Goal: Contribute content: Contribute content

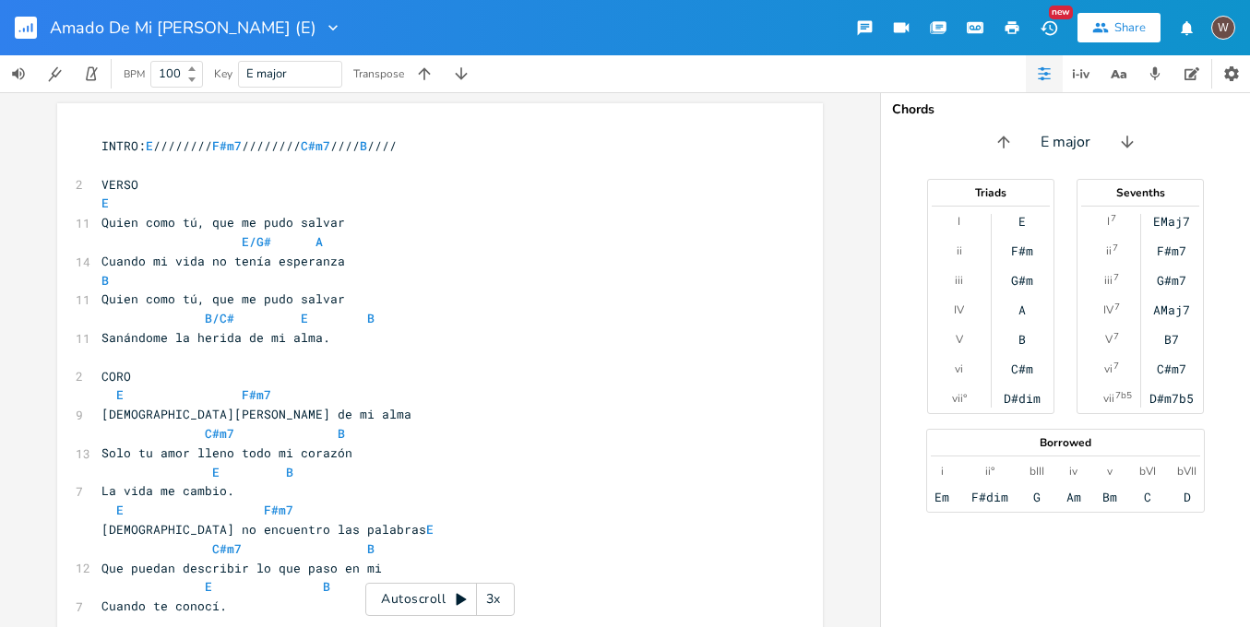
scroll to position [0, 1]
click at [584, 215] on pre "Quien como tú, que me pudo salvar" at bounding box center [431, 222] width 666 height 19
click at [596, 140] on pre "INTRO: E //////// F#m7 //////// C#m7 //// B ////" at bounding box center [431, 146] width 666 height 19
click at [39, 35] on button "button" at bounding box center [33, 28] width 37 height 44
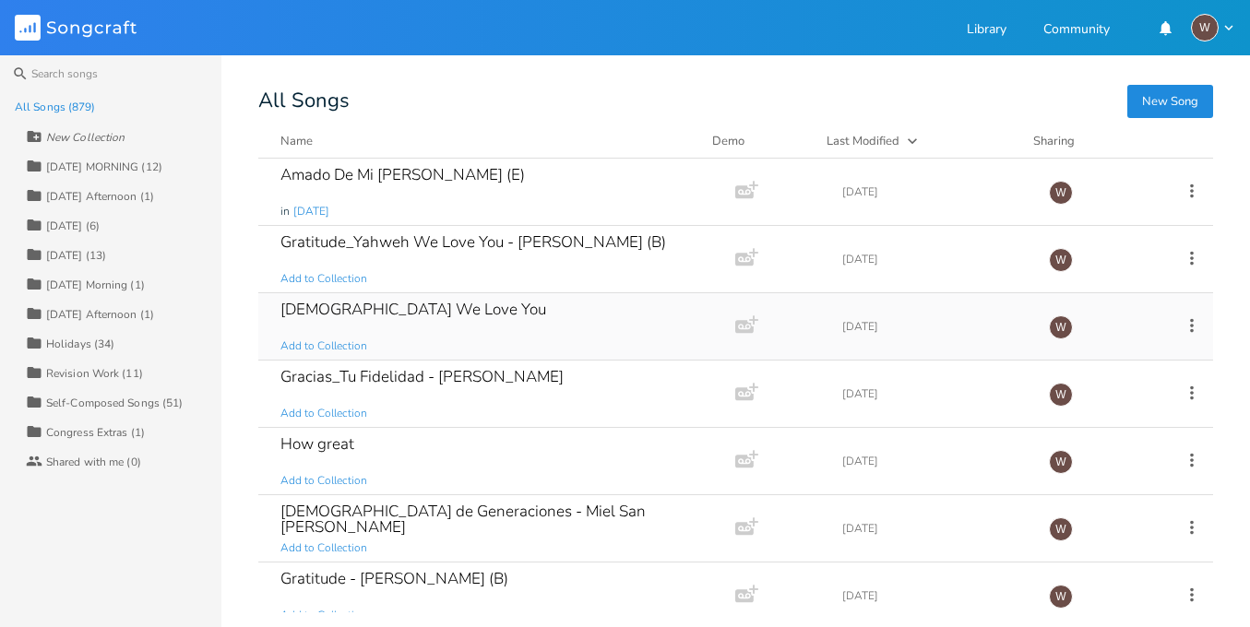
click at [532, 328] on div "Yahweh We Love You Add to Collection" at bounding box center [493, 326] width 425 height 66
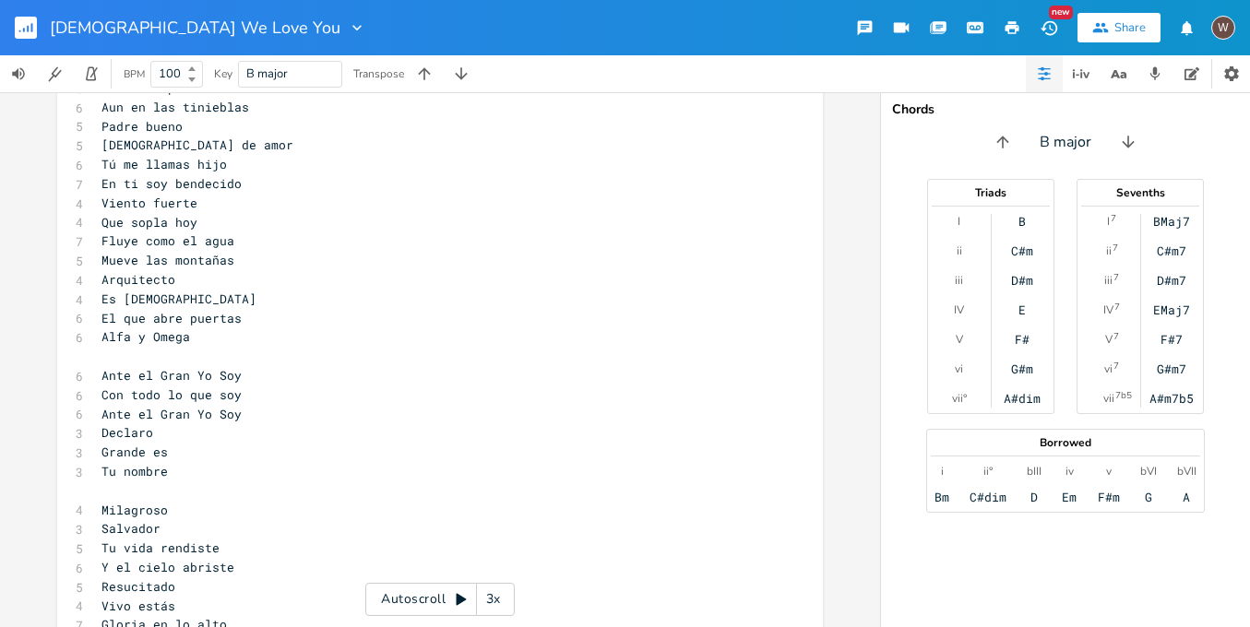
scroll to position [5581, 0]
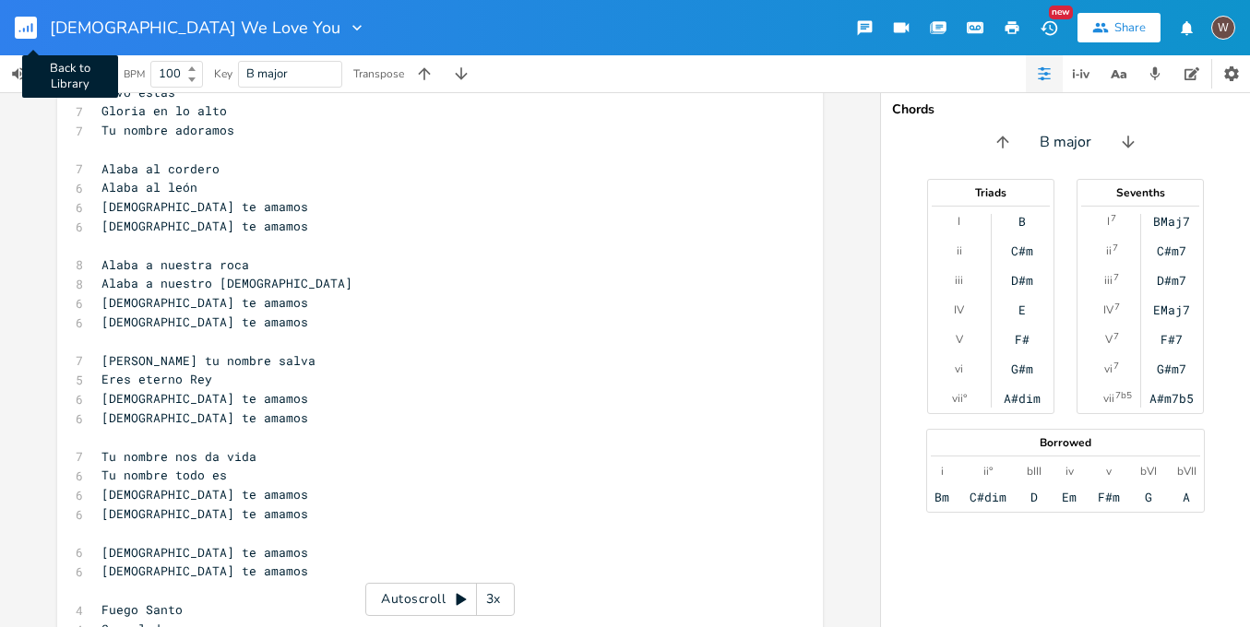
click at [27, 28] on rect "button" at bounding box center [26, 28] width 22 height 22
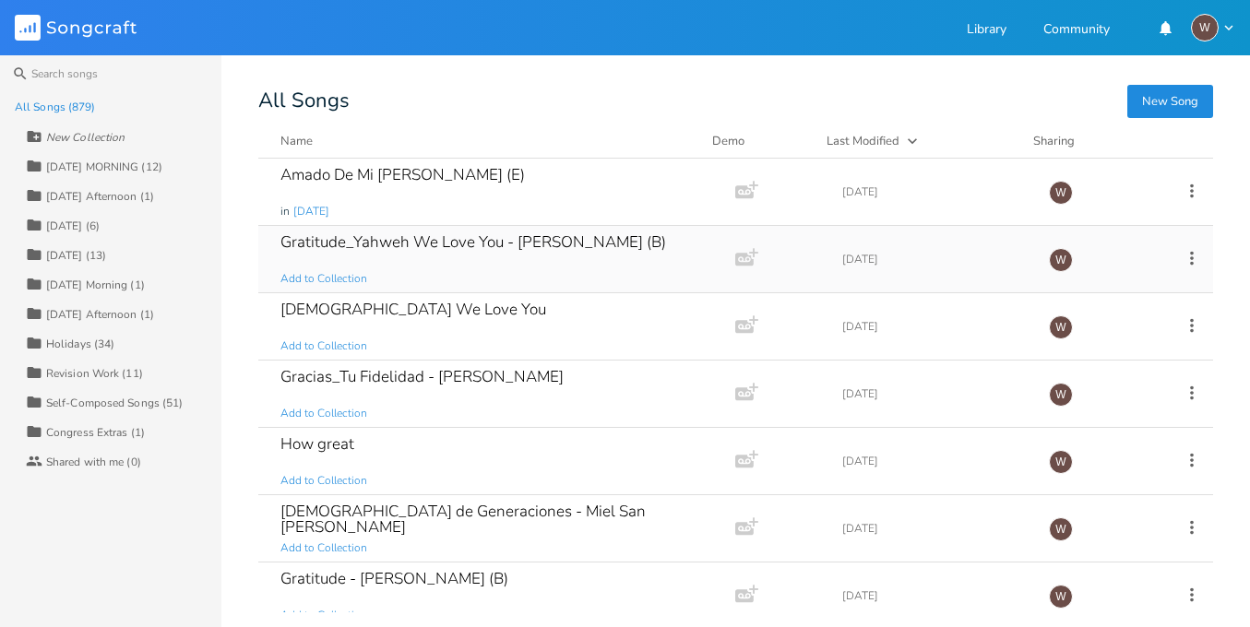
click at [512, 269] on div "Gratitude_Yahweh We Love You - Brandon Lake_Elevation (B) Add to Collection" at bounding box center [493, 259] width 425 height 66
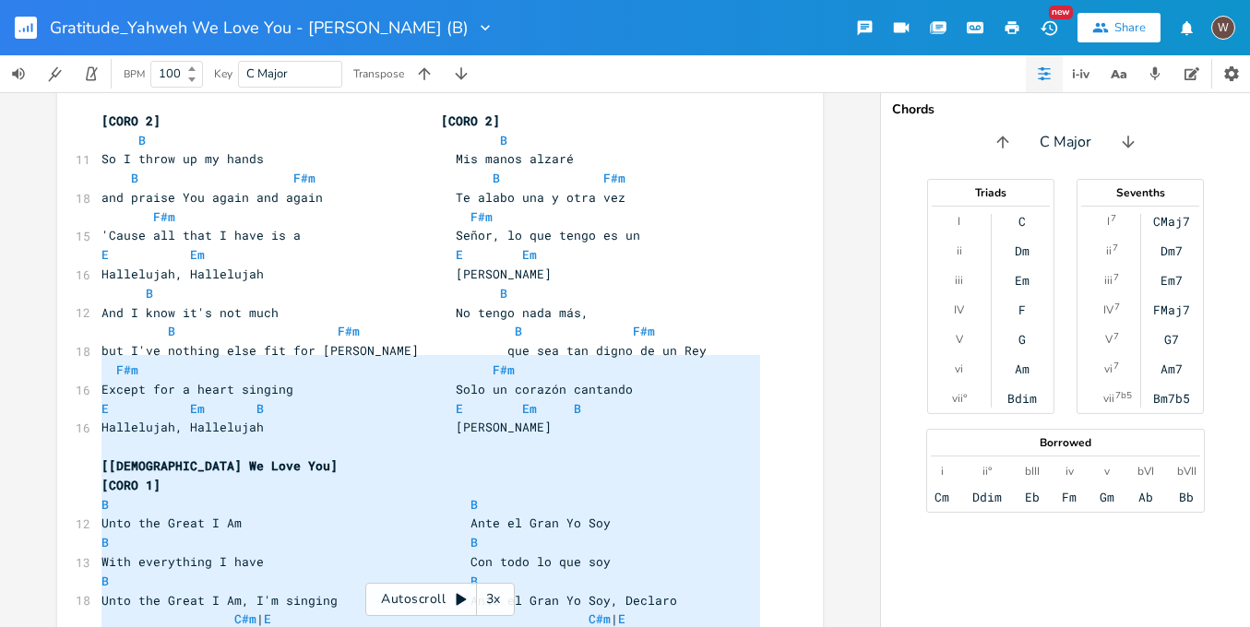
scroll to position [1810, 0]
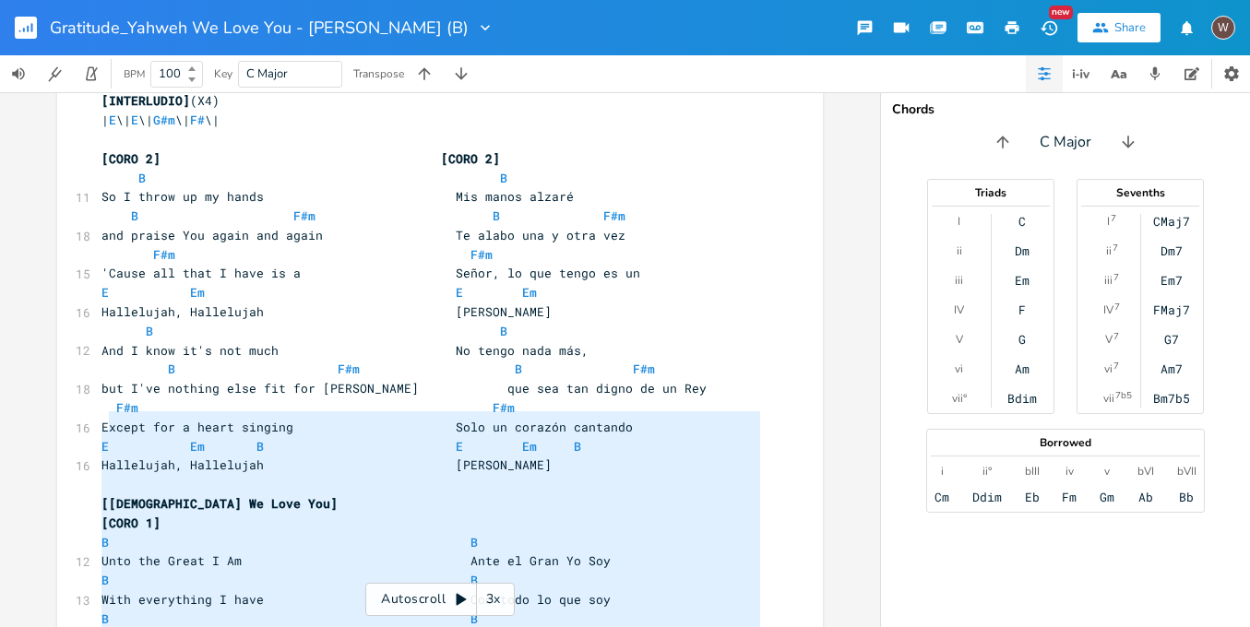
type textarea "[Yahweh We Love You] [CORO 1] B B Unto the Great I Am Ante el Gran Yo Soy B B W…"
drag, startPoint x: 777, startPoint y: 514, endPoint x: 97, endPoint y: 421, distance: 686.4
click at [98, 421] on div "x [INTRO] | B \| B \| G#m \| G#m \| F# \| F# \| E \| E \| [VERSE 1] [VERSE 1] B…" at bounding box center [454, 235] width 712 height 3827
click at [23, 30] on icon "button" at bounding box center [24, 30] width 2 height 5
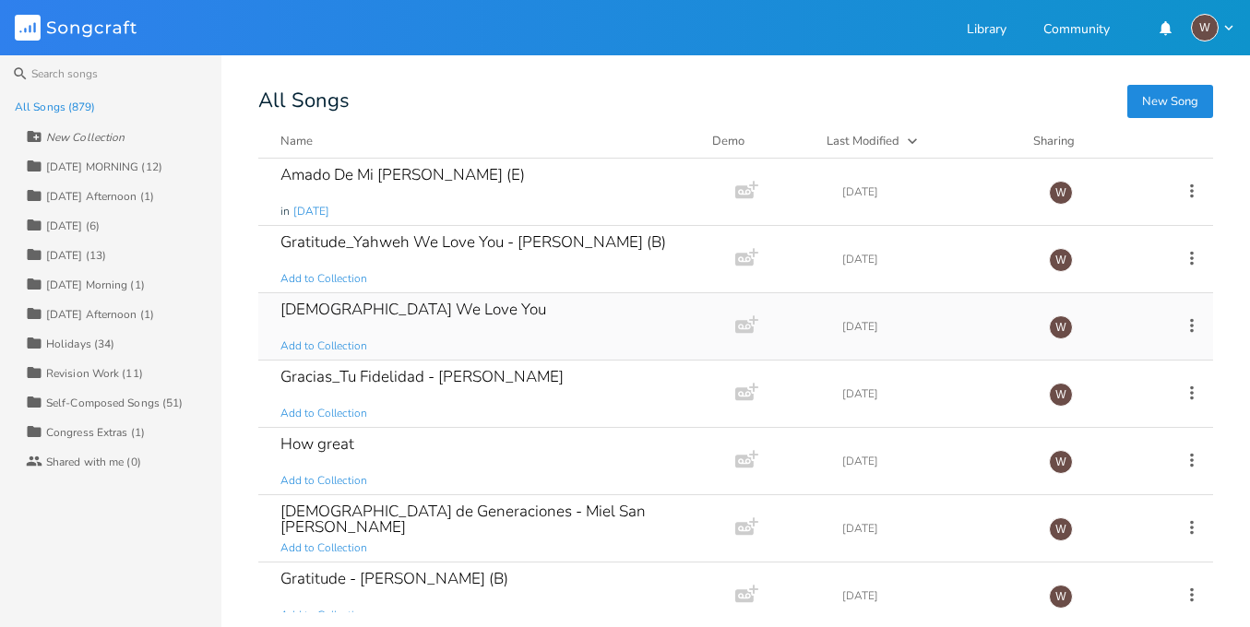
click at [1185, 329] on icon at bounding box center [1192, 326] width 20 height 20
click at [1126, 381] on li "Duplicate Make a Copy" at bounding box center [1107, 385] width 148 height 31
click at [59, 104] on div "All Songs (879)" at bounding box center [55, 107] width 81 height 11
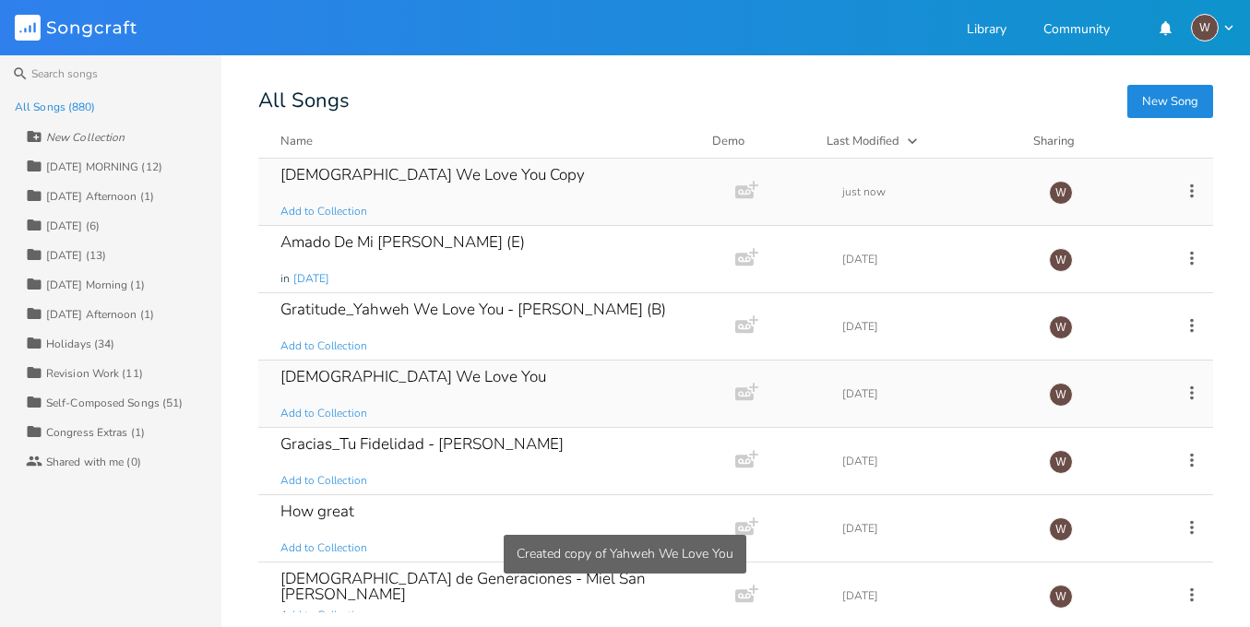
click at [584, 200] on div "Yahweh We Love You Copy Add to Collection" at bounding box center [493, 192] width 425 height 66
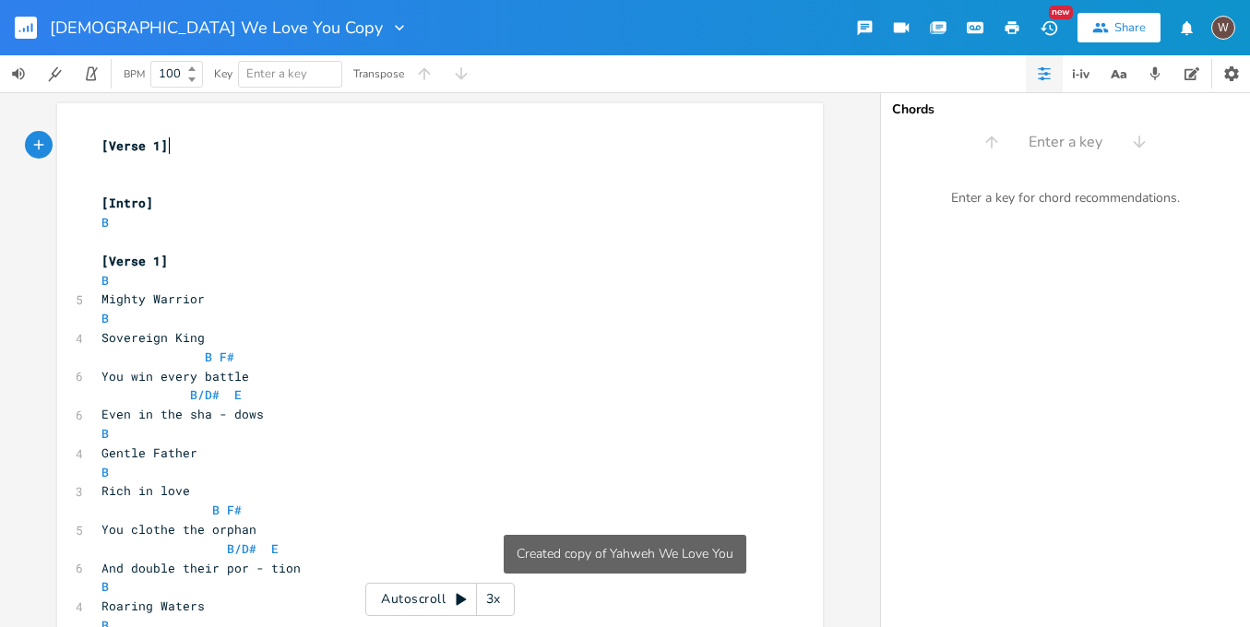
scroll to position [0, 1]
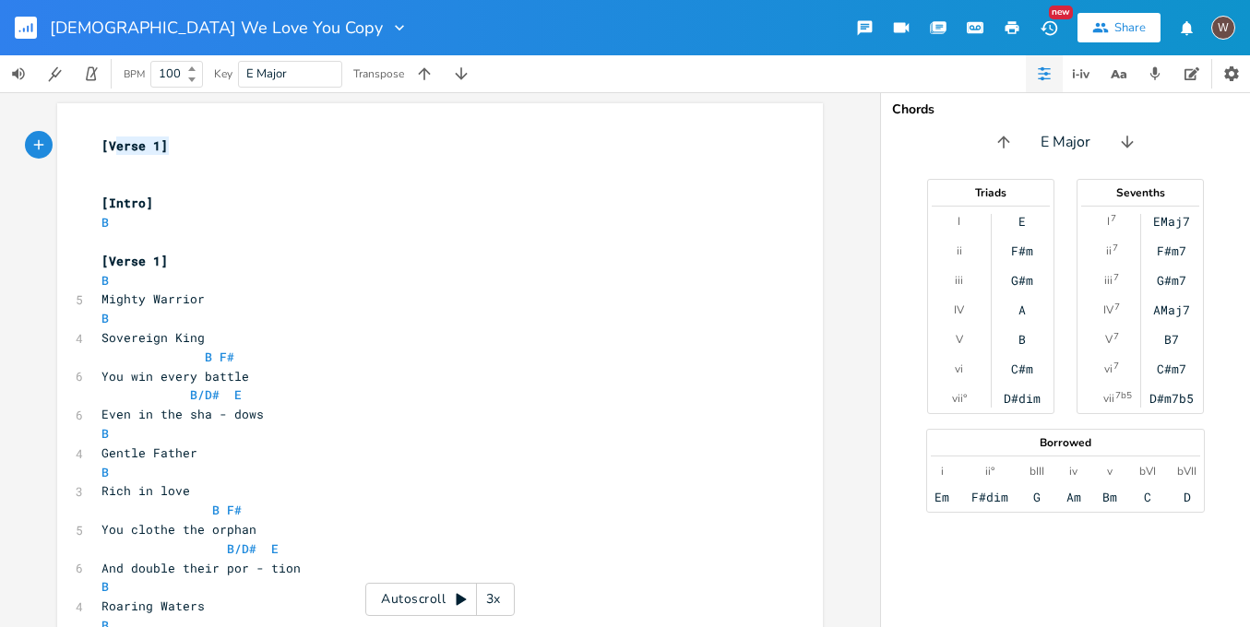
type textarea "[Verse 1]"
drag, startPoint x: 189, startPoint y: 149, endPoint x: 77, endPoint y: 149, distance: 112.6
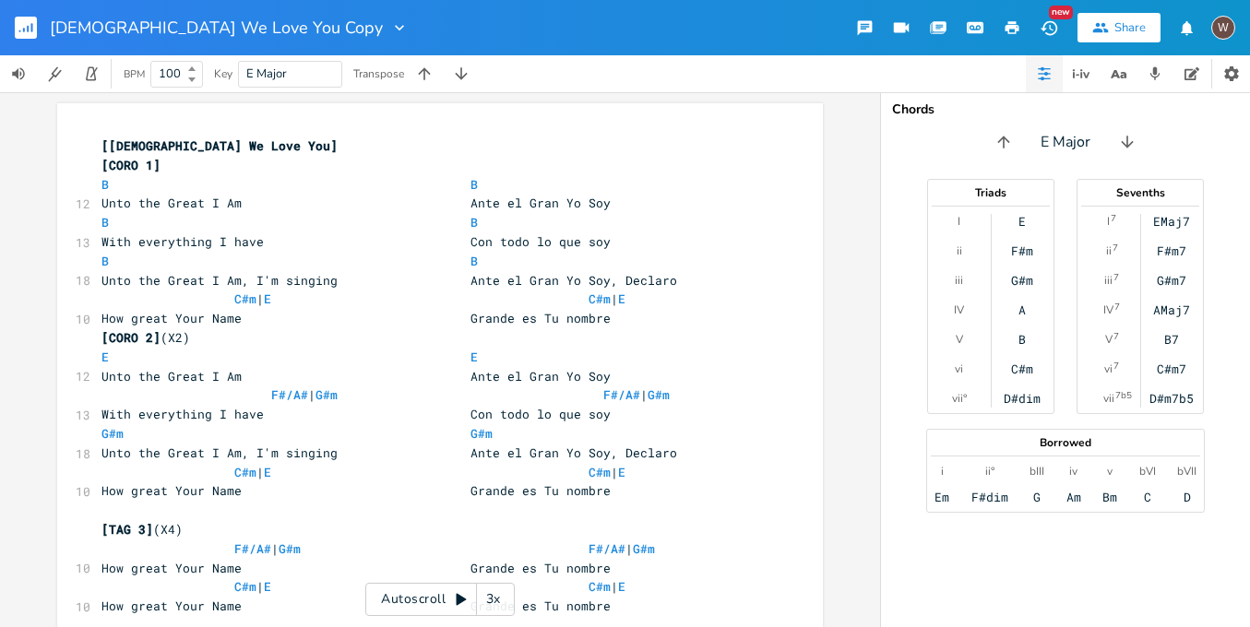
scroll to position [607, 0]
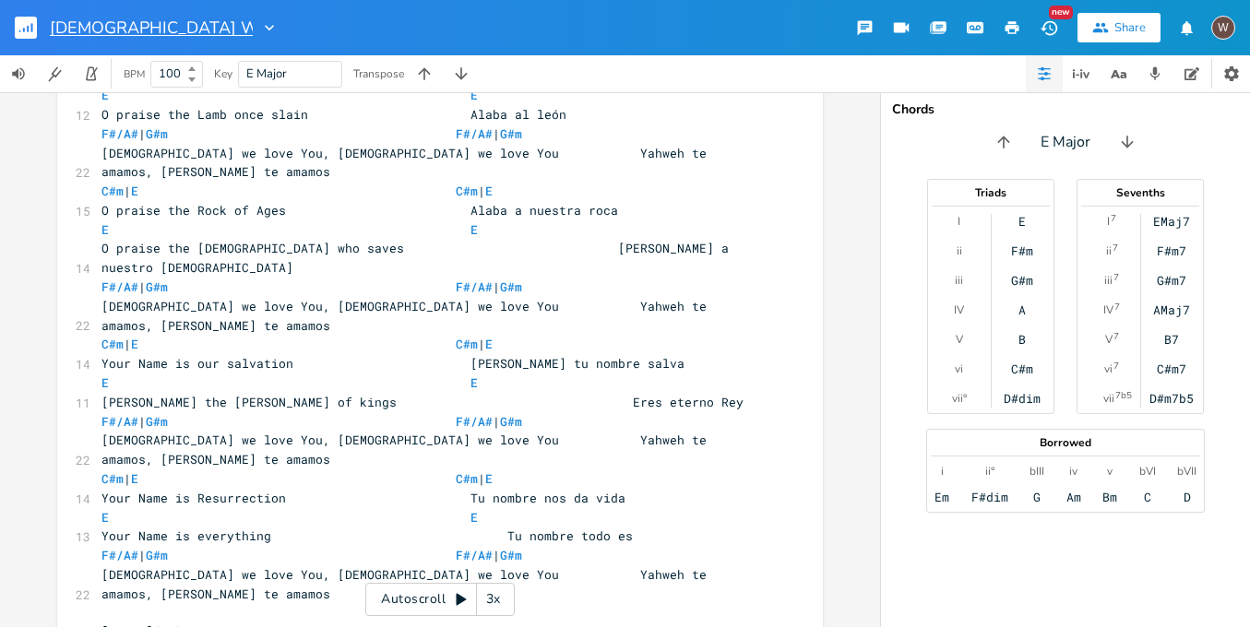
click at [229, 30] on input "Yahweh We Love You Copy" at bounding box center [151, 27] width 203 height 17
click at [217, 28] on input "Yahweh We Love You Copy" at bounding box center [151, 27] width 203 height 17
type input "[DEMOGRAPHIC_DATA] We Love You - Elevation Worship (E)"
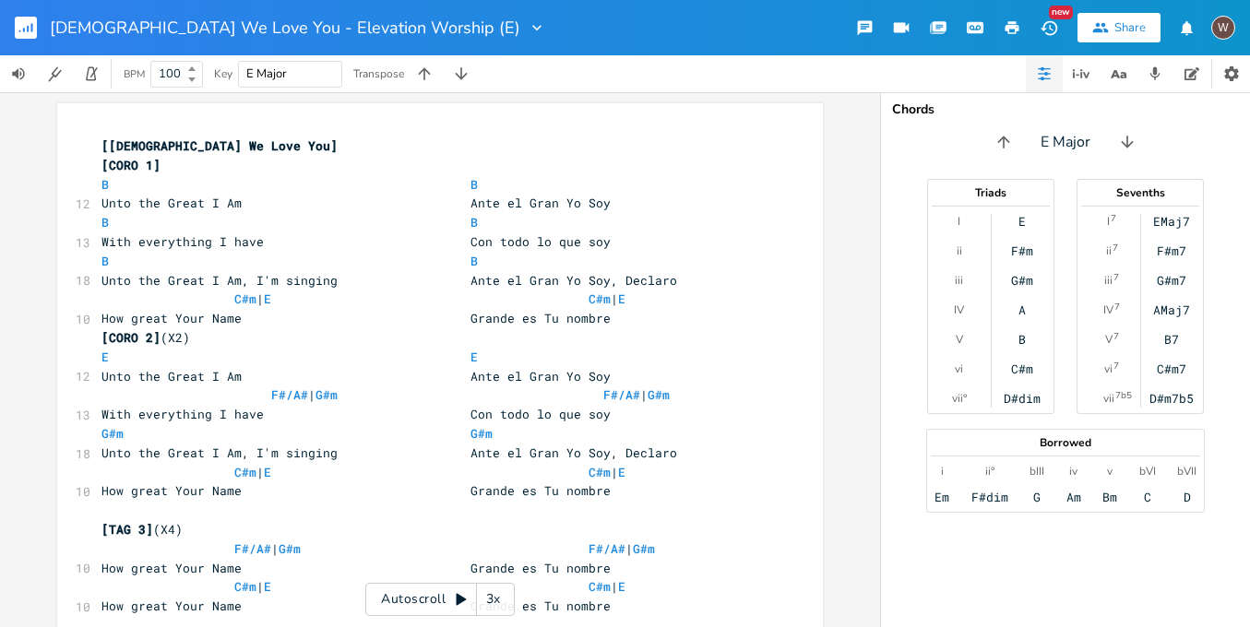
scroll to position [0, 1]
click at [252, 72] on input "E Major" at bounding box center [266, 74] width 41 height 17
type input "B Major"
click at [435, 78] on button "button" at bounding box center [424, 73] width 37 height 37
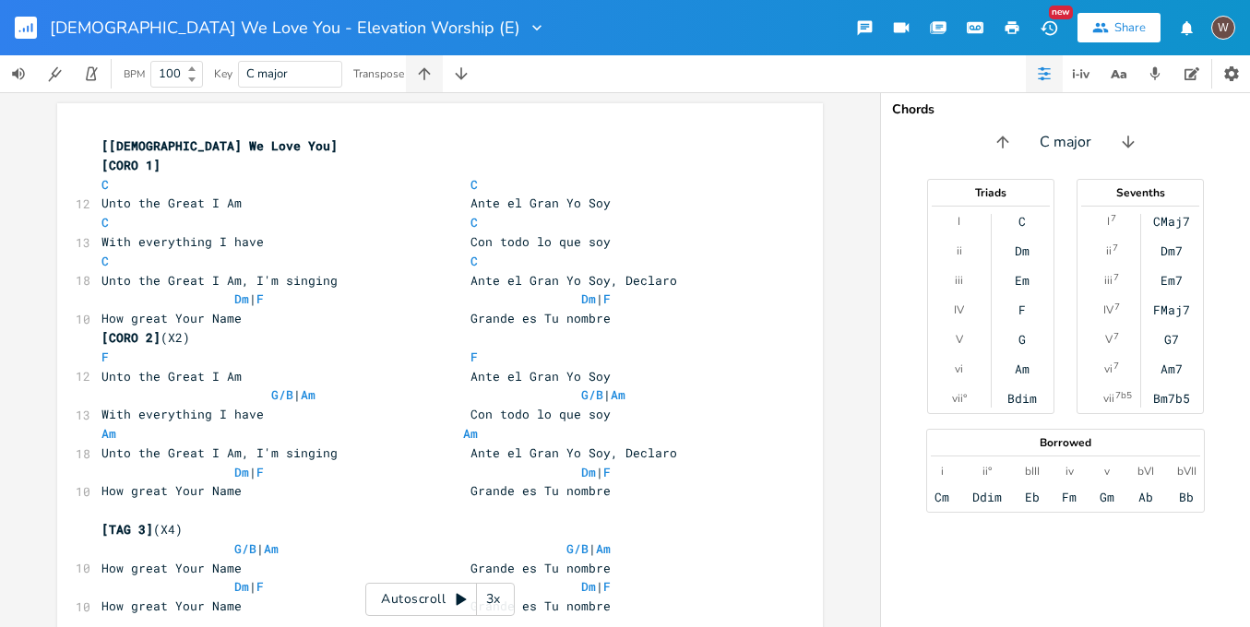
click at [435, 78] on button "button" at bounding box center [424, 73] width 37 height 37
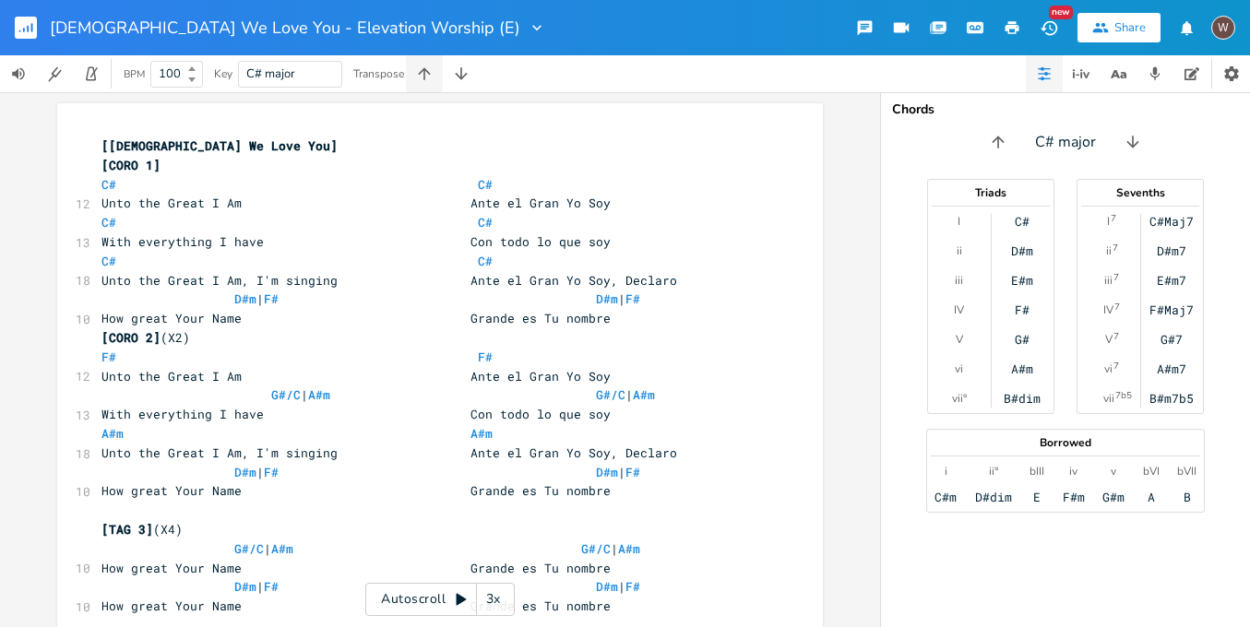
click at [435, 78] on button "button" at bounding box center [424, 73] width 37 height 37
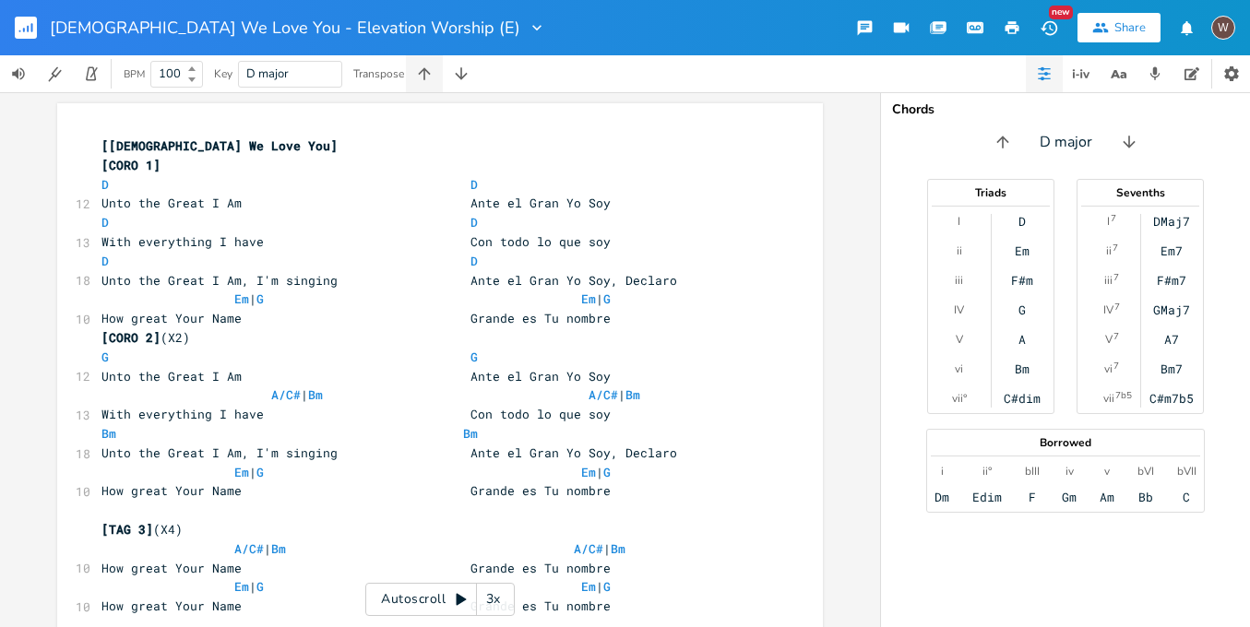
click at [435, 78] on button "button" at bounding box center [424, 73] width 37 height 37
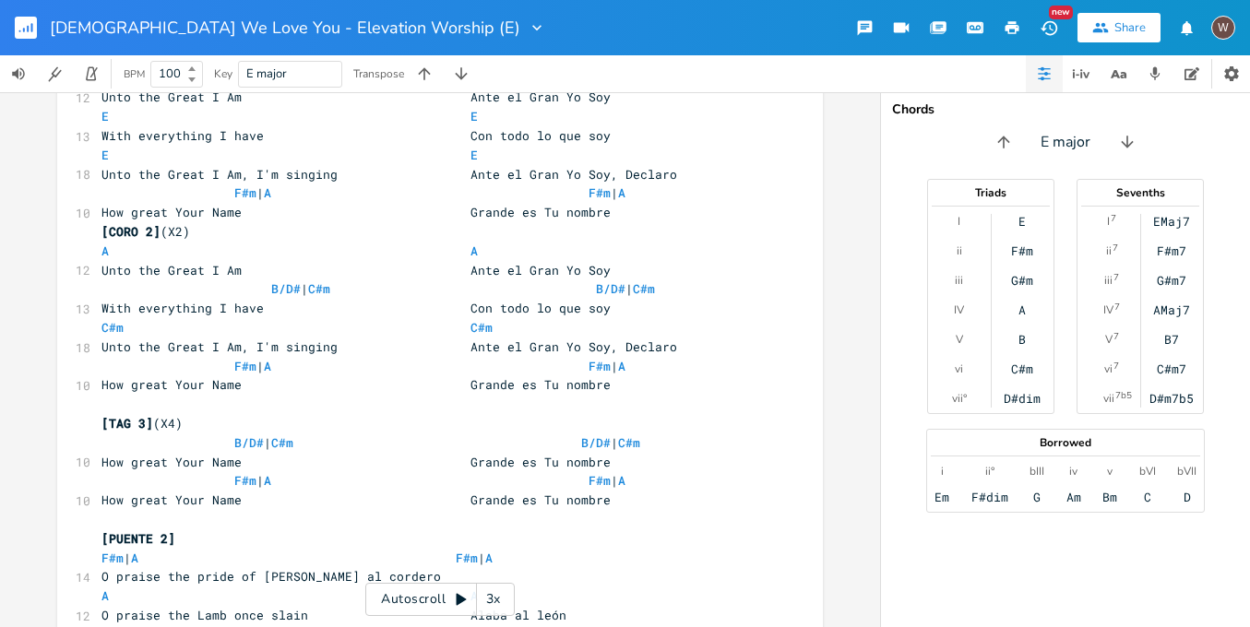
scroll to position [0, 0]
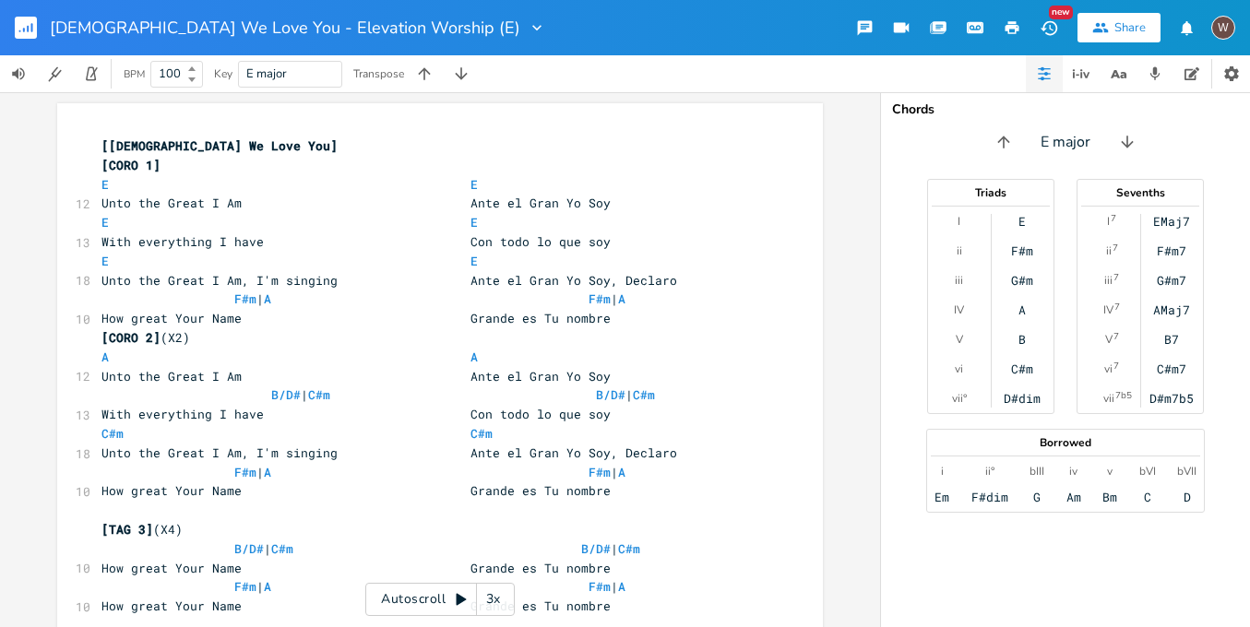
type textarea "["
click at [102, 145] on span "[[DEMOGRAPHIC_DATA] We Love You]" at bounding box center [220, 145] width 236 height 17
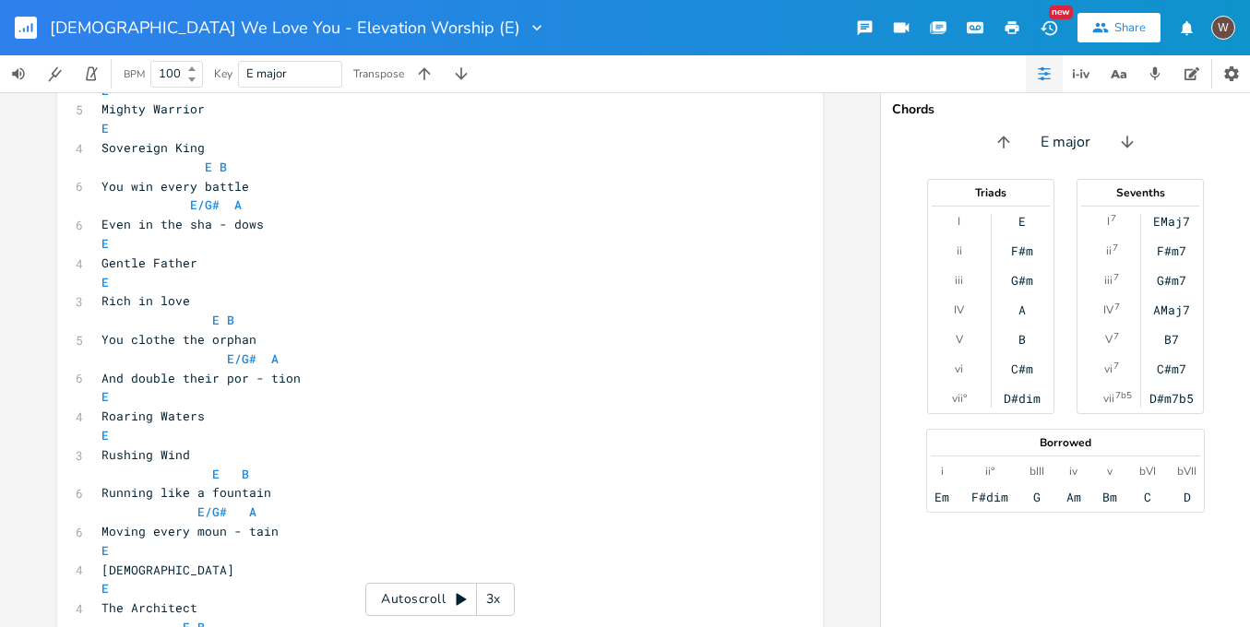
scroll to position [1422, 0]
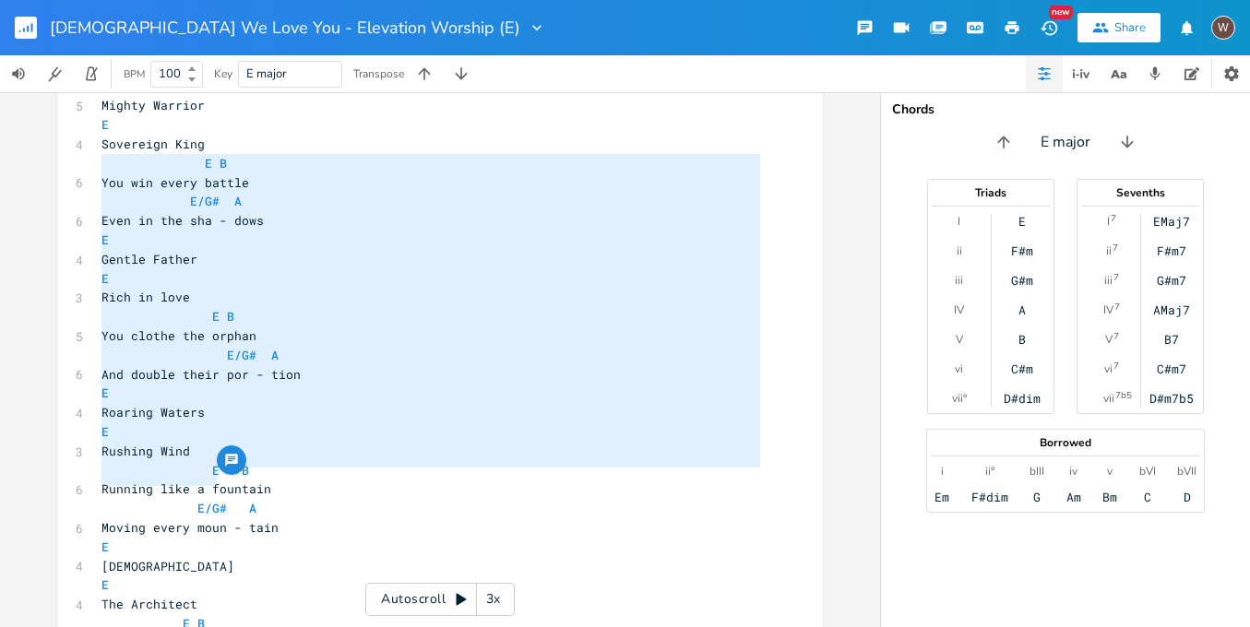
type textarea "You clothe the orphan E/G# A And double their por - tion E Roaring Waters E Rus…"
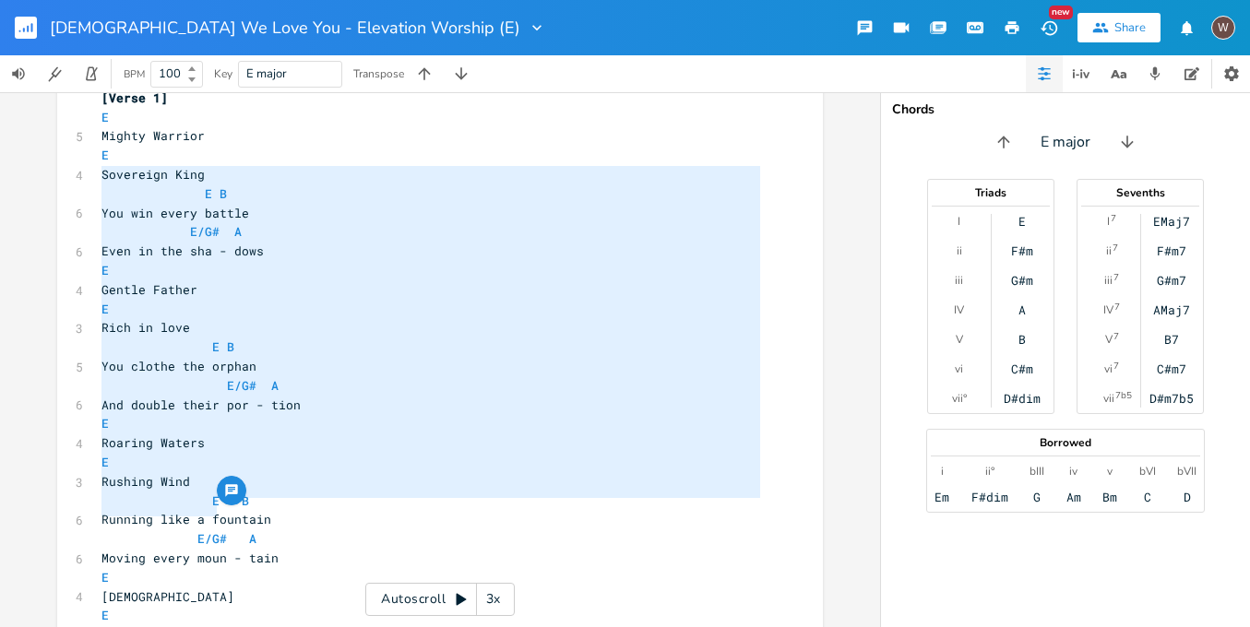
drag, startPoint x: 224, startPoint y: 475, endPoint x: 75, endPoint y: 182, distance: 329.3
click at [211, 472] on pre "Rushing Wind" at bounding box center [431, 481] width 666 height 19
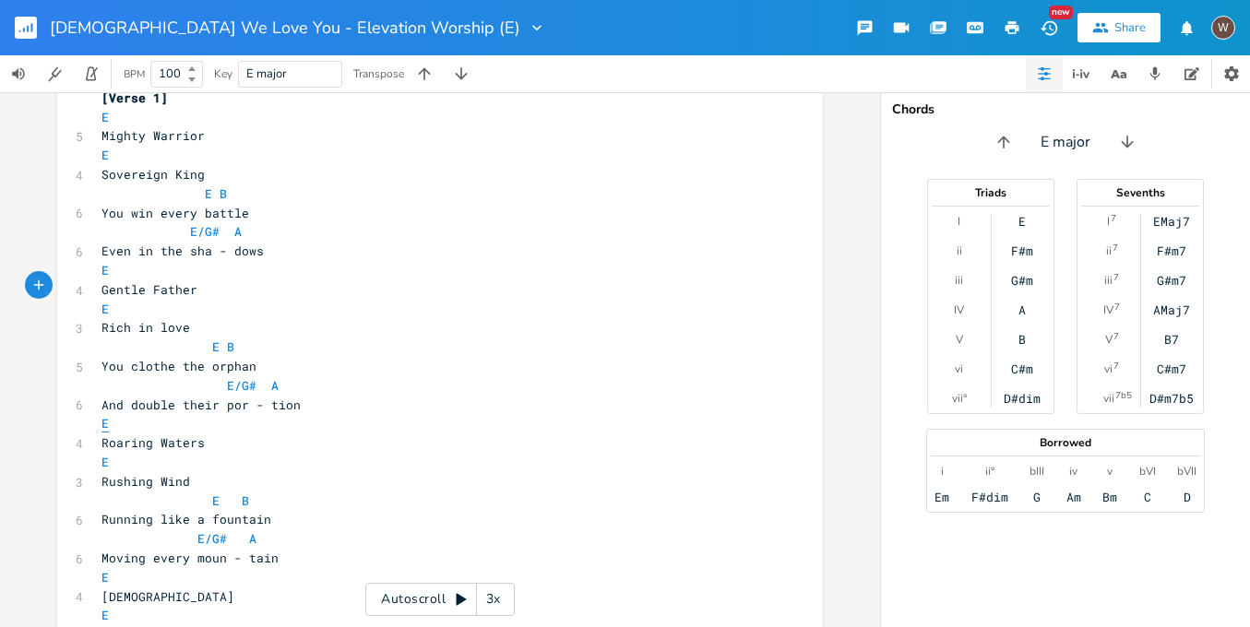
click at [102, 415] on span "E" at bounding box center [105, 424] width 7 height 18
type textarea "E"
click at [102, 415] on span "E" at bounding box center [105, 424] width 7 height 18
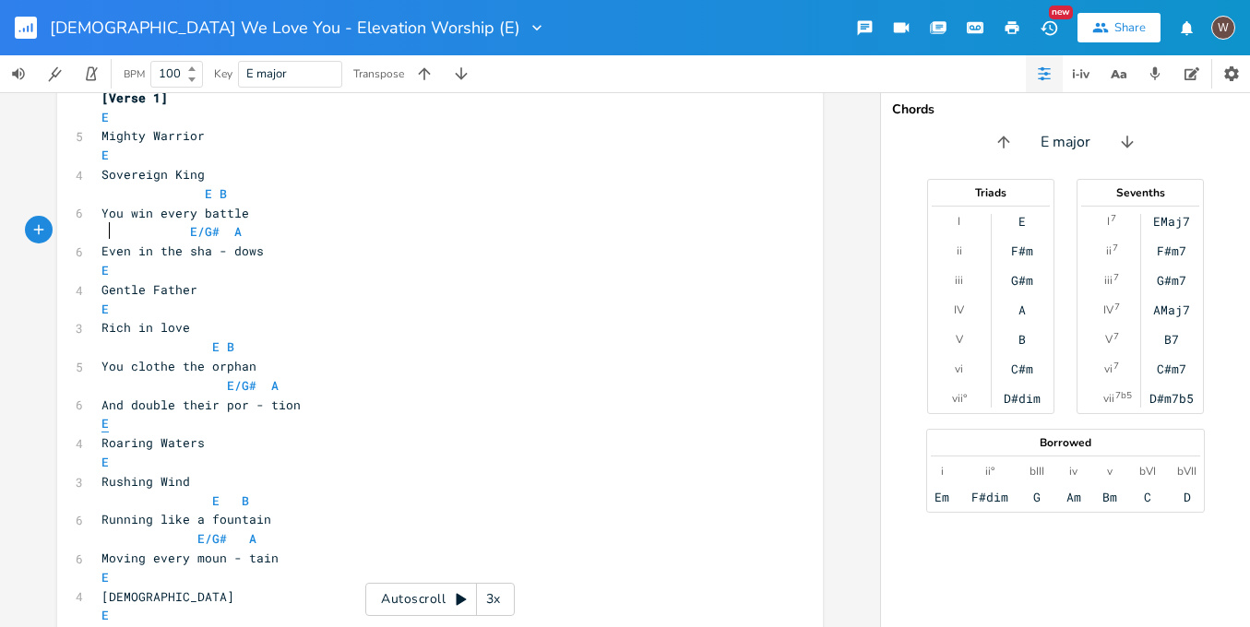
type textarea "E"
click at [102, 415] on span "E" at bounding box center [105, 424] width 7 height 18
click at [30, 76] on button "button" at bounding box center [18, 73] width 37 height 37
drag, startPoint x: 84, startPoint y: 109, endPoint x: 501, endPoint y: 136, distance: 417.9
click at [257, 128] on div "Yahweh We Love You - Elevation Worship (E) New Share W BPM 100 Key E major Tran…" at bounding box center [625, 313] width 1250 height 627
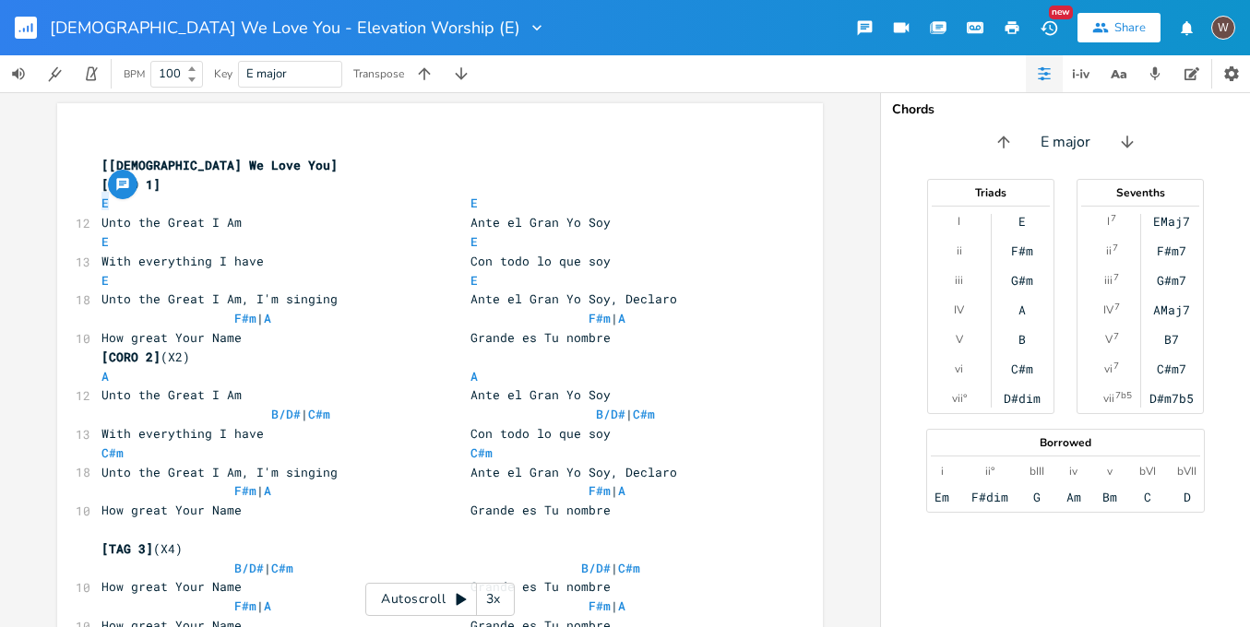
click at [29, 26] on rect "button" at bounding box center [26, 28] width 22 height 22
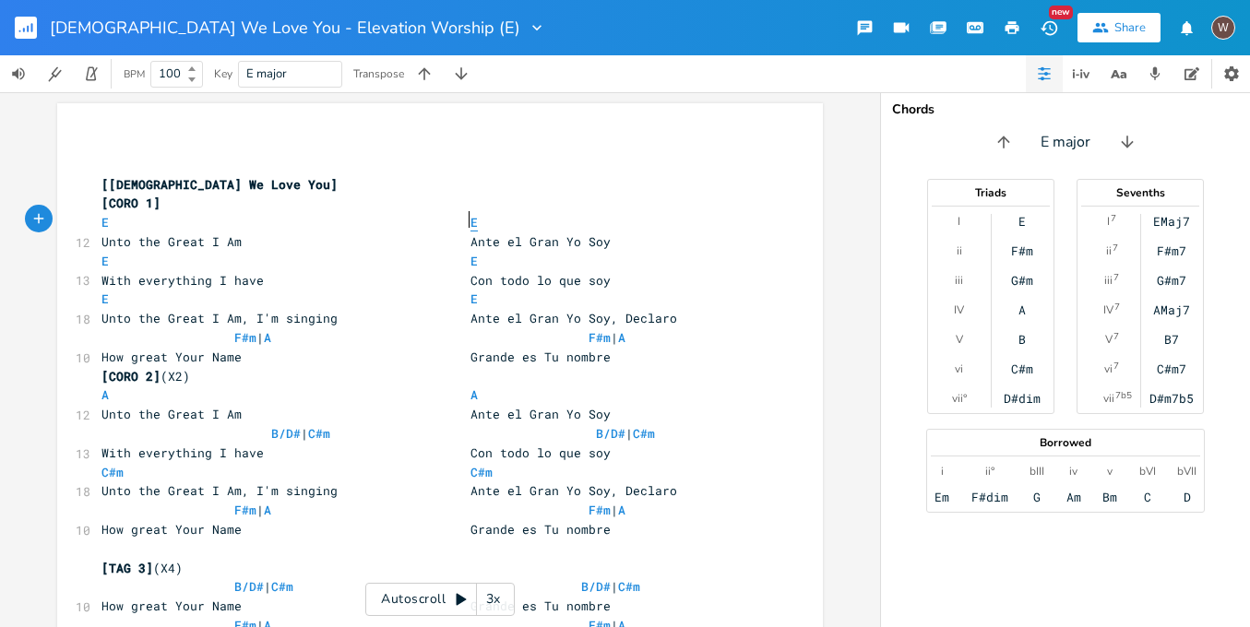
click at [471, 221] on span "E" at bounding box center [474, 223] width 7 height 18
type textarea "E"
click at [471, 221] on span "E" at bounding box center [474, 223] width 7 height 18
click at [18, 72] on icon "button" at bounding box center [18, 73] width 13 height 12
drag, startPoint x: 78, startPoint y: 111, endPoint x: 135, endPoint y: 109, distance: 56.3
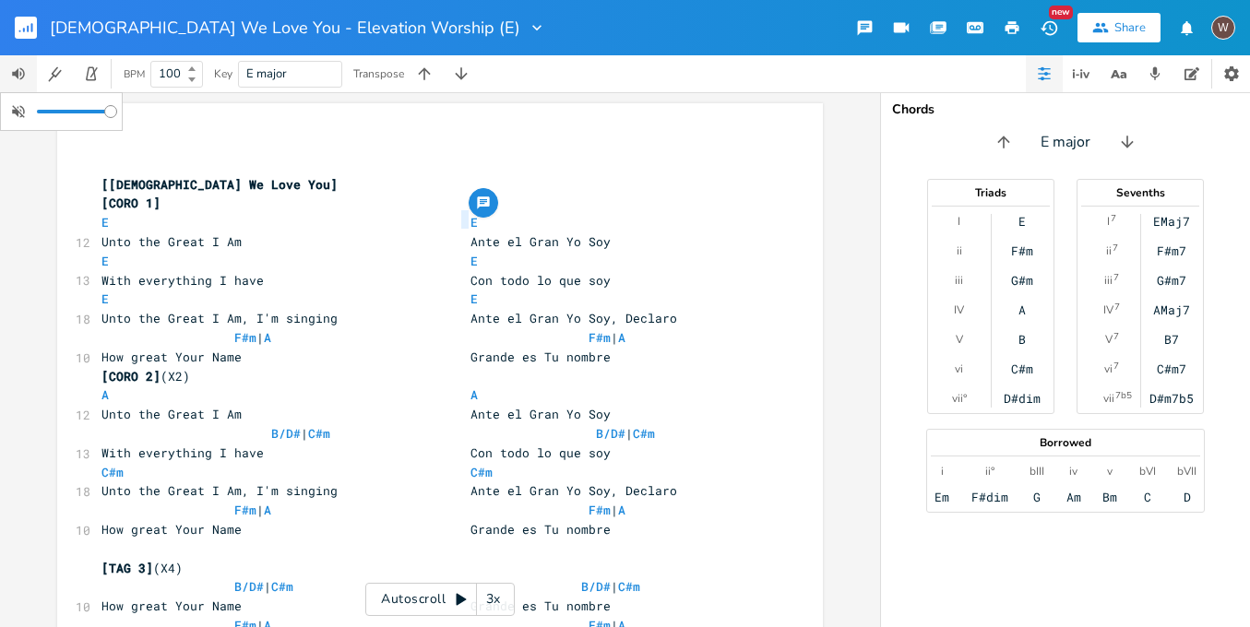
click at [137, 110] on div "Yahweh We Love You - Elevation Worship (E) New Share W BPM 100 Key E major Tran…" at bounding box center [625, 313] width 1250 height 627
click at [1025, 217] on div "E" at bounding box center [1022, 221] width 7 height 15
click at [1025, 220] on div "E" at bounding box center [1022, 221] width 7 height 15
click at [1027, 250] on div "F#m" at bounding box center [1022, 251] width 22 height 15
click at [1024, 241] on div "E F#m G#m A B C#m D#dim" at bounding box center [1023, 310] width 63 height 192
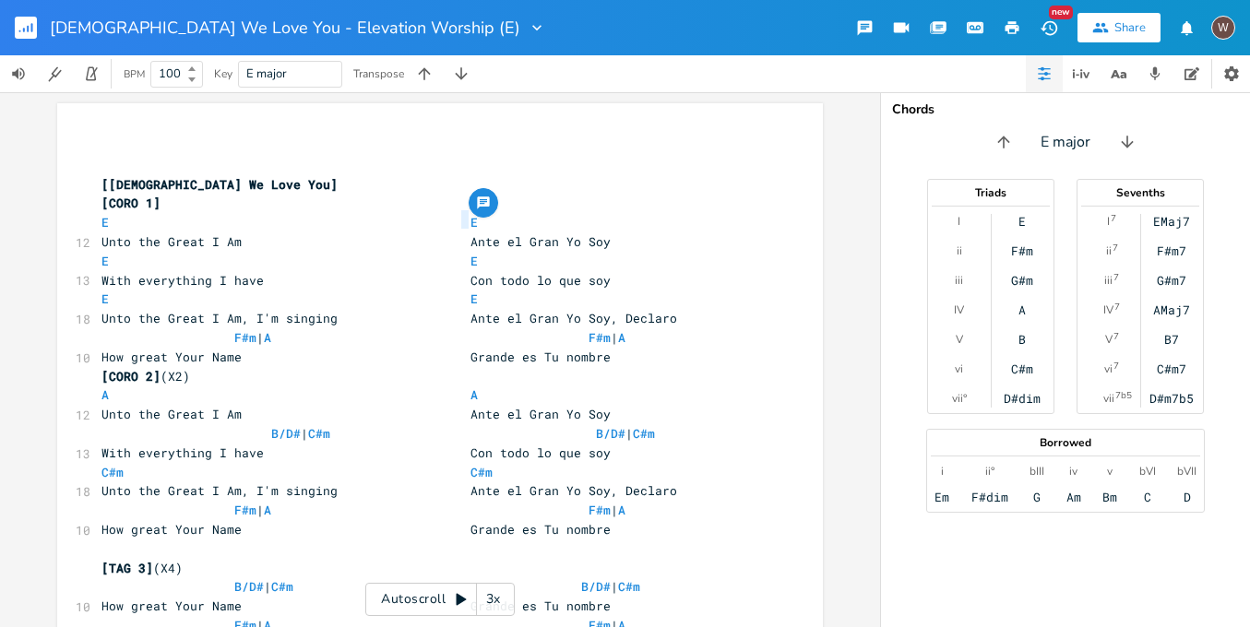
click at [1026, 248] on div "F#m" at bounding box center [1022, 251] width 22 height 15
click at [1028, 281] on div "G#m" at bounding box center [1022, 280] width 22 height 15
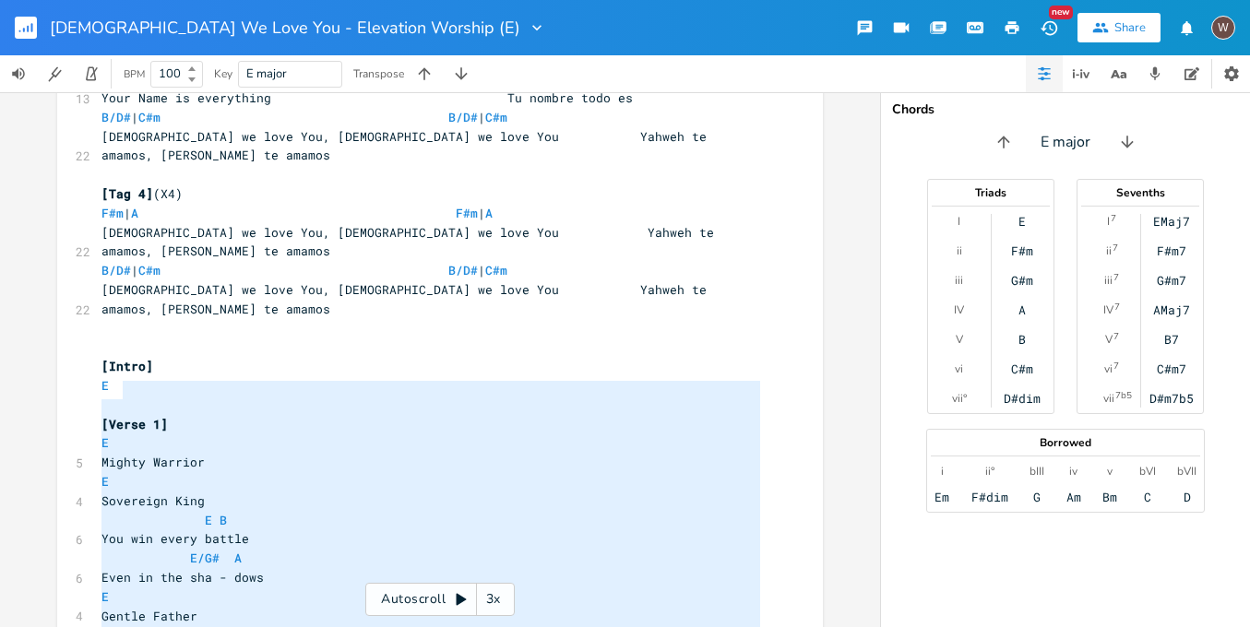
scroll to position [1033, 0]
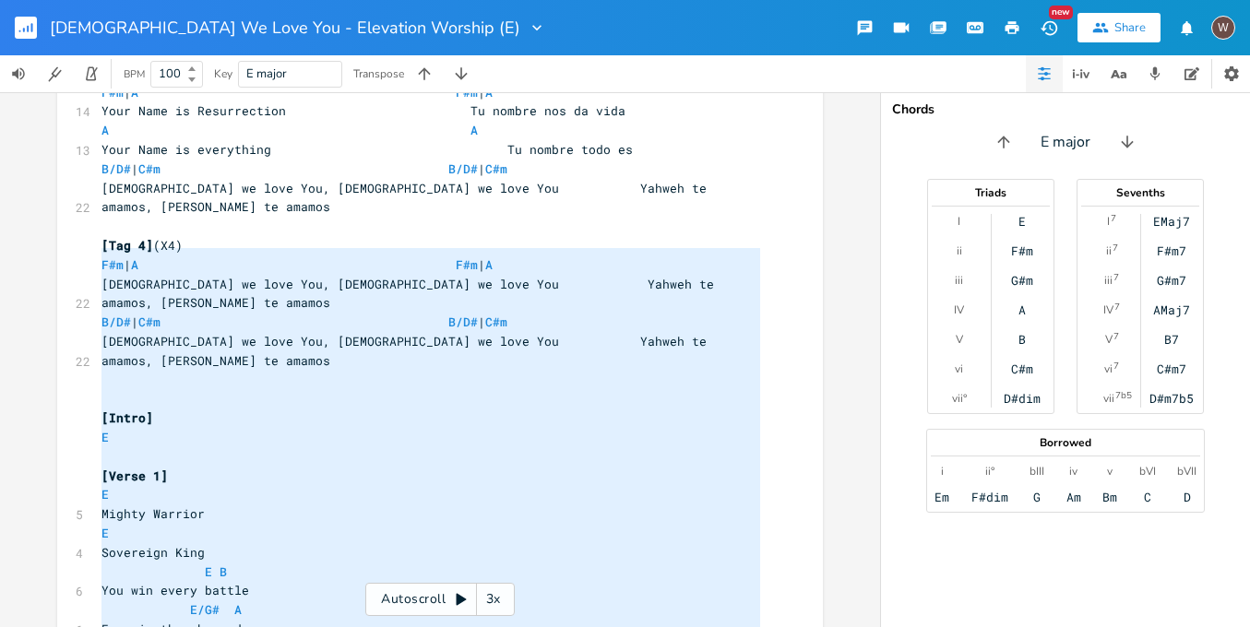
type textarea "[Intro] E [Verse 1] E Mighty Warrior E Sovereign [PERSON_NAME] E B You win ever…"
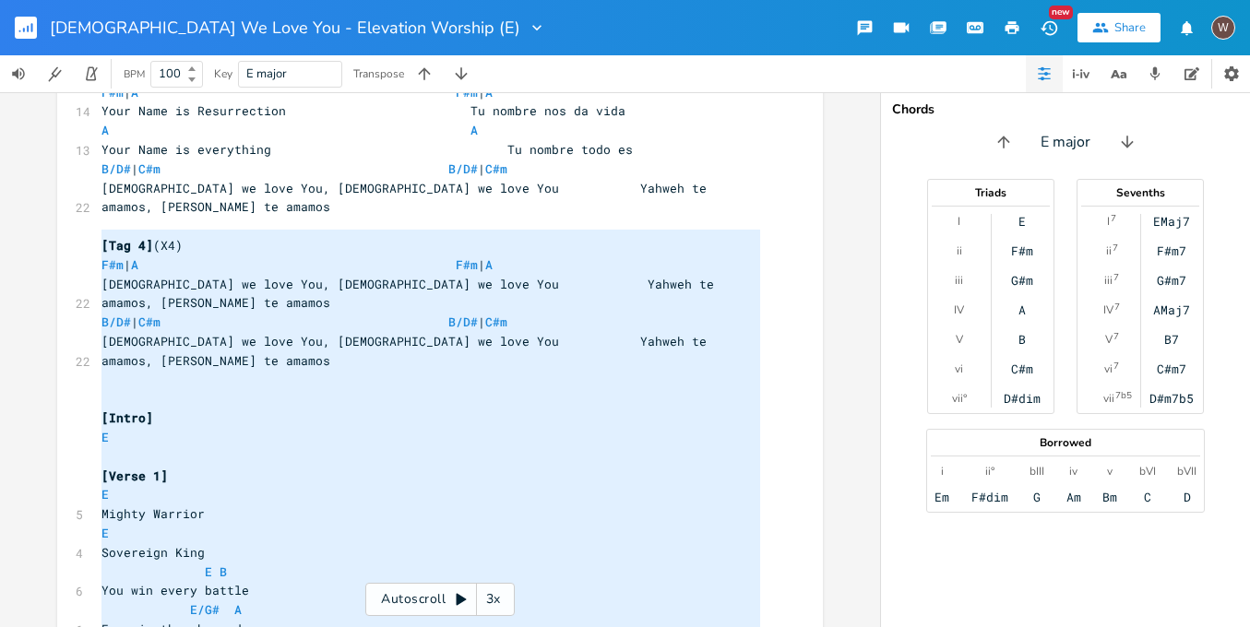
drag, startPoint x: 249, startPoint y: 460, endPoint x: 83, endPoint y: 242, distance: 273.9
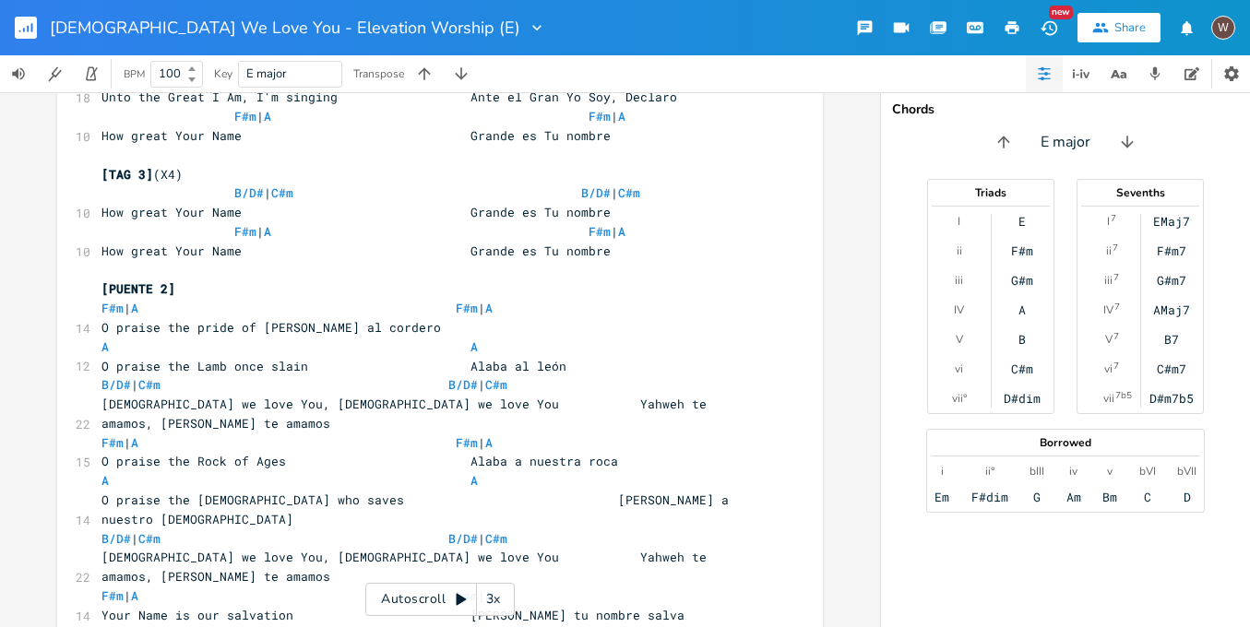
scroll to position [0, 0]
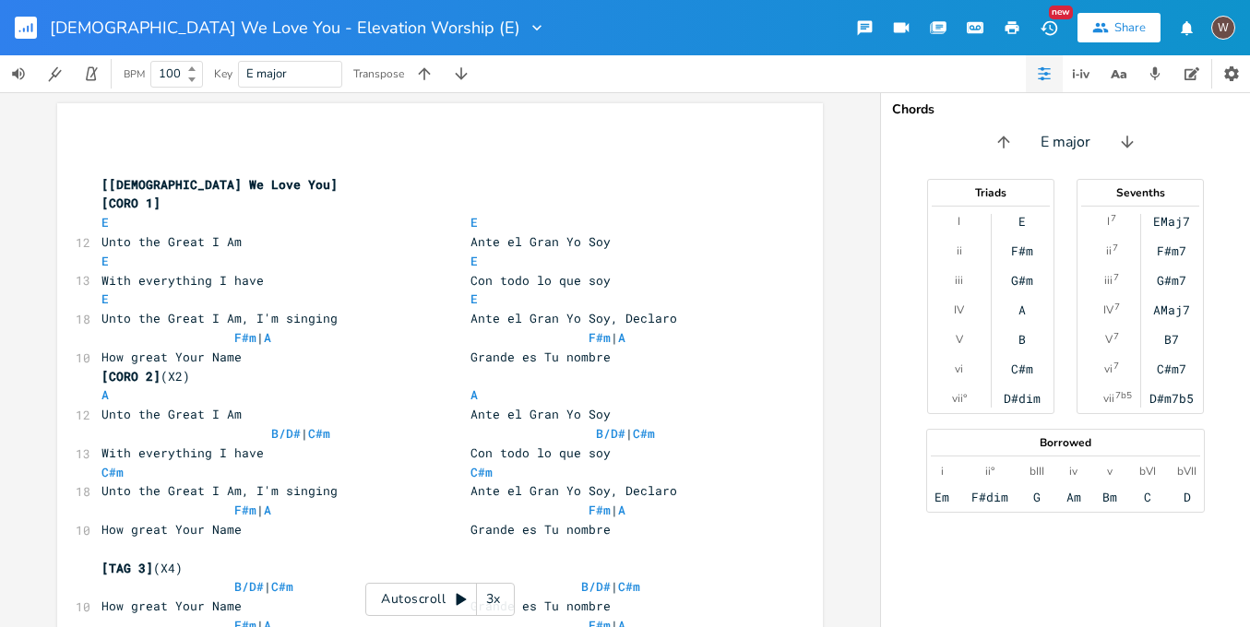
click at [114, 142] on pre "​" at bounding box center [431, 146] width 666 height 19
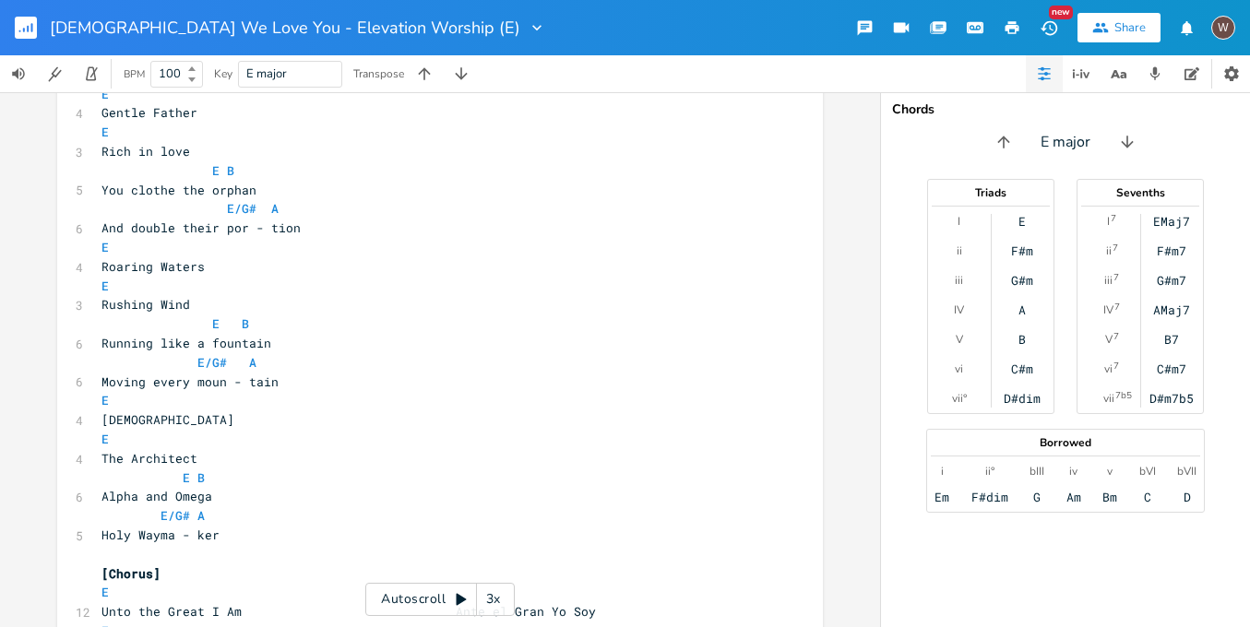
scroll to position [2240, 0]
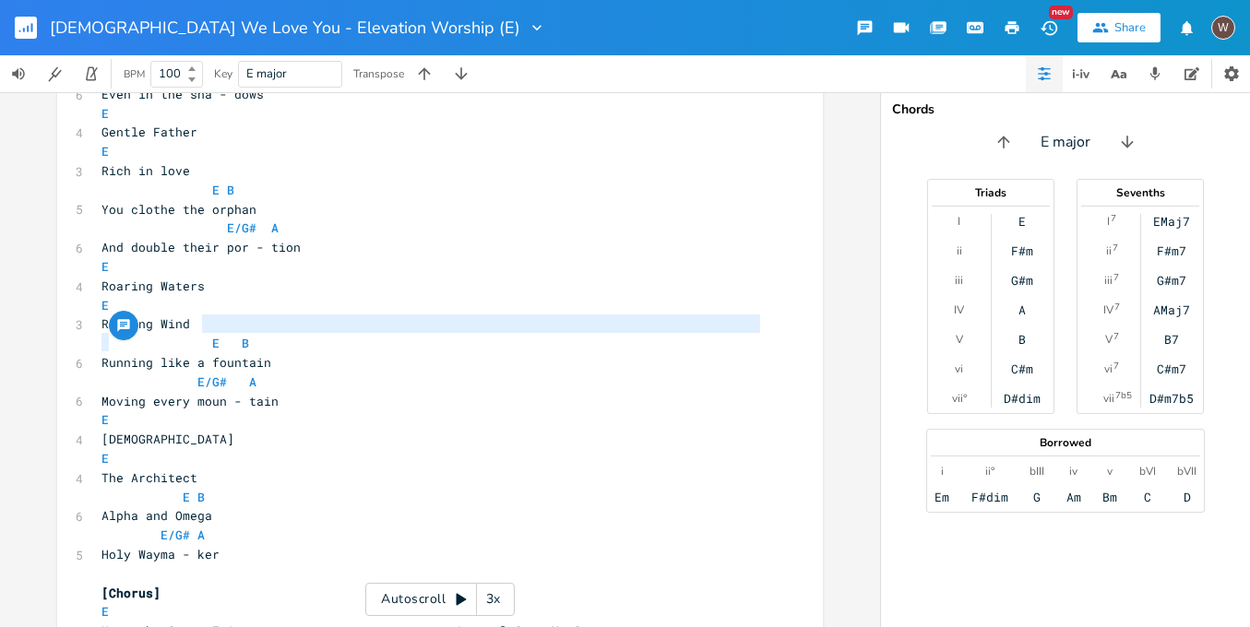
type textarea "r"
drag, startPoint x: 278, startPoint y: 338, endPoint x: 205, endPoint y: 317, distance: 75.7
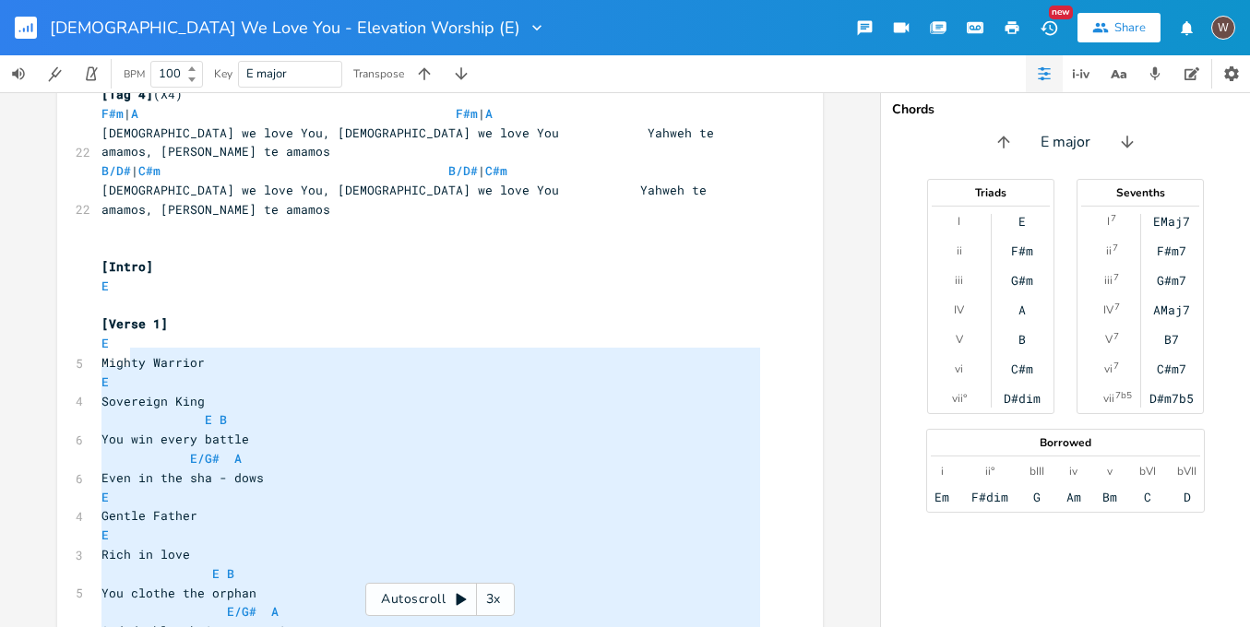
scroll to position [1703, 0]
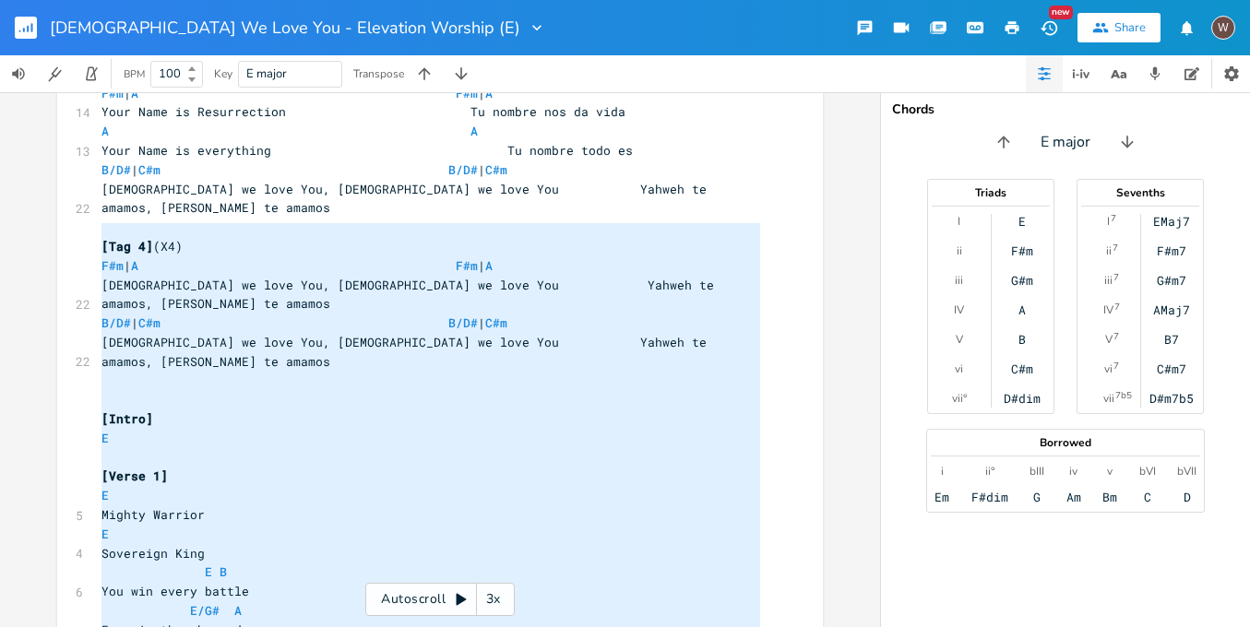
type textarea "[Intro] E [Verse 1] E Mighty Warrior E Sovereign [PERSON_NAME] E B You win ever…"
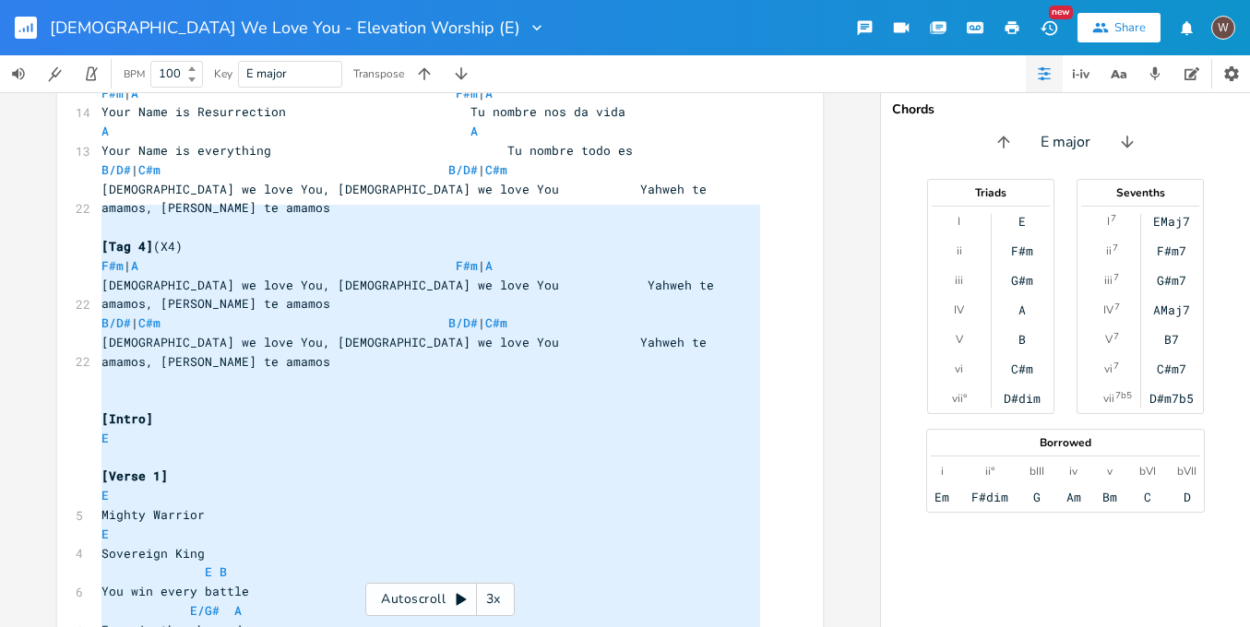
drag, startPoint x: 626, startPoint y: 404, endPoint x: 66, endPoint y: 212, distance: 591.2
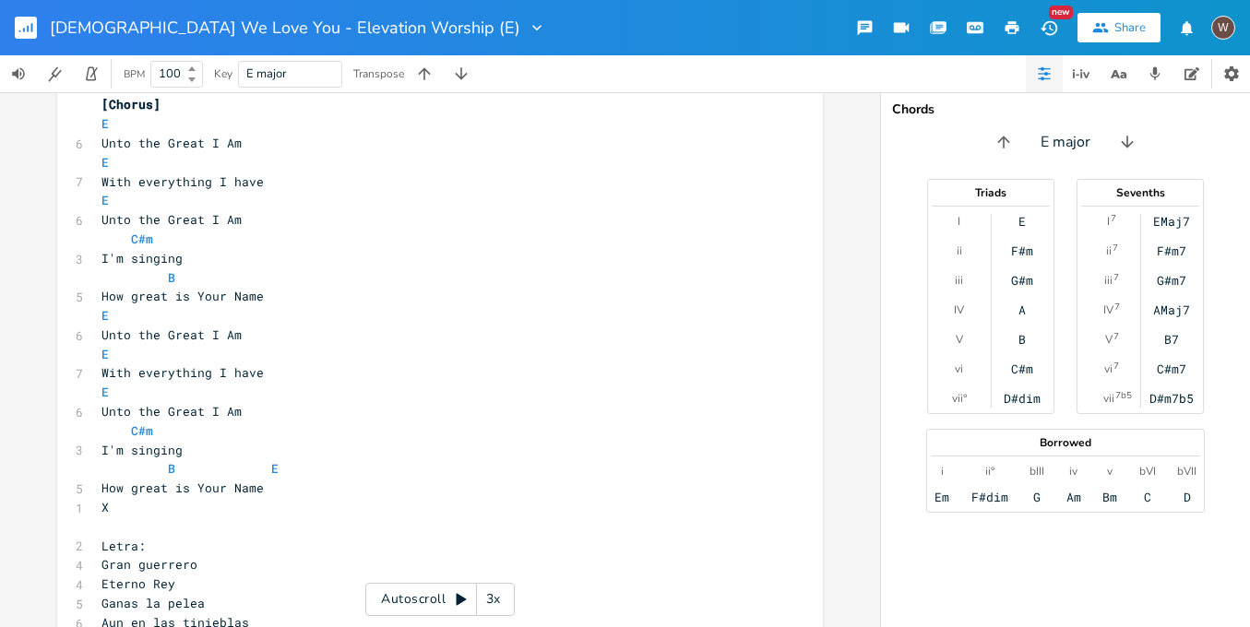
scroll to position [5392, 0]
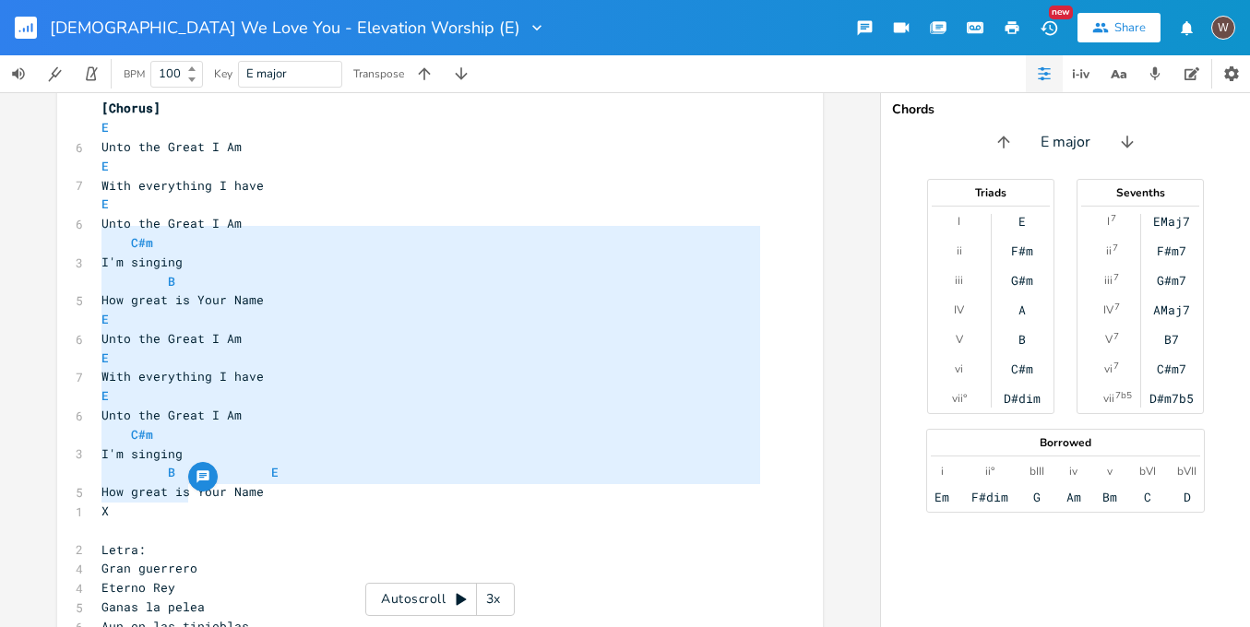
type textarea "Gran guerrero Eterno Rey Ganas la pelea [PERSON_NAME] en las tinieblas Padre bu…"
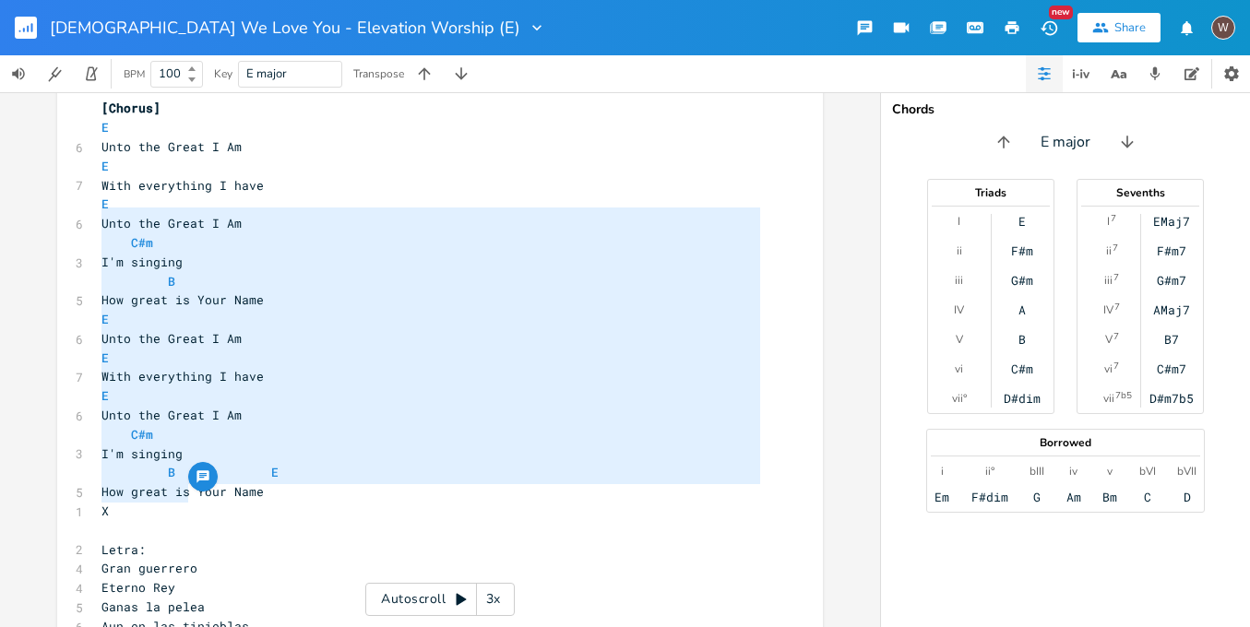
drag, startPoint x: 190, startPoint y: 489, endPoint x: 91, endPoint y: 213, distance: 293.0
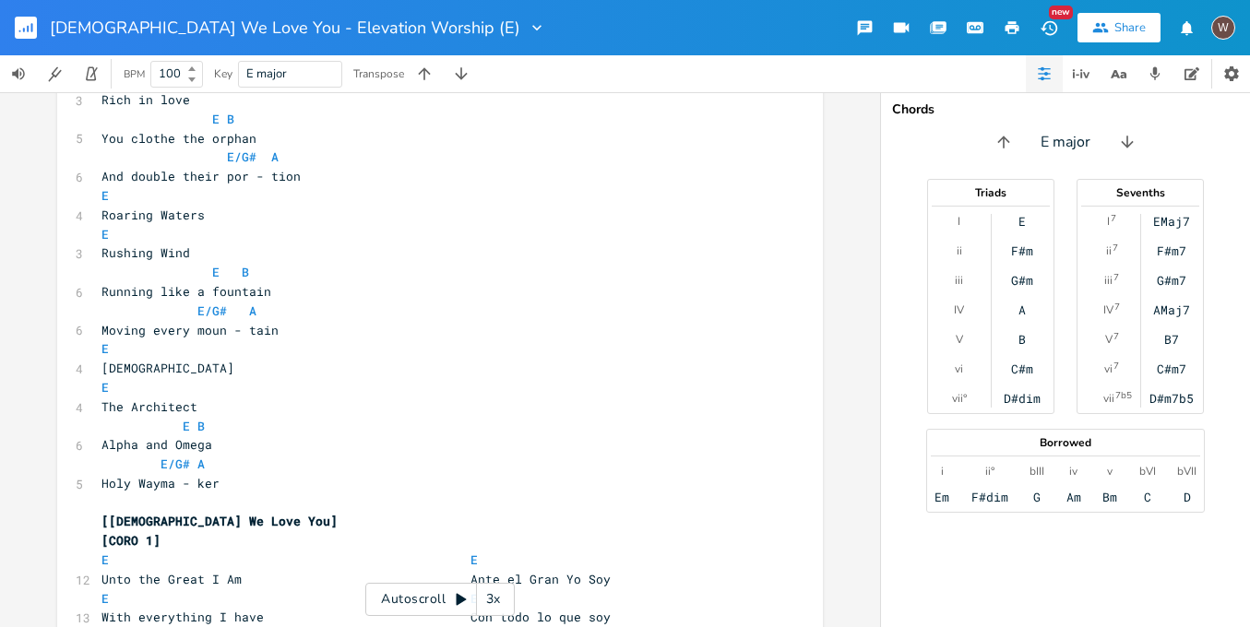
scroll to position [0, 0]
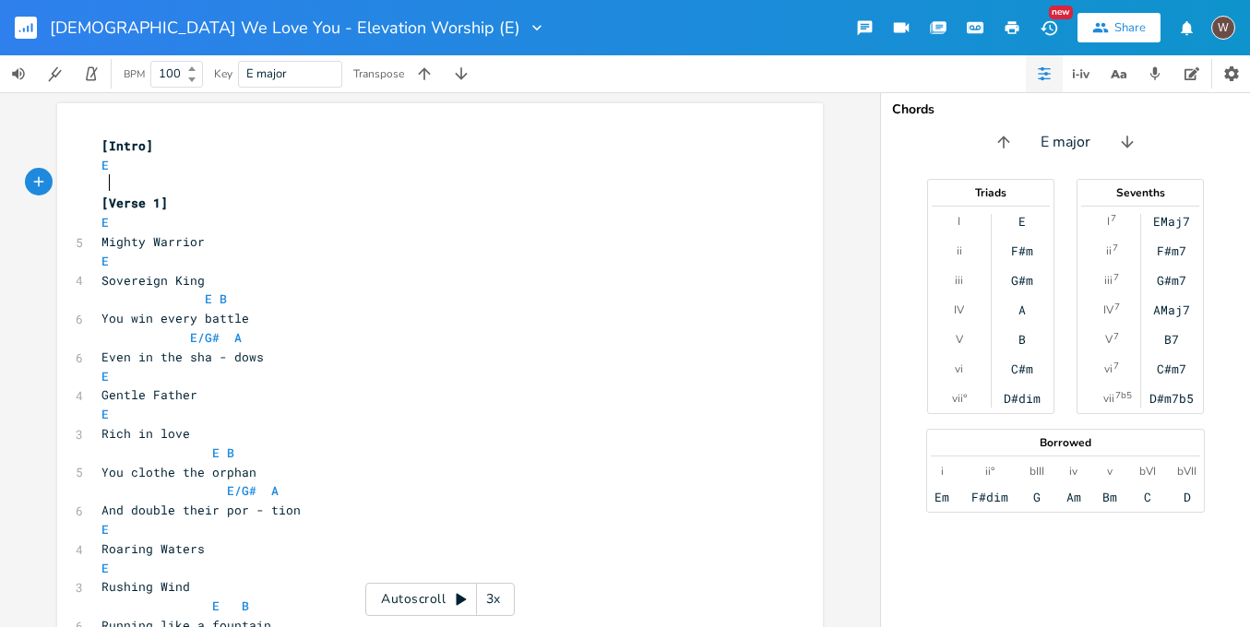
click at [228, 185] on pre at bounding box center [431, 184] width 666 height 19
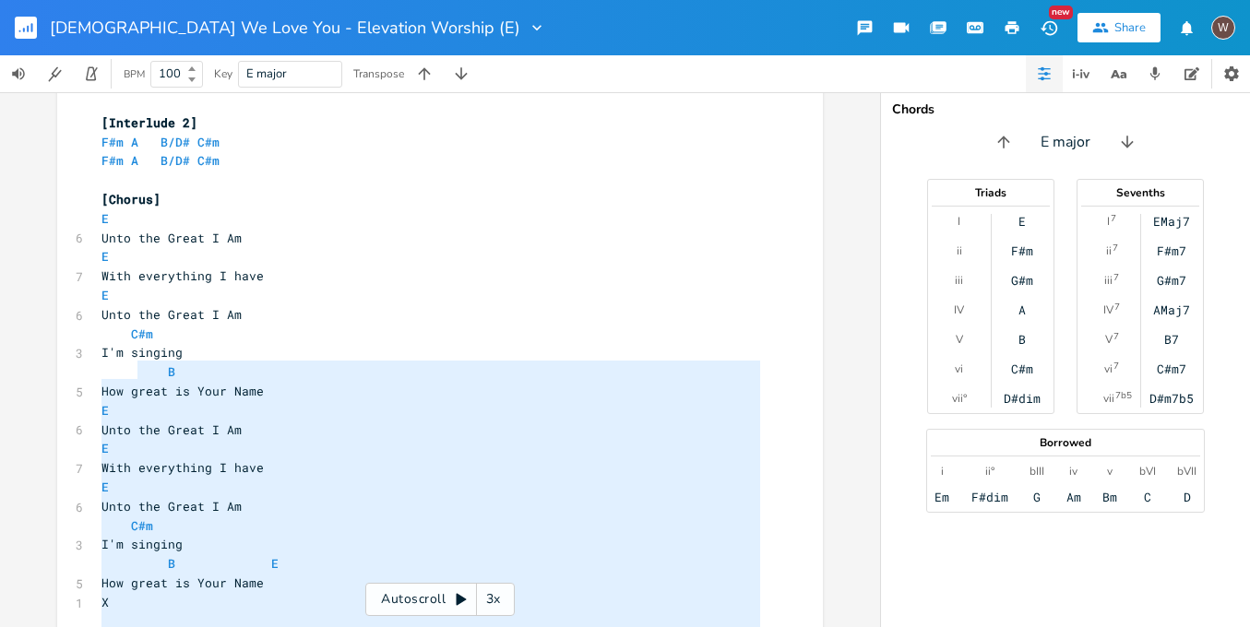
scroll to position [5525, 0]
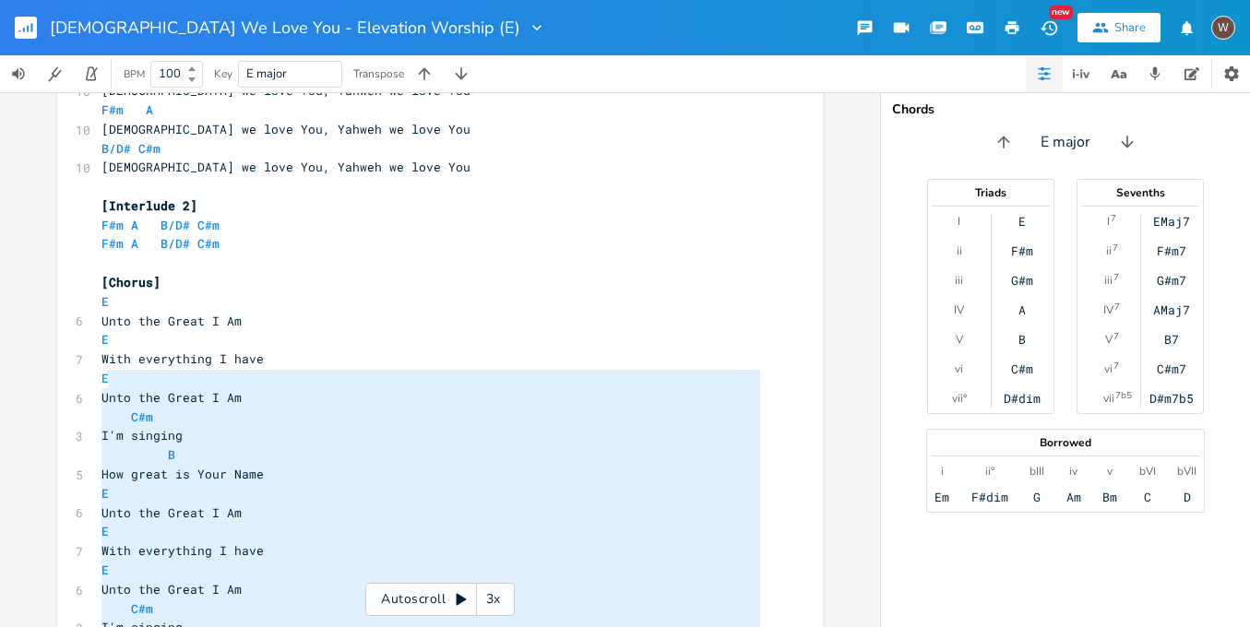
type textarea "Letra: Gran guerrero Eterno Rey Ganas la pelea [PERSON_NAME] en las tinieblas P…"
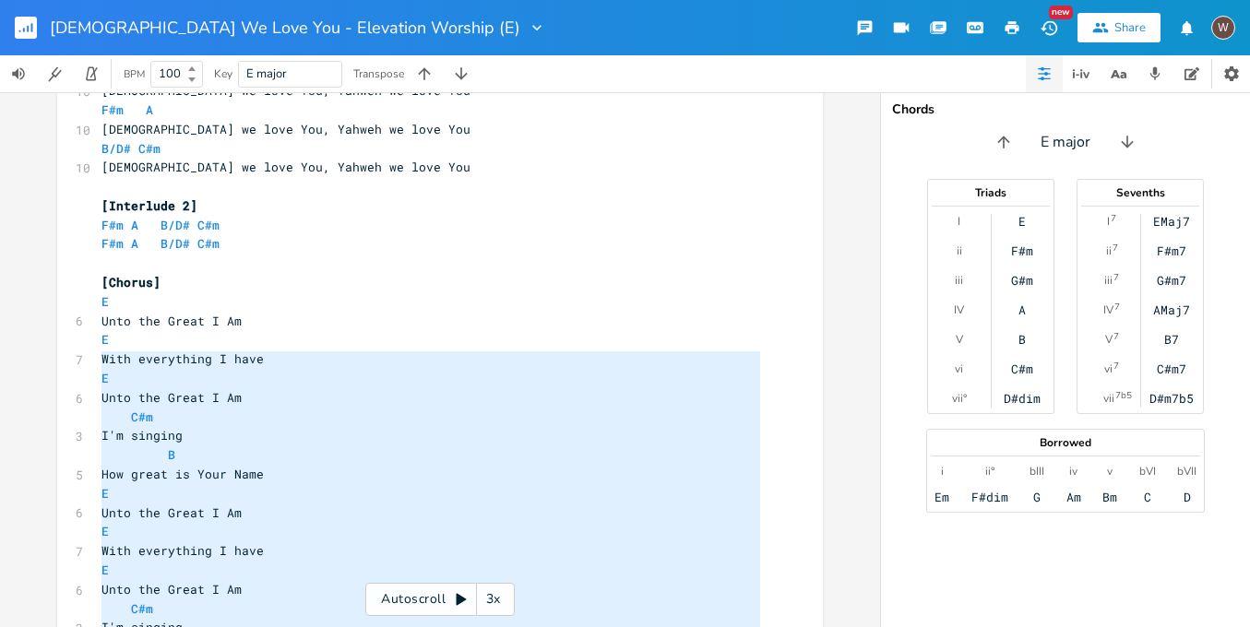
drag, startPoint x: 209, startPoint y: 558, endPoint x: 91, endPoint y: 359, distance: 231.7
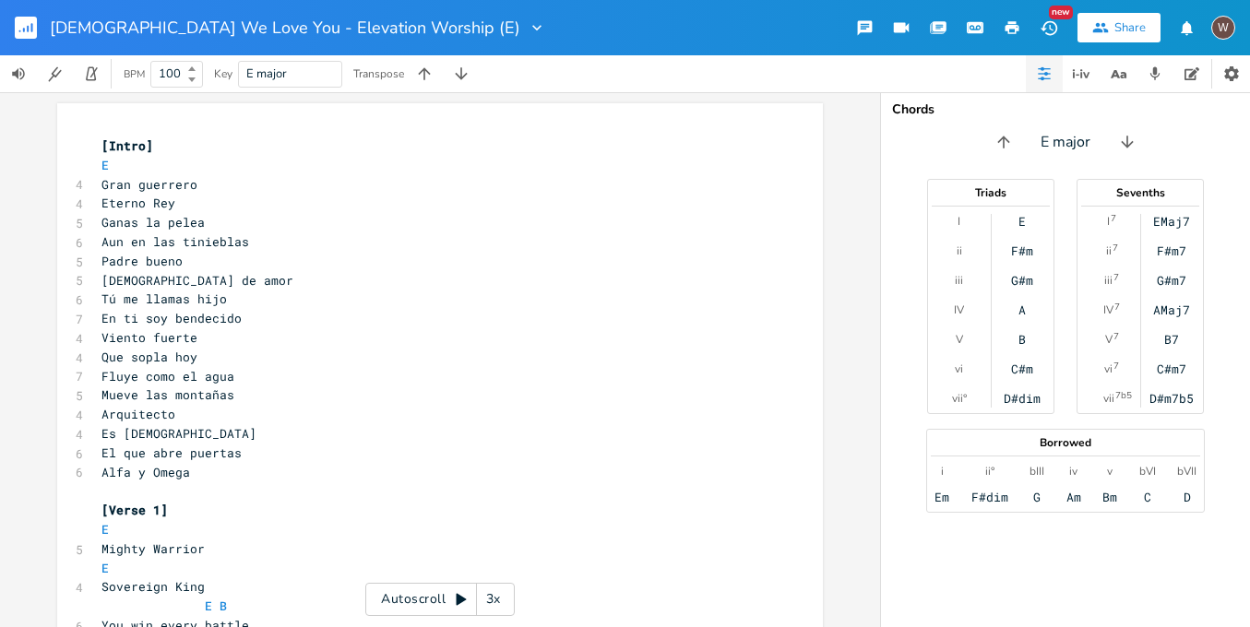
scroll to position [138, 0]
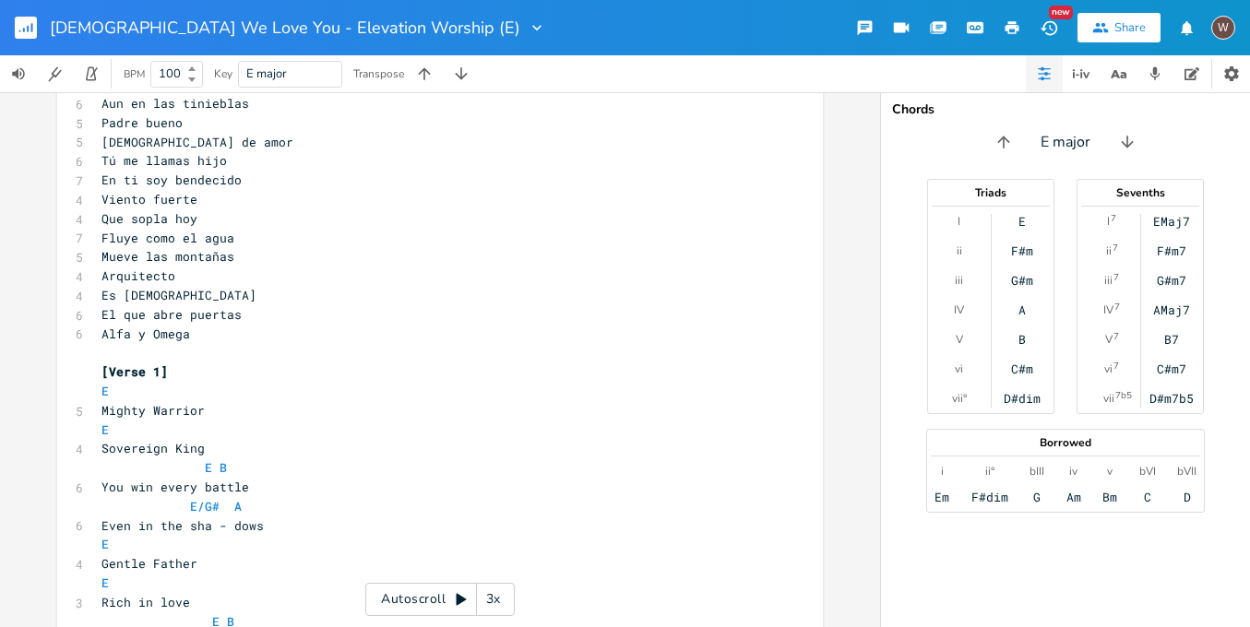
click at [113, 402] on span "Mighty Warrior" at bounding box center [153, 410] width 103 height 17
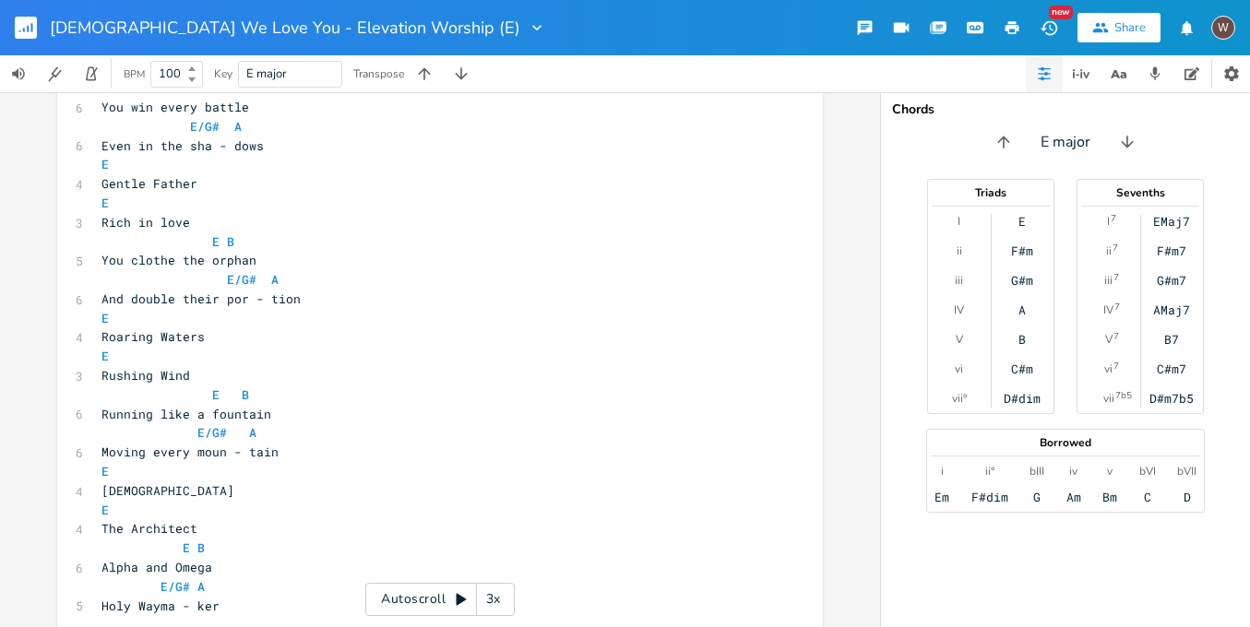
scroll to position [877, 0]
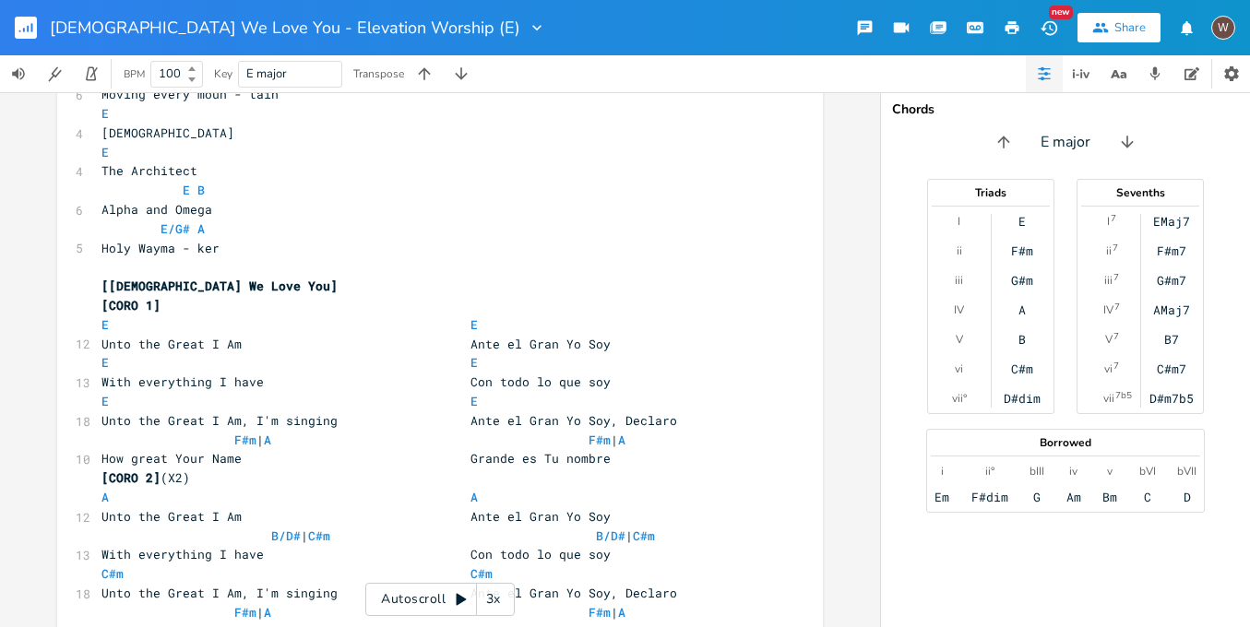
click at [201, 296] on pre "[CORO 1]" at bounding box center [431, 305] width 666 height 19
click at [102, 297] on span "[CORO 1]" at bounding box center [131, 305] width 59 height 17
type textarea "[ch="
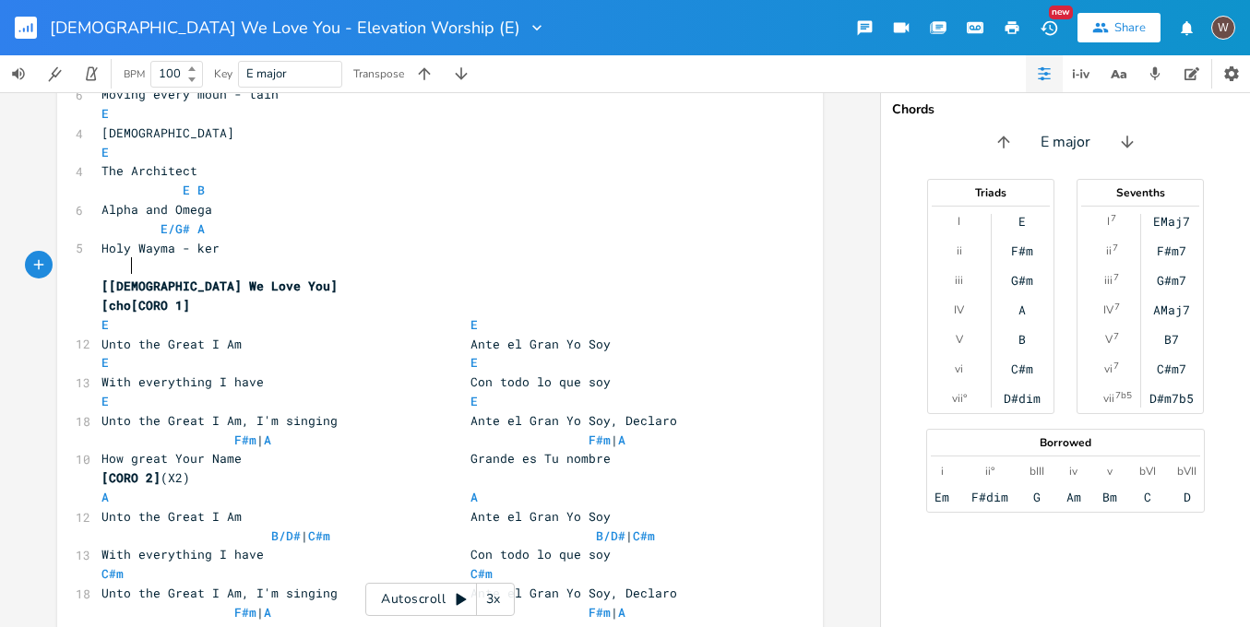
scroll to position [0, 20]
type textarea "chor"
type textarea "C"
type textarea "CHORUSE"
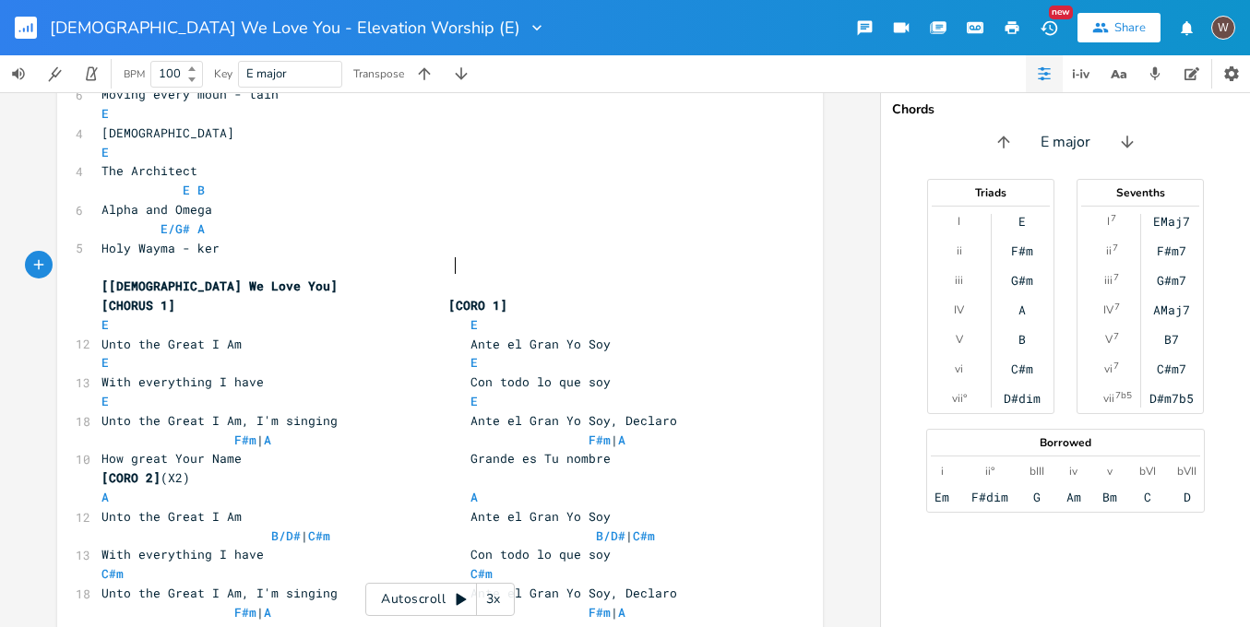
scroll to position [0, 109]
type textarea "1]"
click at [621, 449] on pre "How great Your Name Grande es Tu nombre" at bounding box center [431, 458] width 666 height 19
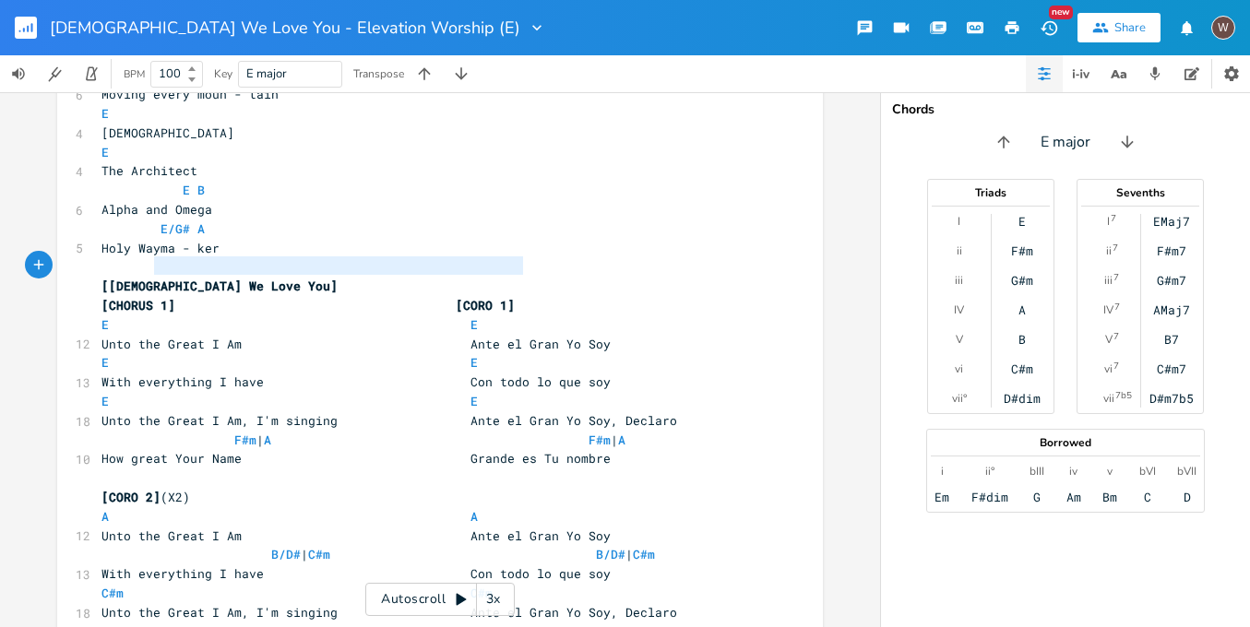
type textarea "[CHORUS 1] [CORO 1]"
drag, startPoint x: 543, startPoint y: 262, endPoint x: 69, endPoint y: 265, distance: 473.4
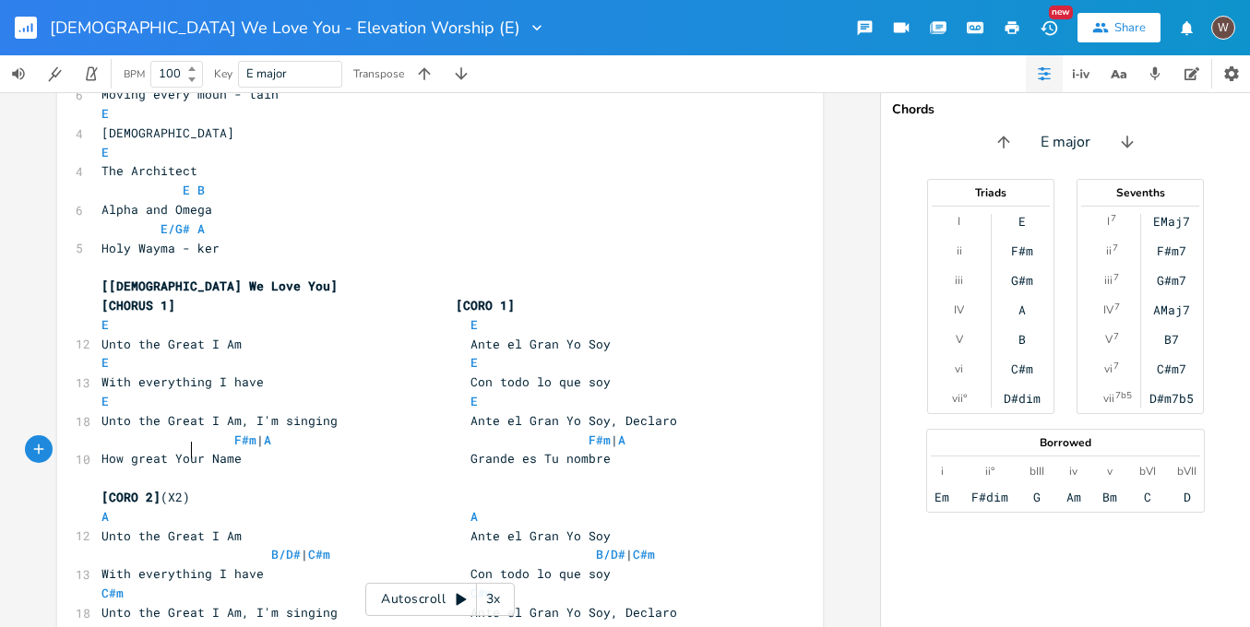
type textarea "[CORO 2](X2)"
drag, startPoint x: 206, startPoint y: 457, endPoint x: 39, endPoint y: 455, distance: 167.0
click at [39, 455] on div "[CORO 2](X2) x [Intro] E 4 Gran guerrero 4 Eterno Rey 5 Ganas la pelea 6 Aun en…" at bounding box center [440, 359] width 880 height 535
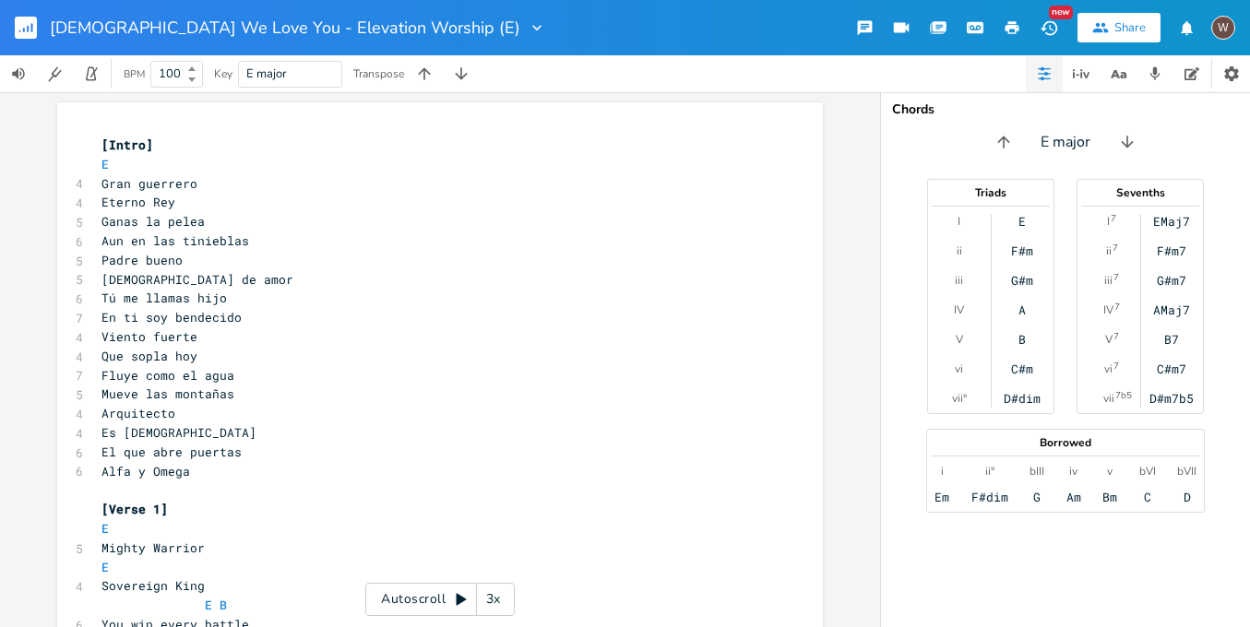
scroll to position [0, 0]
click at [170, 163] on pre "E" at bounding box center [431, 165] width 666 height 19
type textarea "|"
type textarea "\"
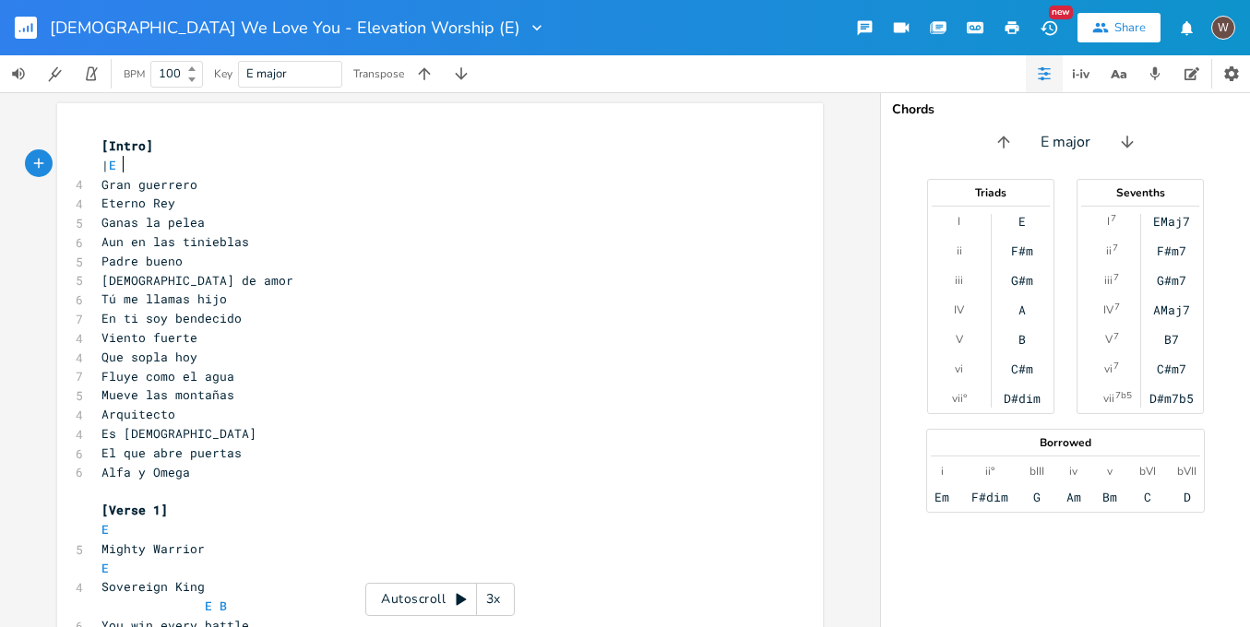
scroll to position [0, 3]
type textarea "\"
type textarea "| e"
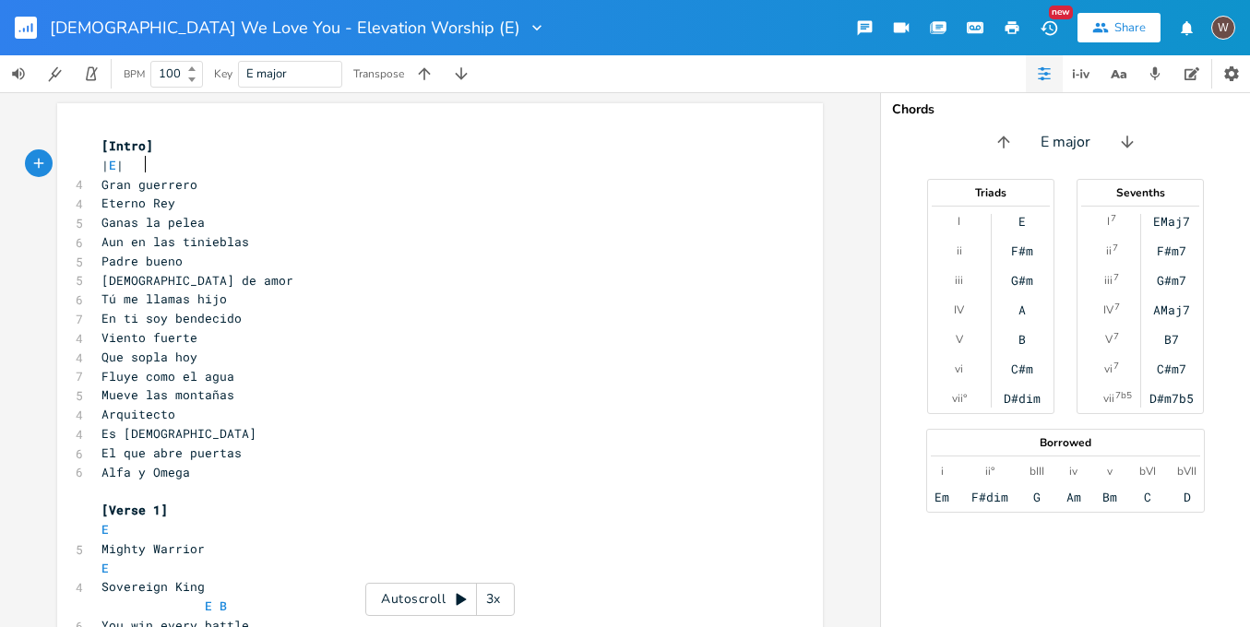
type textarea "e"
type textarea "E BE"
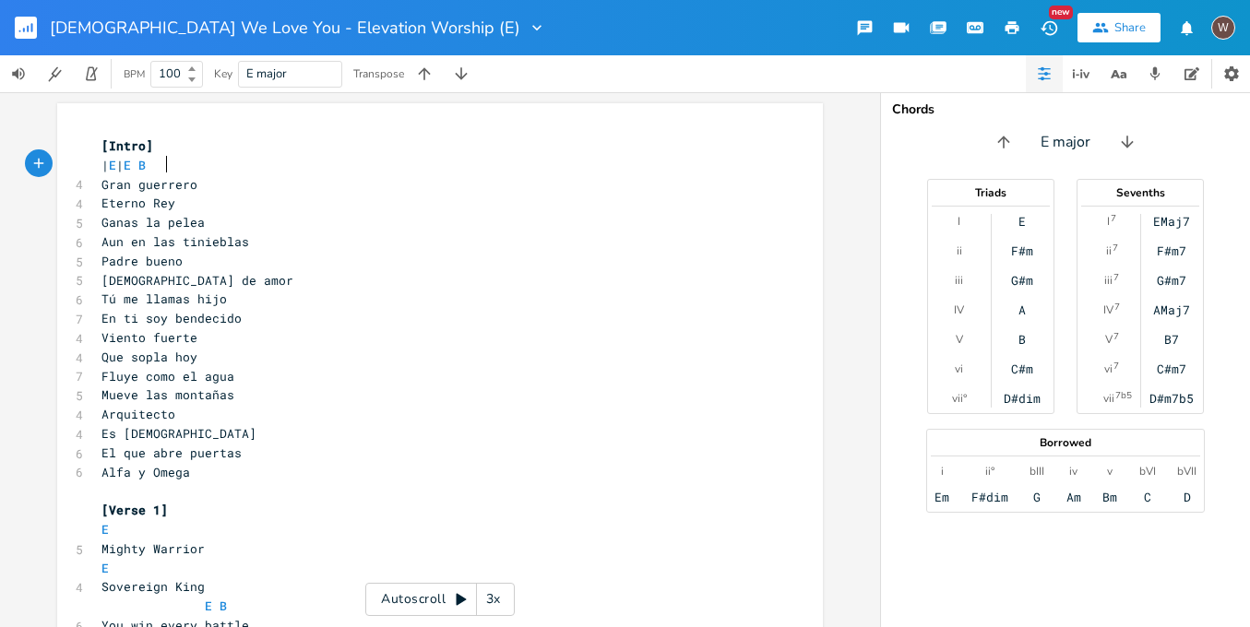
scroll to position [0, 21]
type textarea "E BE"
type textarea "E"
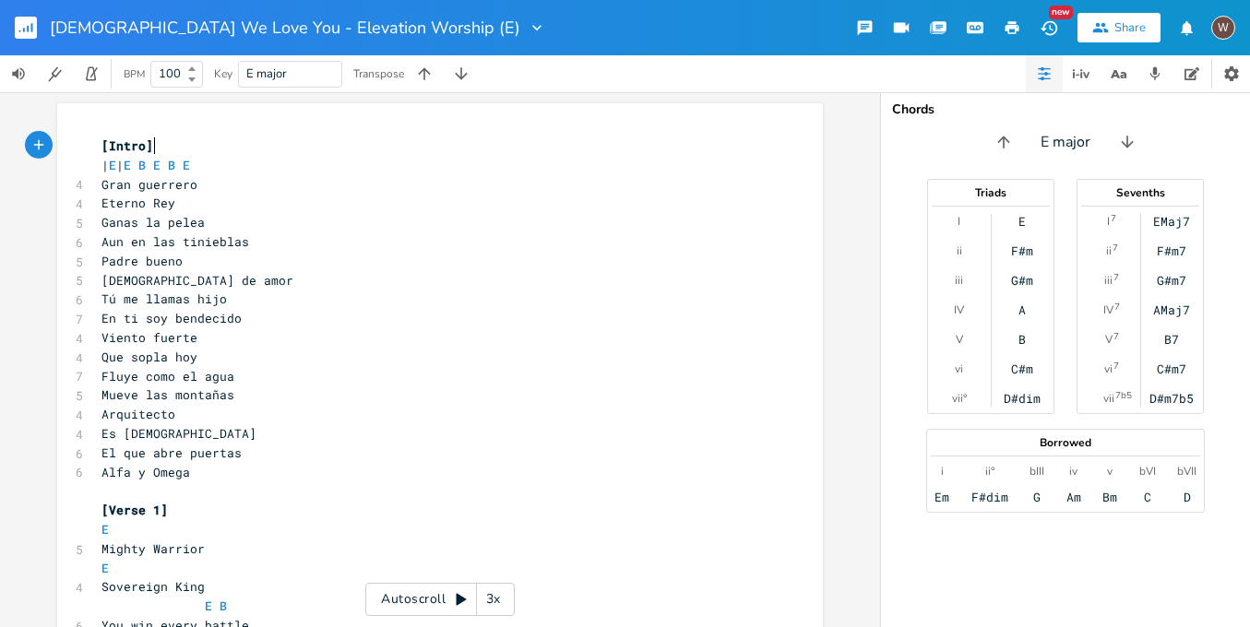
click at [196, 149] on pre "[Intro]" at bounding box center [431, 146] width 666 height 19
type textarea "(X2)"
click at [150, 166] on span "| E | E B E B E" at bounding box center [146, 165] width 89 height 17
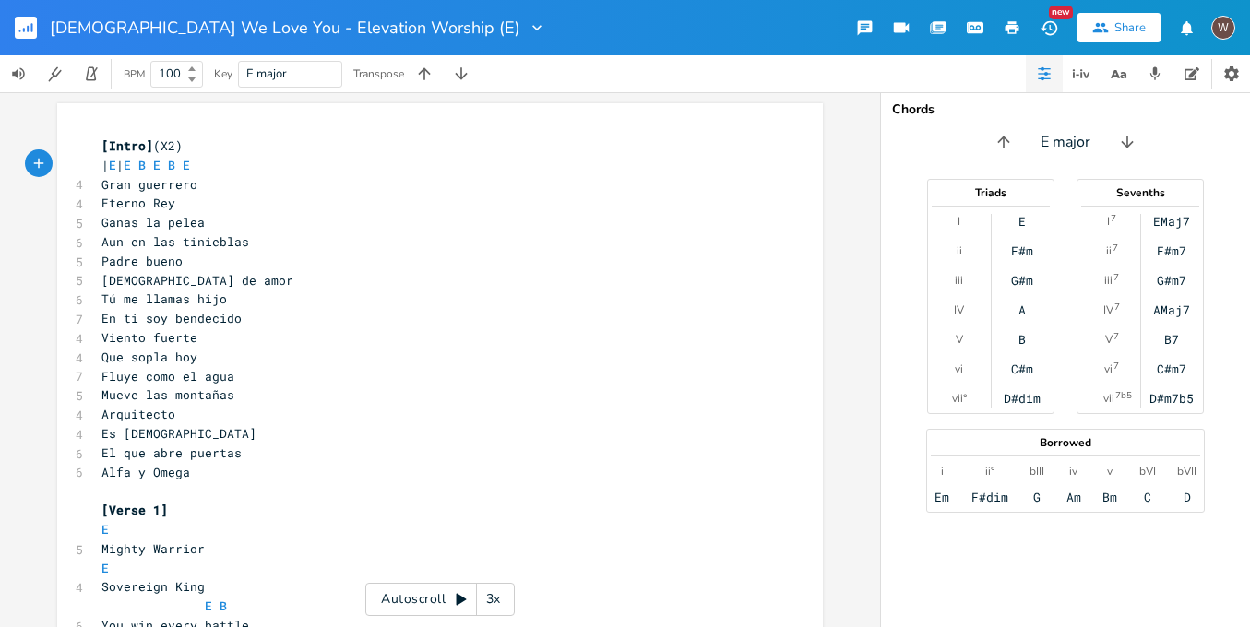
click at [165, 167] on span "| E | E B E B E" at bounding box center [146, 165] width 89 height 17
click at [161, 163] on span "| E | E B E B E" at bounding box center [146, 165] width 89 height 17
type textarea ")"
type textarea "("
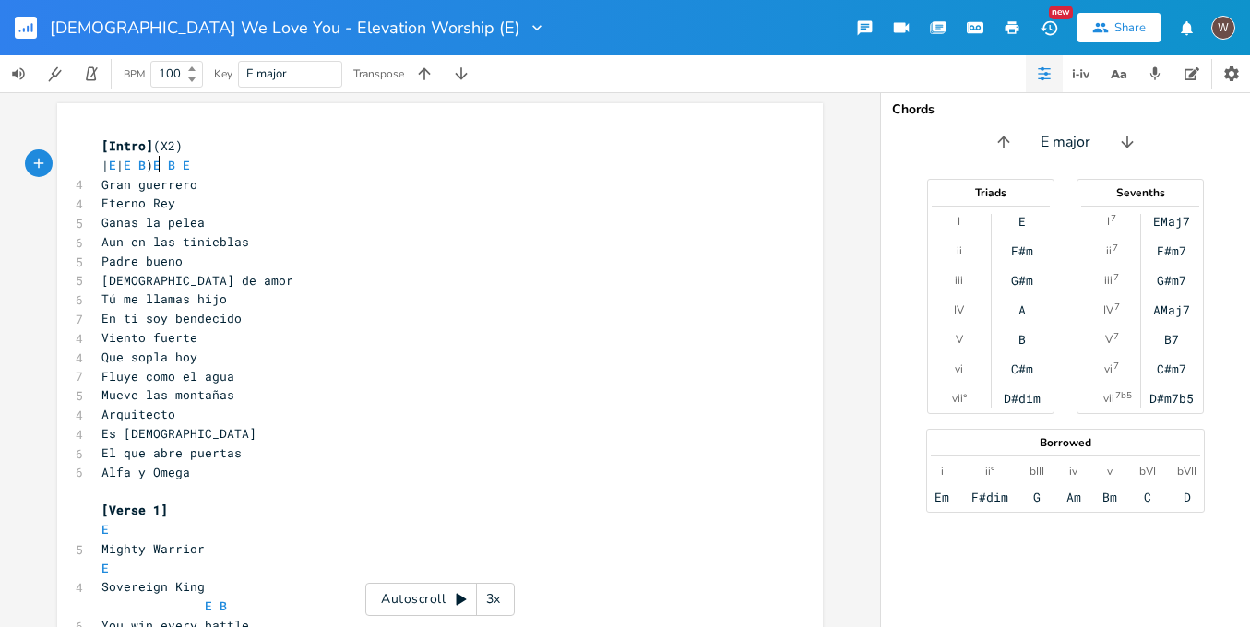
scroll to position [0, 4]
click at [122, 162] on span "| E | E ( B ) E B E" at bounding box center [146, 165] width 89 height 17
type textarea "\\\"
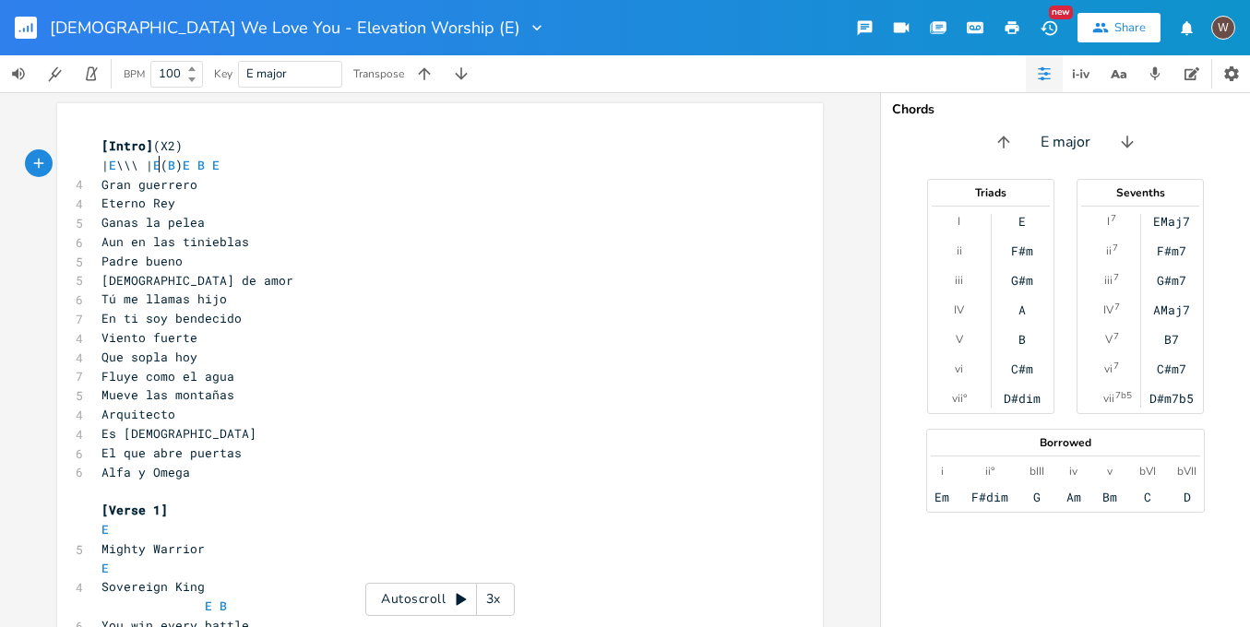
click at [209, 167] on span "| E \\\ | E ( B ) E B E" at bounding box center [161, 165] width 118 height 17
type textarea "-"
click at [212, 164] on span "B" at bounding box center [208, 166] width 7 height 18
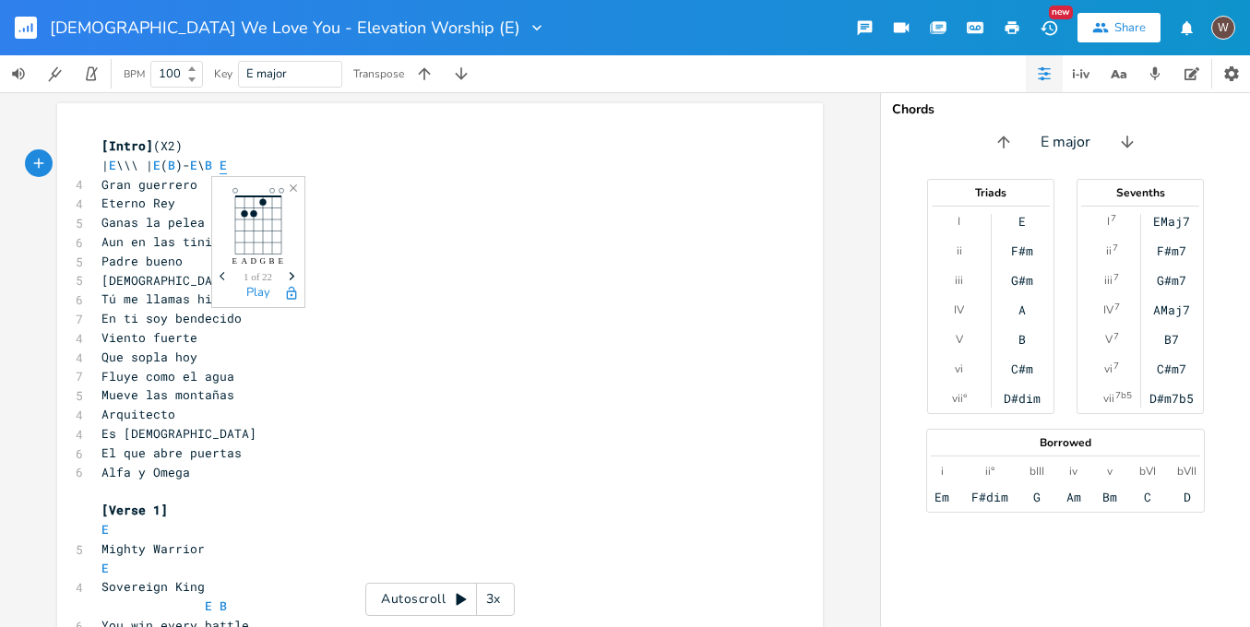
type textarea "\ ("
type textarea ")-"
click at [305, 165] on pre "| E \\\ | E ( B )- E \ ( B )- E" at bounding box center [431, 165] width 666 height 19
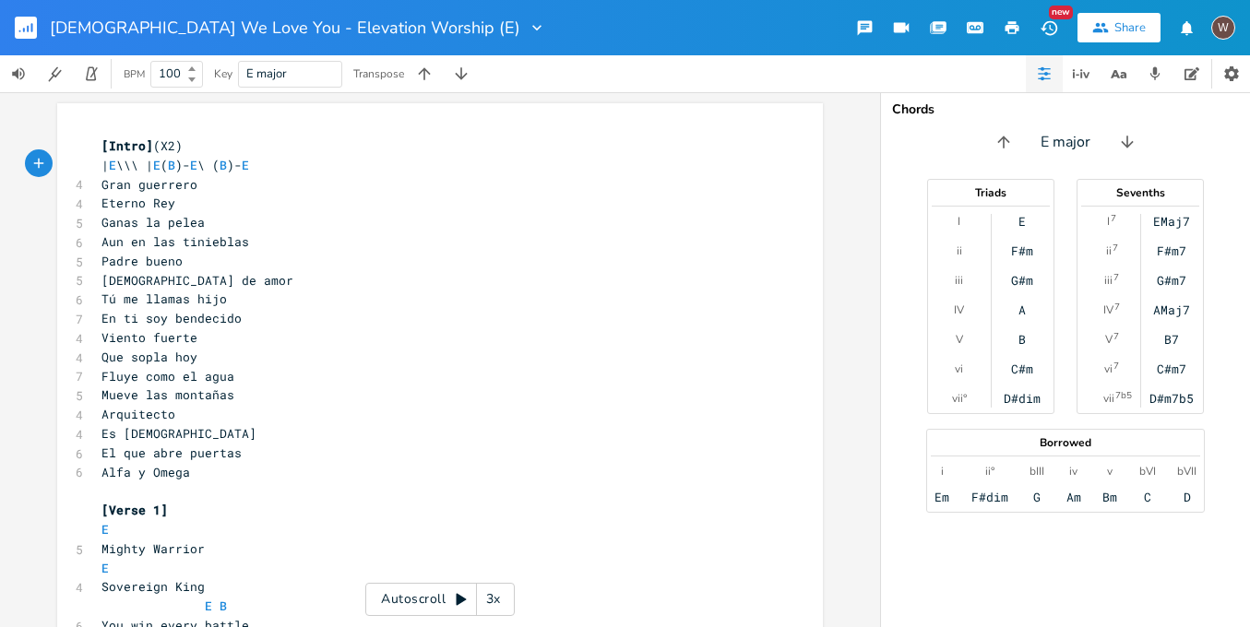
type textarea "|"
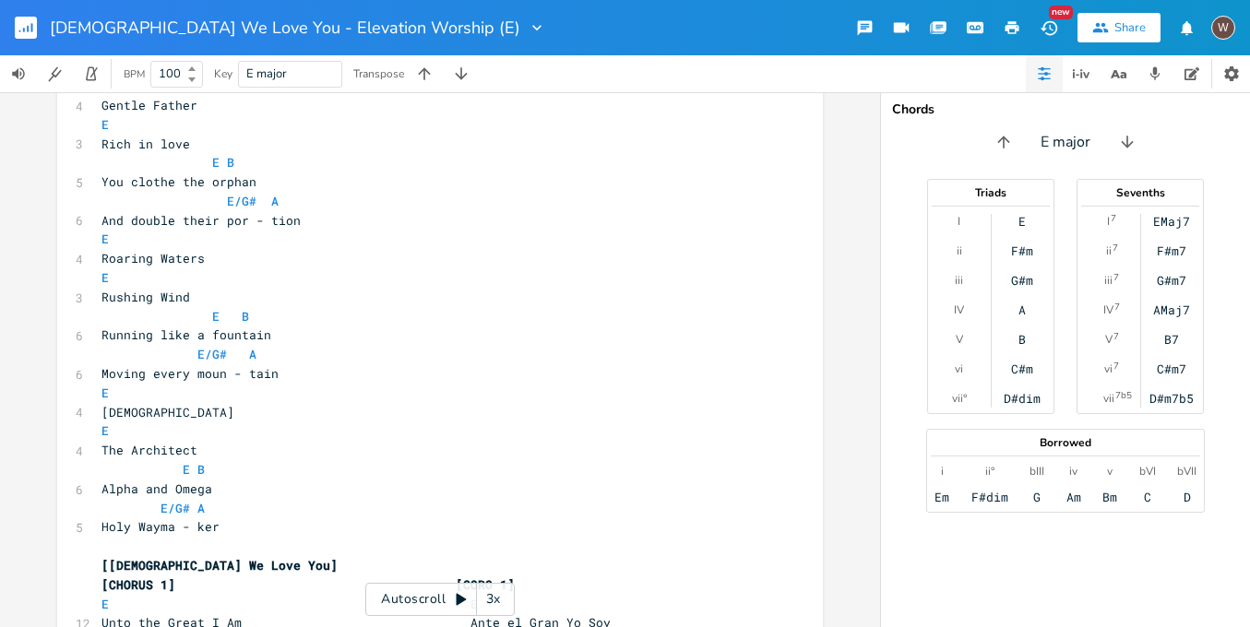
scroll to position [699, 0]
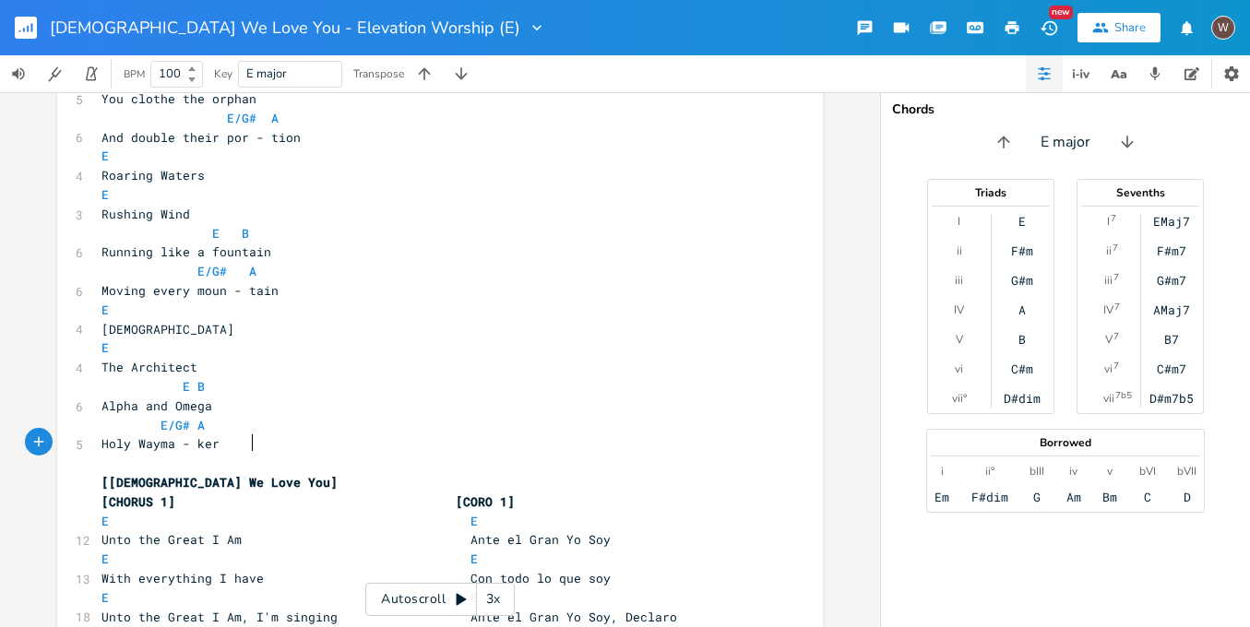
type textarea "[[DEMOGRAPHIC_DATA] We Love You]"
drag, startPoint x: 273, startPoint y: 443, endPoint x: 82, endPoint y: 440, distance: 191.0
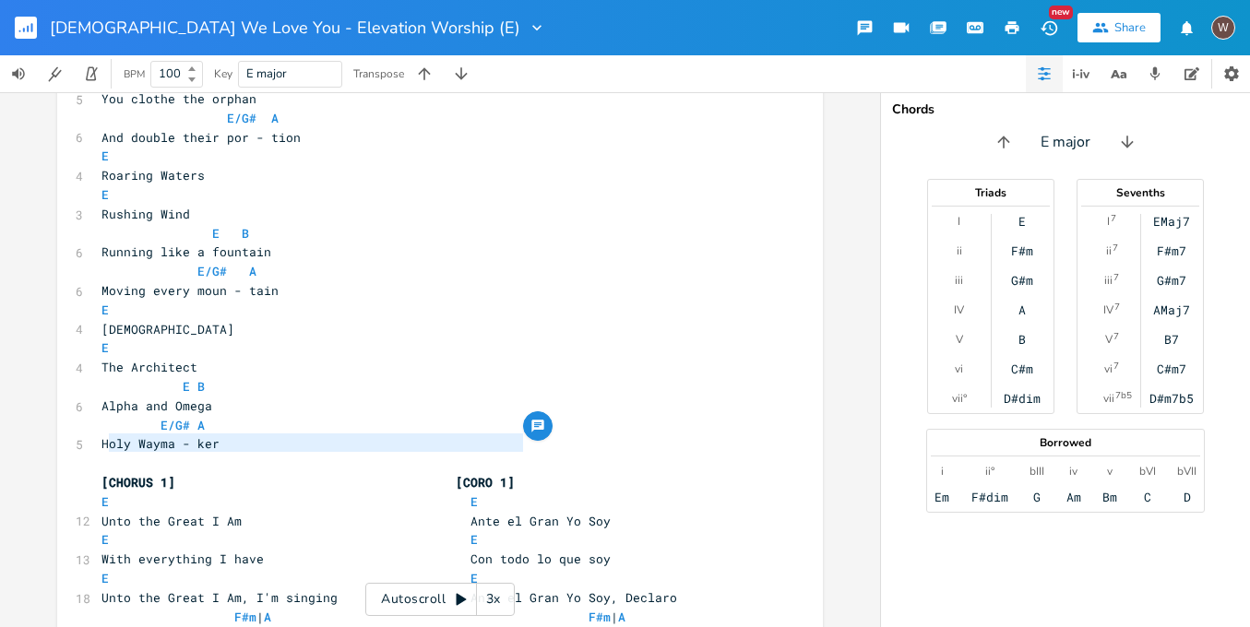
type textarea "[CHORUS 1] [CORO 1]"
drag, startPoint x: 559, startPoint y: 441, endPoint x: 84, endPoint y: 436, distance: 475.2
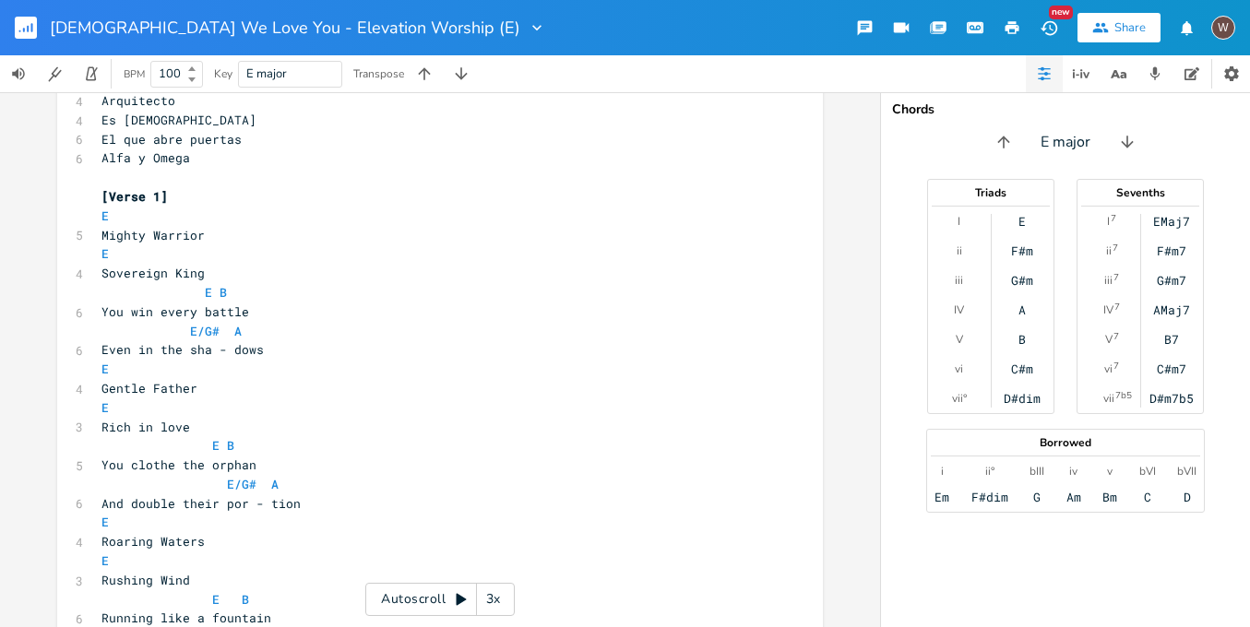
scroll to position [0, 0]
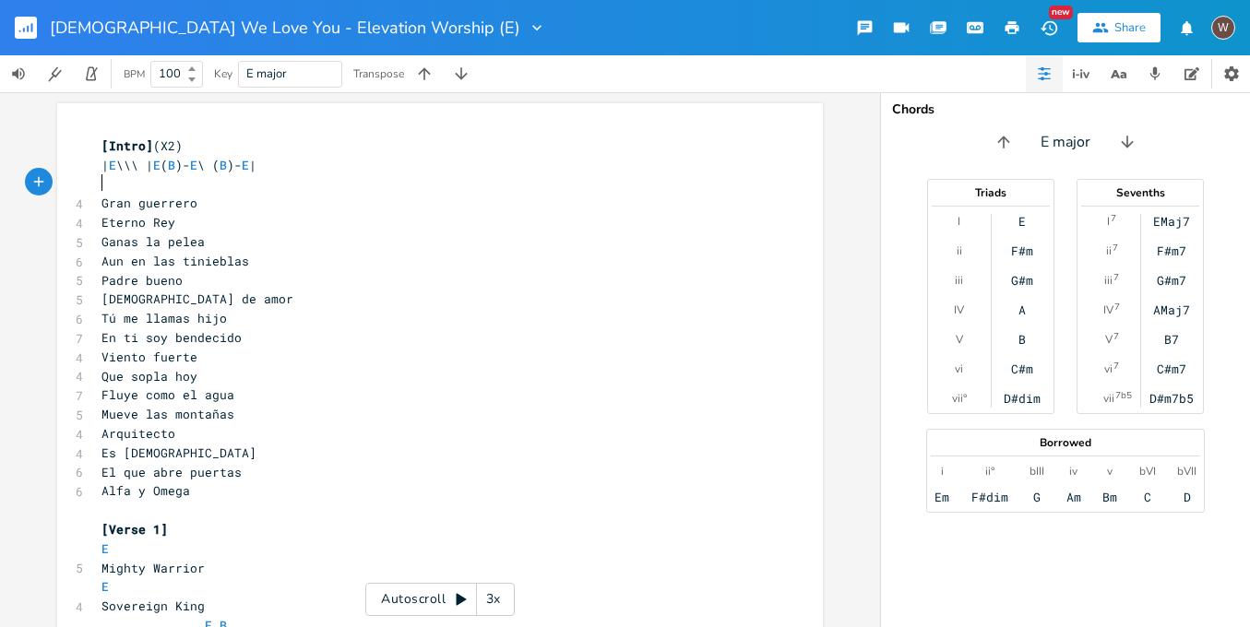
click at [118, 185] on pre "​" at bounding box center [431, 184] width 666 height 19
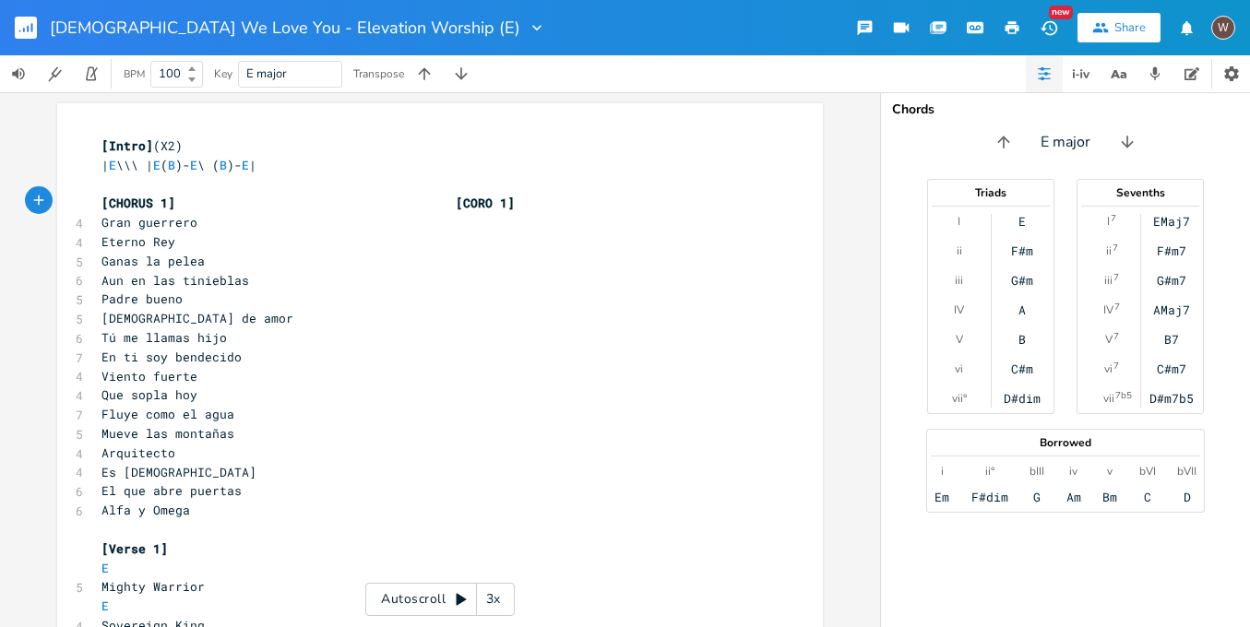
click at [136, 201] on span "[CHORUS 1] [CORO 1]" at bounding box center [308, 203] width 413 height 17
type textarea "CHORUS"
click at [136, 201] on span "[CHORUS 1] [CORO 1]" at bounding box center [308, 203] width 413 height 17
click at [477, 203] on span "[CHORUS 1] [CORO 1]" at bounding box center [308, 203] width 413 height 17
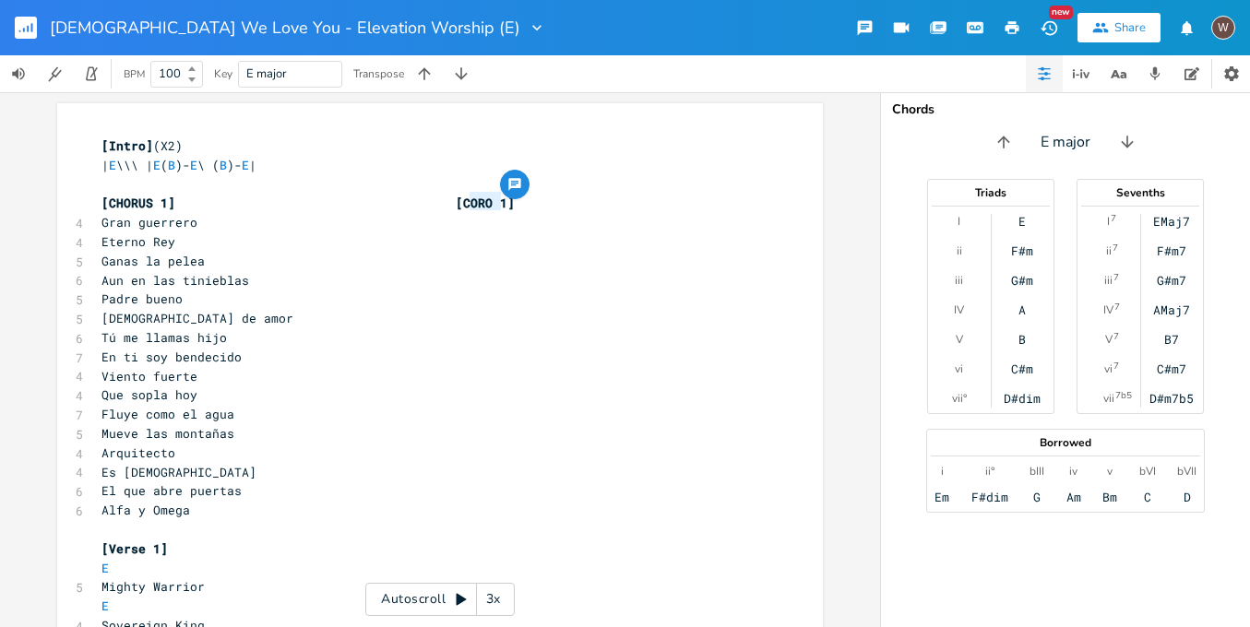
type textarea "v"
type textarea "VERSO"
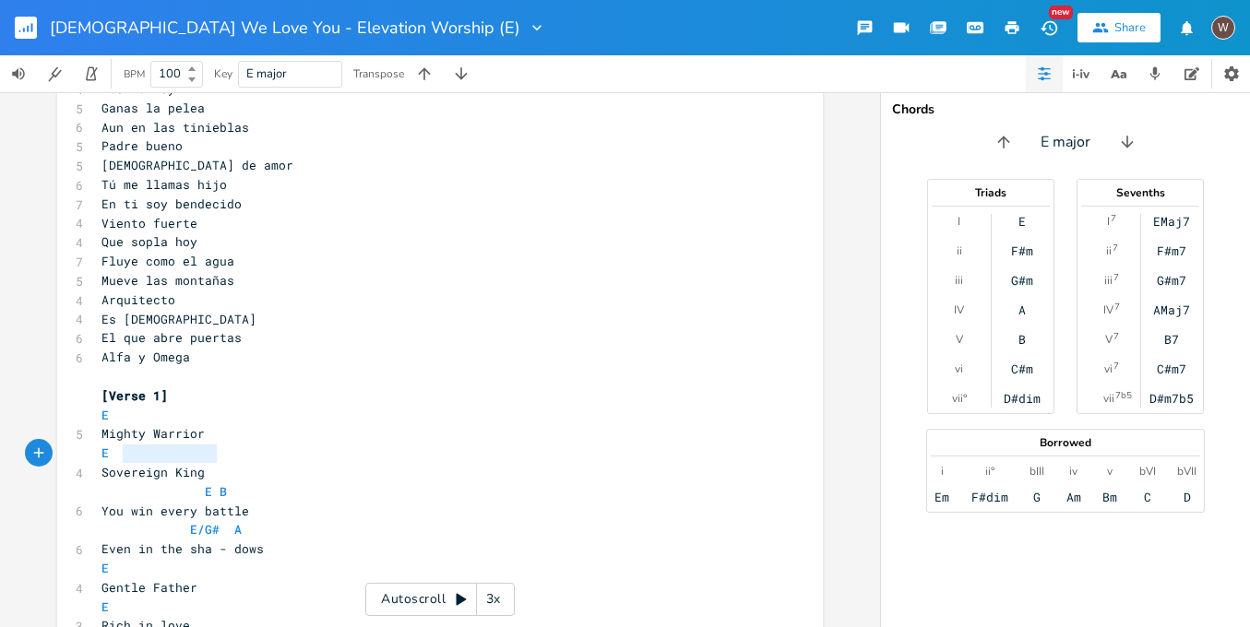
type textarea "Sovereign King"
drag, startPoint x: 232, startPoint y: 457, endPoint x: 86, endPoint y: 457, distance: 145.8
click at [246, 424] on pre "Mighty Warrior" at bounding box center [431, 433] width 666 height 19
type textarea ","
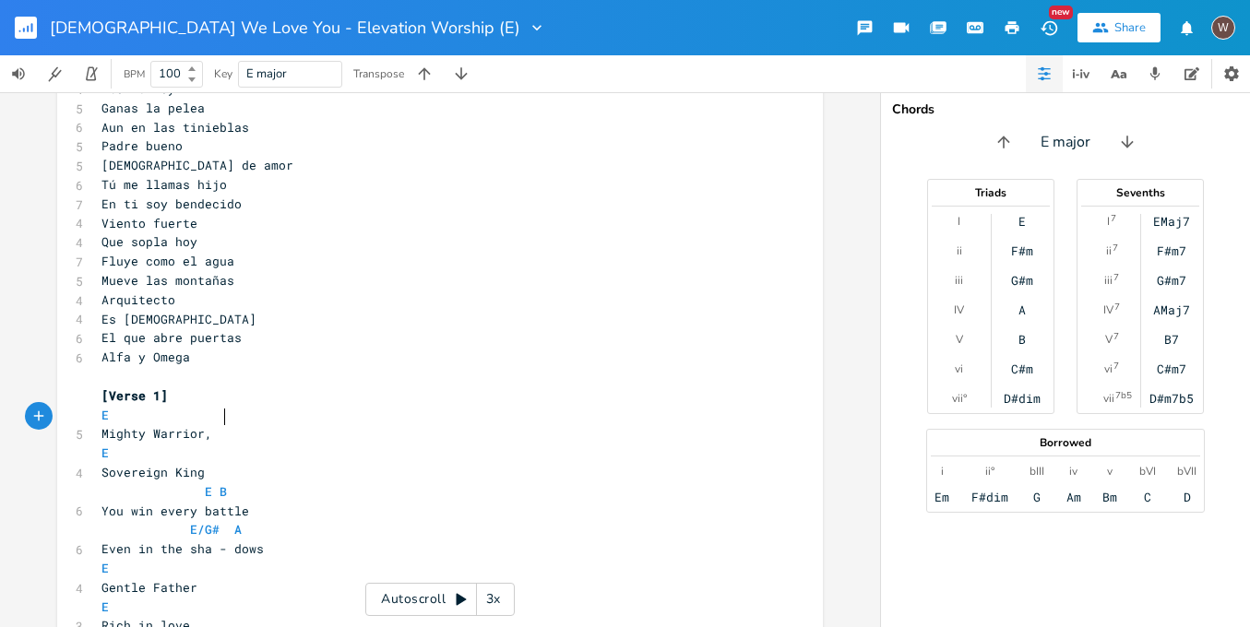
scroll to position [0, 2]
click at [105, 464] on span "Sovereign King" at bounding box center [153, 472] width 103 height 17
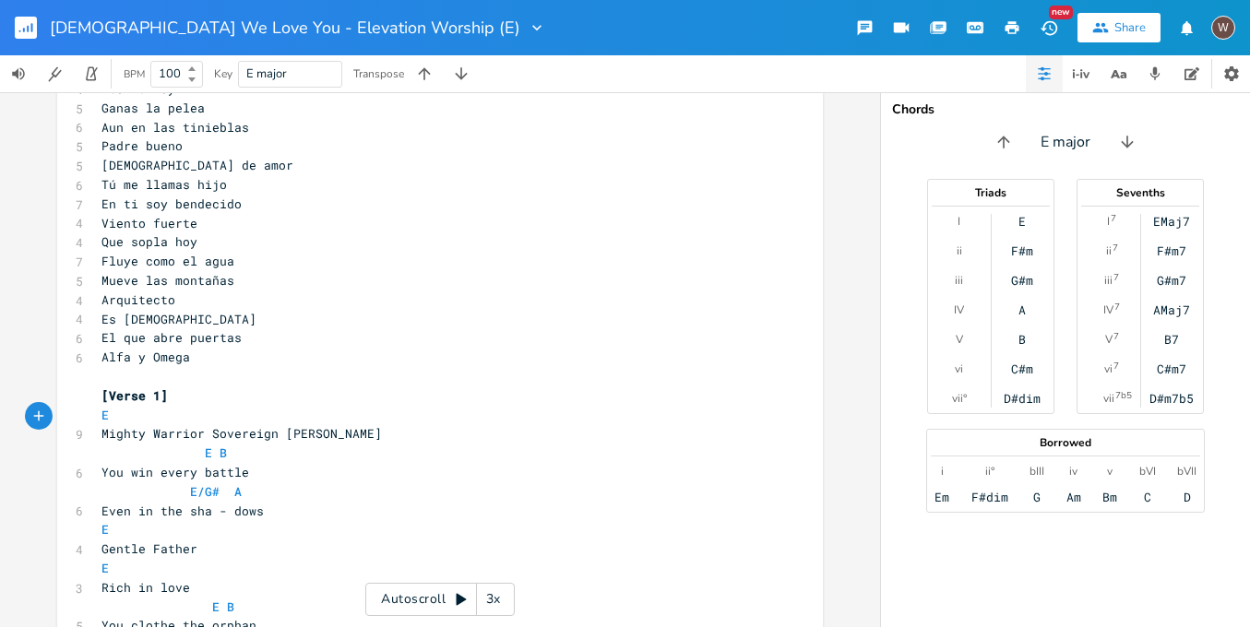
type textarea ","
click at [217, 406] on pre "E" at bounding box center [431, 415] width 666 height 19
type textarea "E"
click at [109, 407] on span "E E" at bounding box center [113, 415] width 22 height 17
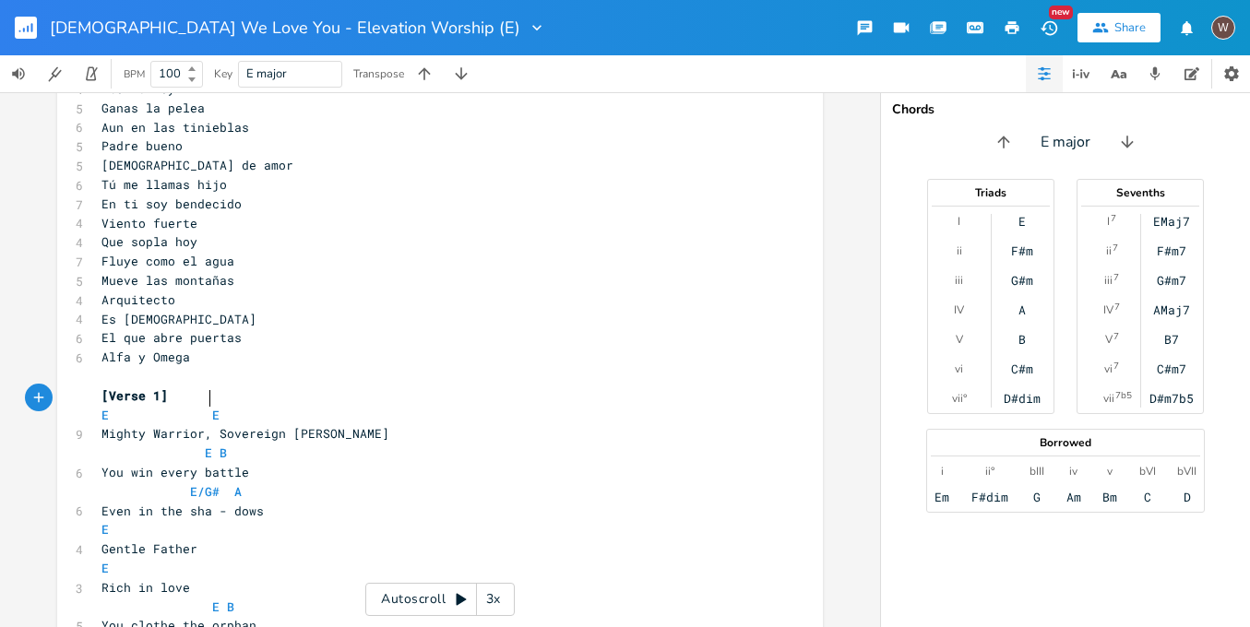
scroll to position [0, 36]
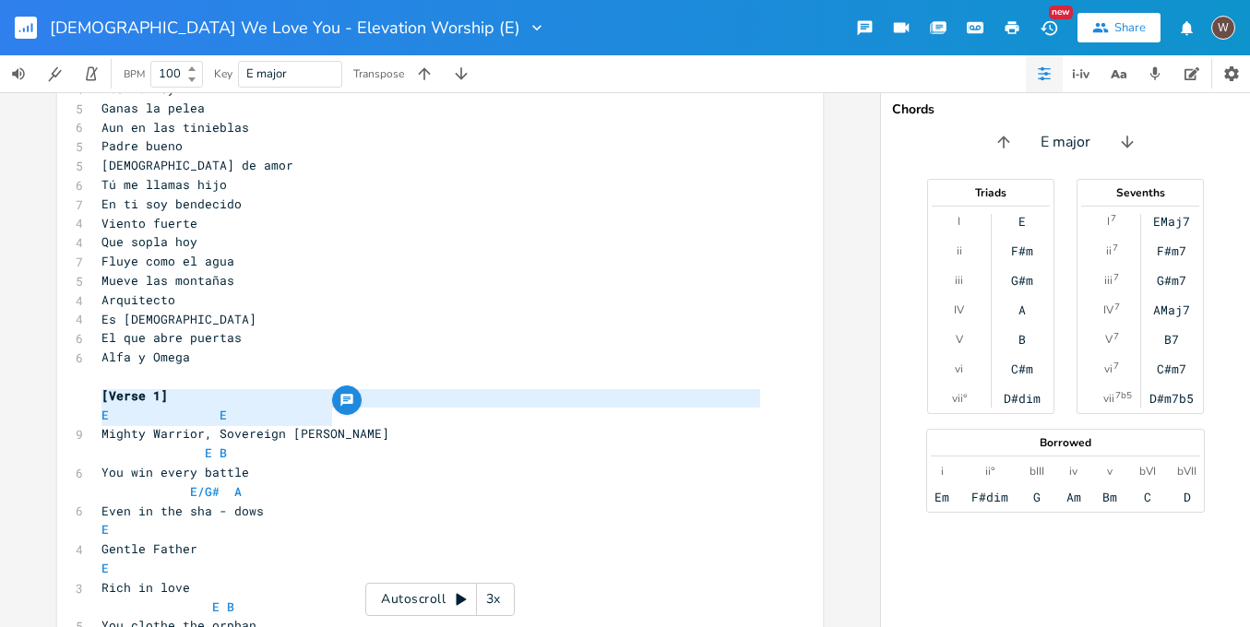
drag, startPoint x: 342, startPoint y: 418, endPoint x: 90, endPoint y: 394, distance: 253.1
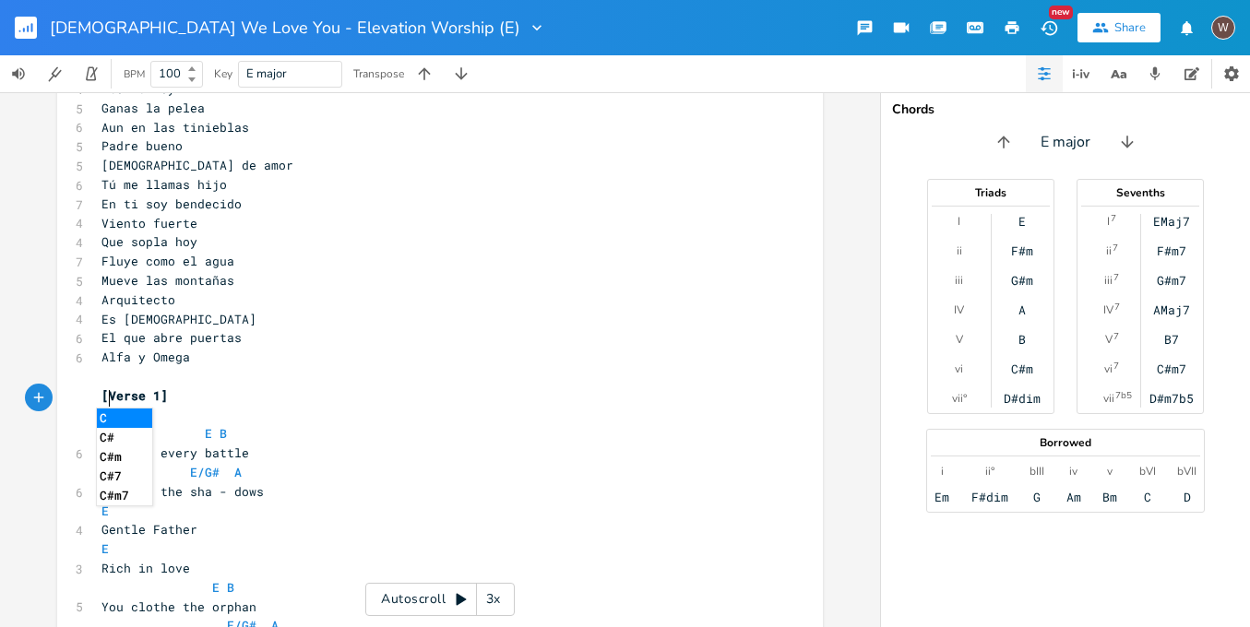
type textarea "E E Mighty Warrior, Sovereign [PERSON_NAME]"
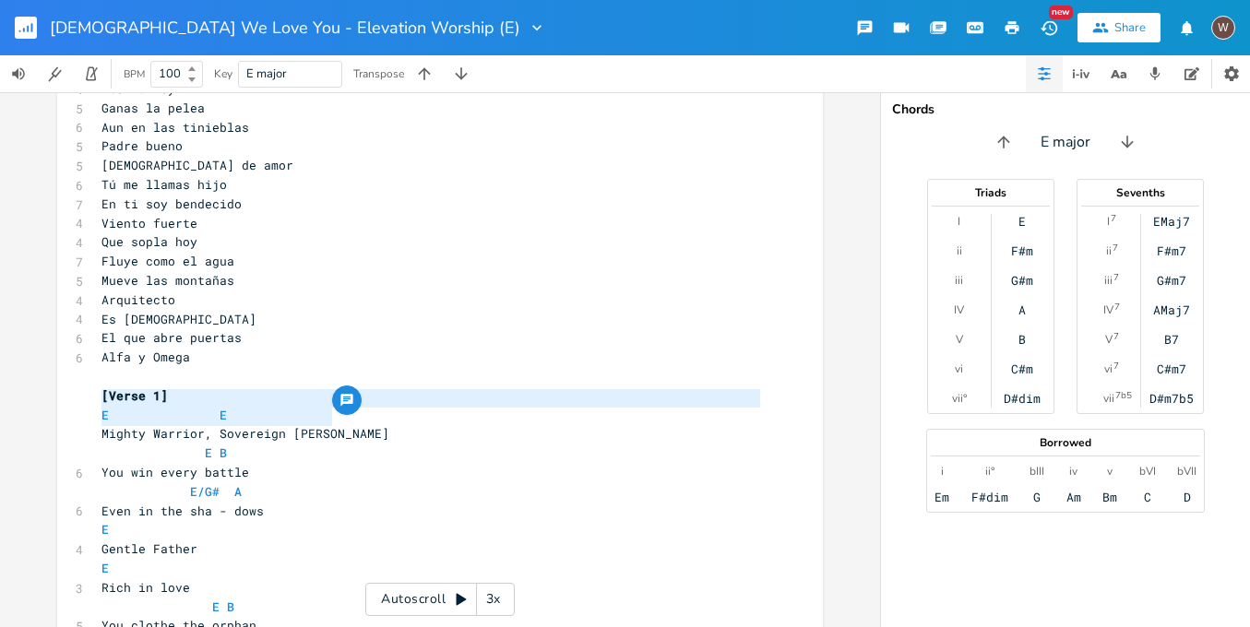
scroll to position [0, 0]
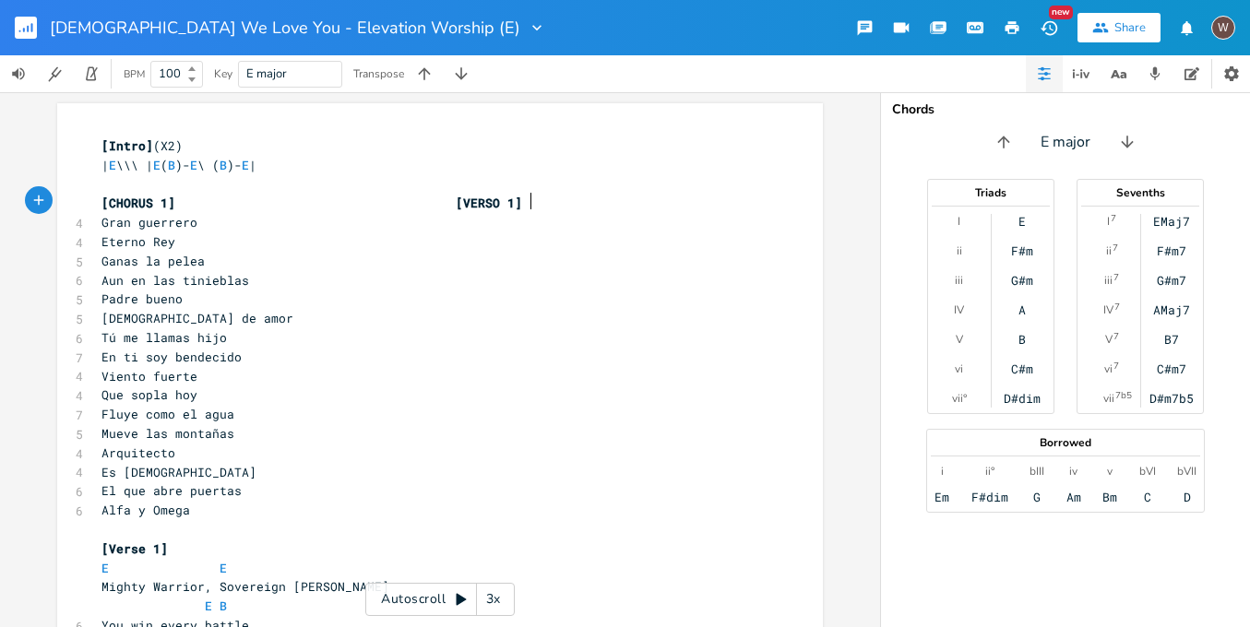
click at [569, 202] on pre "[CHORUS 1] [VERSO 1]" at bounding box center [431, 203] width 666 height 19
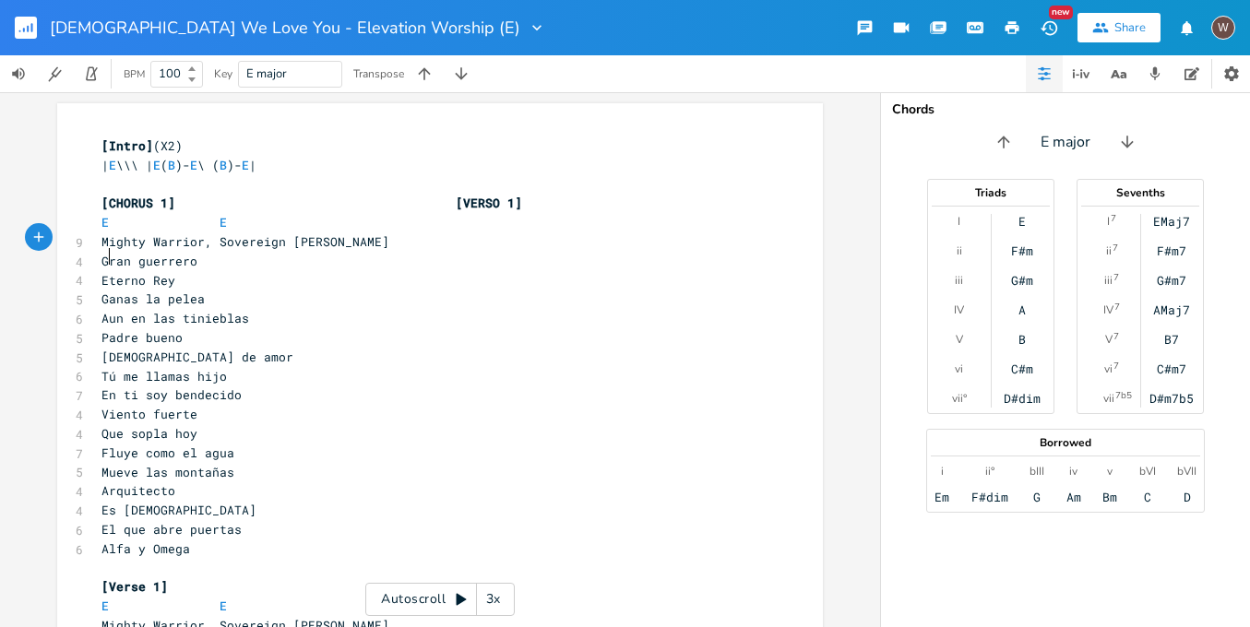
click at [102, 255] on span "Gran guerrero" at bounding box center [150, 261] width 96 height 17
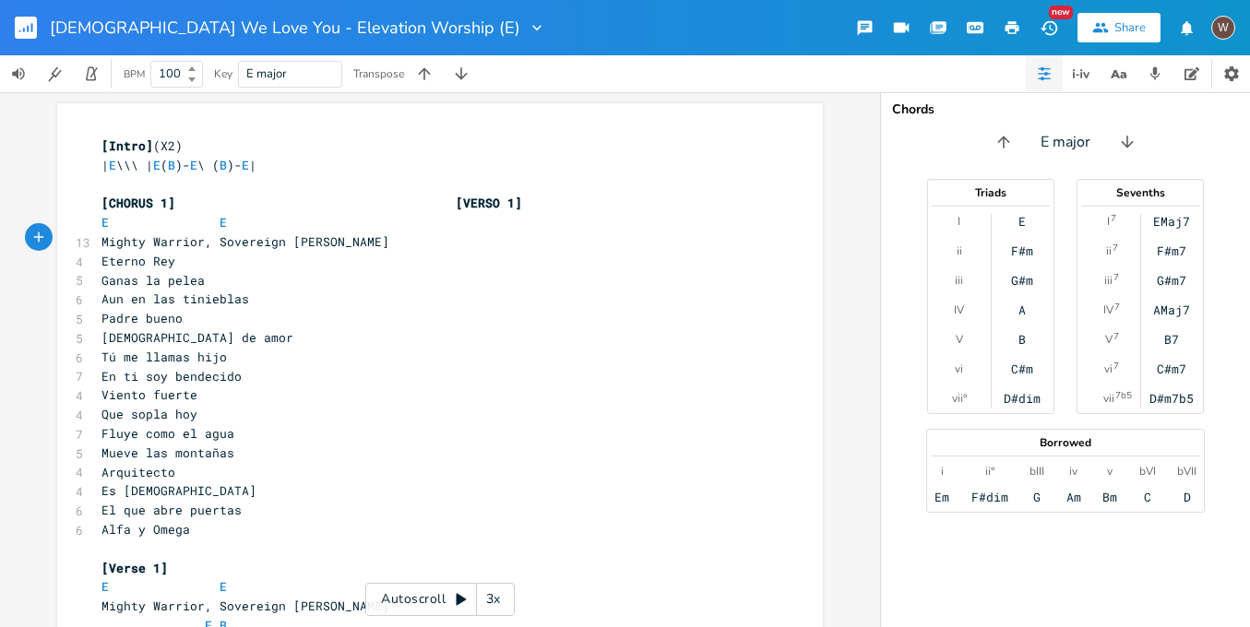
scroll to position [0, 2]
click at [102, 259] on span "Eterno Rey" at bounding box center [139, 261] width 74 height 17
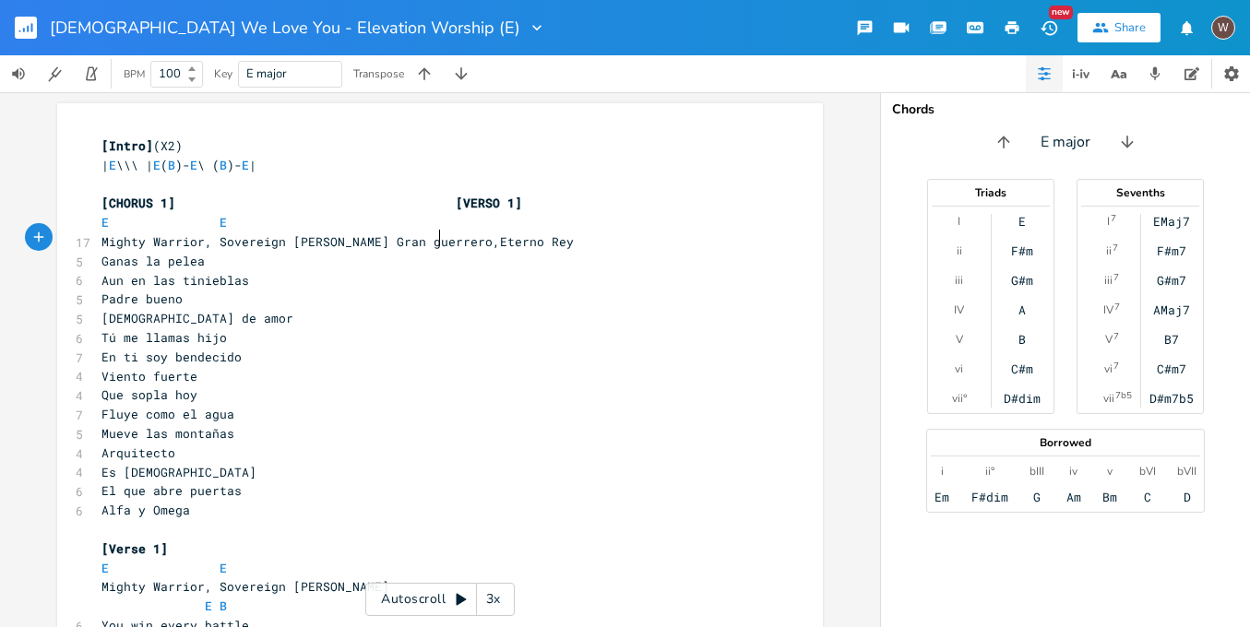
type textarea ","
click at [335, 241] on span "Mighty Warrior, Sovereign [PERSON_NAME] Gran guerrero, Eterno Rey" at bounding box center [342, 241] width 480 height 17
click at [455, 201] on span "[CHORUS 1] [VERSO 1]" at bounding box center [312, 203] width 421 height 17
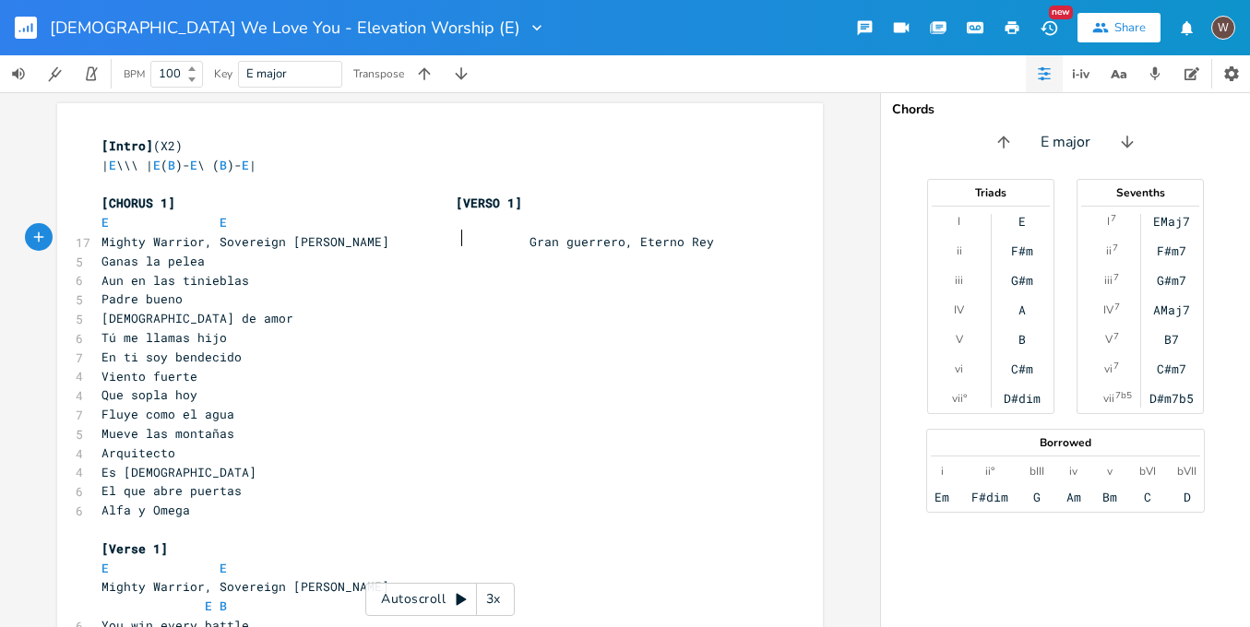
scroll to position [0, 6]
type textarea "E E"
drag, startPoint x: 246, startPoint y: 221, endPoint x: 93, endPoint y: 213, distance: 153.4
click at [98, 213] on pre "E E" at bounding box center [431, 222] width 666 height 19
click at [420, 226] on pre "E E" at bounding box center [431, 222] width 666 height 19
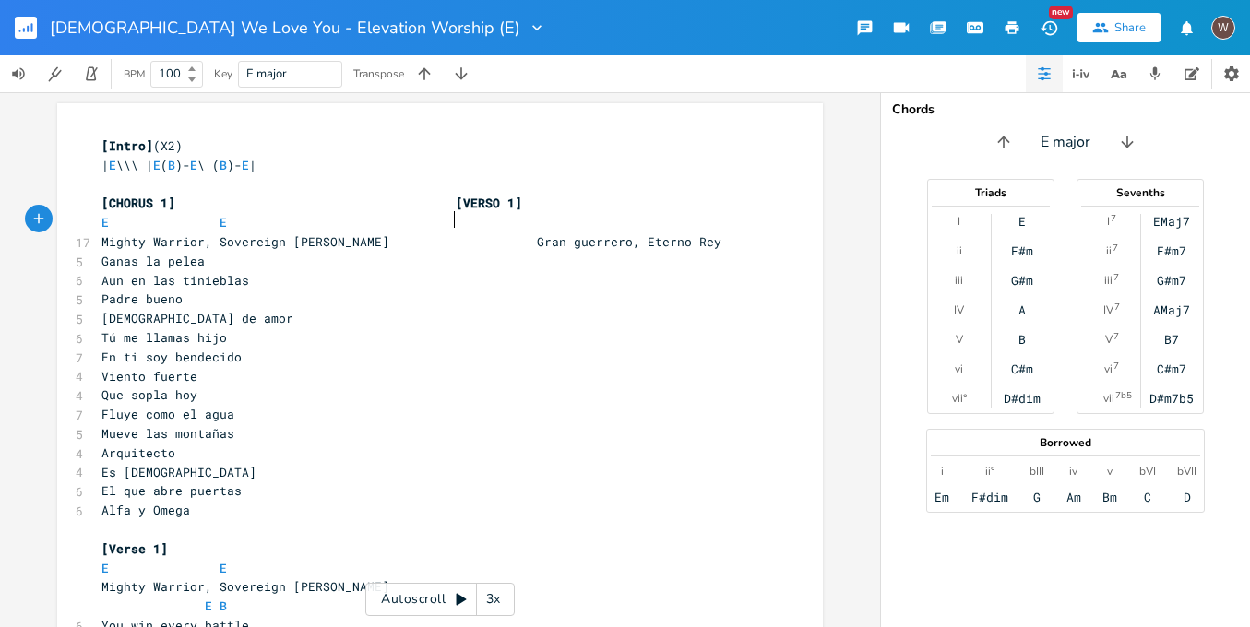
scroll to position [0, 87]
paste textarea
click at [565, 220] on span "E E E E" at bounding box center [349, 222] width 495 height 17
click at [122, 202] on span "[CHORUS 1] [VERSO 1]" at bounding box center [312, 203] width 421 height 17
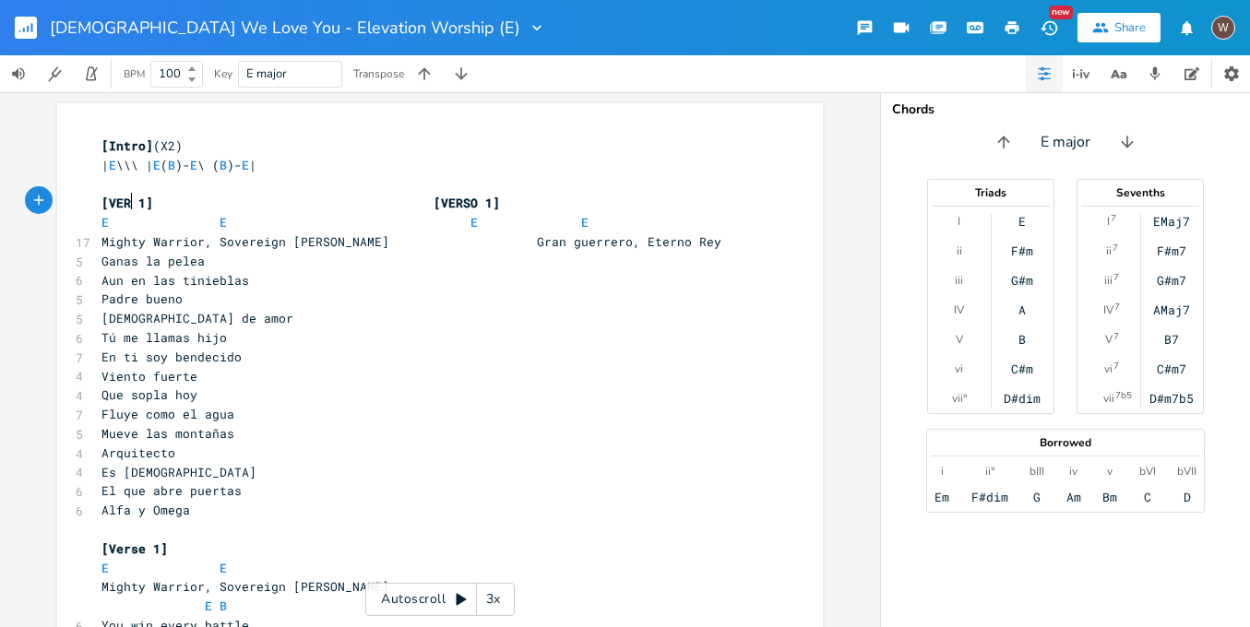
scroll to position [0, 20]
type textarea "VERSE"
click at [407, 195] on span "[VERSE 1] [VERSO 1]" at bounding box center [308, 203] width 413 height 17
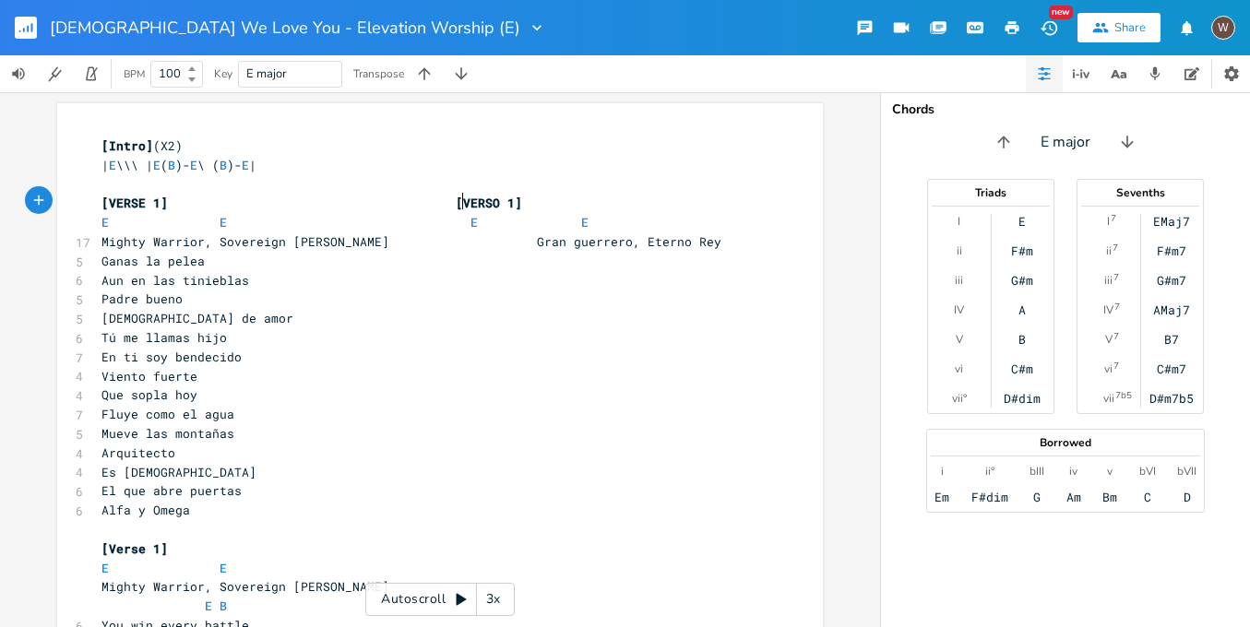
click at [459, 200] on span "[VERSE 1] [VERSO 1]" at bounding box center [312, 203] width 421 height 17
click at [658, 235] on pre "Mighty Warrior, Sovereign [PERSON_NAME] Gran guerrero, Eterno Rey" at bounding box center [431, 242] width 666 height 19
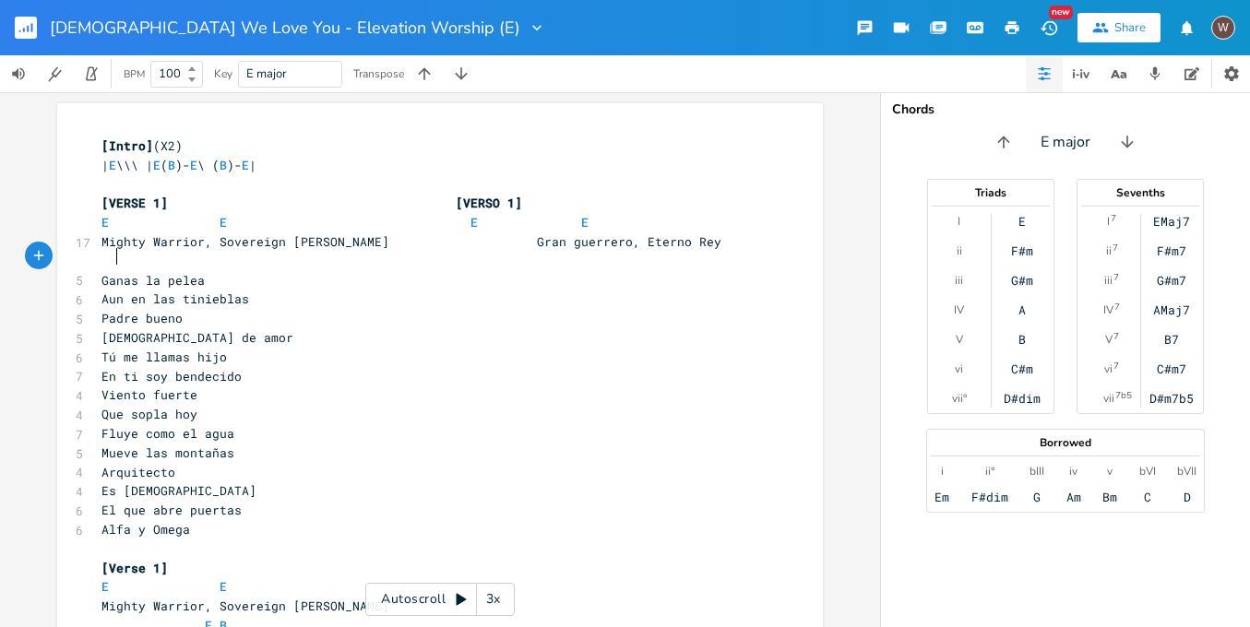
scroll to position [144, 0]
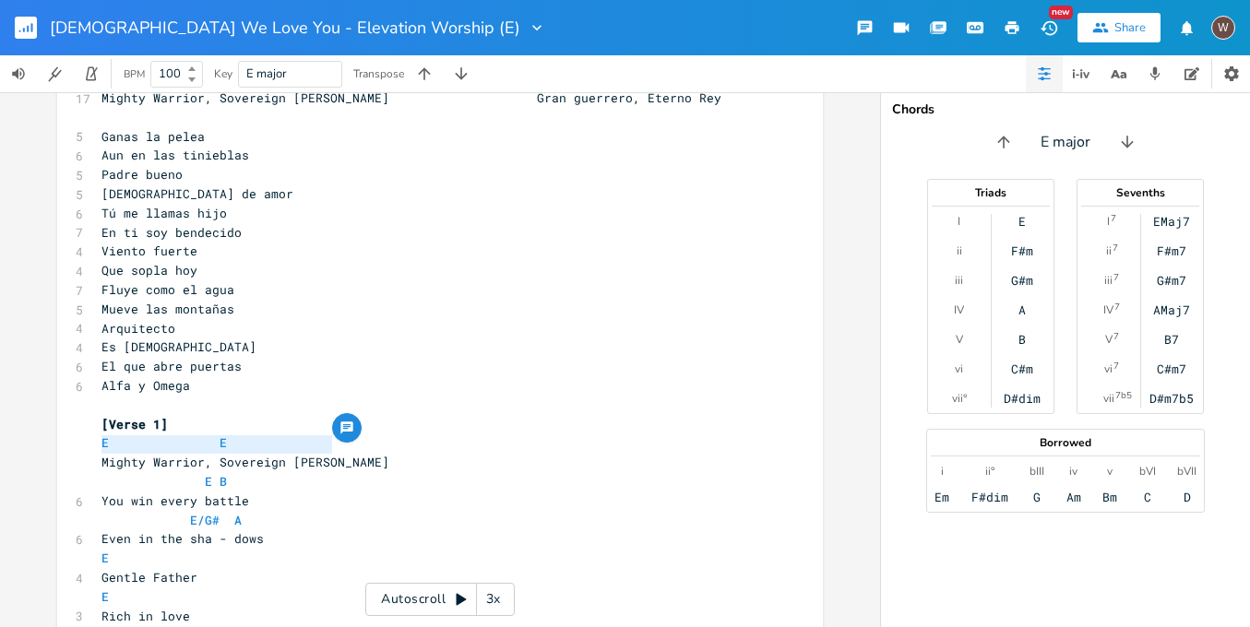
type textarea "E E Mighty Warrior, Sovereign [PERSON_NAME]"
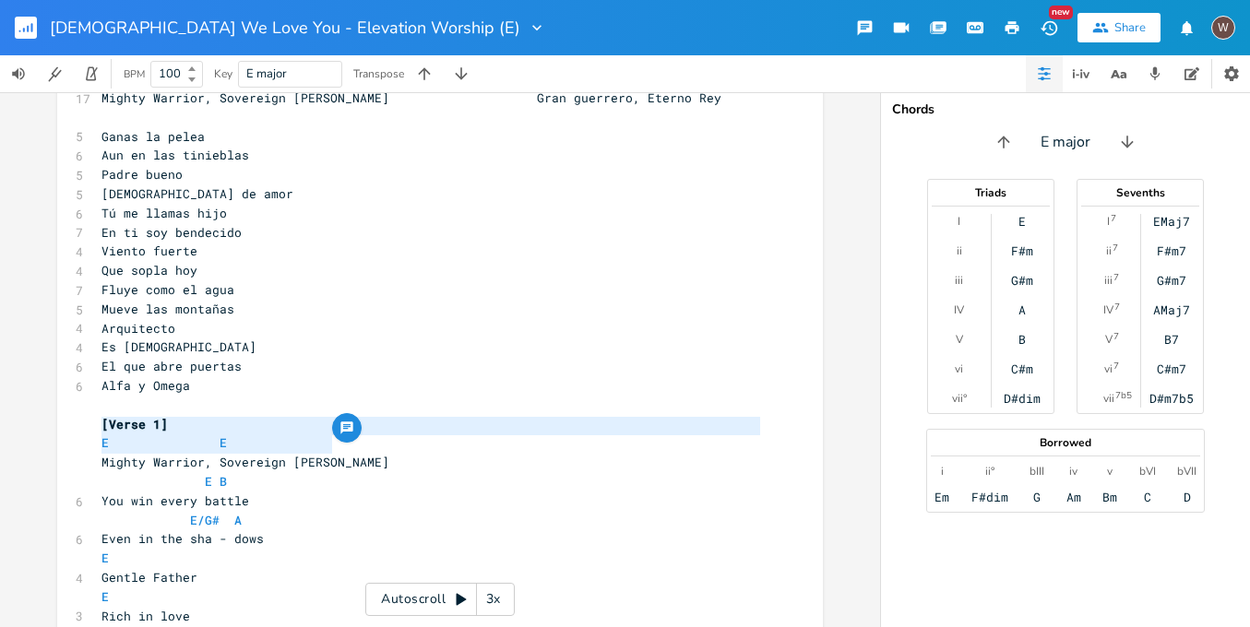
drag, startPoint x: 341, startPoint y: 449, endPoint x: 45, endPoint y: 426, distance: 296.2
click at [45, 426] on div "E E Mighty Warrior, Sovereign [PERSON_NAME] x [Intro] (X2) | E \\\ | E ( B )- E…" at bounding box center [440, 359] width 880 height 535
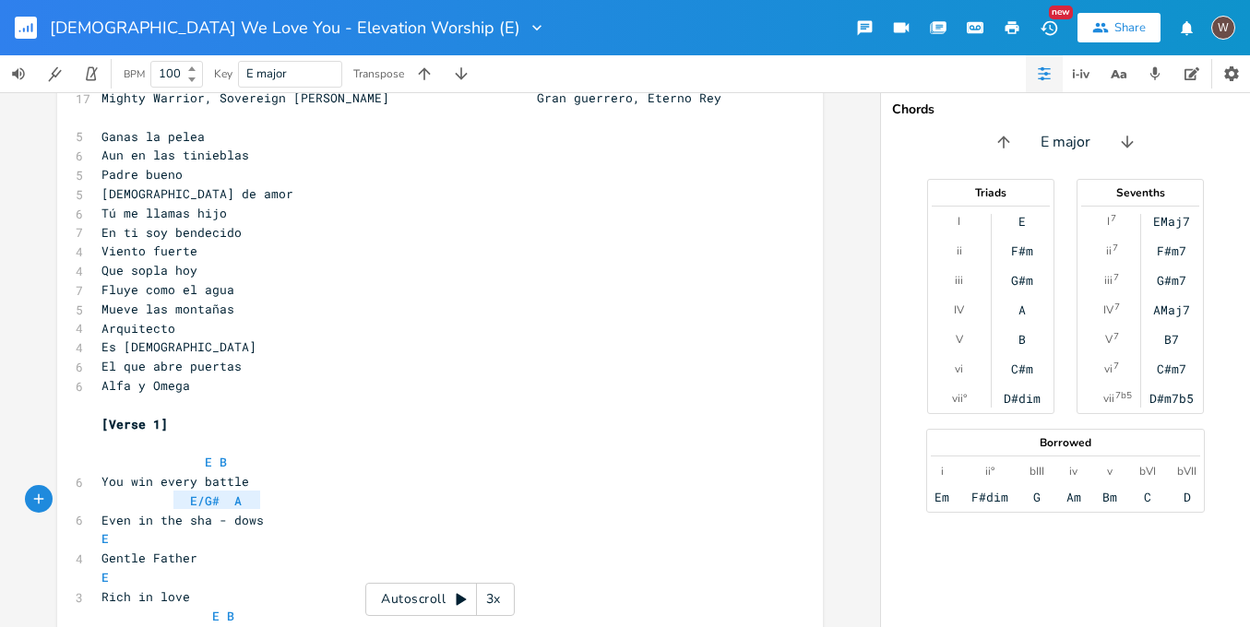
type textarea "E/G# A Even in the sha - dows"
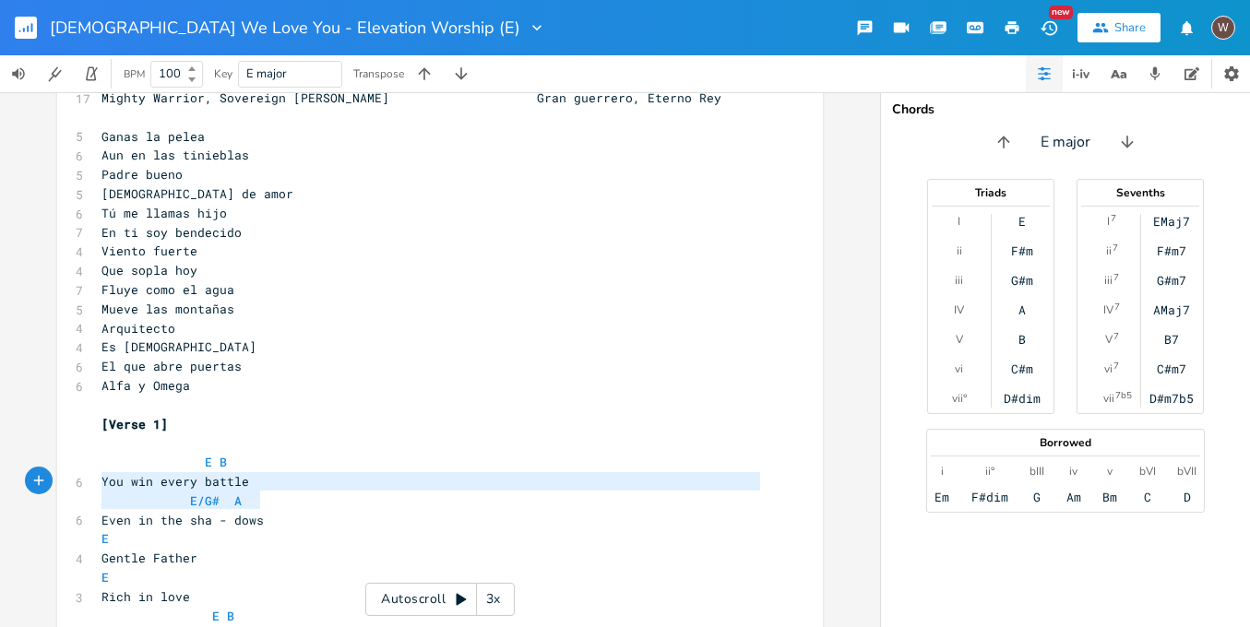
drag, startPoint x: 265, startPoint y: 500, endPoint x: 63, endPoint y: 490, distance: 202.3
drag, startPoint x: 353, startPoint y: 514, endPoint x: 341, endPoint y: 508, distance: 13.6
click at [353, 530] on pre "E" at bounding box center [431, 539] width 666 height 19
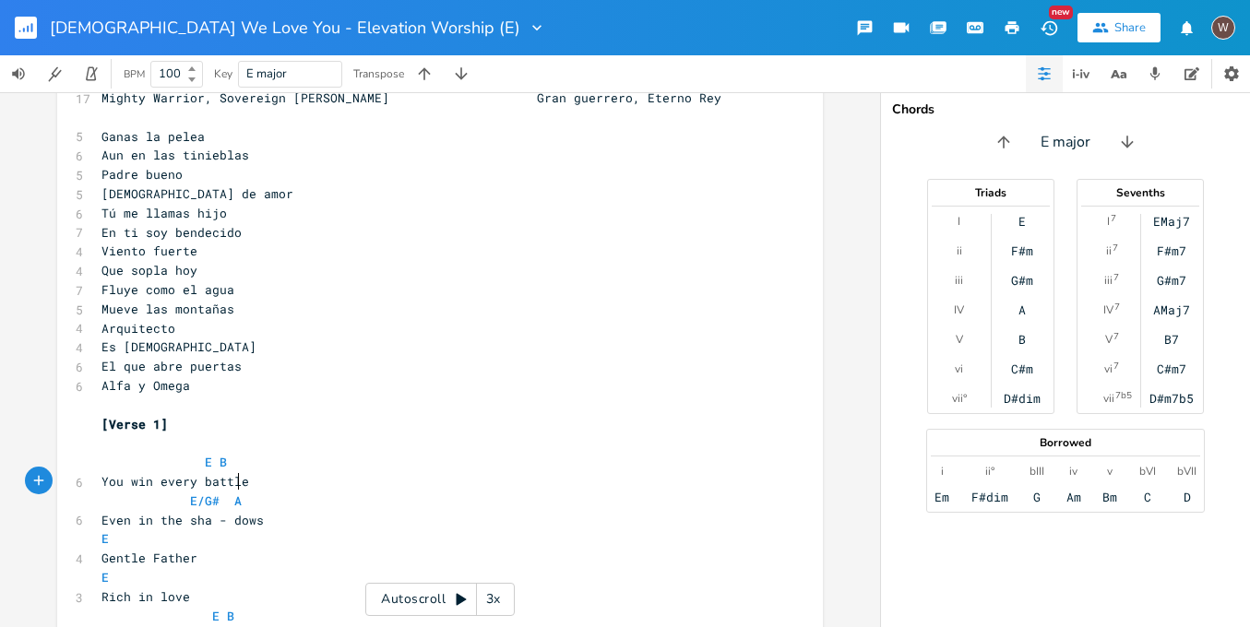
type textarea "E/G# A"
drag, startPoint x: 259, startPoint y: 481, endPoint x: 174, endPoint y: 478, distance: 84.9
click at [174, 492] on pre "E/G# A" at bounding box center [431, 501] width 666 height 19
click at [265, 453] on pre "E B" at bounding box center [431, 462] width 666 height 19
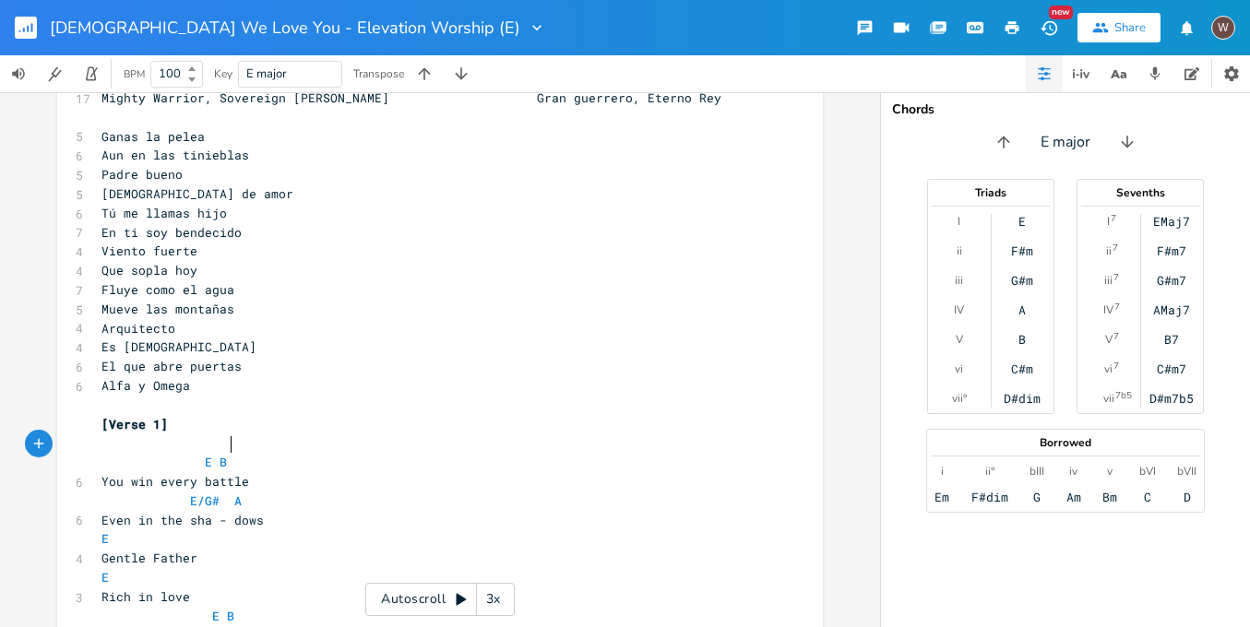
paste textarea
type textarea "Even in the sha - dows"
drag, startPoint x: 271, startPoint y: 498, endPoint x: 73, endPoint y: 498, distance: 198.4
click at [98, 511] on div "6 Even in the sha - dows" at bounding box center [431, 520] width 666 height 19
click at [272, 472] on pre "You win every battle" at bounding box center [431, 481] width 666 height 19
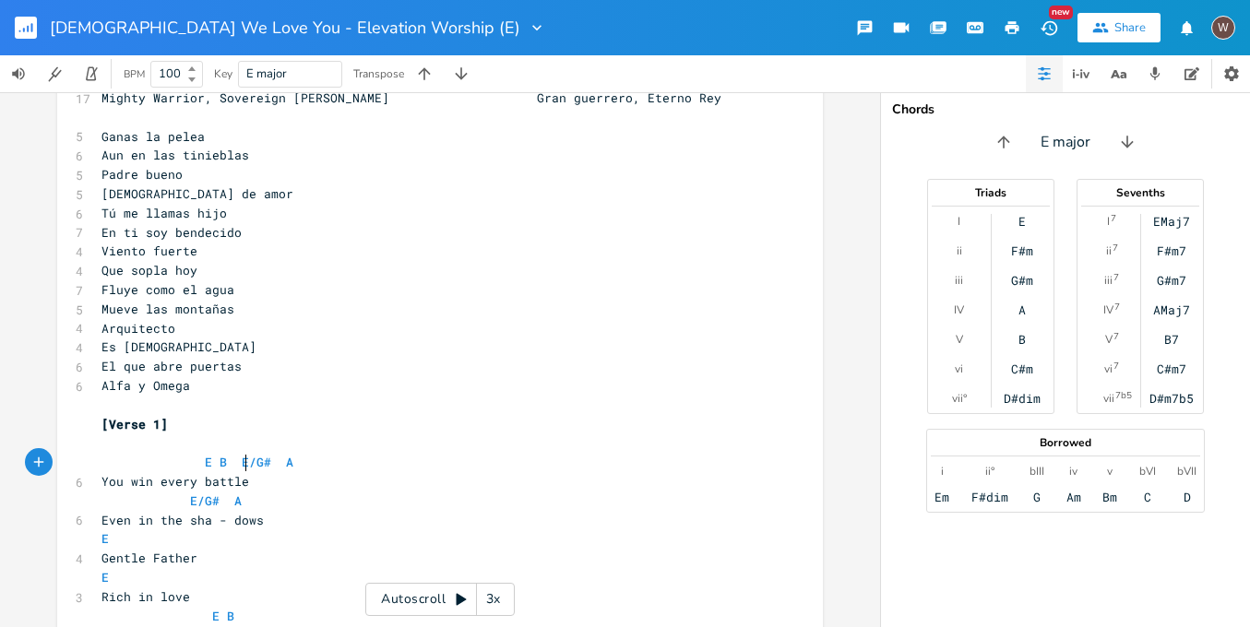
scroll to position [0, 2]
paste textarea
click at [238, 492] on pre "E/G# A" at bounding box center [431, 501] width 666 height 19
click at [238, 473] on span "You win every battle Even in the sha - dows" at bounding box center [260, 481] width 317 height 17
type textarea ","
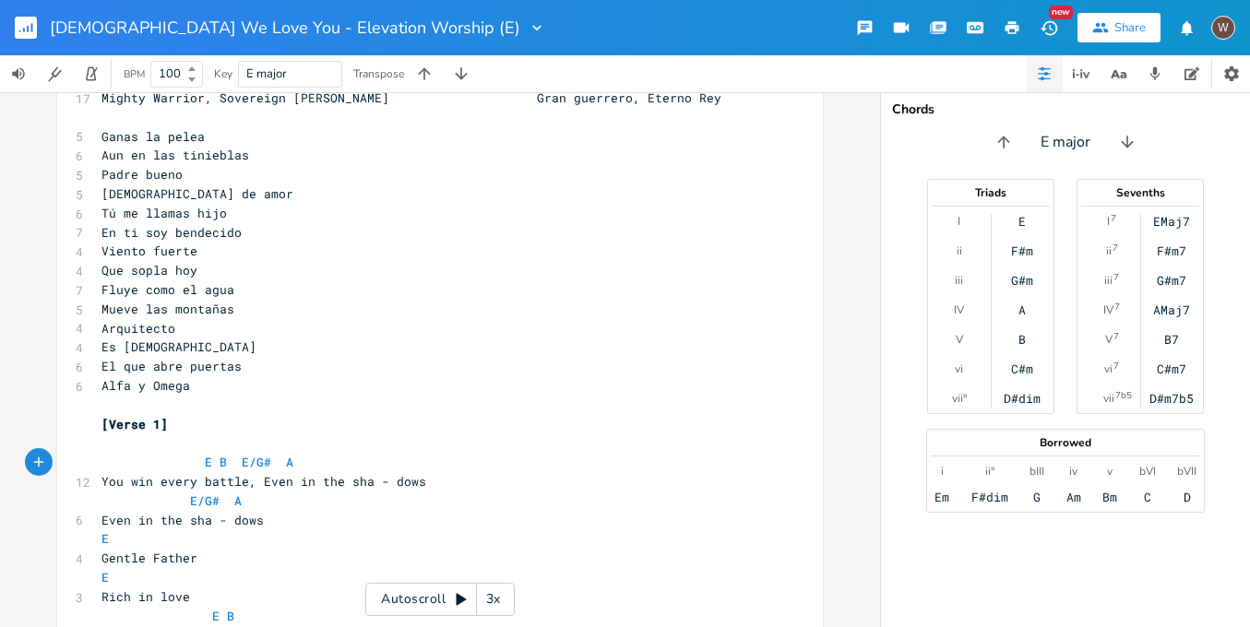
click at [231, 454] on span "E B E/G# A" at bounding box center [198, 462] width 192 height 17
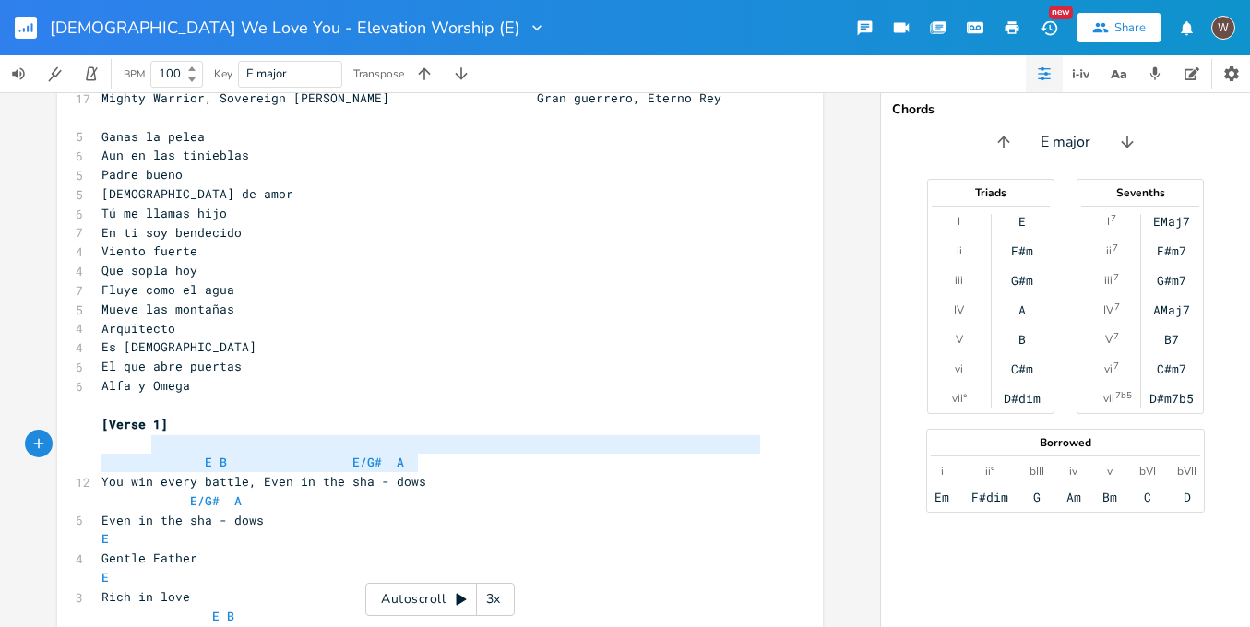
type textarea "E B E/G# A You win every battle, Even in the sha - dows"
drag, startPoint x: 420, startPoint y: 463, endPoint x: 78, endPoint y: 442, distance: 343.0
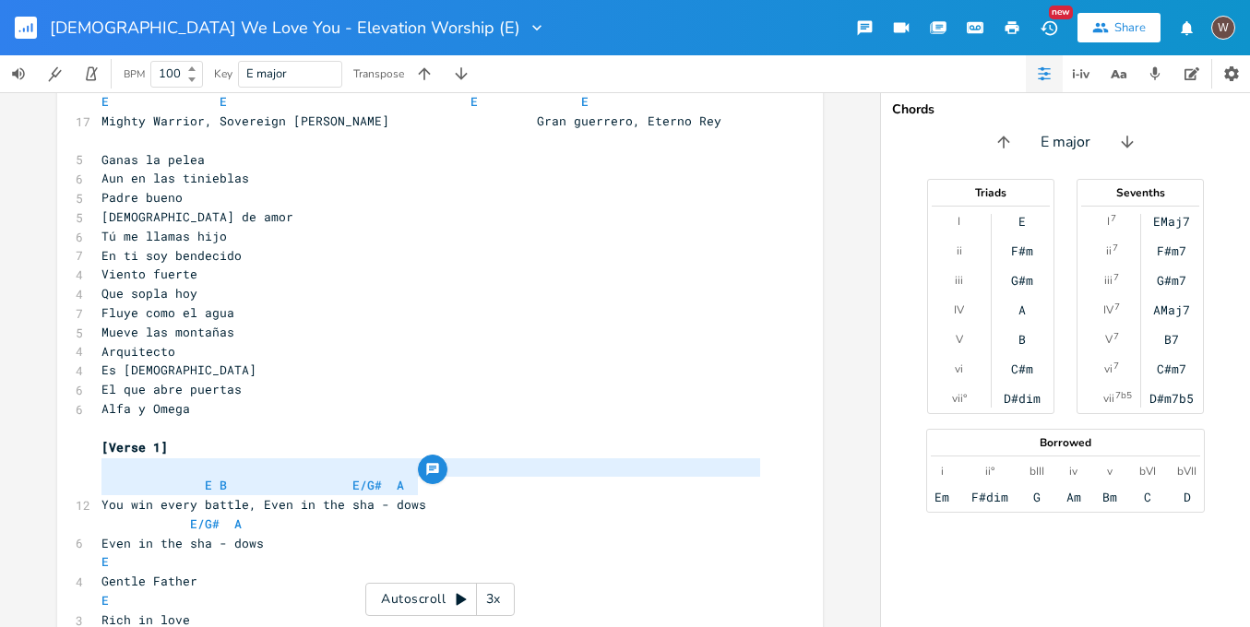
scroll to position [89, 0]
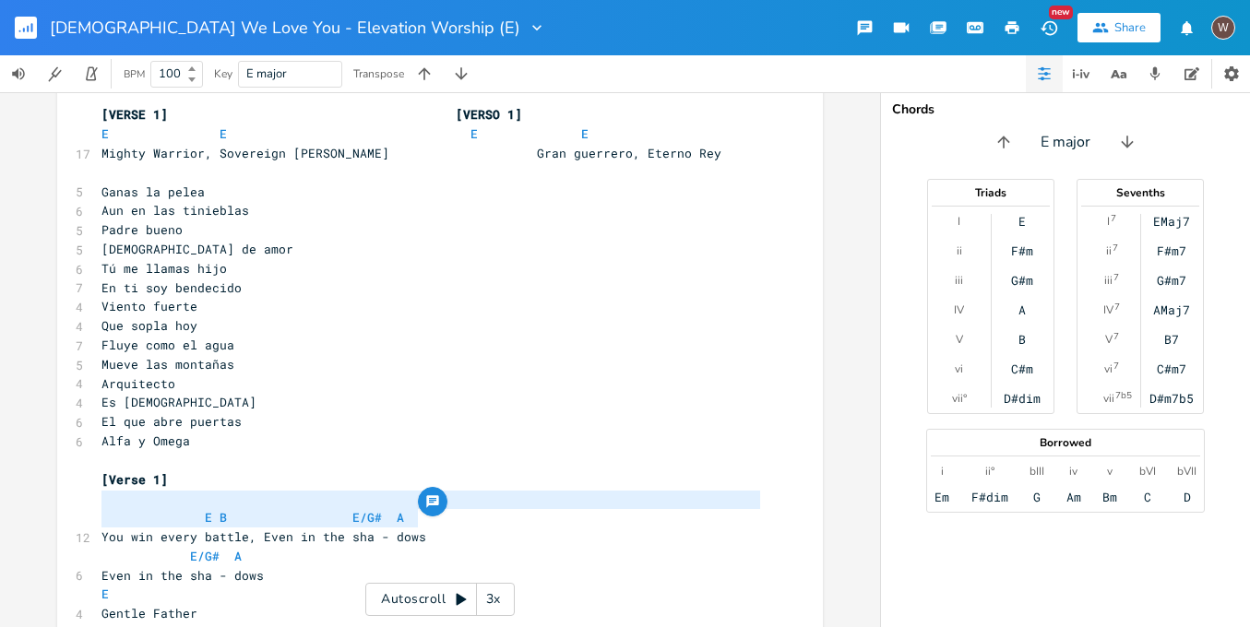
click at [107, 168] on span at bounding box center [109, 172] width 15 height 17
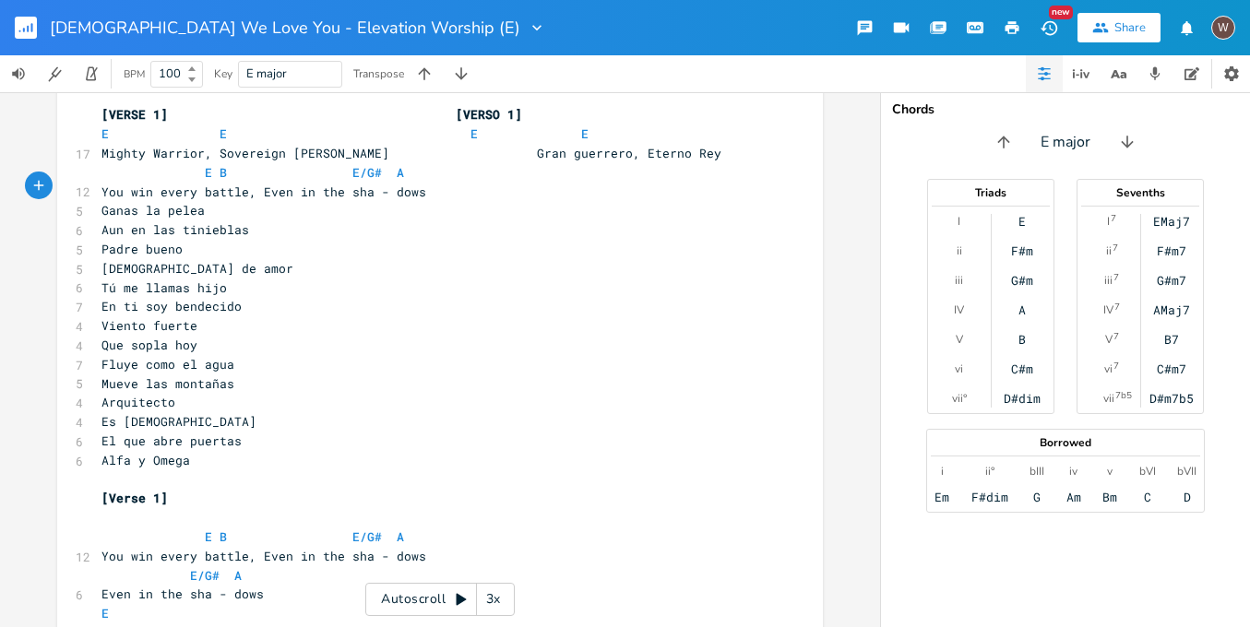
click at [98, 205] on pre "Ganas la pelea" at bounding box center [431, 210] width 666 height 19
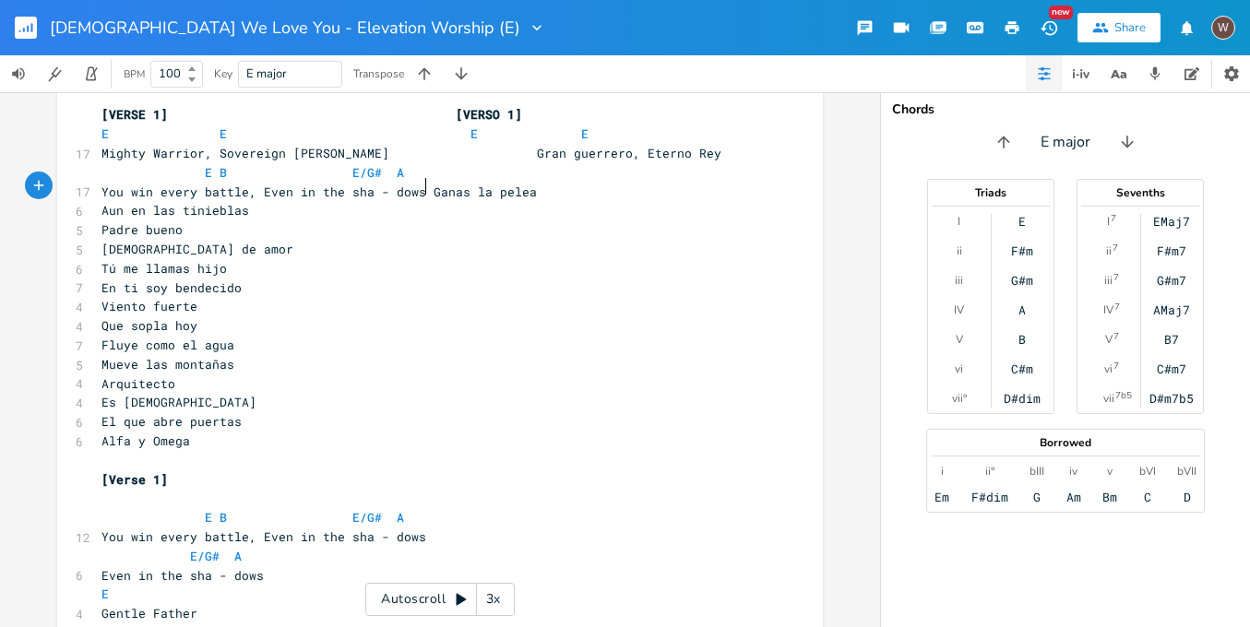
scroll to position [0, 3]
click at [102, 208] on span "Aun en las tinieblas" at bounding box center [176, 210] width 148 height 17
type textarea ","
click at [421, 187] on span "You win every battle, Even in the sha - dows Ganas la pelea, [PERSON_NAME] en l…" at bounding box center [404, 202] width 605 height 36
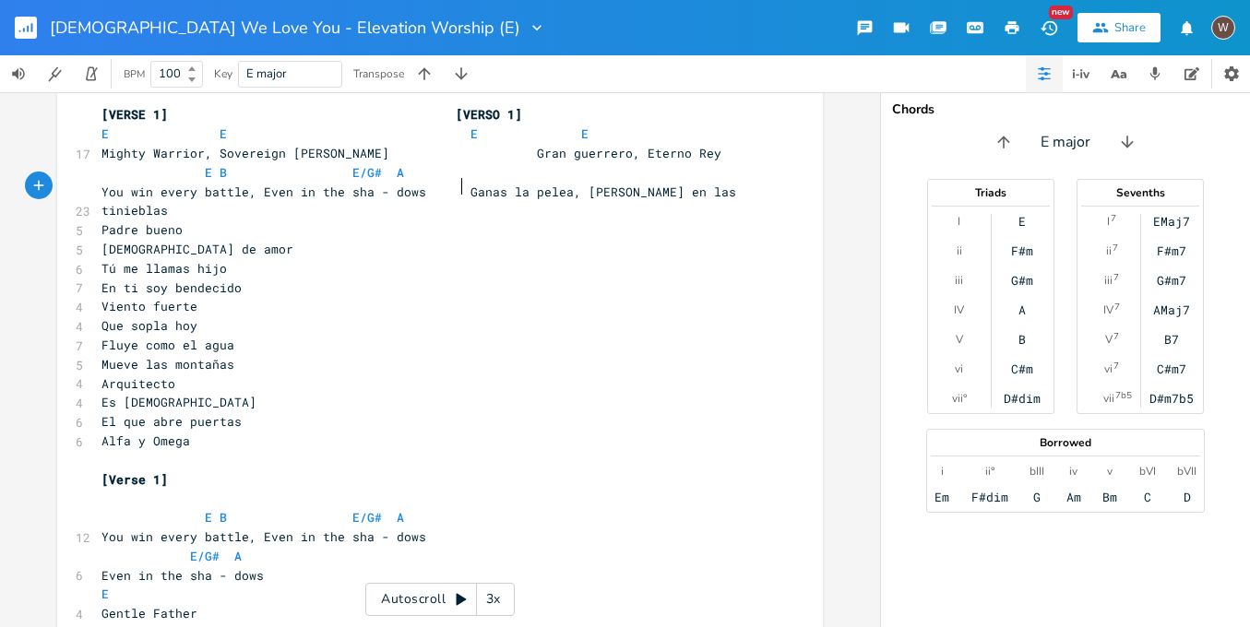
scroll to position [0, 16]
click at [378, 187] on span "You win every battle, Even in the sha - dows Ganas la pelea, [PERSON_NAME] en l…" at bounding box center [423, 202] width 642 height 36
click at [371, 188] on span "You win every battle, Even in the sha dows Ganas la pelea, [PERSON_NAME] en las…" at bounding box center [415, 202] width 627 height 36
click at [365, 184] on span "You win every battle, Even in the sha dows Ganas la pelea, [PERSON_NAME] en las…" at bounding box center [419, 202] width 635 height 36
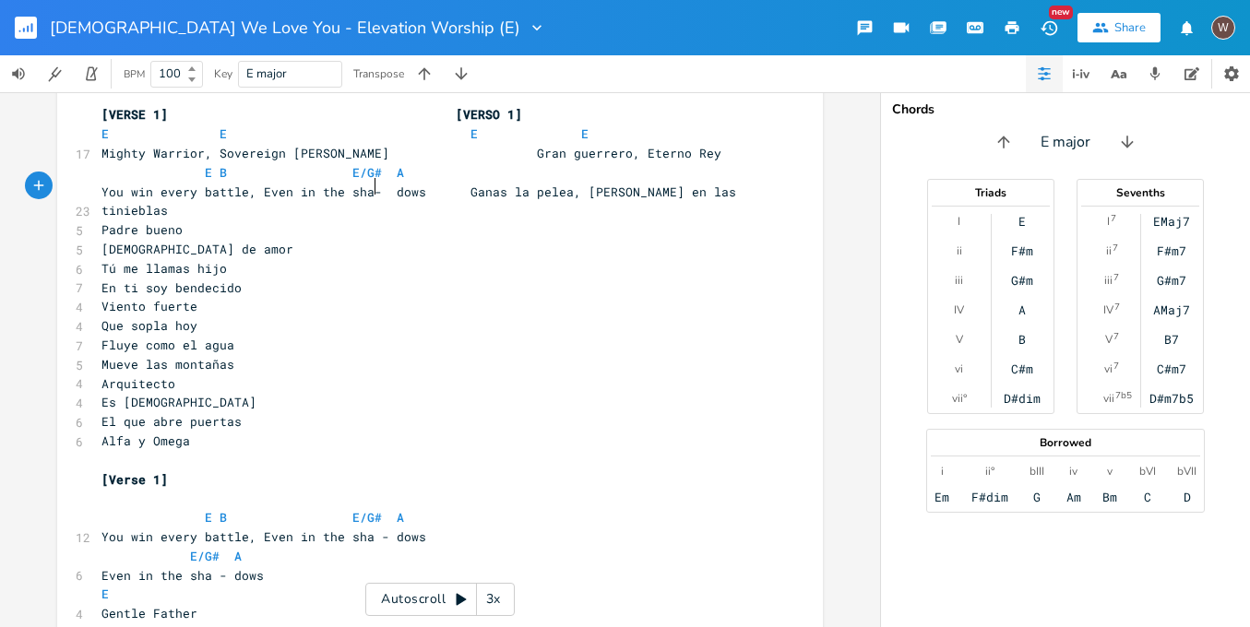
scroll to position [0, 9]
type textarea "---"
click at [384, 167] on span "E B E/G# A" at bounding box center [253, 172] width 303 height 17
click at [382, 187] on span "You win every battle, Even in the sha---dows Ganas la pelea, [PERSON_NAME] en l…" at bounding box center [423, 202] width 642 height 36
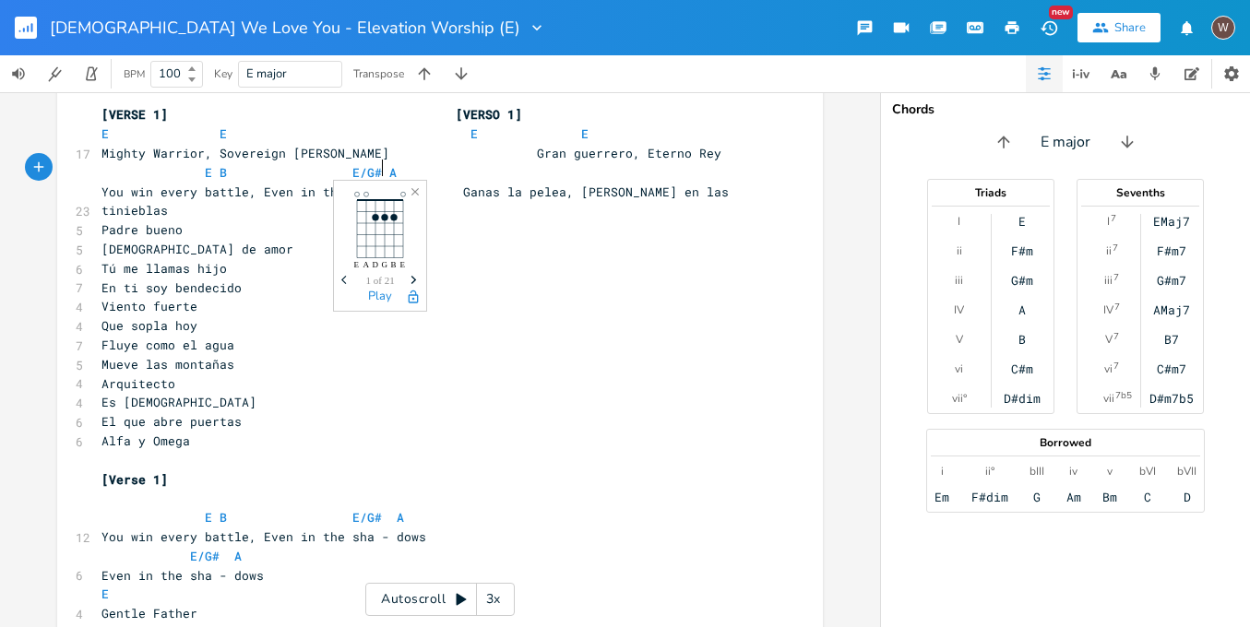
click at [389, 170] on span "A" at bounding box center [392, 173] width 7 height 18
type textarea "-"
click at [220, 166] on span "B" at bounding box center [223, 173] width 7 height 18
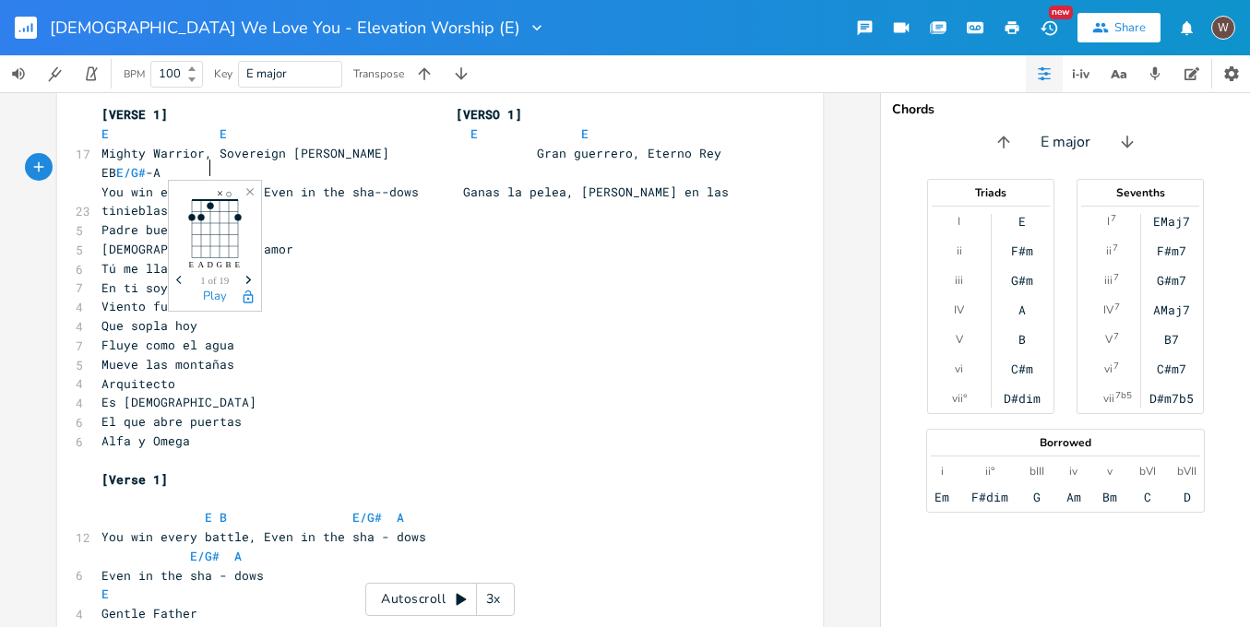
type textarea "-"
click at [336, 297] on pre "Viento fuerte" at bounding box center [431, 306] width 666 height 19
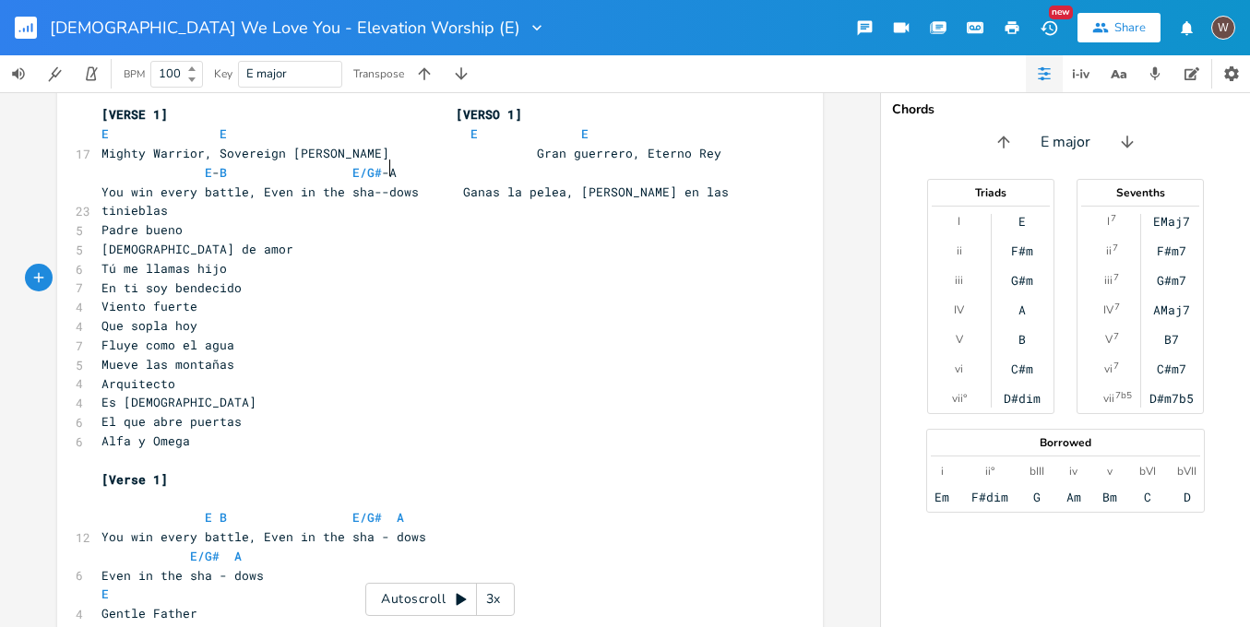
click at [413, 169] on pre "E - B E/G# -A" at bounding box center [431, 172] width 666 height 19
type textarea "E-B E/G#-A"
drag, startPoint x: 412, startPoint y: 170, endPoint x: 193, endPoint y: 167, distance: 219.6
click at [193, 167] on pre "E - B E/G# -A" at bounding box center [431, 172] width 666 height 19
click at [454, 163] on pre "E - B E/G# -A" at bounding box center [431, 172] width 666 height 19
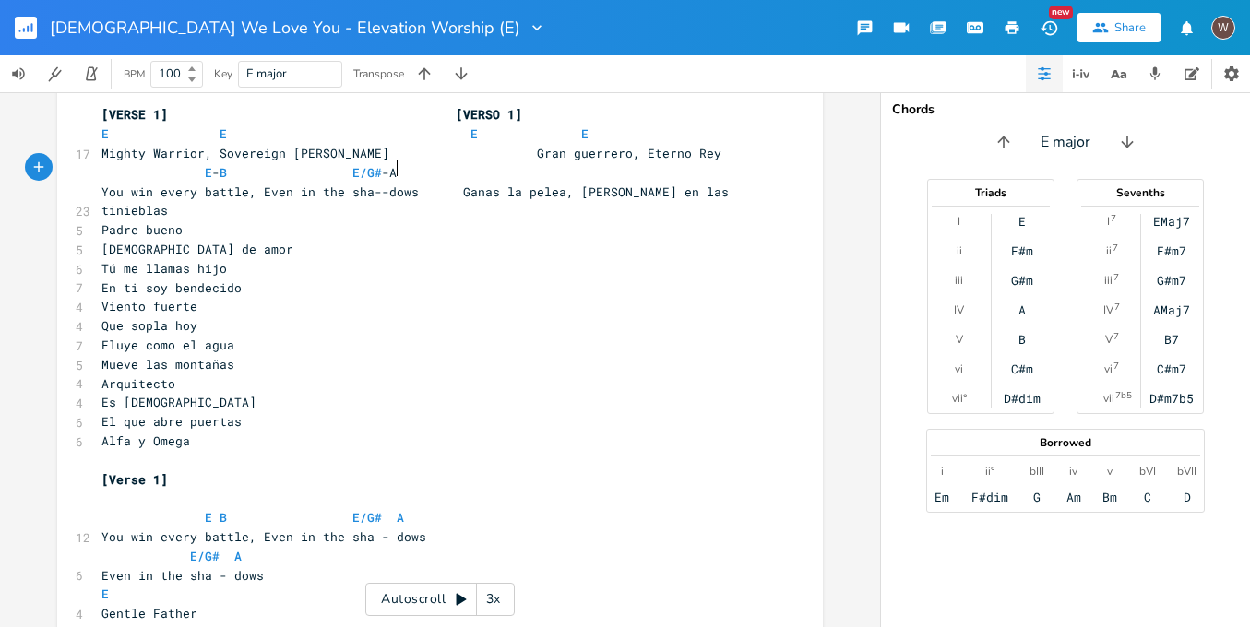
scroll to position [0, 2]
paste textarea
click at [395, 171] on span "E - B E/G# -A E - B E/G# -A" at bounding box center [345, 172] width 487 height 17
click at [450, 186] on span "You win every battle, Even in the sha--dows Ganas la pelea, [PERSON_NAME] en la…" at bounding box center [419, 202] width 635 height 36
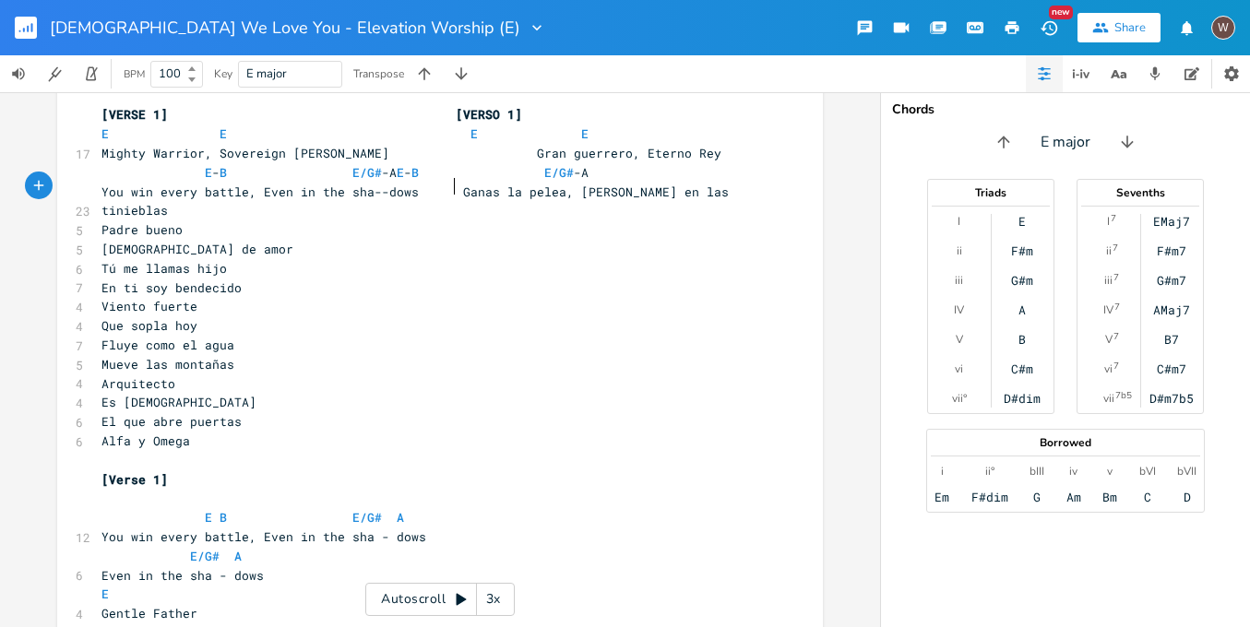
scroll to position [0, 2]
click at [453, 168] on span "E - B E/G# -A E - B E/G# -A" at bounding box center [345, 172] width 487 height 17
click at [376, 171] on span "E - B E/G# -A E - B E/G# -A" at bounding box center [345, 172] width 487 height 17
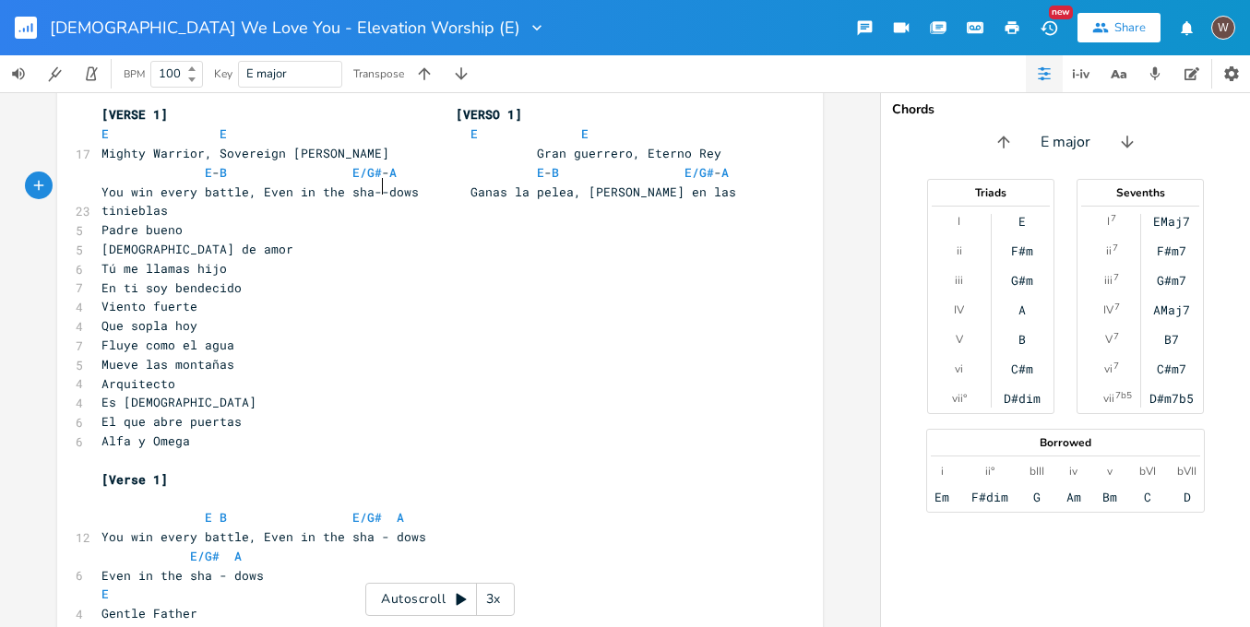
click at [379, 186] on span "You win every battle, Even in the sha--dows Ganas la pelea, [PERSON_NAME] en la…" at bounding box center [423, 202] width 642 height 36
type textarea "-"
click at [459, 184] on span "You win every battle, Even in the sha---dows Ganas la pelea, [PERSON_NAME] en l…" at bounding box center [427, 202] width 650 height 36
click at [515, 172] on span "E - B E/G# - A E - B E/G# - A" at bounding box center [415, 172] width 627 height 17
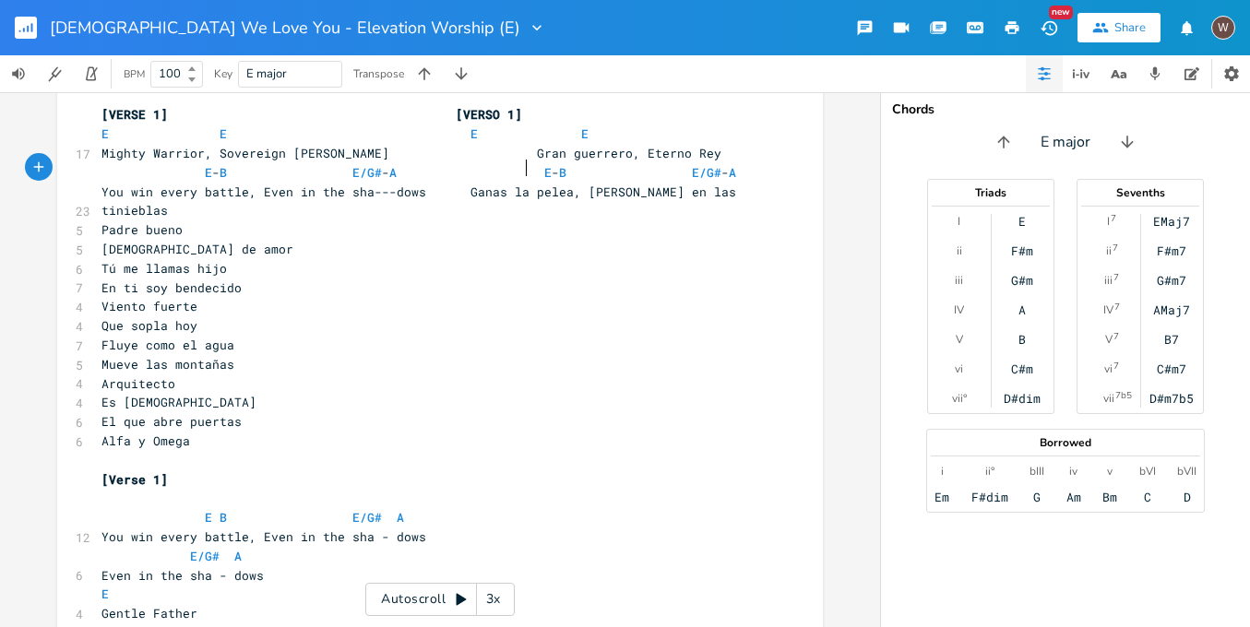
scroll to position [0, 6]
click at [550, 192] on span "You win every battle, Even in the sha---dows Ganas la pelea, [PERSON_NAME] en l…" at bounding box center [423, 202] width 642 height 36
click at [677, 171] on span "E - B E/G# - A E - B E/G# - A" at bounding box center [419, 172] width 635 height 17
click at [686, 186] on span "You win every battle, Even in the sha---dows Ganas la pelea, [PERSON_NAME] en l…" at bounding box center [423, 202] width 642 height 36
type textarea "----"
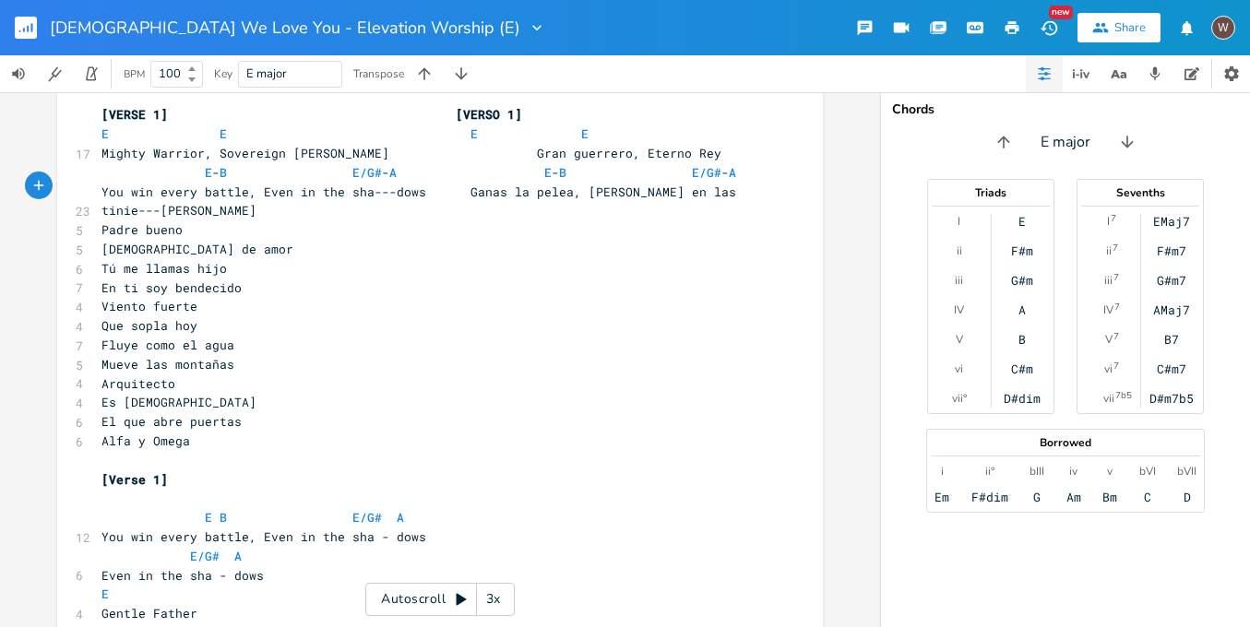
scroll to position [0, 18]
click at [752, 194] on pre "You win every battle, Even in the sha---dows Ganas la pelea, [PERSON_NAME] en l…" at bounding box center [431, 202] width 666 height 39
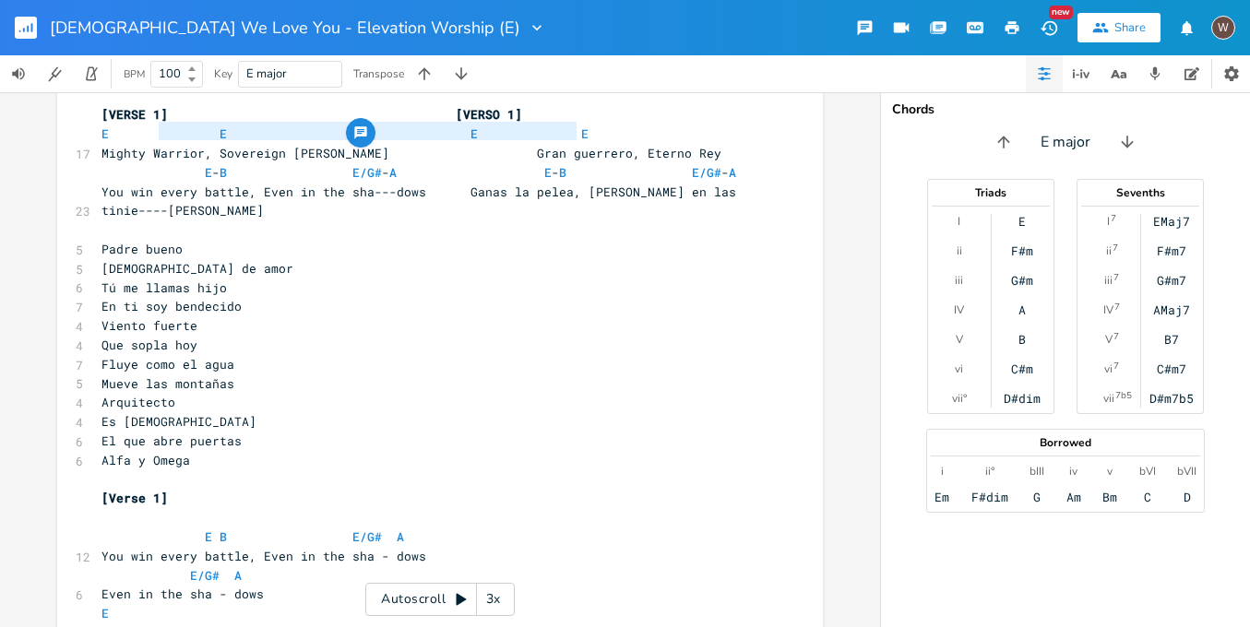
type textarea "E E E E"
drag, startPoint x: 595, startPoint y: 132, endPoint x: 59, endPoint y: 129, distance: 536.1
click at [99, 221] on pre "​" at bounding box center [431, 230] width 666 height 19
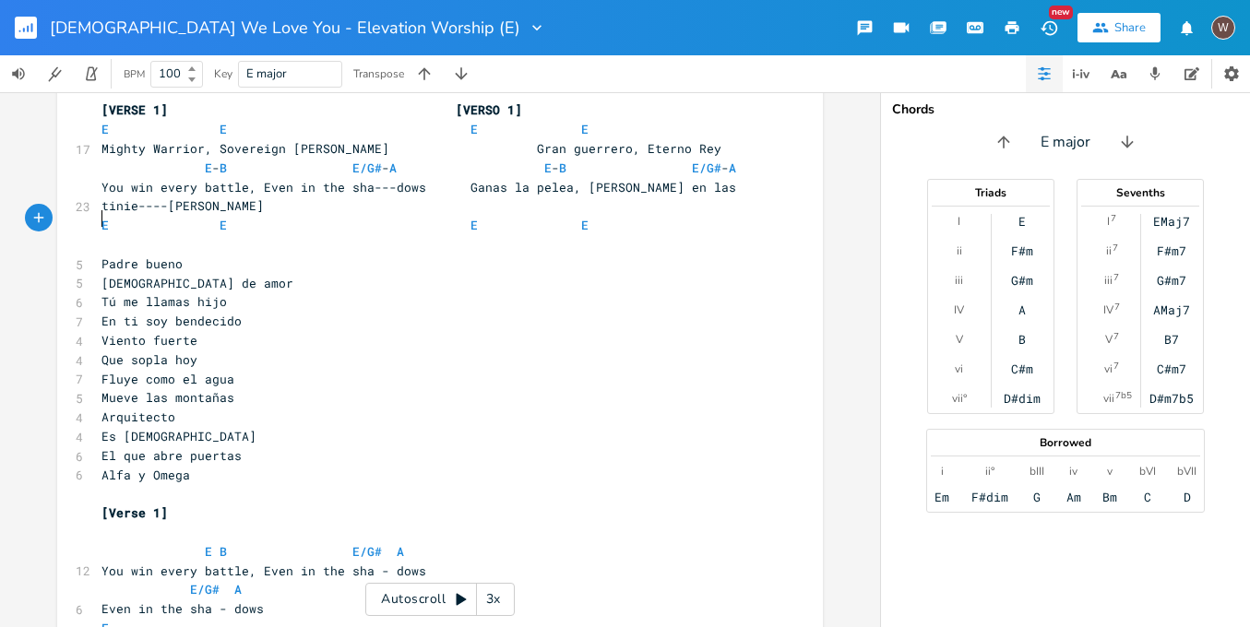
scroll to position [199, 0]
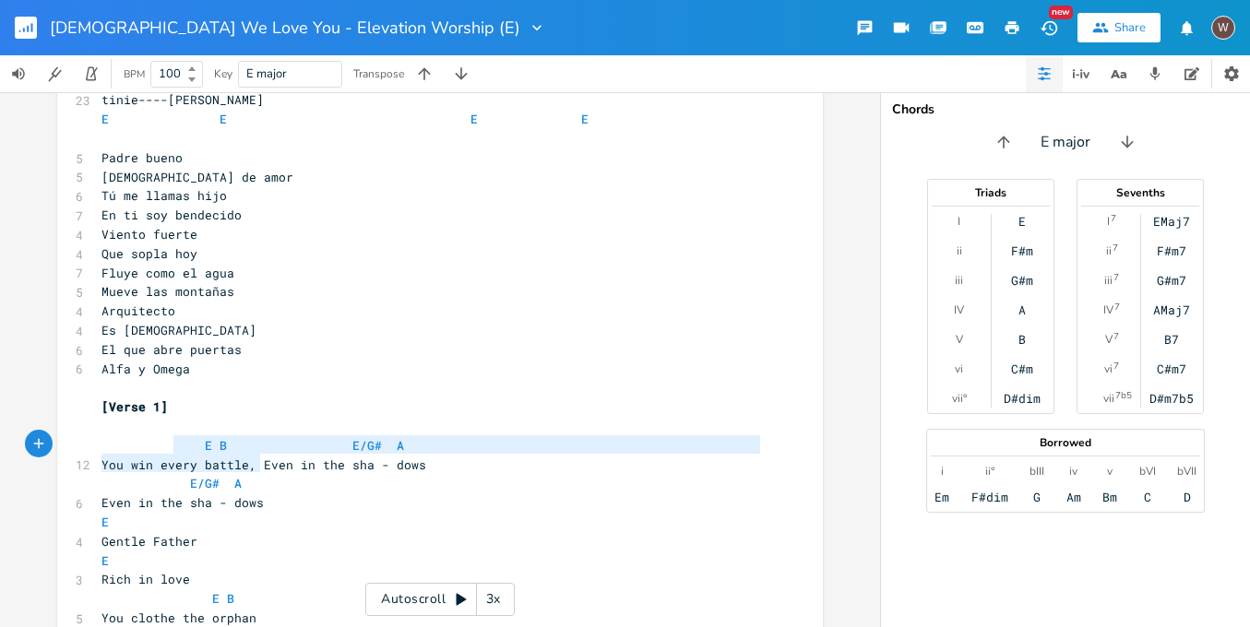
type textarea "E B E/G# A You win every battle, Even in the sha - dows E/G# A Even in the sha …"
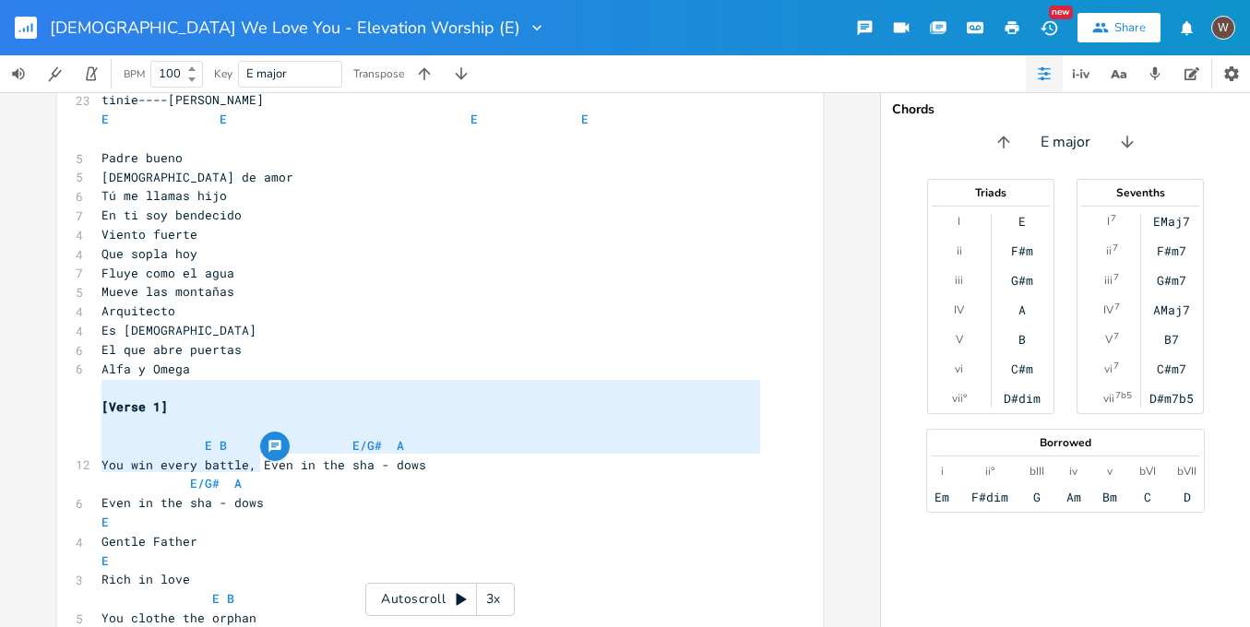
drag, startPoint x: 280, startPoint y: 468, endPoint x: 36, endPoint y: 383, distance: 258.0
click at [36, 383] on div "E B E/G# A You win every battle, Even in the sha - dows E/G# A Even in the sha …" at bounding box center [440, 359] width 880 height 535
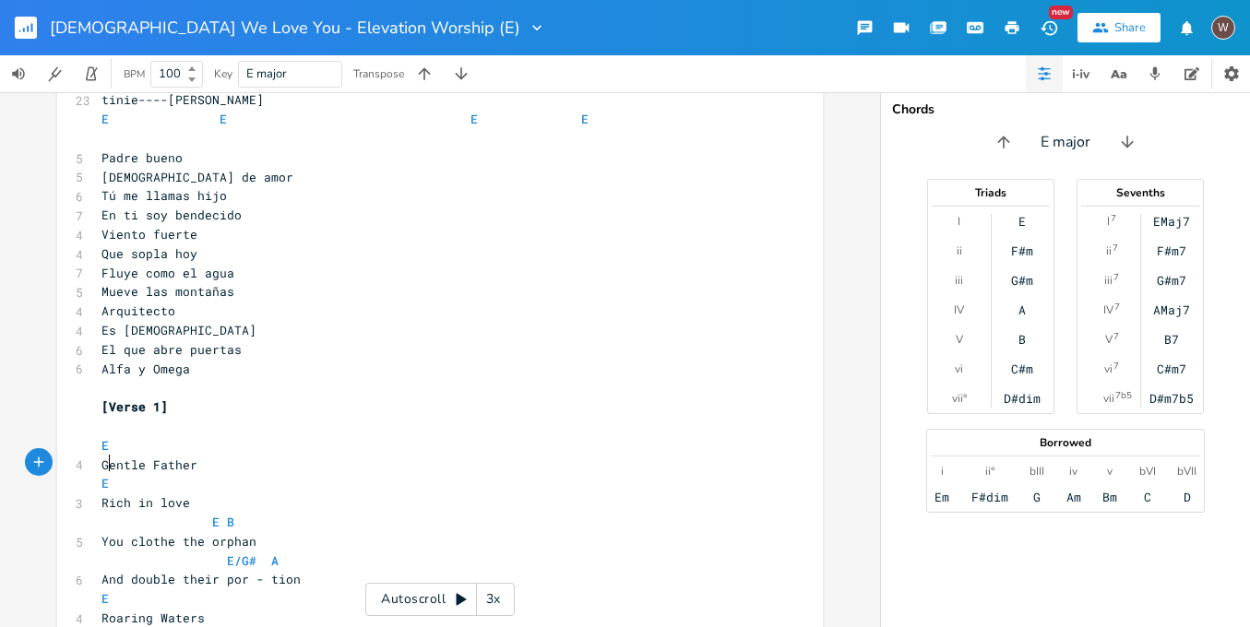
type textarea "E"
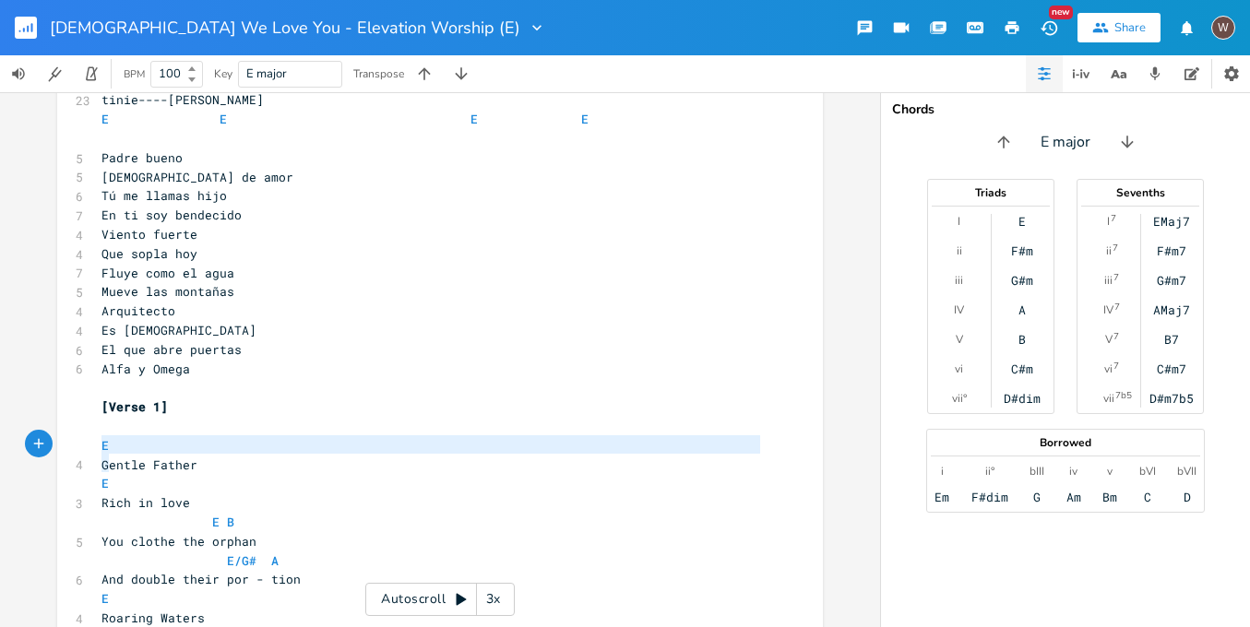
drag, startPoint x: 101, startPoint y: 460, endPoint x: 79, endPoint y: 446, distance: 25.3
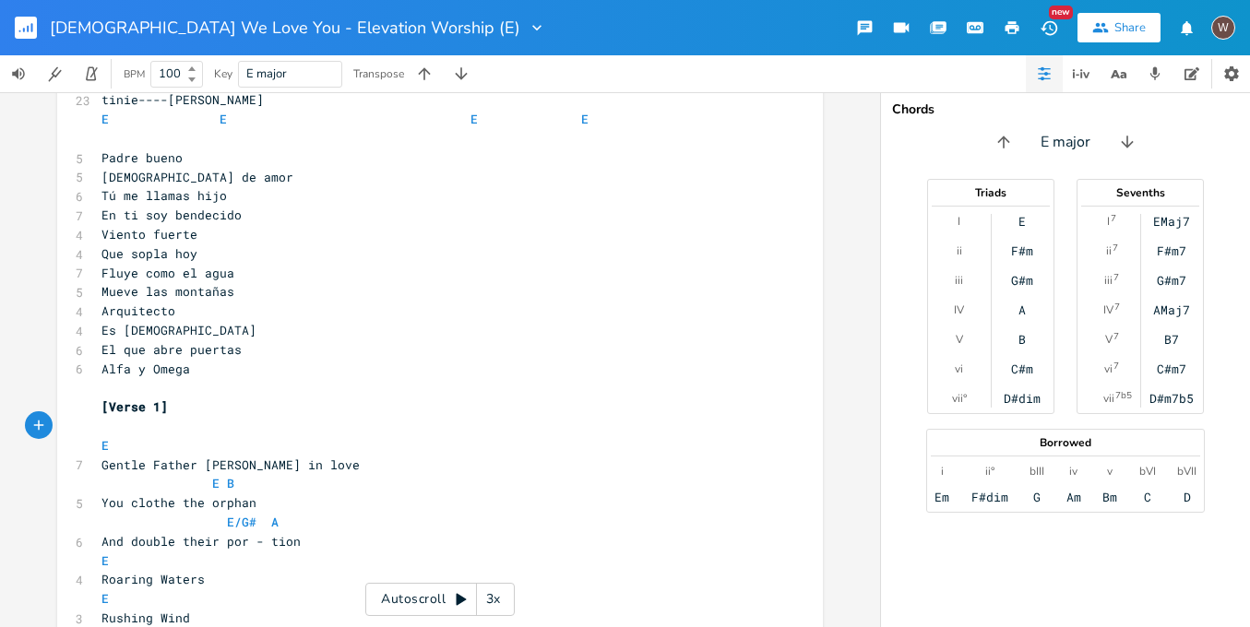
type textarea ","
type textarea "Gentle Father, [PERSON_NAME] in love"
drag, startPoint x: 324, startPoint y: 430, endPoint x: 71, endPoint y: 423, distance: 252.9
click at [98, 456] on div "7 Gentle Father, [PERSON_NAME] in love" at bounding box center [431, 465] width 666 height 19
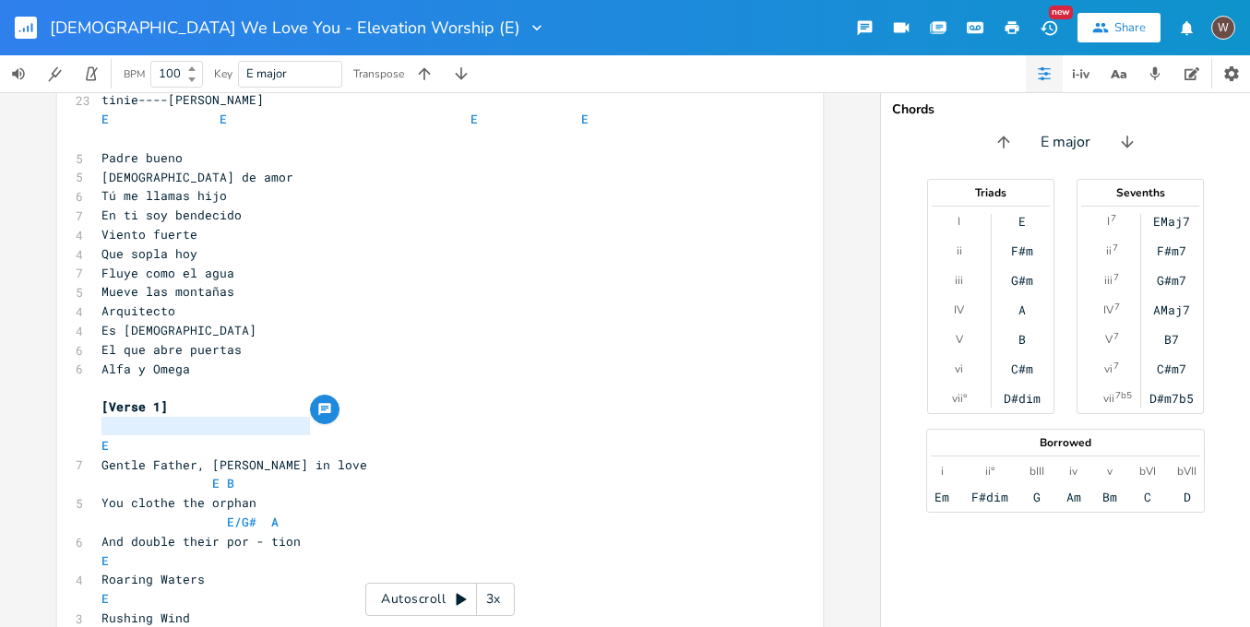
scroll to position [0, 0]
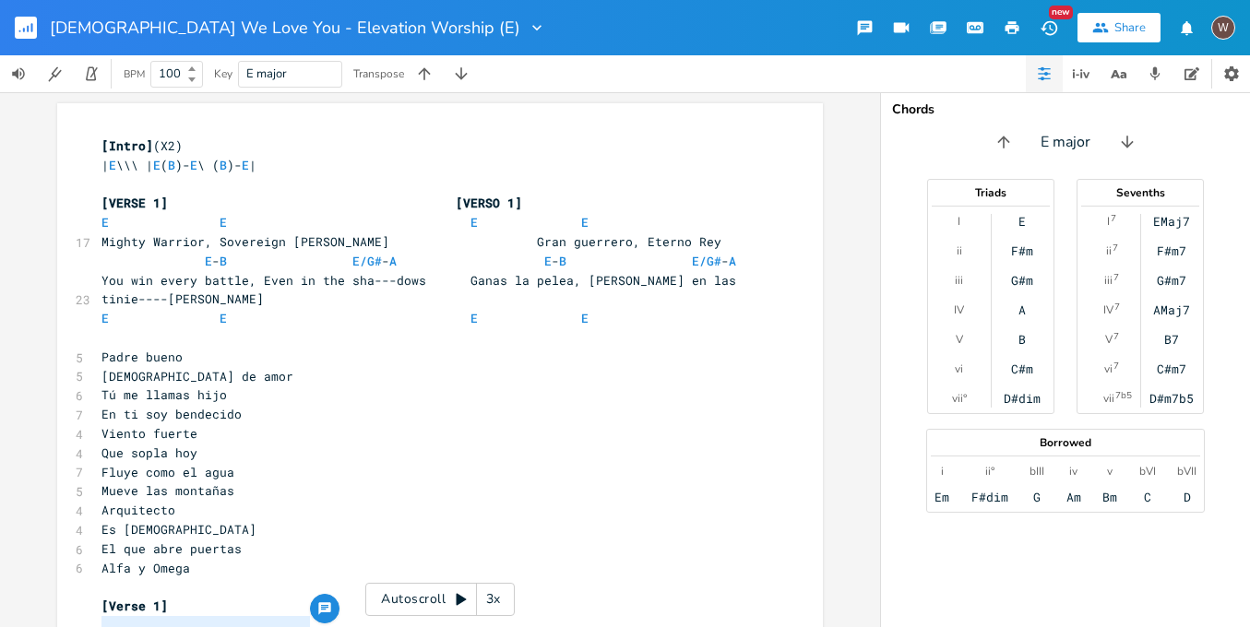
click at [127, 329] on pre "​" at bounding box center [431, 338] width 666 height 19
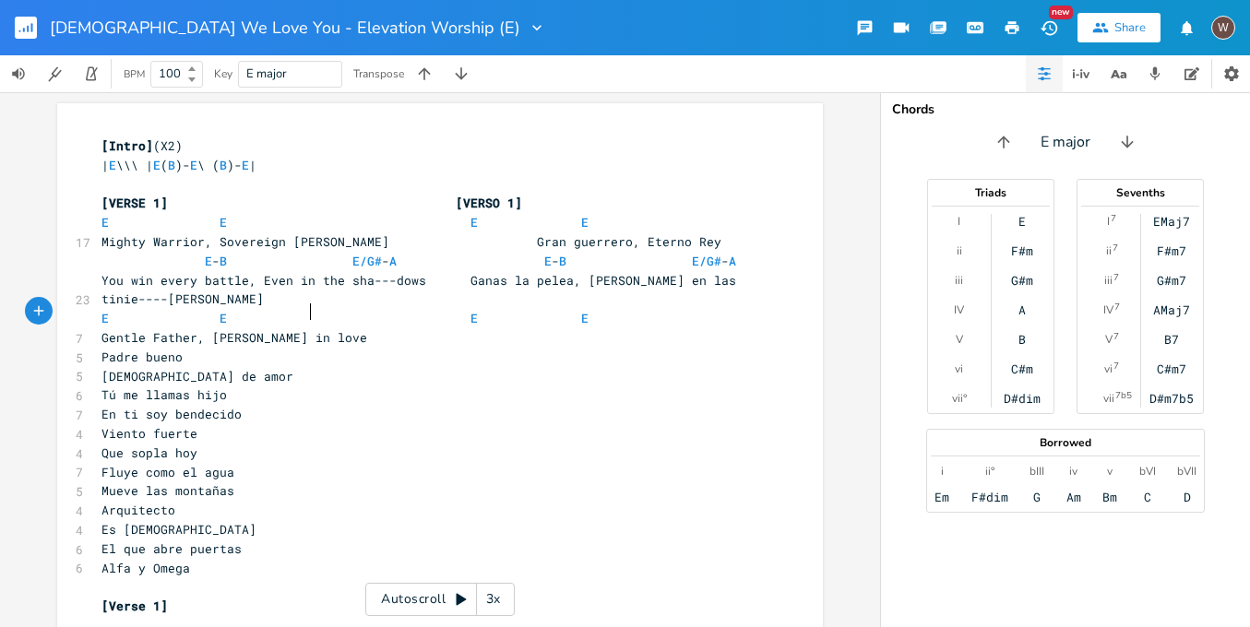
click at [198, 310] on span "E E E E" at bounding box center [345, 318] width 487 height 17
click at [316, 310] on span "E E E E" at bounding box center [342, 318] width 480 height 17
click at [98, 348] on pre "Padre bueno" at bounding box center [431, 357] width 666 height 19
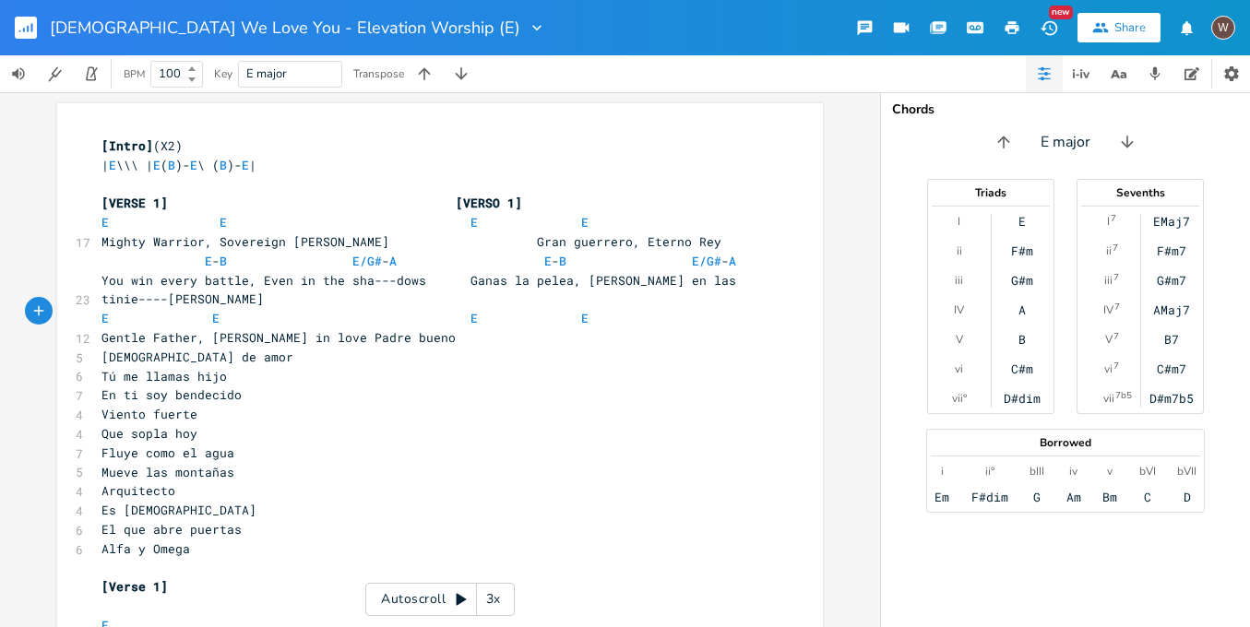
click at [98, 348] on pre "[DEMOGRAPHIC_DATA] de amor" at bounding box center [431, 357] width 666 height 19
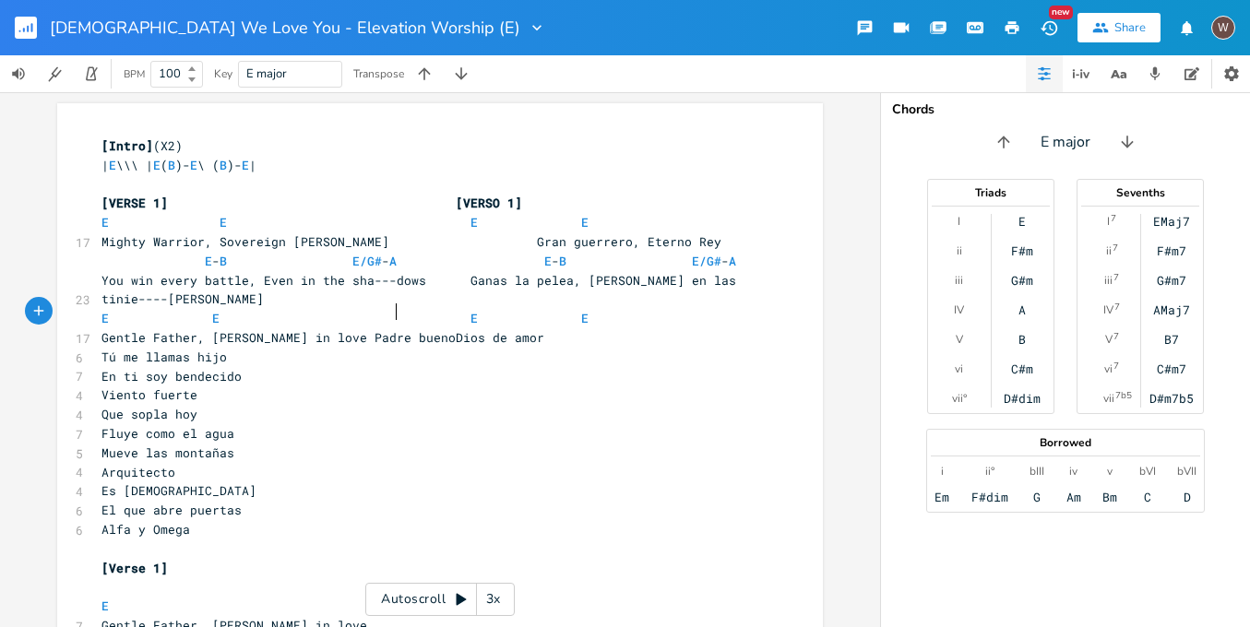
type textarea ","
drag, startPoint x: 311, startPoint y: 311, endPoint x: 324, endPoint y: 318, distance: 14.9
click at [311, 329] on span "Gentle Father, [PERSON_NAME] in love Padre bueno, [DEMOGRAPHIC_DATA] de amor" at bounding box center [382, 337] width 561 height 17
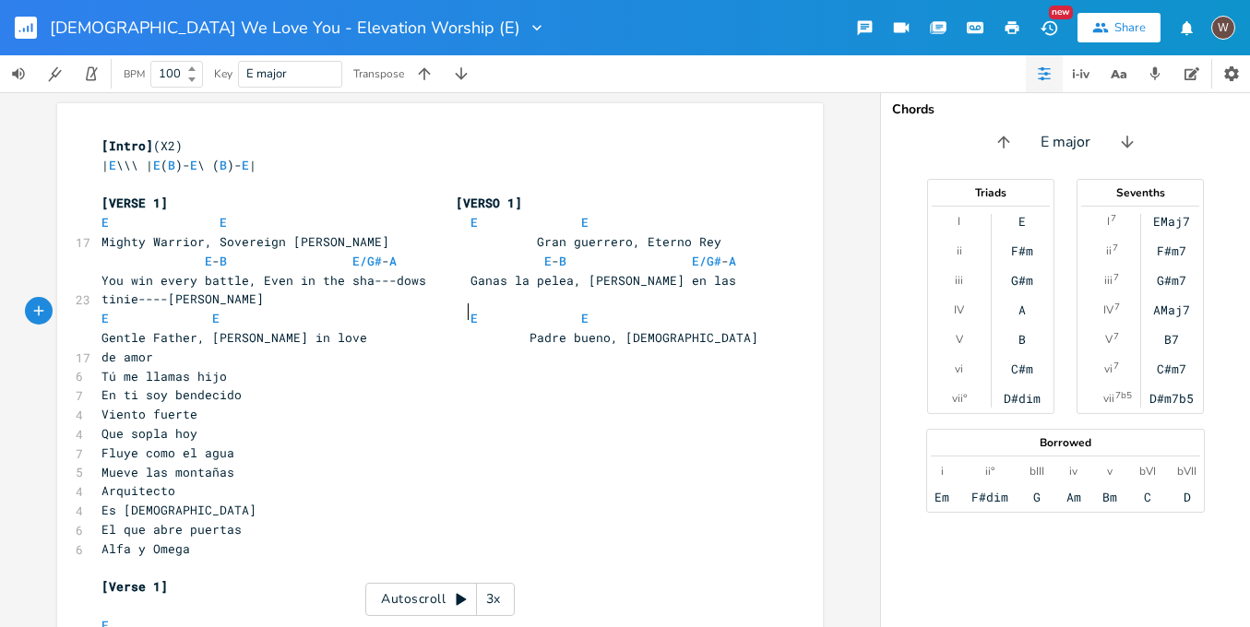
scroll to position [0, 58]
click at [559, 310] on span "E E E E" at bounding box center [345, 318] width 487 height 17
click at [663, 329] on pre "Gentle Father, [PERSON_NAME] in love Padre bueno, [DEMOGRAPHIC_DATA] de amor" at bounding box center [431, 348] width 666 height 39
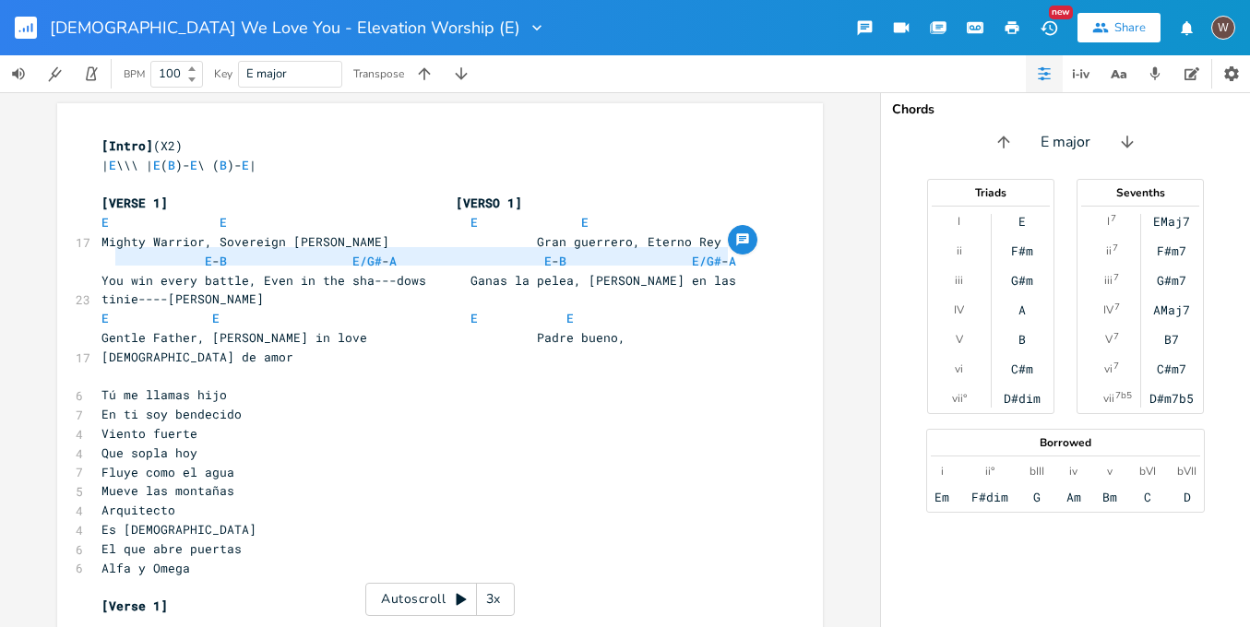
type textarea "E-B E/G#- A E-B E/G#-A"
drag, startPoint x: 753, startPoint y: 257, endPoint x: 70, endPoint y: 257, distance: 682.8
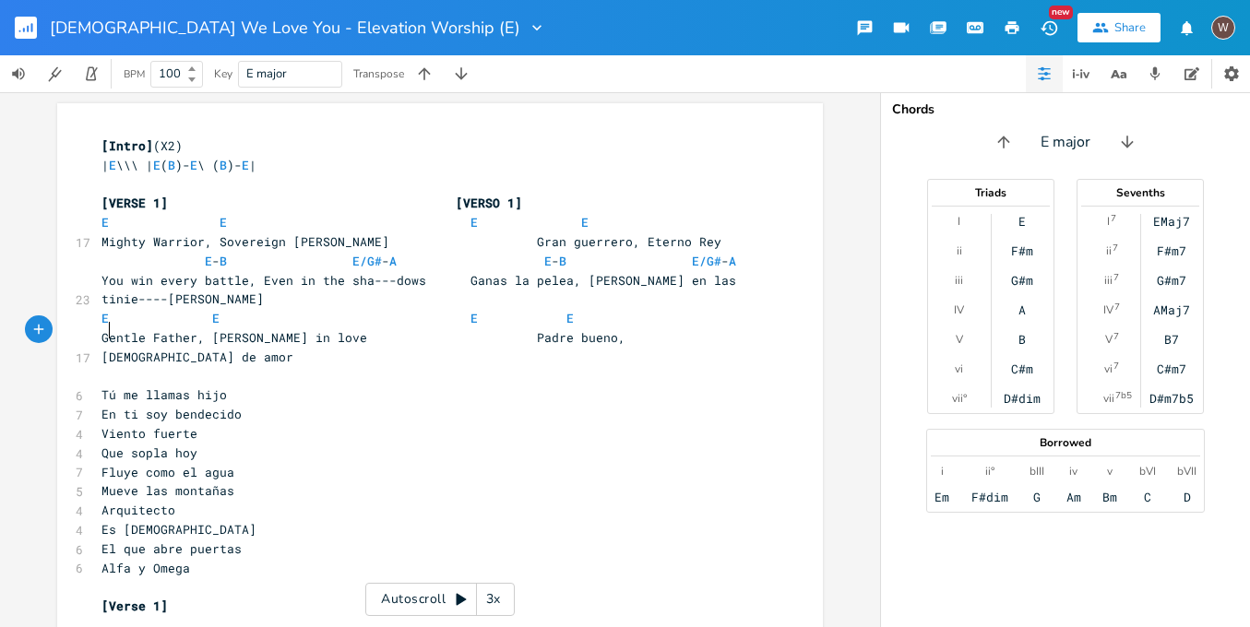
click at [102, 368] on span at bounding box center [109, 376] width 15 height 17
click at [248, 405] on pre "En ti soy bendecido" at bounding box center [431, 414] width 666 height 19
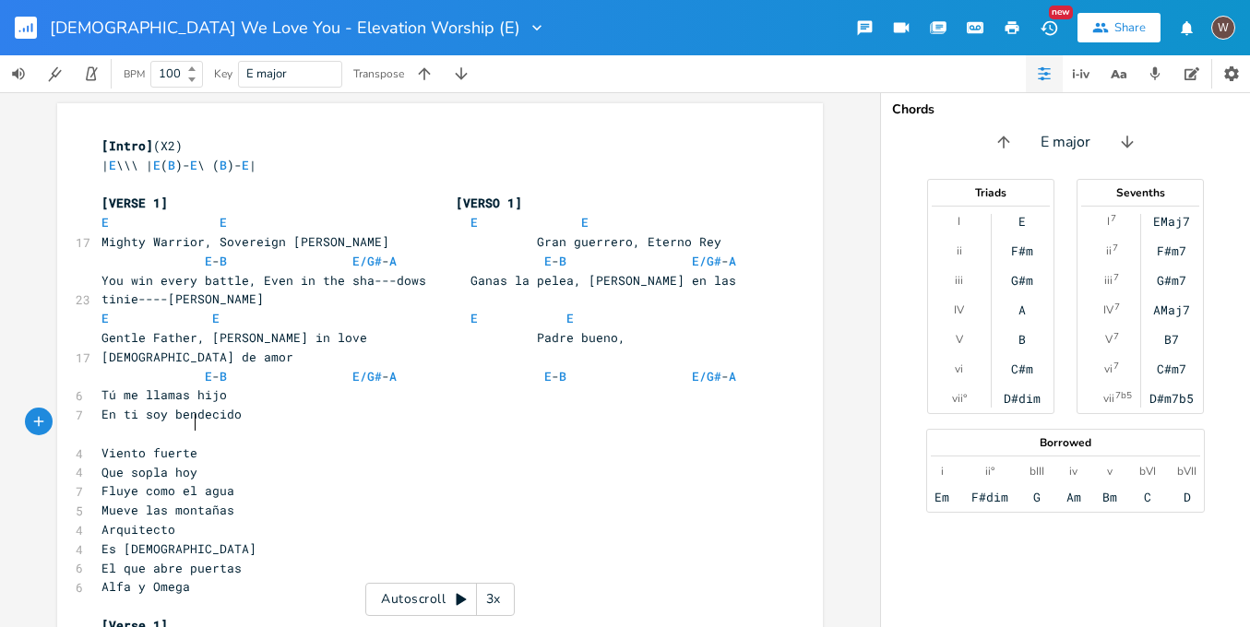
click at [228, 463] on pre "Que sopla hoy" at bounding box center [431, 472] width 666 height 19
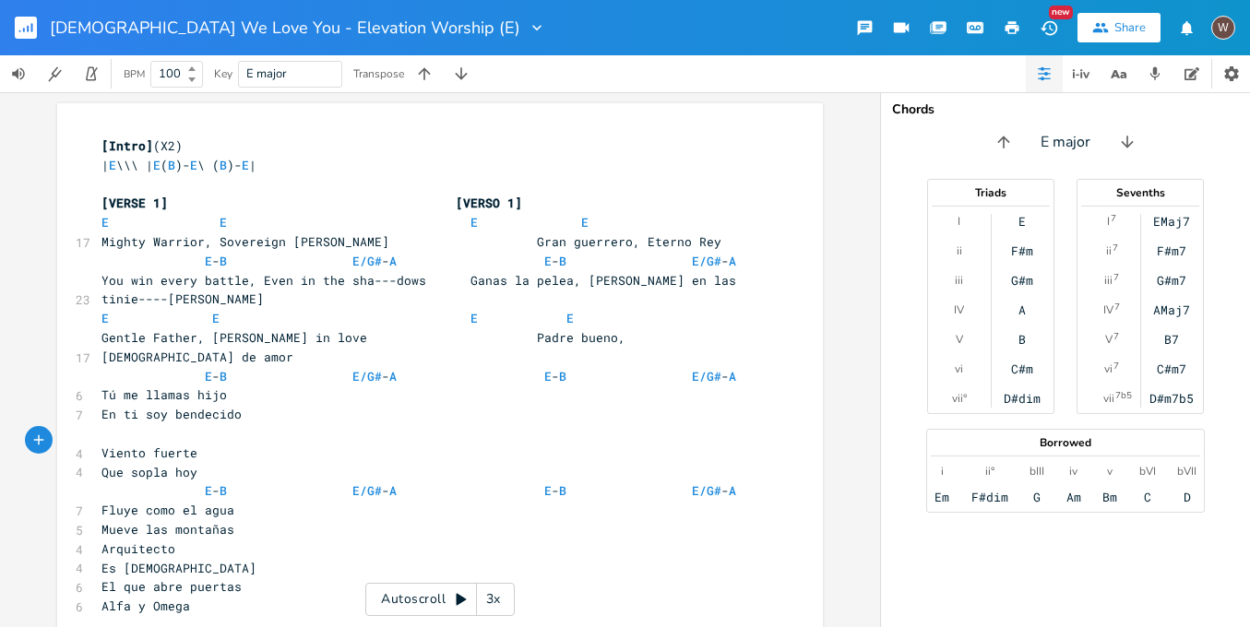
click at [249, 520] on pre "Mueve las montañas" at bounding box center [431, 529] width 666 height 19
click at [197, 578] on pre "Es [DEMOGRAPHIC_DATA]" at bounding box center [431, 587] width 666 height 19
paste textarea "E"
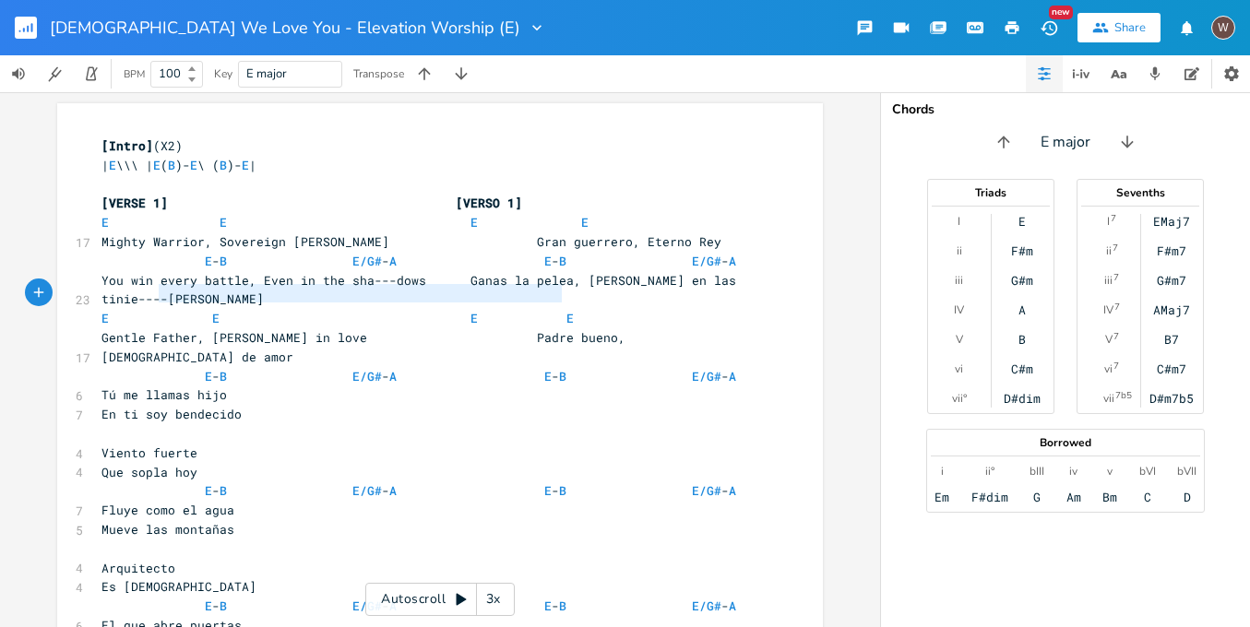
type textarea "E E E E"
drag, startPoint x: 599, startPoint y: 297, endPoint x: 69, endPoint y: 292, distance: 529.7
click at [131, 445] on span "Viento fuerte" at bounding box center [150, 453] width 96 height 17
click at [130, 424] on pre "​" at bounding box center [431, 433] width 666 height 19
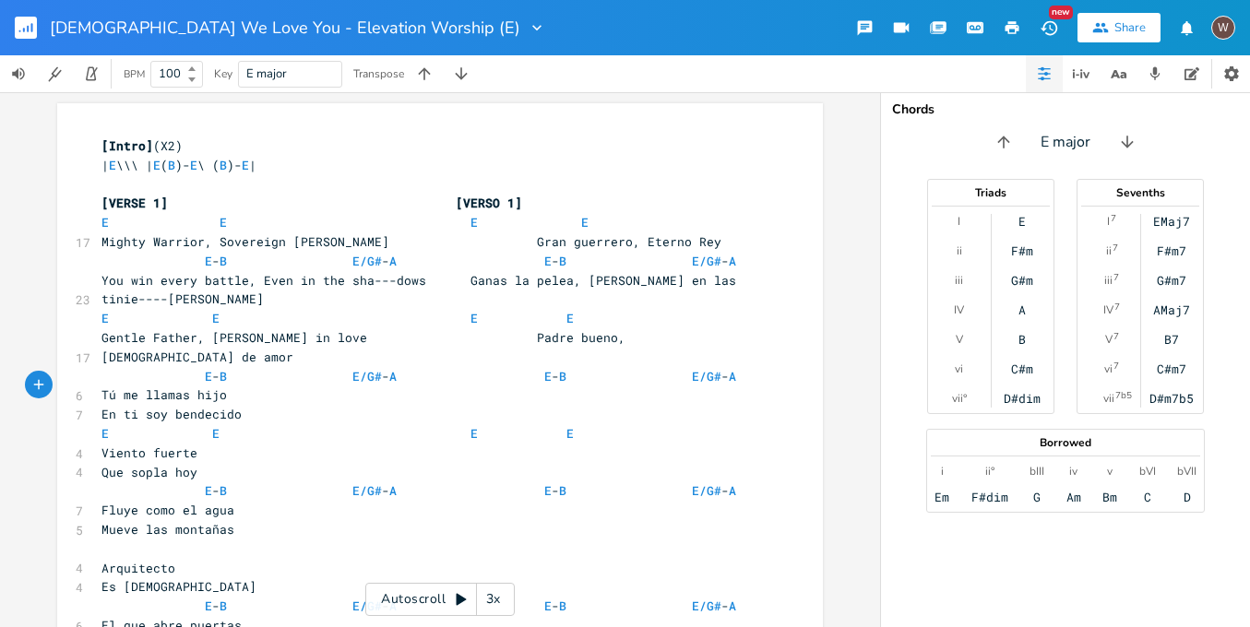
click at [135, 540] on pre "​" at bounding box center [431, 549] width 666 height 19
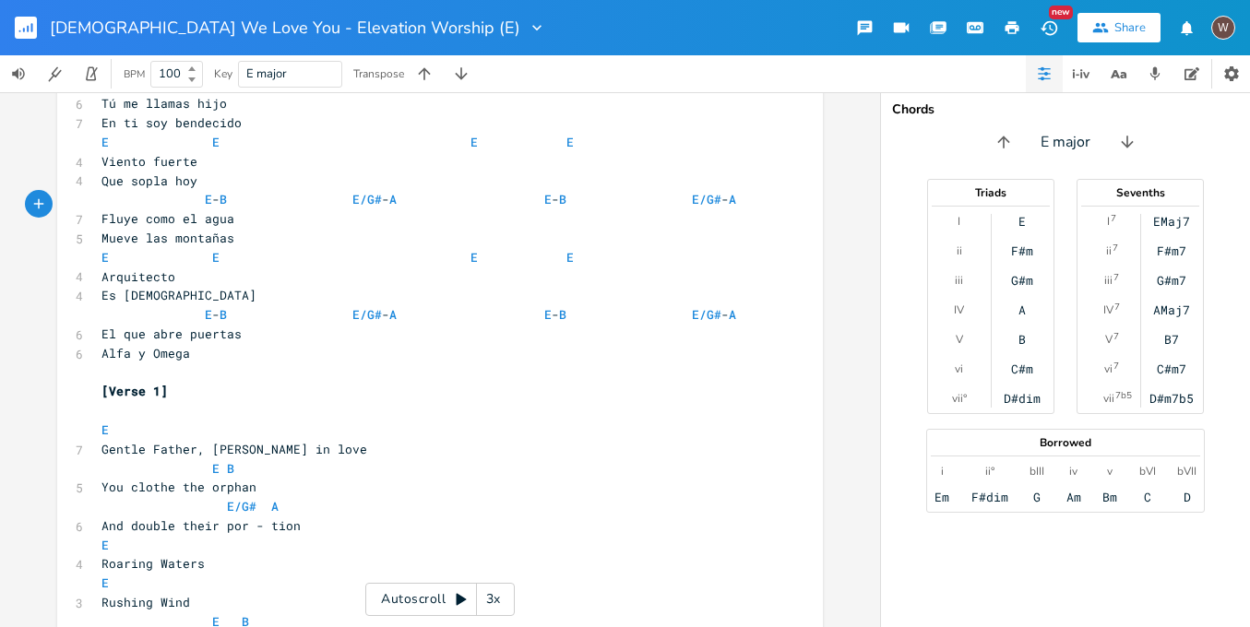
scroll to position [398, 0]
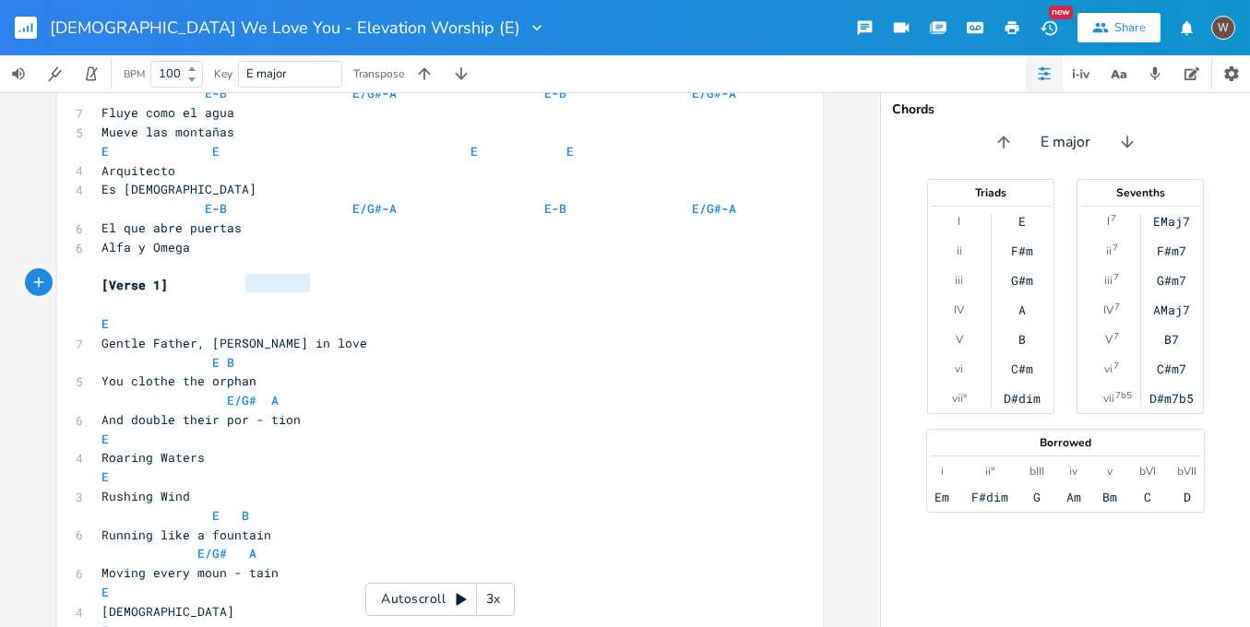
type textarea "E Gentle Father, Rich in love"
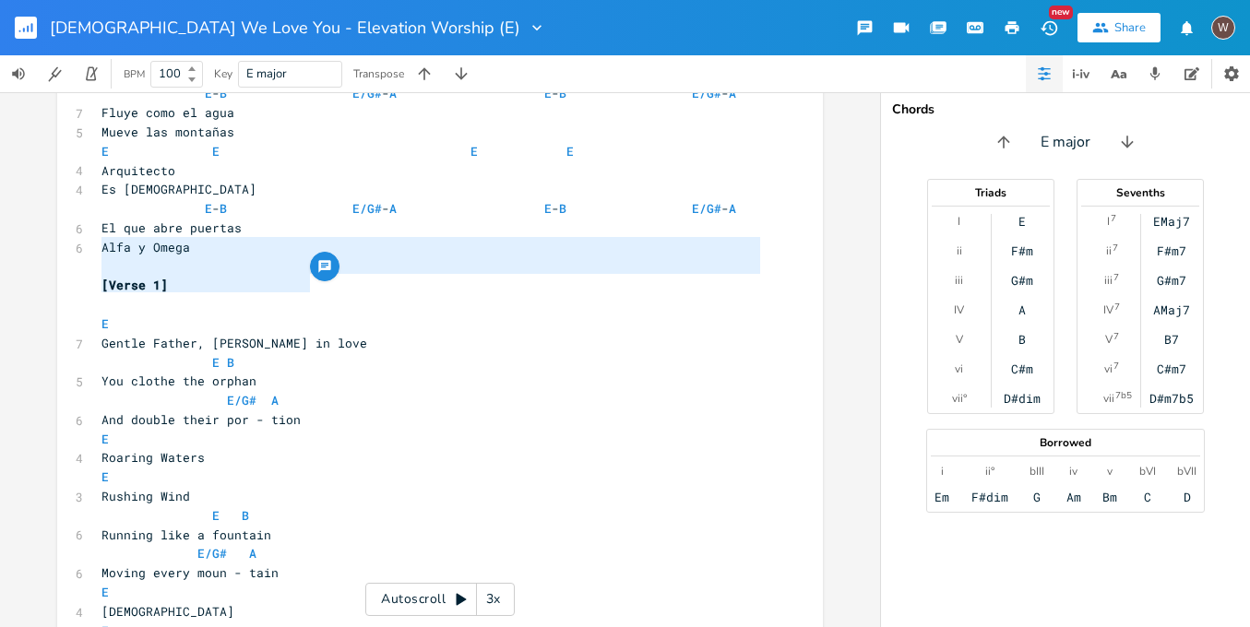
drag, startPoint x: 330, startPoint y: 281, endPoint x: 54, endPoint y: 240, distance: 279.0
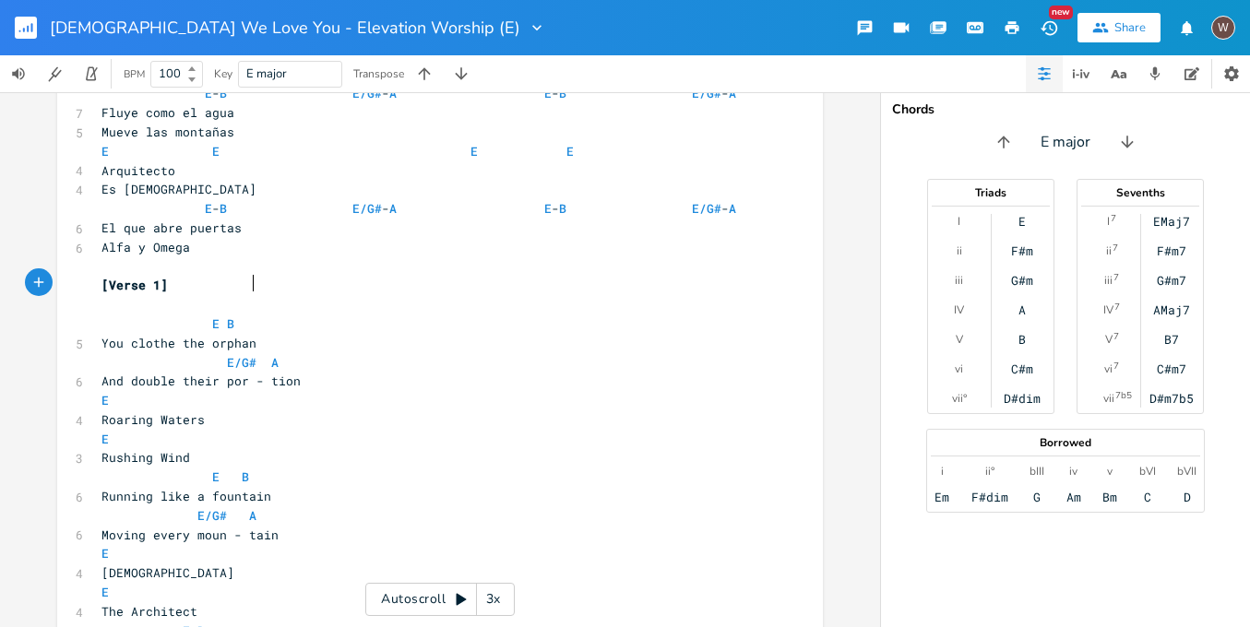
click at [257, 334] on pre "You clothe the orphan" at bounding box center [431, 343] width 666 height 19
type textarea "And double their por - tion"
drag, startPoint x: 297, startPoint y: 324, endPoint x: 93, endPoint y: 317, distance: 204.0
click at [98, 372] on pre "And double their por - tion" at bounding box center [431, 381] width 666 height 19
click at [280, 334] on pre "You clothe the orphan" at bounding box center [431, 343] width 666 height 19
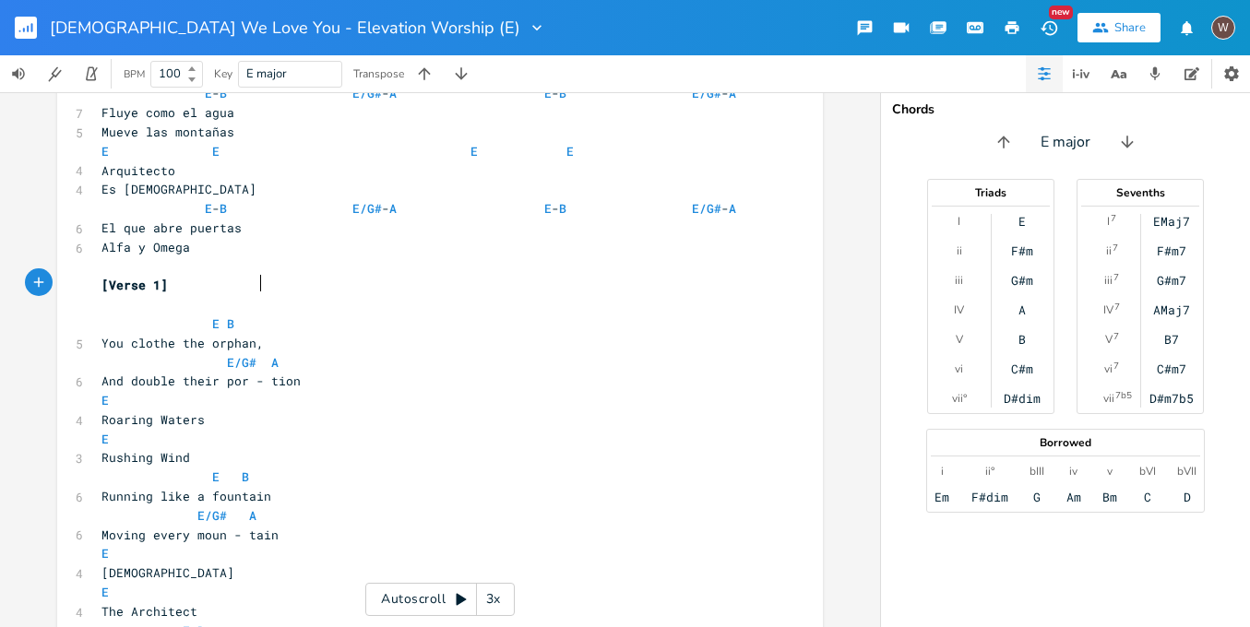
type textarea ","
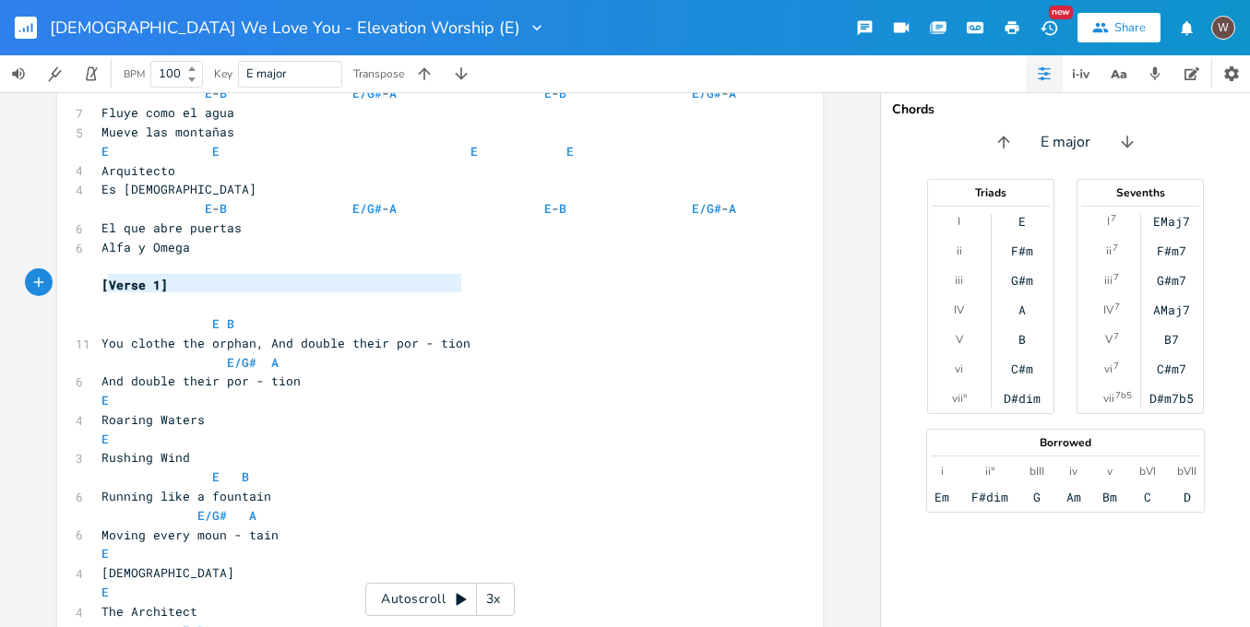
type textarea "E B You clothe the orphan, And double their por - tion"
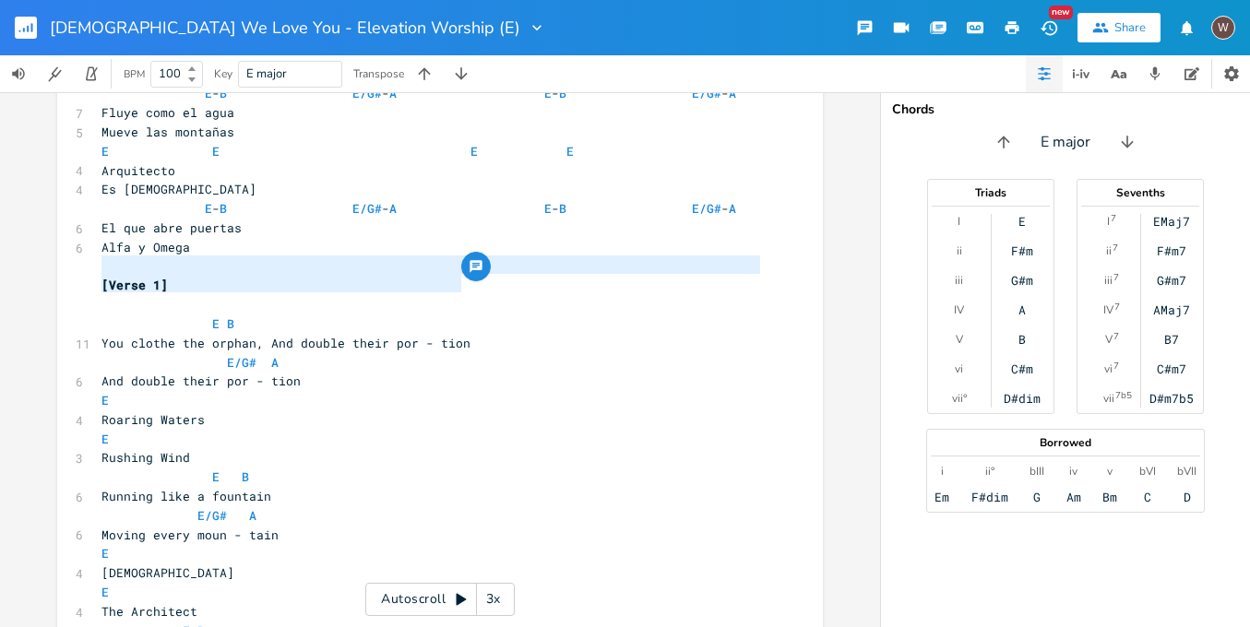
drag, startPoint x: 464, startPoint y: 284, endPoint x: 92, endPoint y: 271, distance: 372.1
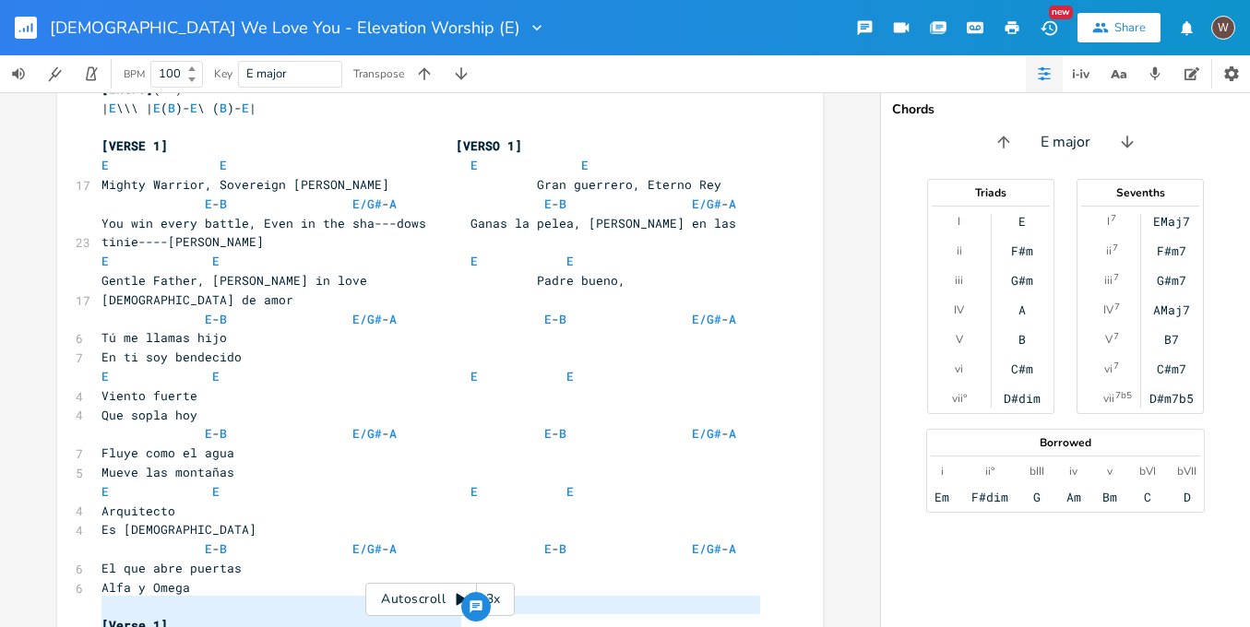
scroll to position [423, 0]
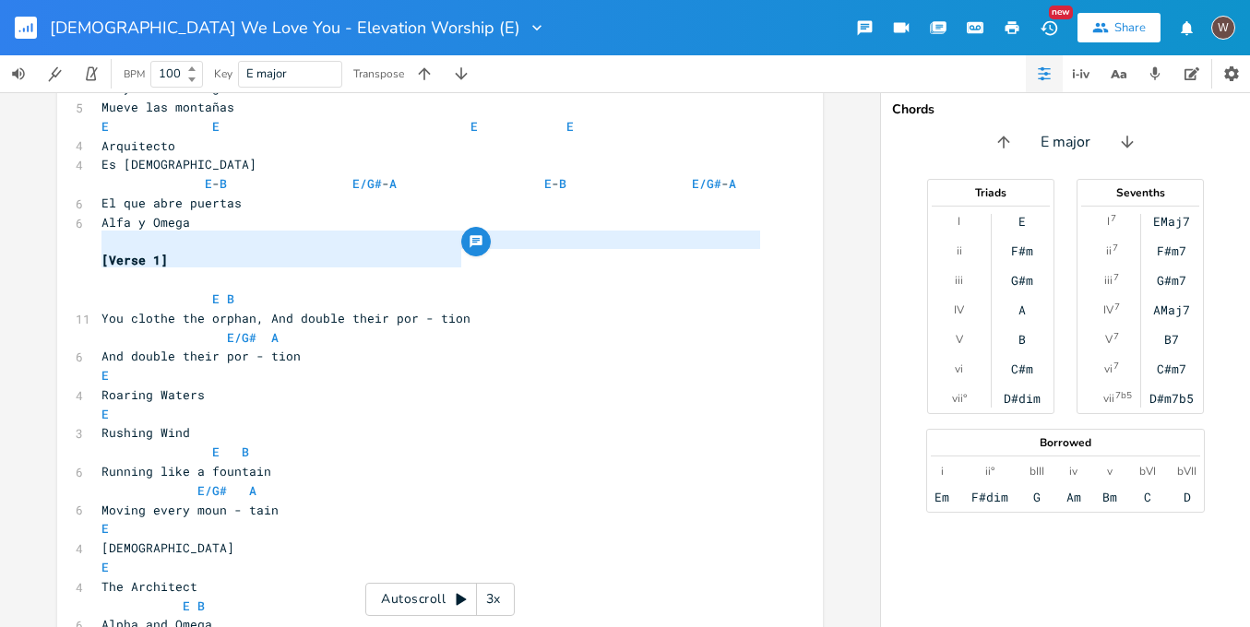
drag, startPoint x: 402, startPoint y: 313, endPoint x: 428, endPoint y: 284, distance: 38.5
click at [403, 366] on pre "E" at bounding box center [431, 375] width 666 height 19
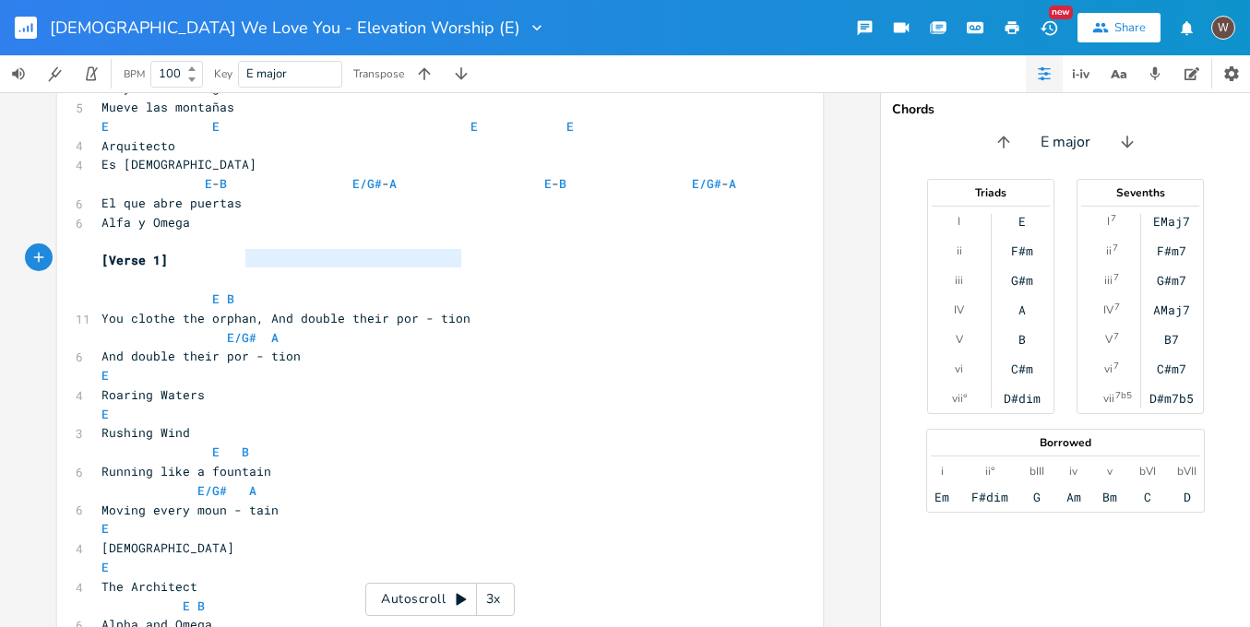
type textarea "You clothe the orphan, And double their por - tion"
drag, startPoint x: 472, startPoint y: 253, endPoint x: 74, endPoint y: 257, distance: 397.7
click at [98, 309] on div "11 You clothe the orphan, And double their por - tion" at bounding box center [431, 318] width 666 height 19
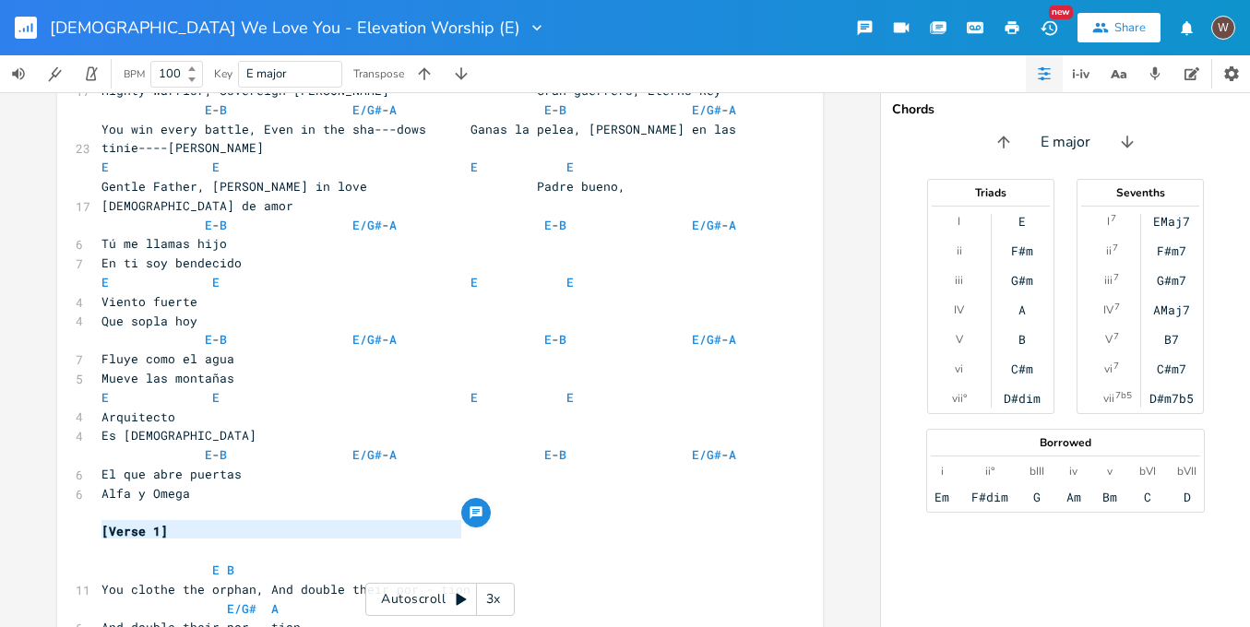
scroll to position [135, 0]
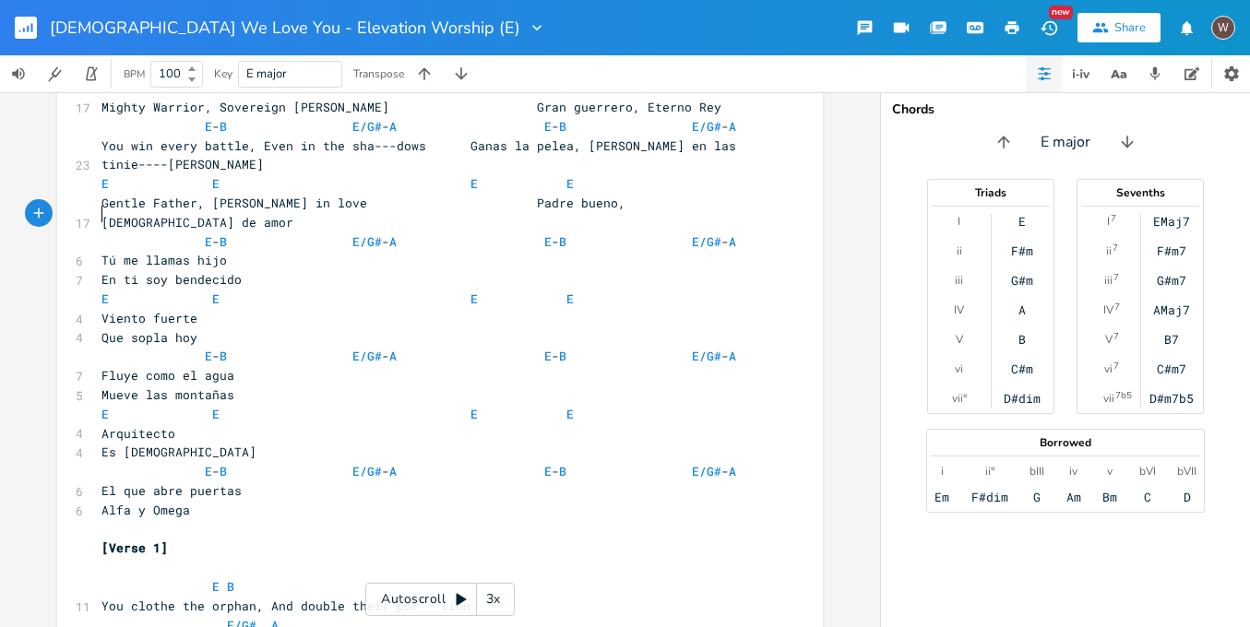
click at [98, 251] on pre "Tú me llamas hijo" at bounding box center [431, 260] width 666 height 19
paste textarea
click at [102, 271] on span "En ti soy bendecido" at bounding box center [172, 279] width 140 height 17
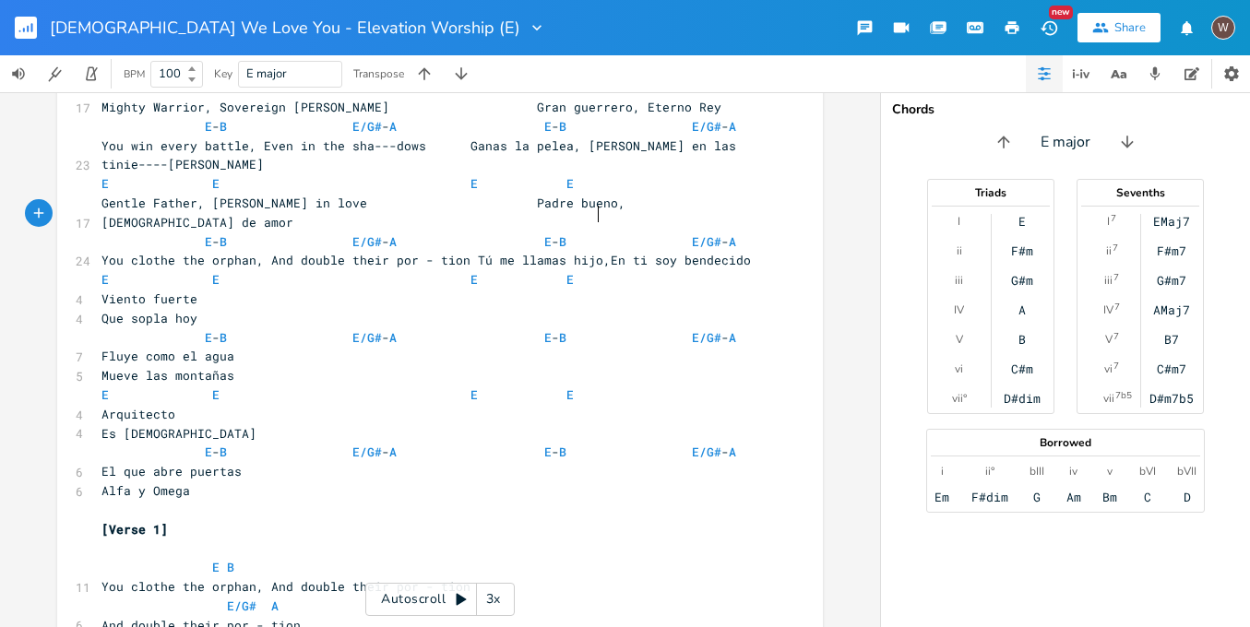
type textarea ","
click at [196, 233] on span "E - B E/G# - A E - B E/G# - A" at bounding box center [423, 241] width 642 height 17
click at [339, 233] on span "E - B E/G# - A E - B E/G# - A" at bounding box center [427, 241] width 650 height 17
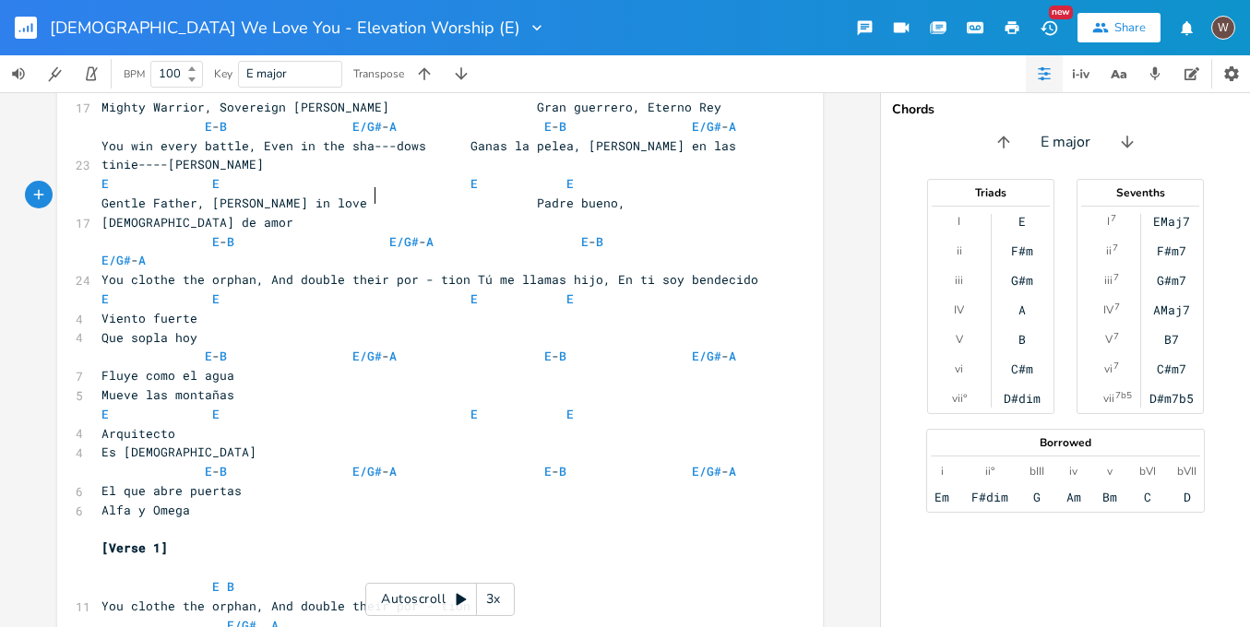
scroll to position [0, 12]
click at [427, 271] on span "You clothe the orphan, And double their por - tion Tú me llamas hijo, En ti soy…" at bounding box center [430, 279] width 657 height 17
type textarea "---"
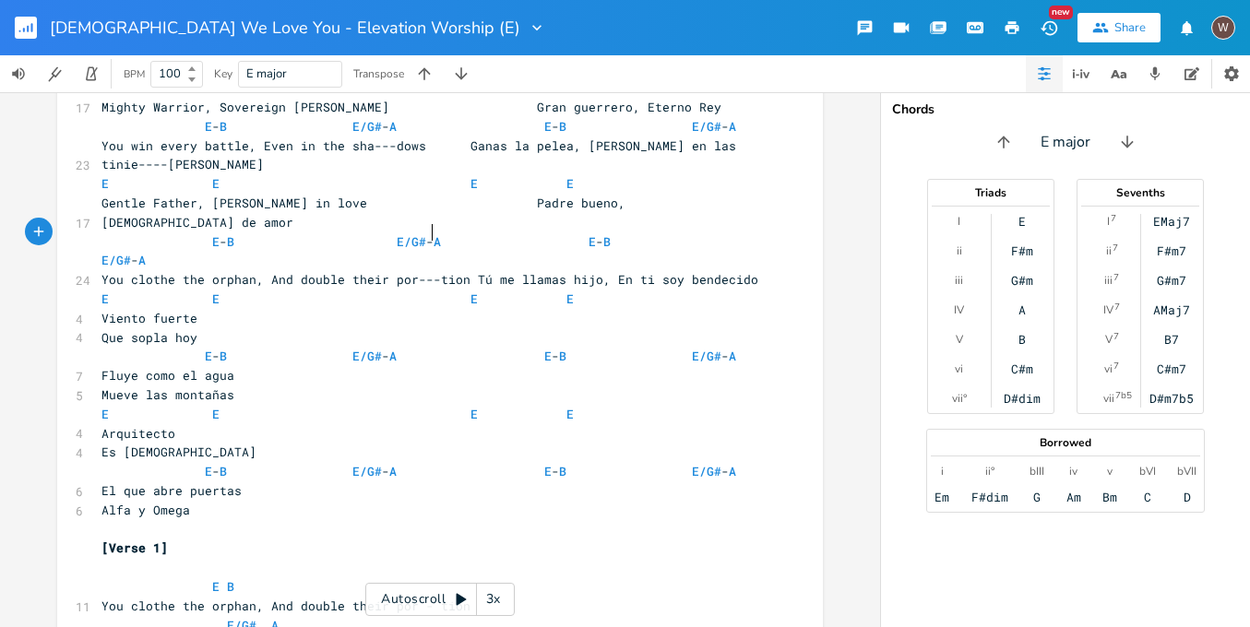
click at [566, 233] on span "E - B E/G# - A E - B E/G# - A" at bounding box center [419, 251] width 635 height 36
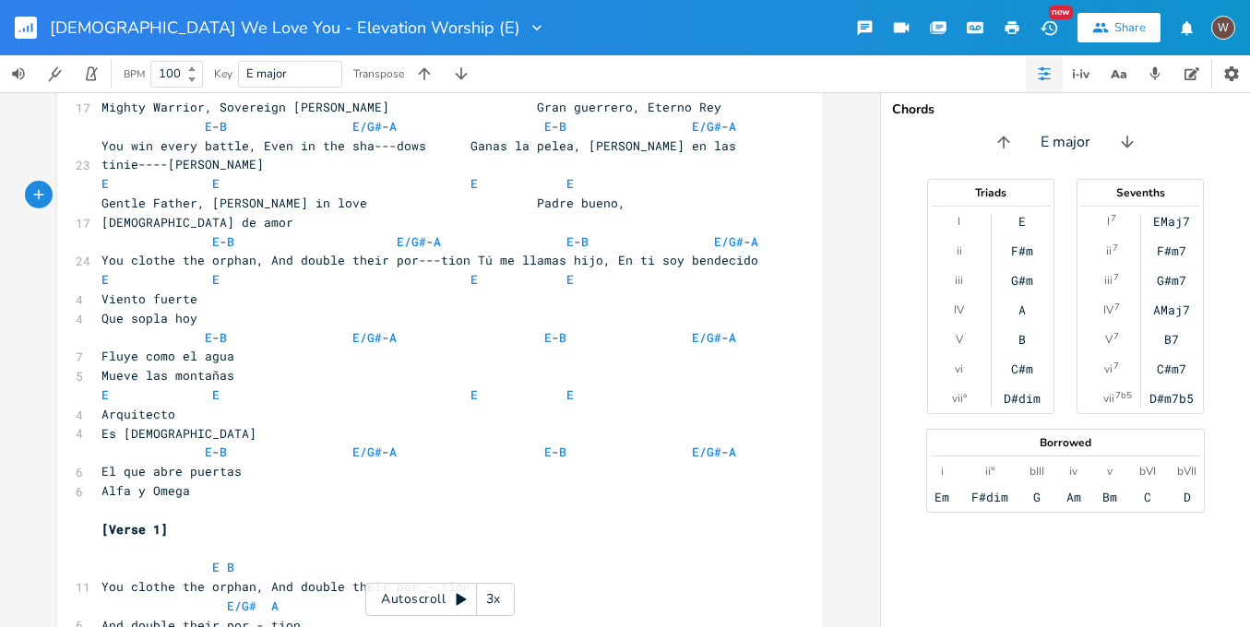
click at [461, 252] on span "You clothe the orphan, And double their por---tion Tú me llamas hijo, En ti soy…" at bounding box center [430, 260] width 657 height 17
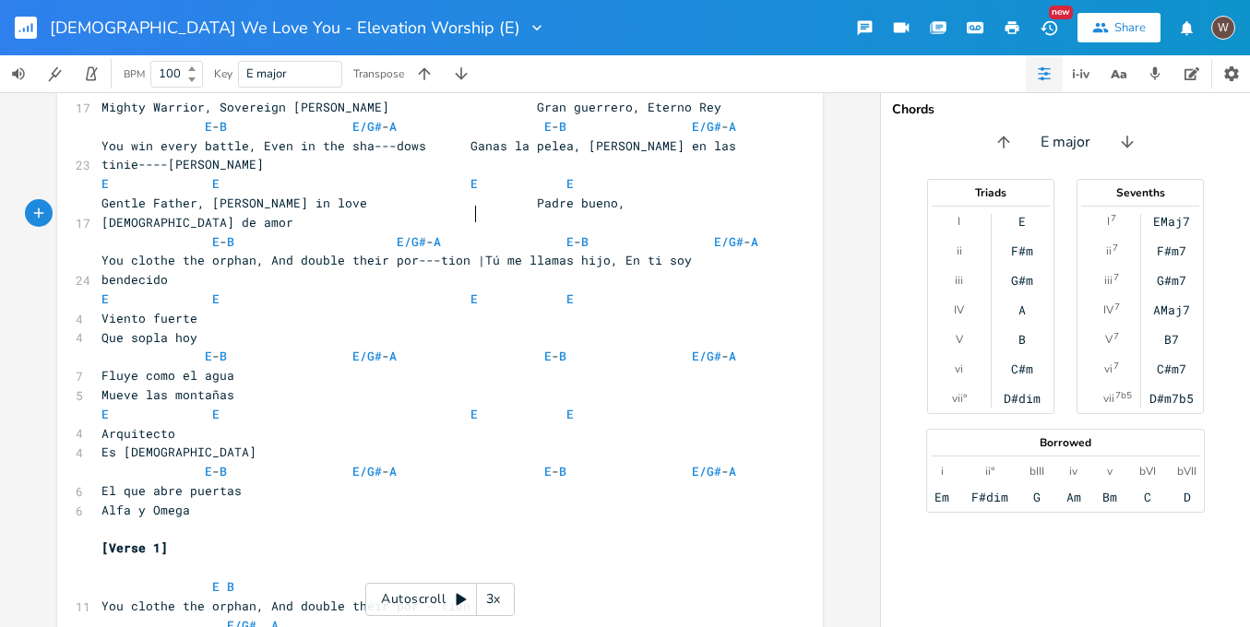
type textarea "|"
click at [529, 233] on span "E - B E/G# - A E - B E/G# - A" at bounding box center [434, 241] width 664 height 17
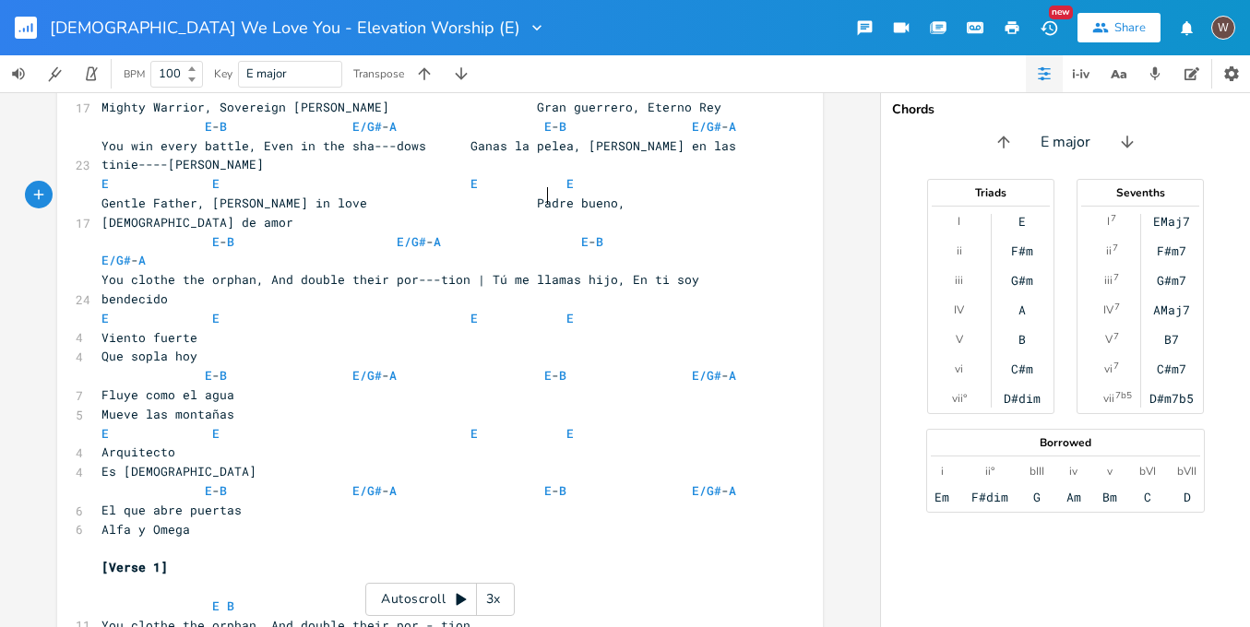
click at [711, 233] on span "E - B E/G# - A E - B E/G# - A" at bounding box center [415, 251] width 627 height 36
click at [703, 233] on span "E - B E/G# - A E - B E/G# - A" at bounding box center [430, 251] width 657 height 36
click at [425, 233] on span "E - B E/G# - A E - B E/G# - A" at bounding box center [430, 251] width 657 height 36
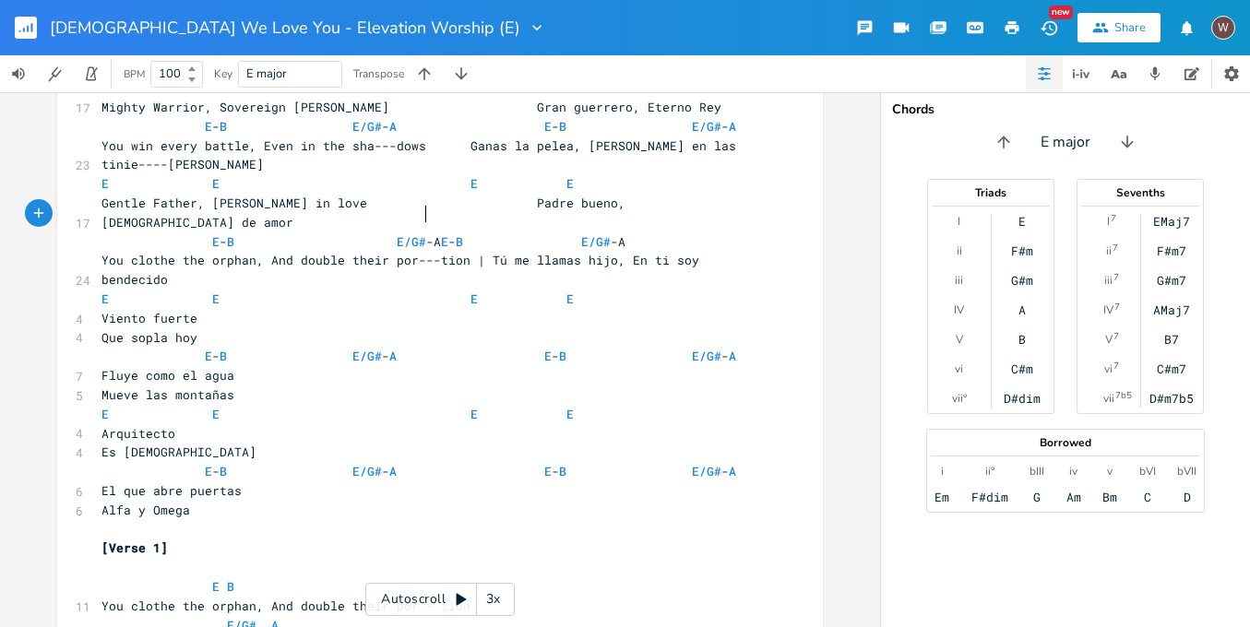
click at [422, 252] on span "You clothe the orphan, And double their por---tion | Tú me llamas hijo, En ti s…" at bounding box center [404, 270] width 605 height 36
click at [626, 233] on span "E - B E/G# -A E - B E/G# -A" at bounding box center [364, 241] width 524 height 17
click at [699, 252] on span "You clothe the orphan, And double their por--tion | Tú me llamas hijo, En ti so…" at bounding box center [401, 270] width 598 height 36
type textarea "--"
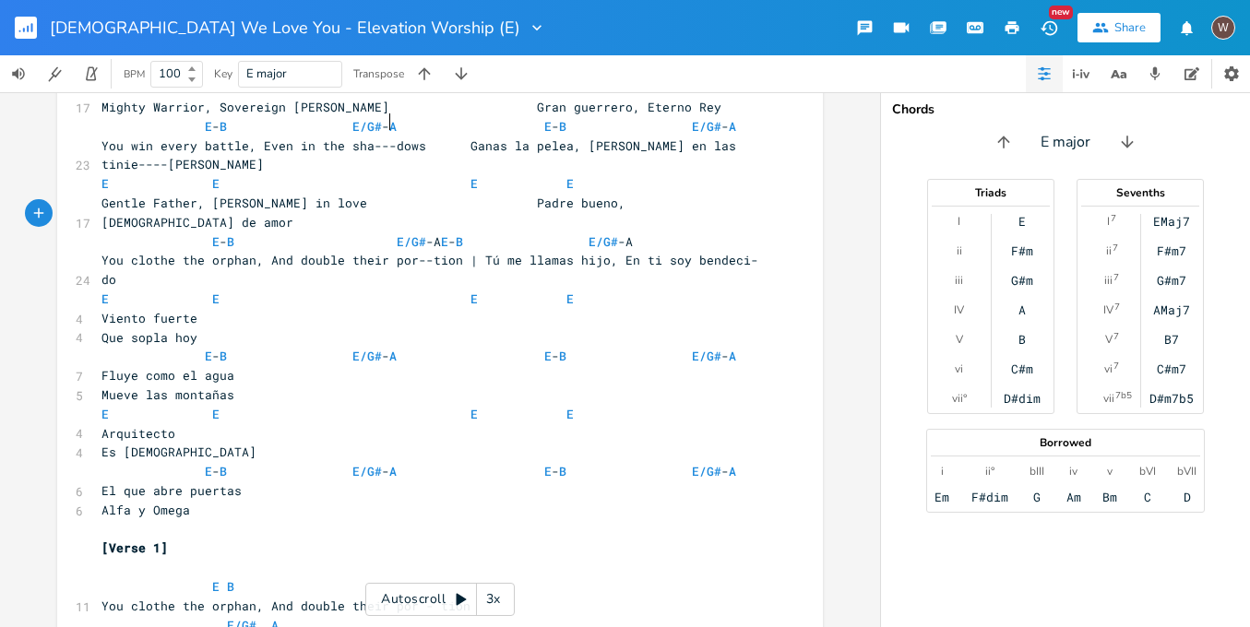
click at [381, 128] on span "E - B E/G# - A E - B E/G# - A" at bounding box center [419, 126] width 635 height 17
click at [386, 143] on span "You win every battle, Even in the sha---dows Ganas la pelea, [PERSON_NAME] en l…" at bounding box center [423, 155] width 642 height 36
click at [431, 142] on span "You win every battle, Even in the sha--dows Ganas la pelea, [PERSON_NAME] en la…" at bounding box center [419, 155] width 635 height 36
click at [464, 122] on span "E - B E/G# -A E - B E/G# -A" at bounding box center [345, 126] width 487 height 17
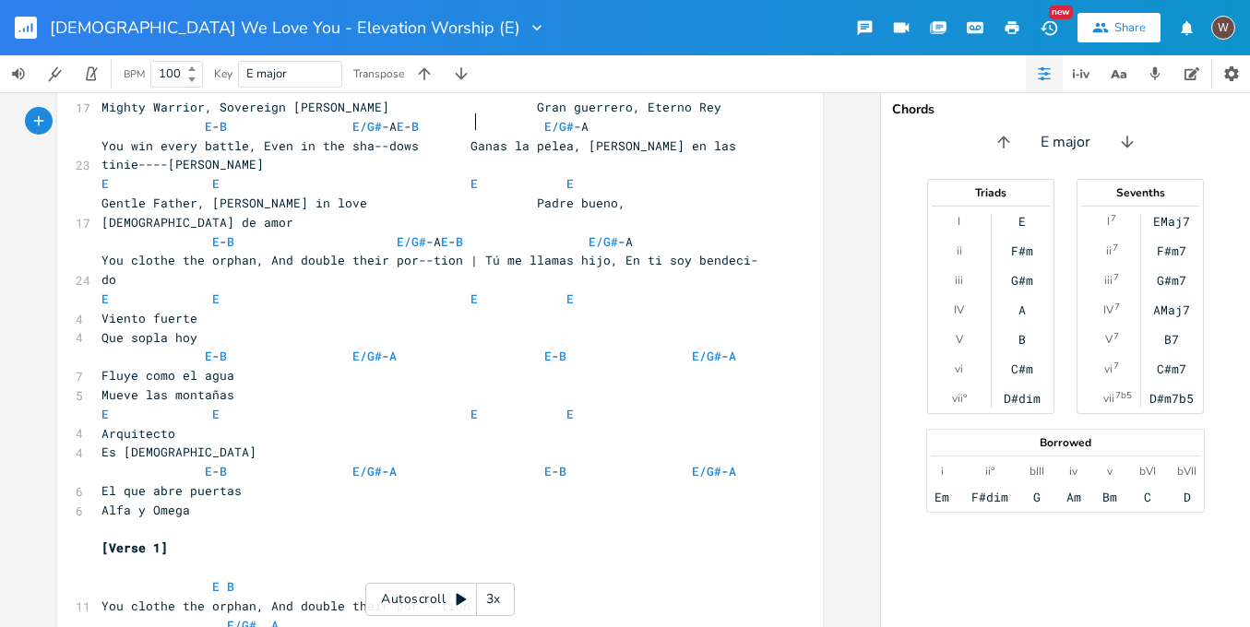
click at [672, 130] on pre "E - B E/G# -A E - B E/G# -A" at bounding box center [431, 126] width 666 height 19
click at [709, 140] on span "You win every battle, Even in the sha--dows Ganas la pelea, [PERSON_NAME] en la…" at bounding box center [423, 155] width 642 height 36
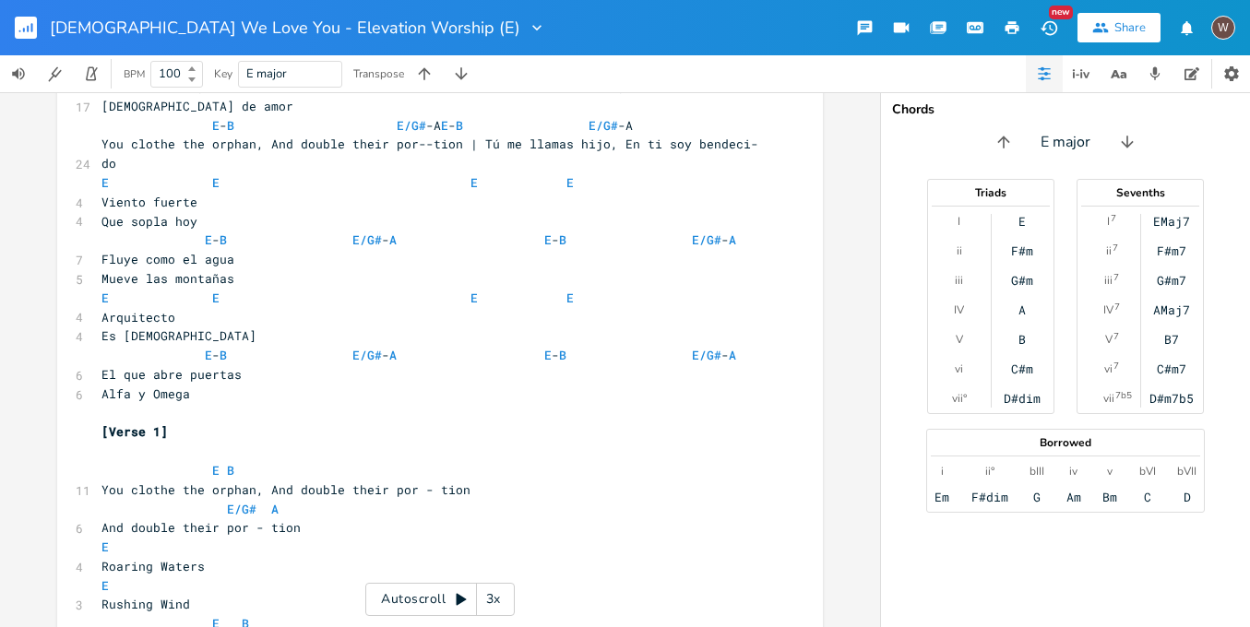
scroll to position [386, 0]
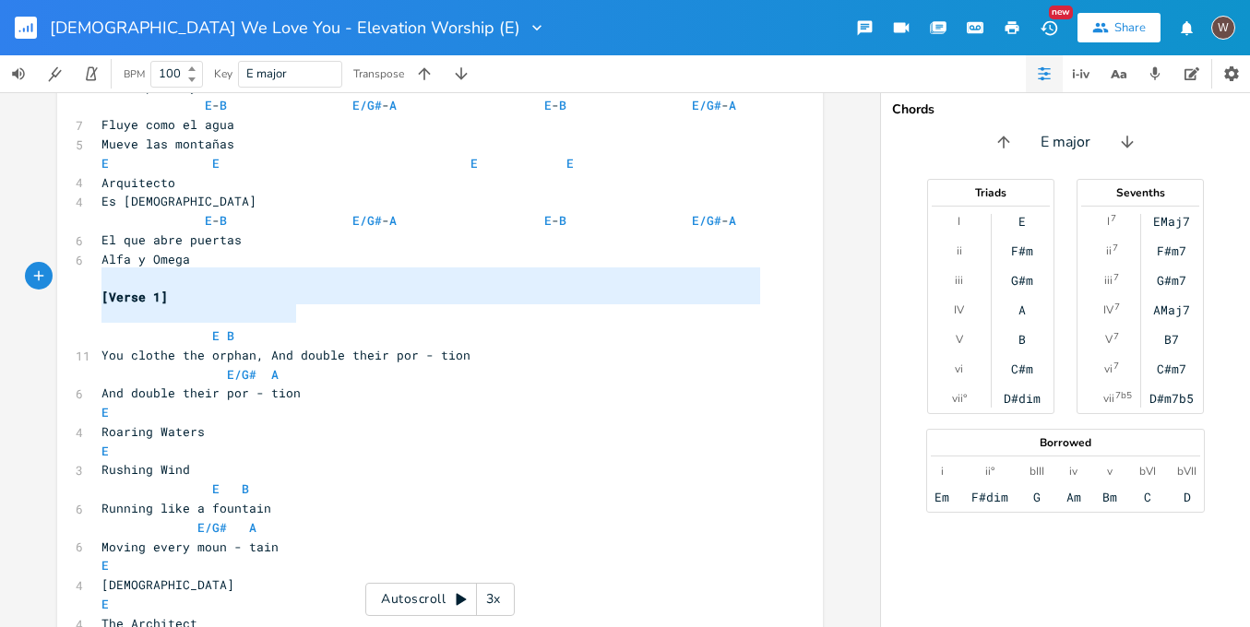
type textarea "E B You clothe the orphan, And double their por - tion E/G# A And double their …"
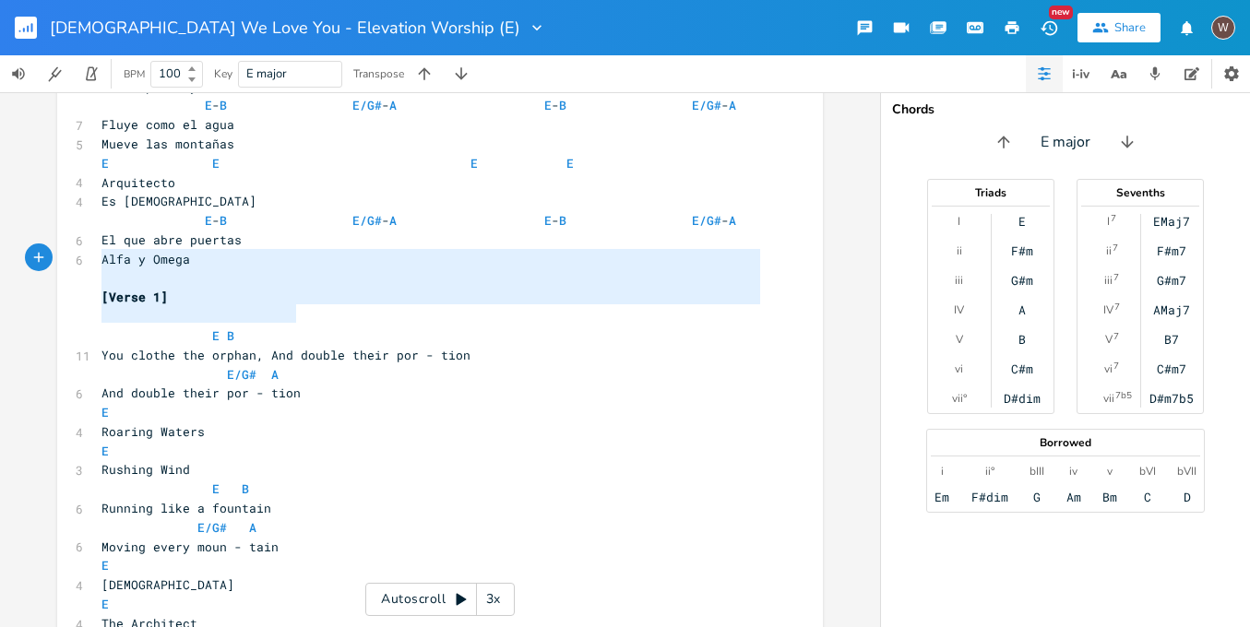
drag, startPoint x: 325, startPoint y: 311, endPoint x: 78, endPoint y: 259, distance: 251.7
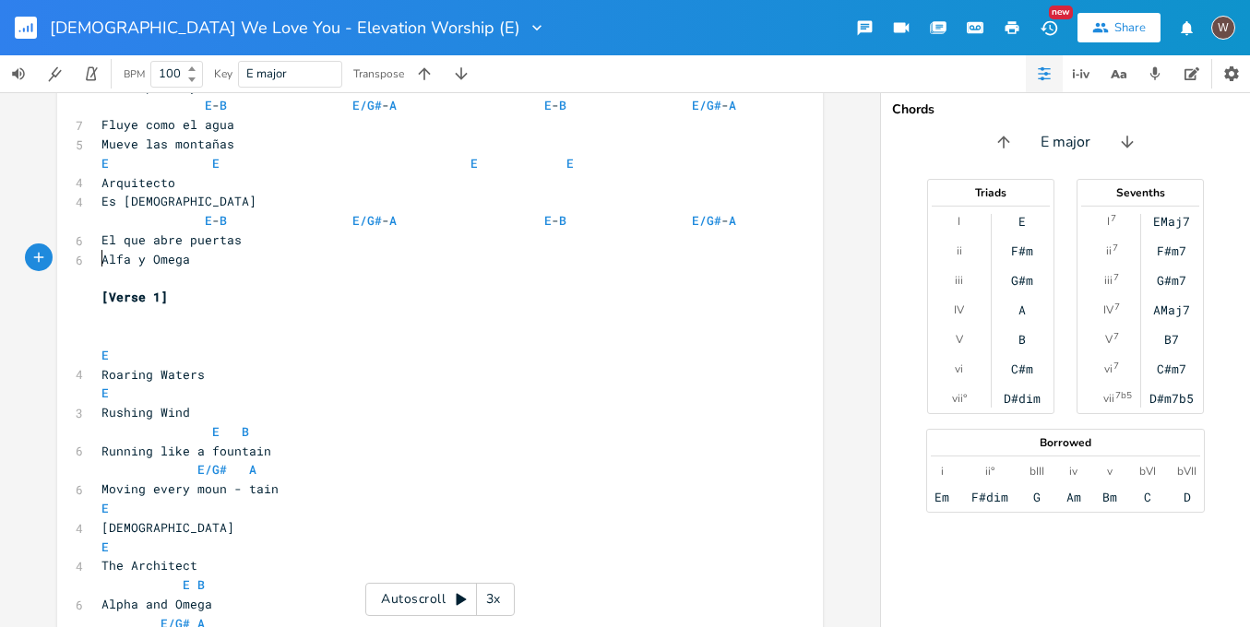
type textarea "E"
drag, startPoint x: 94, startPoint y: 310, endPoint x: 84, endPoint y: 310, distance: 10.2
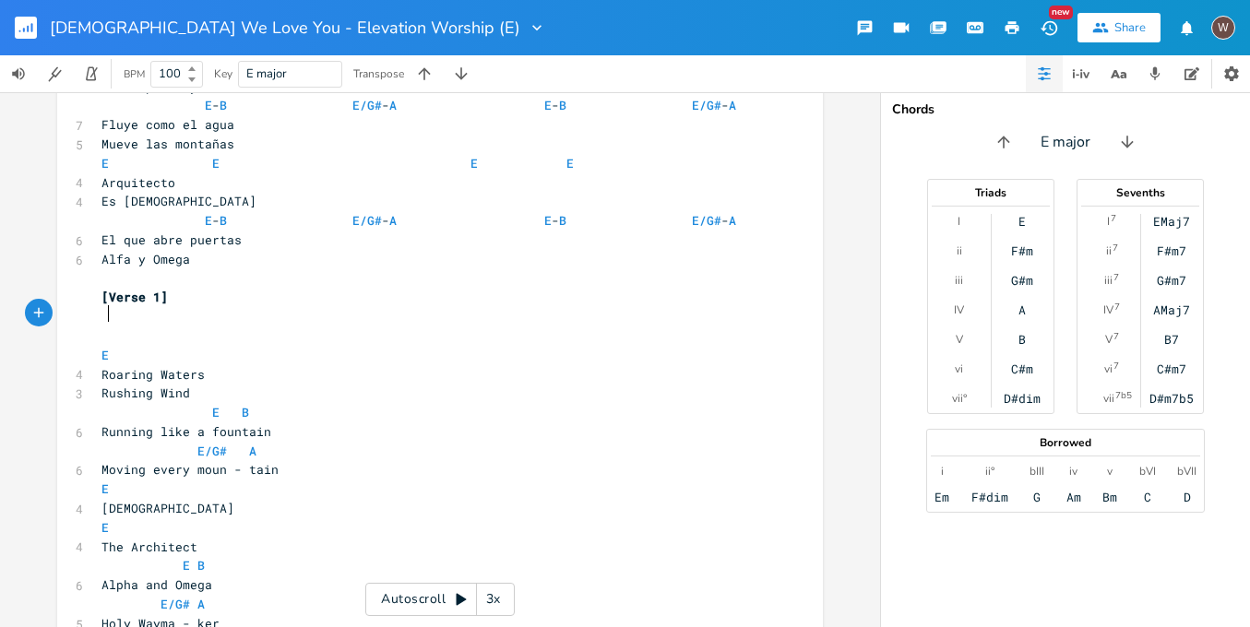
click at [105, 385] on span "Rushing Wind" at bounding box center [146, 393] width 89 height 17
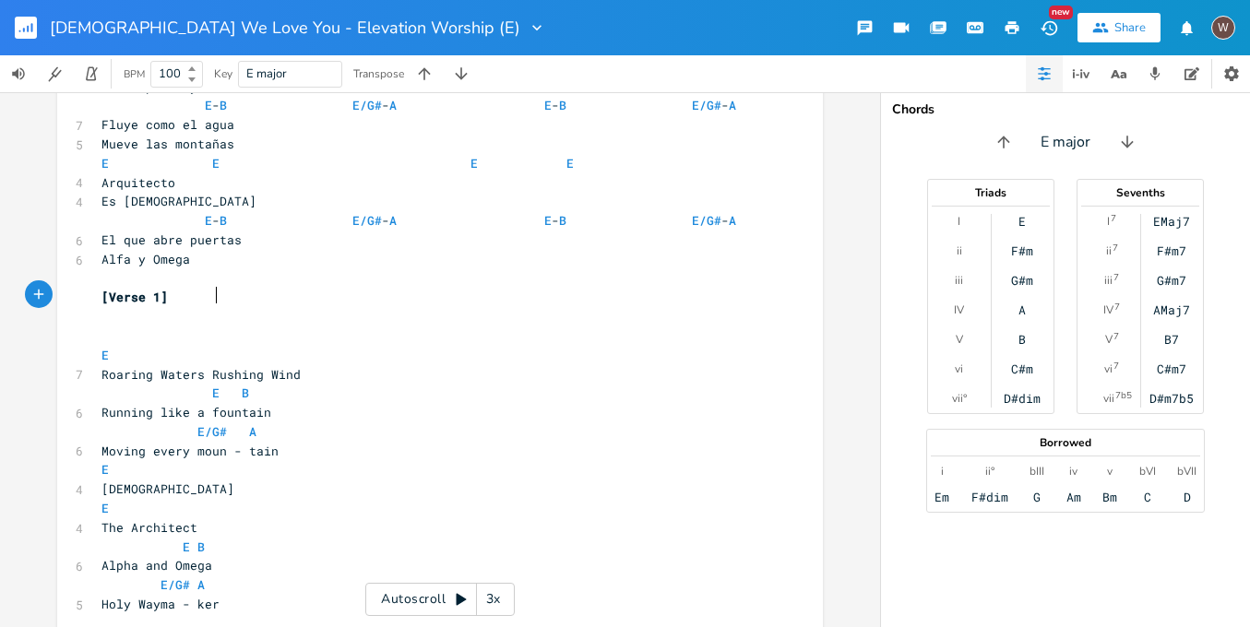
type textarea ","
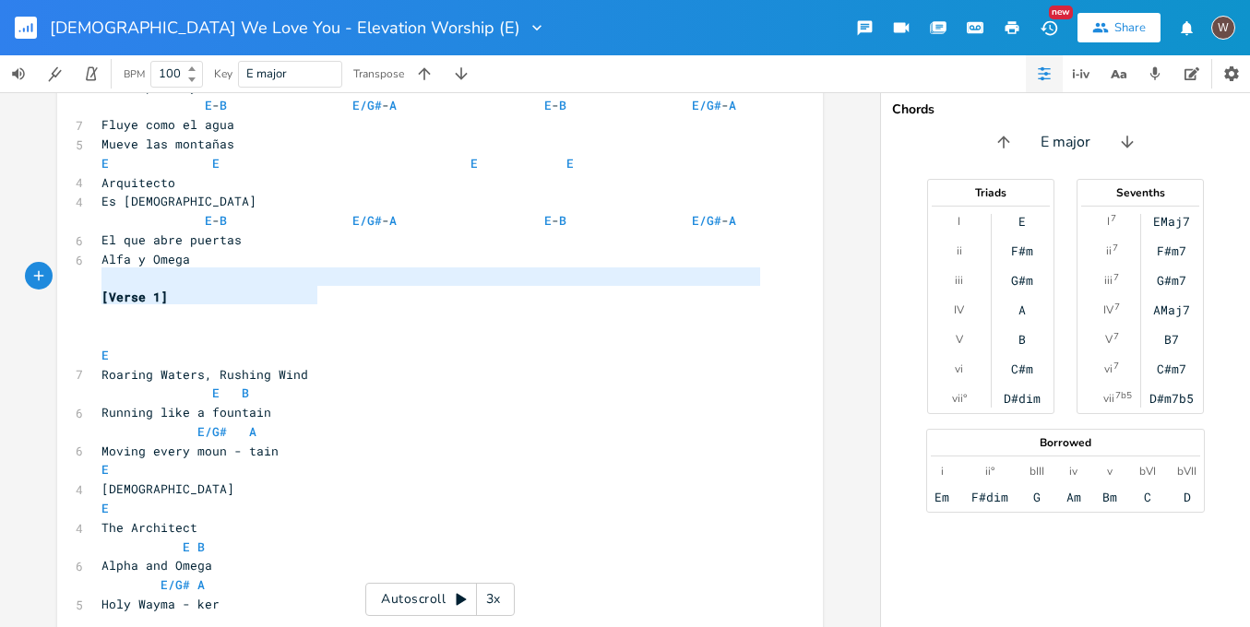
type textarea "Roaring Waters, Rushing Wind"
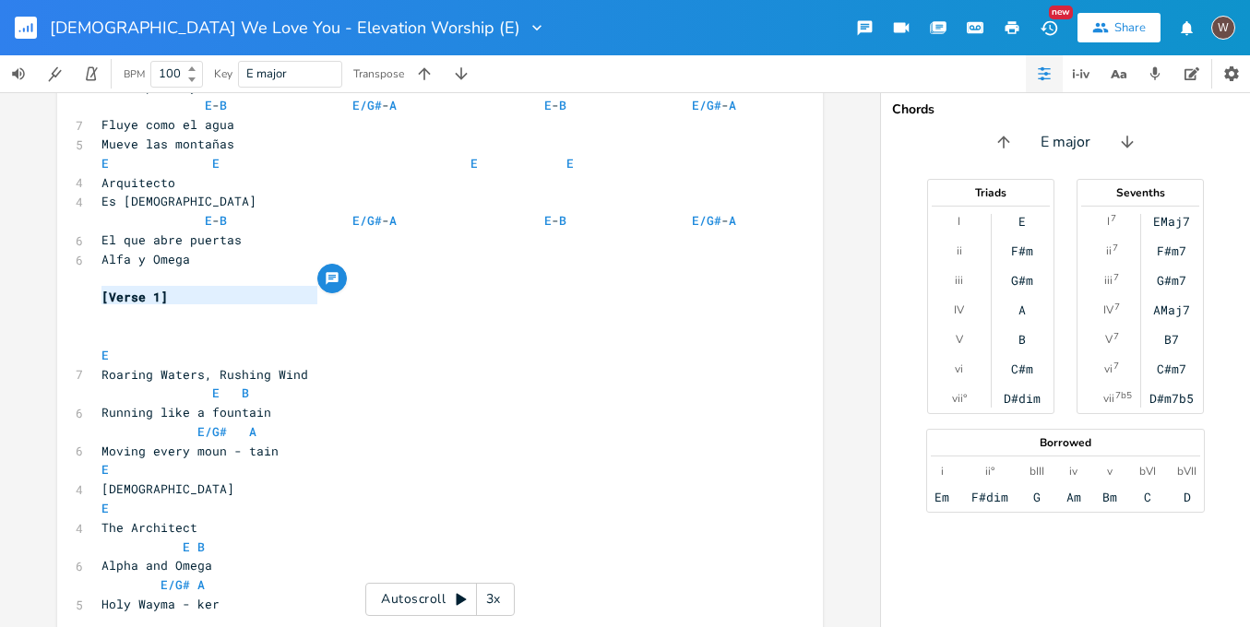
drag, startPoint x: 335, startPoint y: 298, endPoint x: 64, endPoint y: 287, distance: 271.5
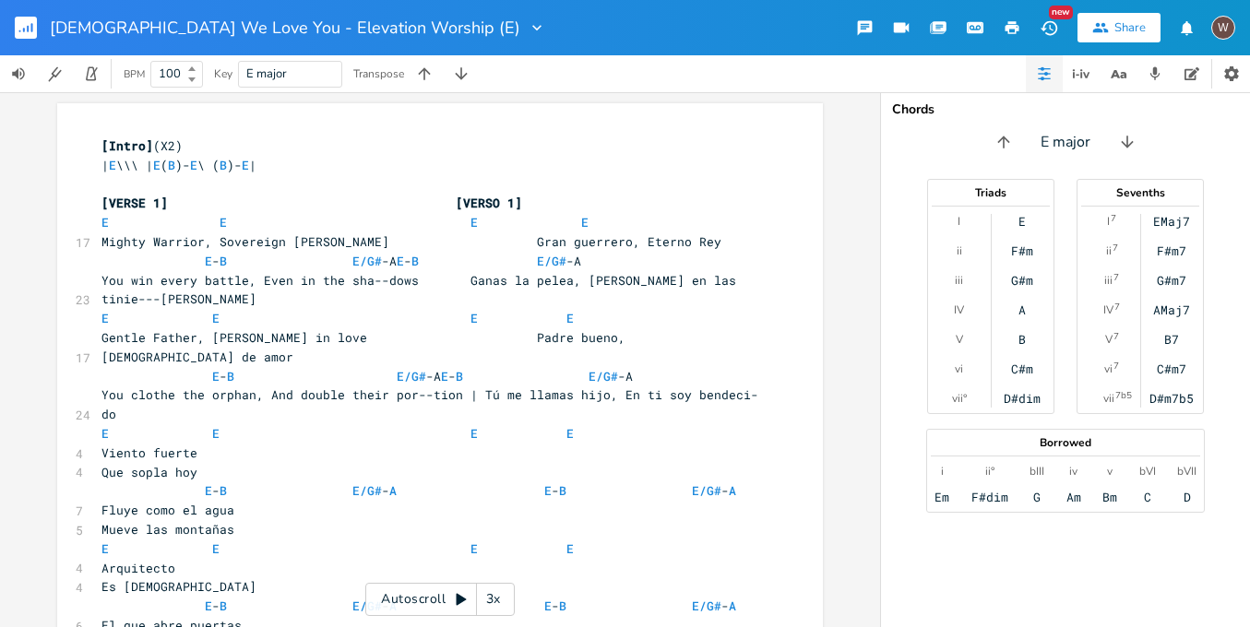
scroll to position [24, 0]
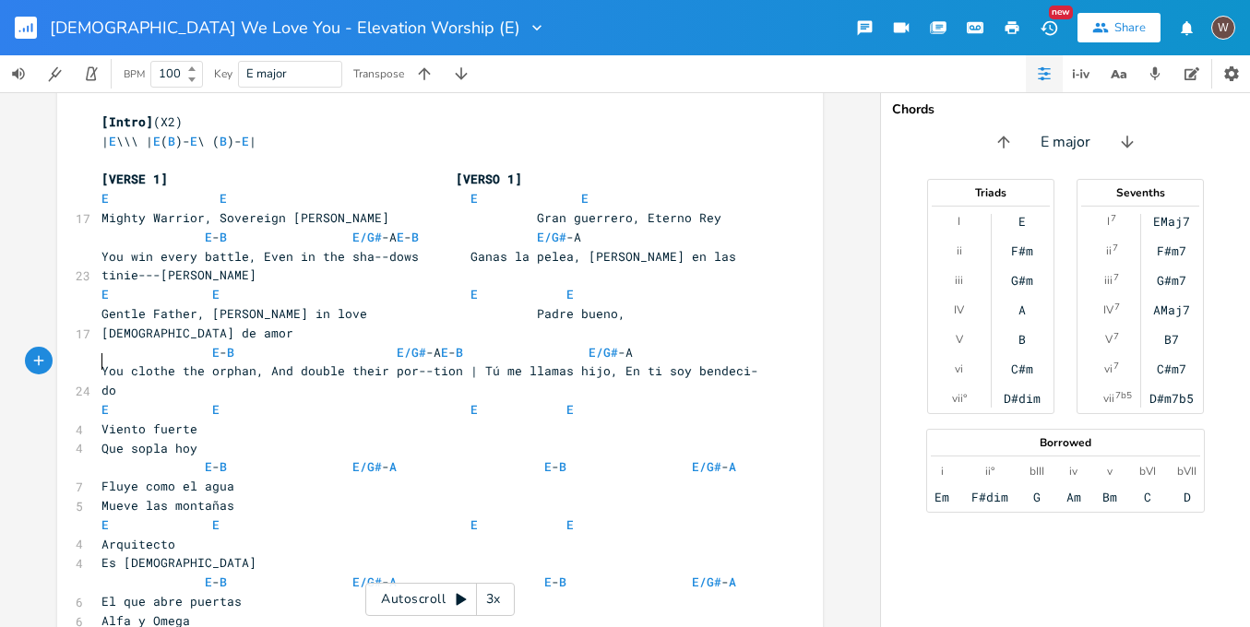
click at [98, 420] on pre "Viento fuerte" at bounding box center [431, 429] width 666 height 19
paste textarea
click at [98, 439] on pre "Que sopla hoy" at bounding box center [431, 448] width 666 height 19
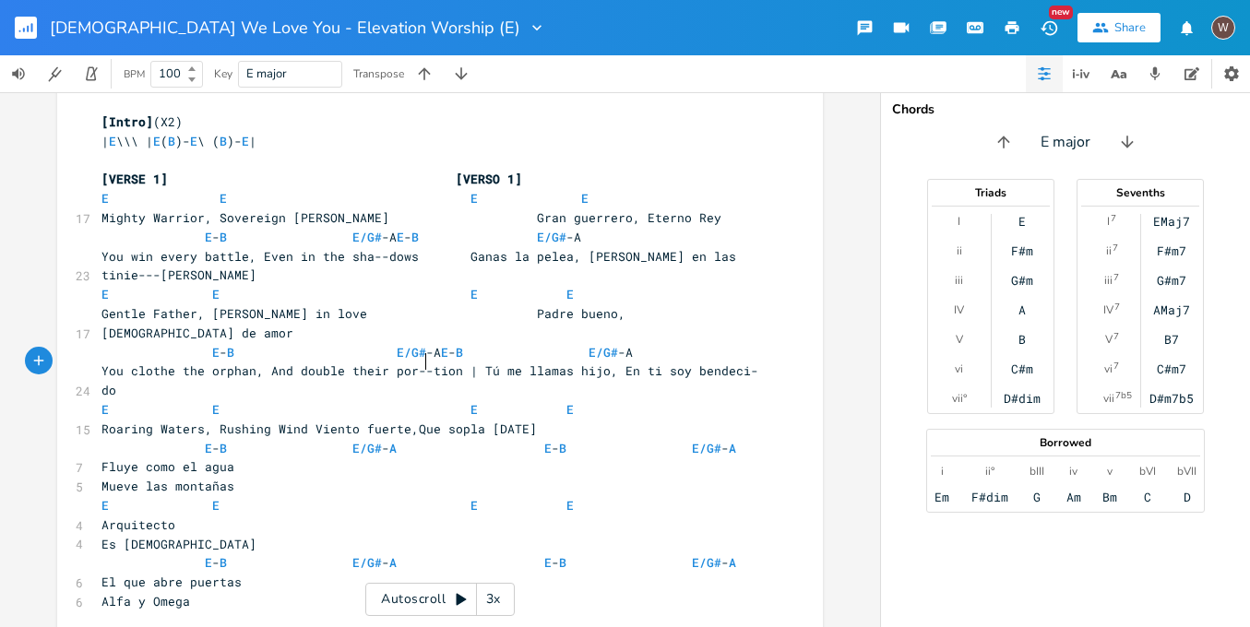
type textarea ","
click at [322, 421] on span "Roaring Waters, Rushing Wind Viento fuerte, Que sopla [DATE]" at bounding box center [323, 429] width 443 height 17
click at [537, 401] on span "E E E E" at bounding box center [338, 409] width 472 height 17
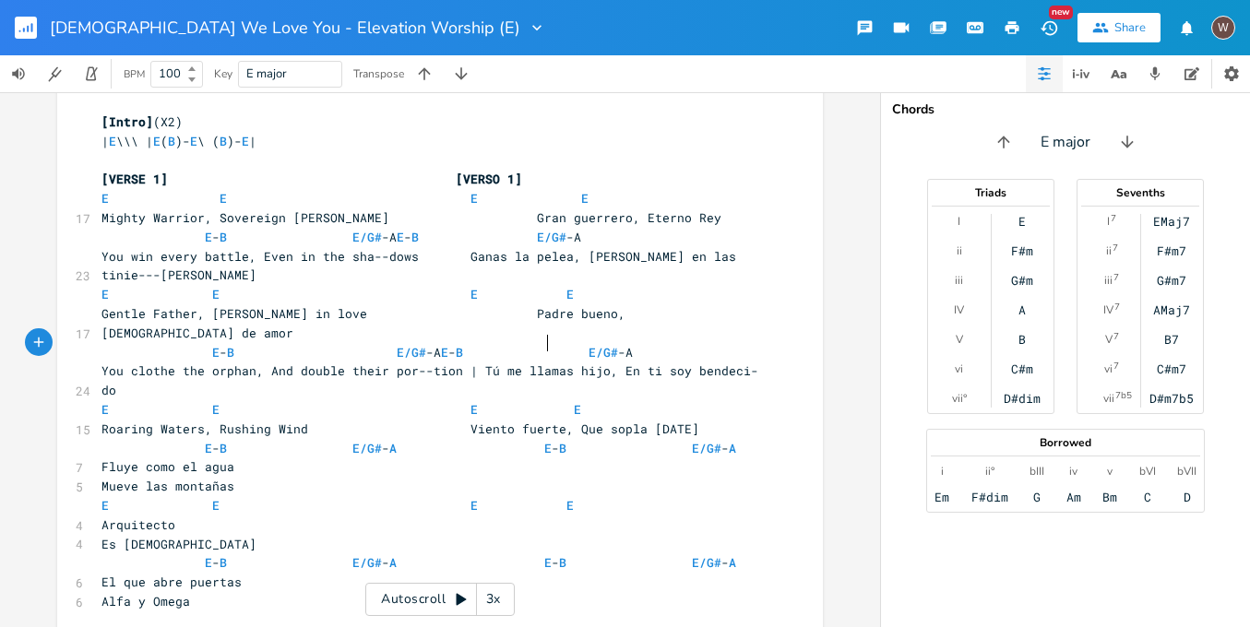
scroll to position [0, 6]
click at [199, 401] on span "E E E E" at bounding box center [345, 409] width 487 height 17
click at [433, 401] on span "E E E E" at bounding box center [349, 409] width 495 height 17
type textarea "\"
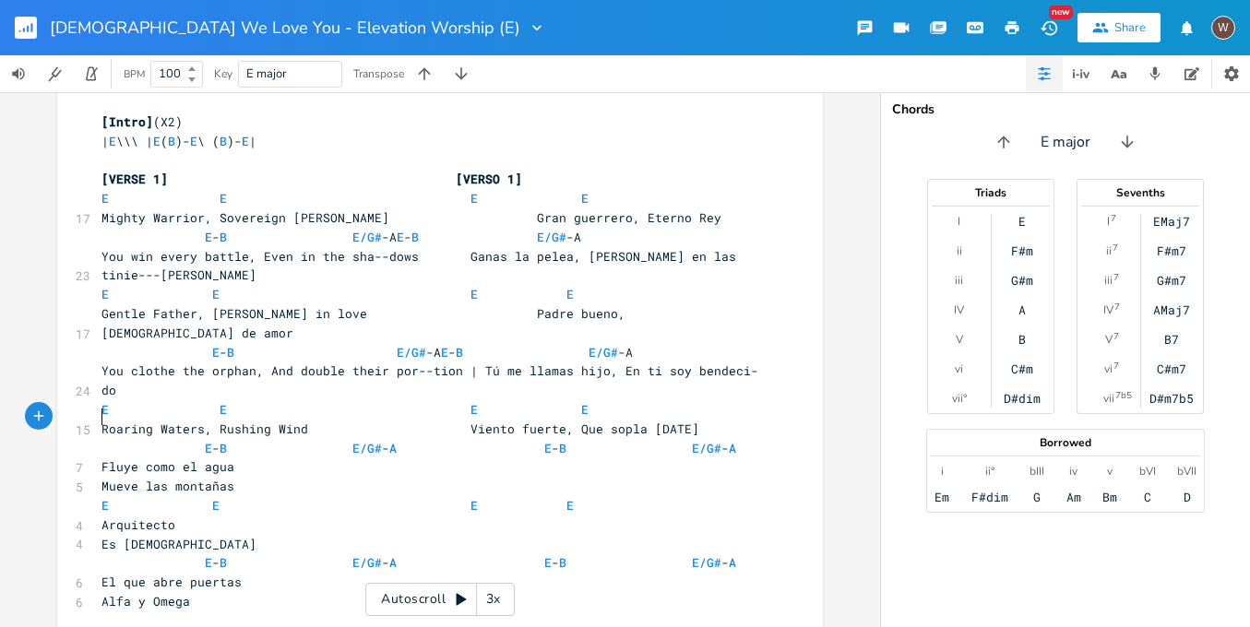
click at [98, 477] on pre "Mueve las montañas" at bounding box center [431, 486] width 666 height 19
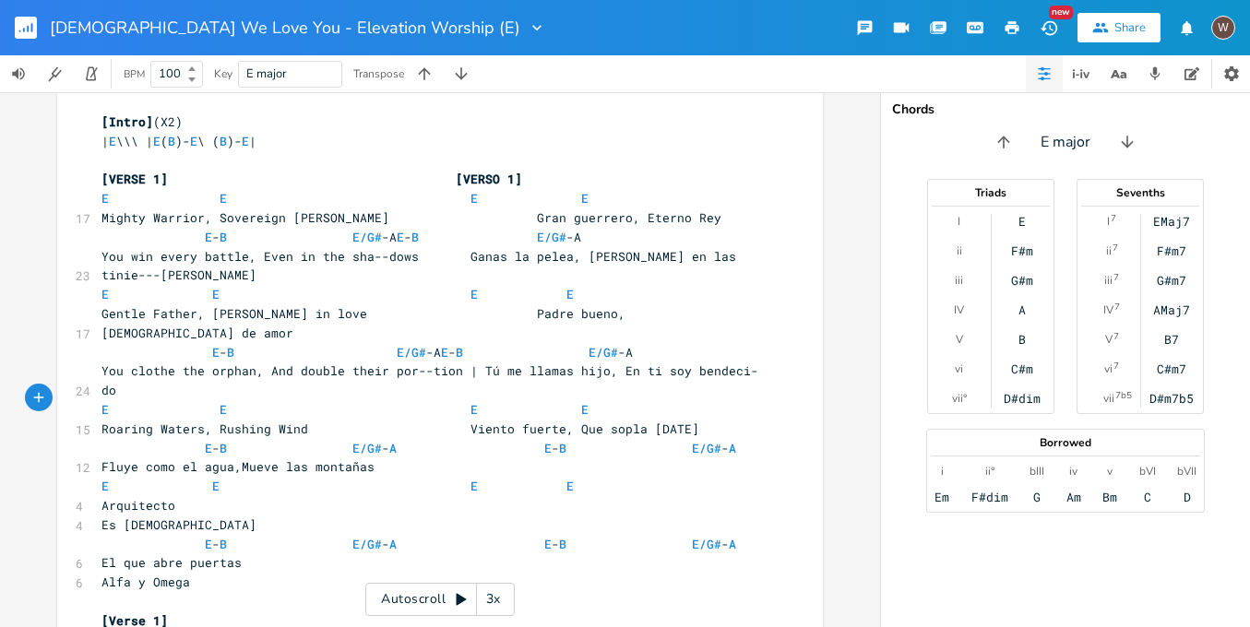
type textarea ","
click at [102, 459] on span "Fluye como el agua, Mueve las montañas" at bounding box center [242, 467] width 281 height 17
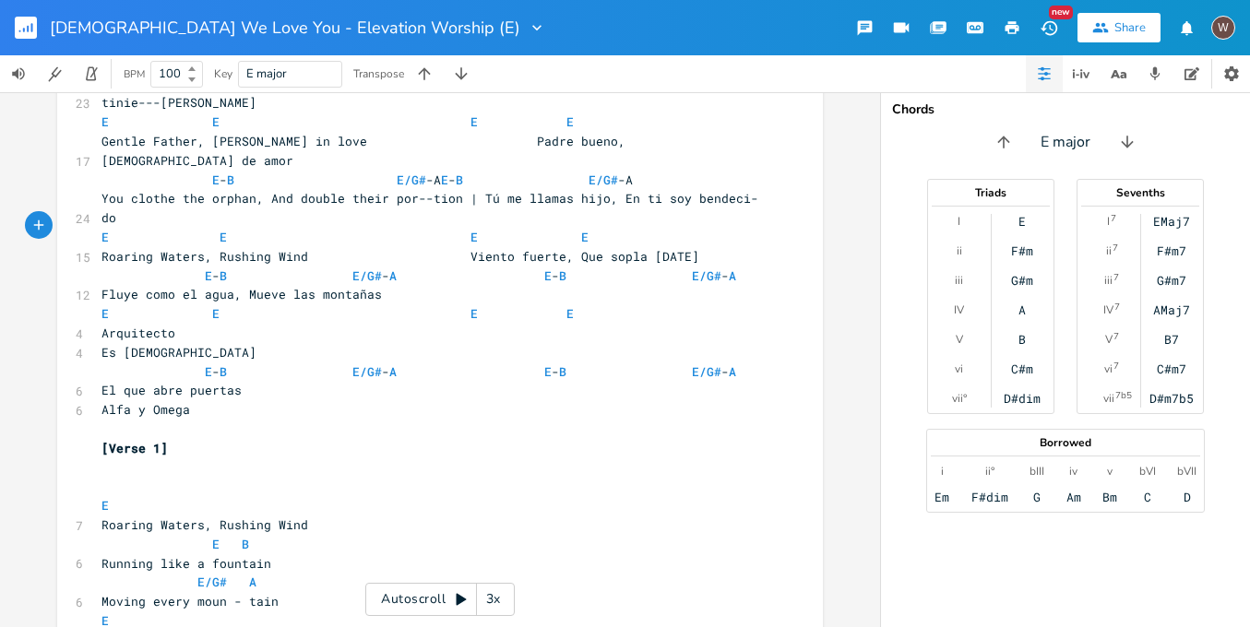
scroll to position [388, 0]
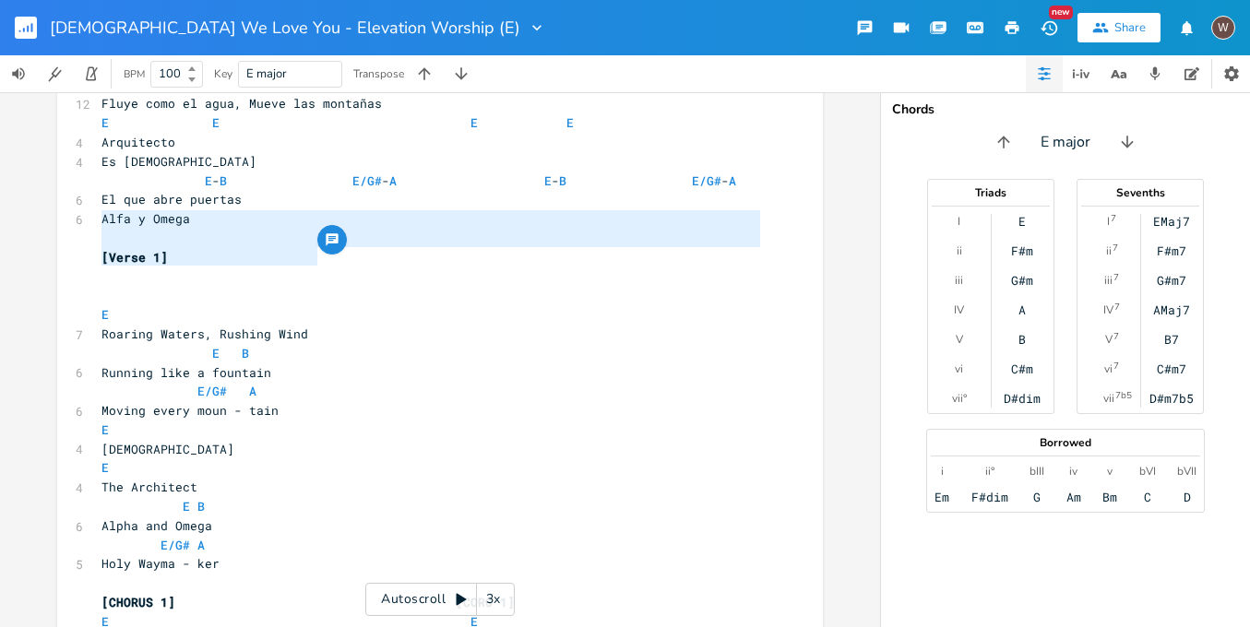
type textarea "[PERSON_NAME], Rushing Wind"
drag, startPoint x: 326, startPoint y: 260, endPoint x: 83, endPoint y: 209, distance: 248.1
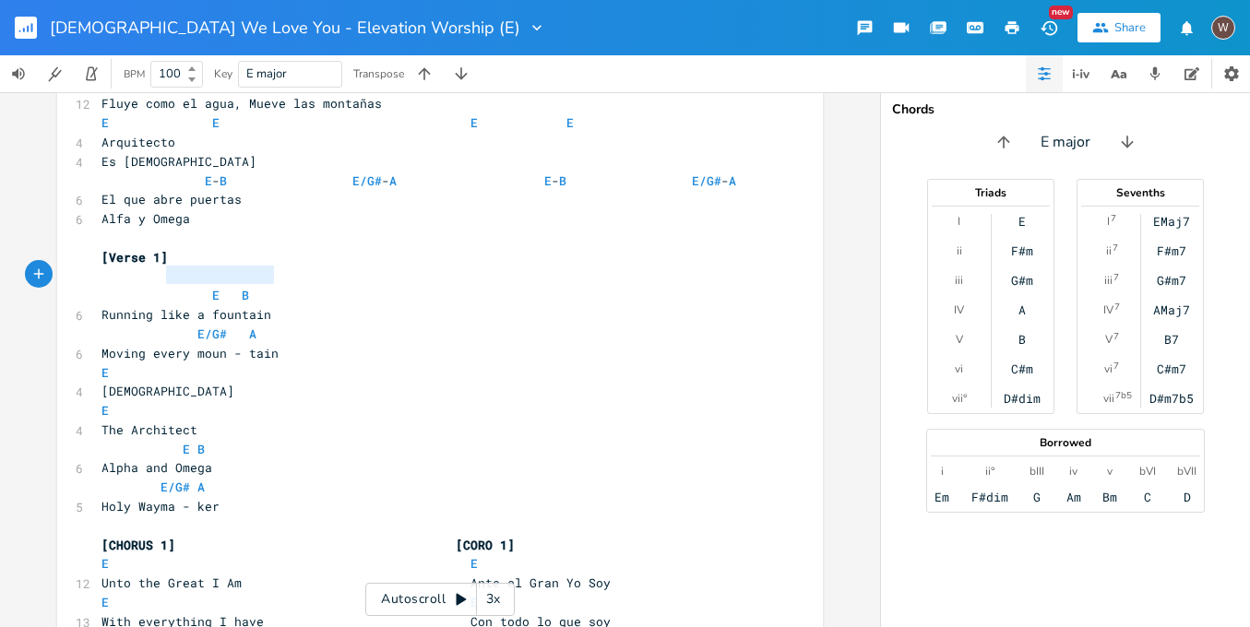
type textarea "Moving every moun - tain"
drag, startPoint x: 274, startPoint y: 275, endPoint x: 87, endPoint y: 272, distance: 187.3
click at [299, 305] on pre "Running like a fountain" at bounding box center [431, 314] width 666 height 19
type textarea ","
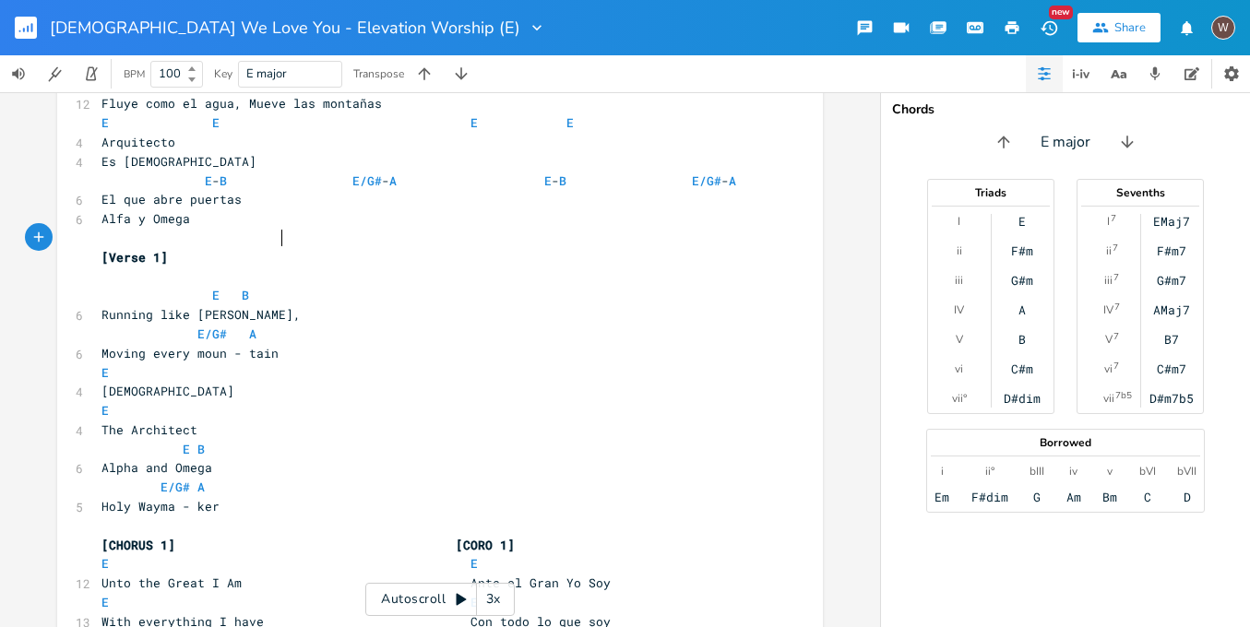
scroll to position [0, 6]
paste textarea
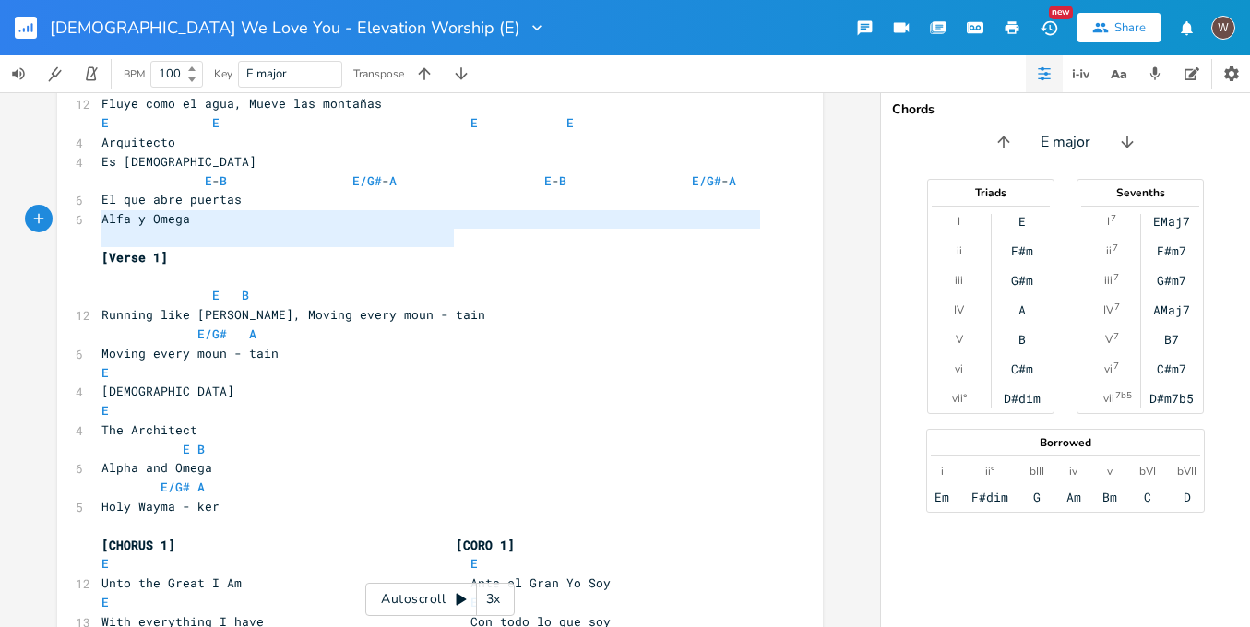
type textarea "Running like [PERSON_NAME], Moving every moun - tain"
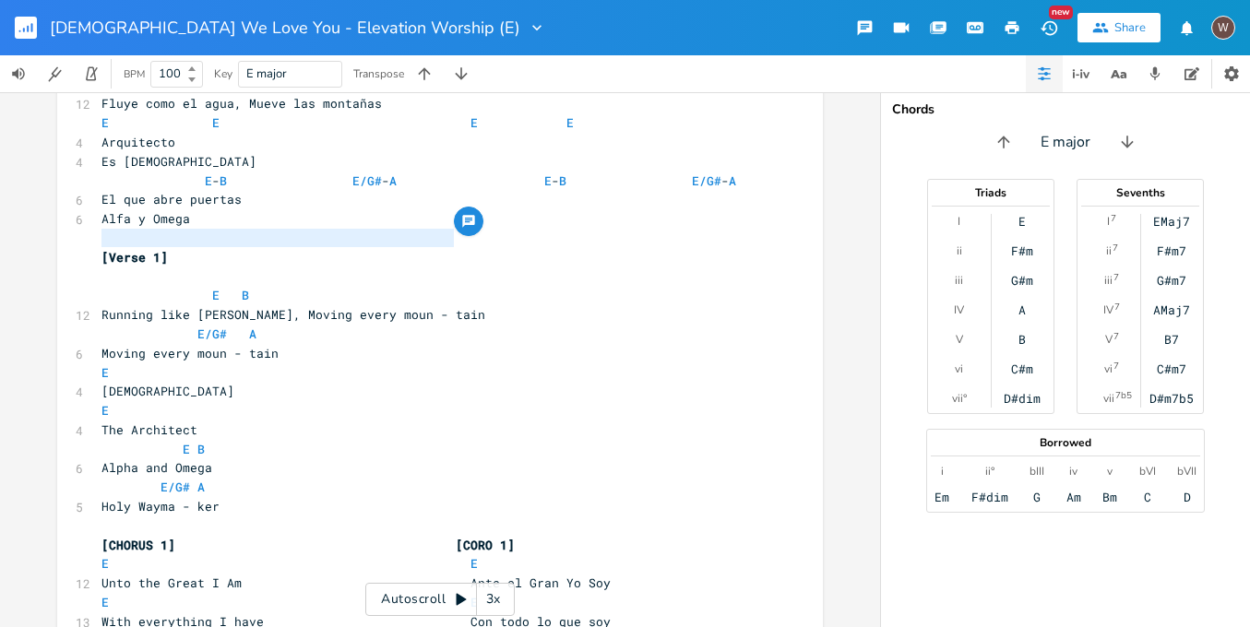
drag, startPoint x: 489, startPoint y: 244, endPoint x: 78, endPoint y: 232, distance: 410.8
click at [98, 305] on div "12 Running like [PERSON_NAME], Moving every moun - tain" at bounding box center [431, 314] width 666 height 19
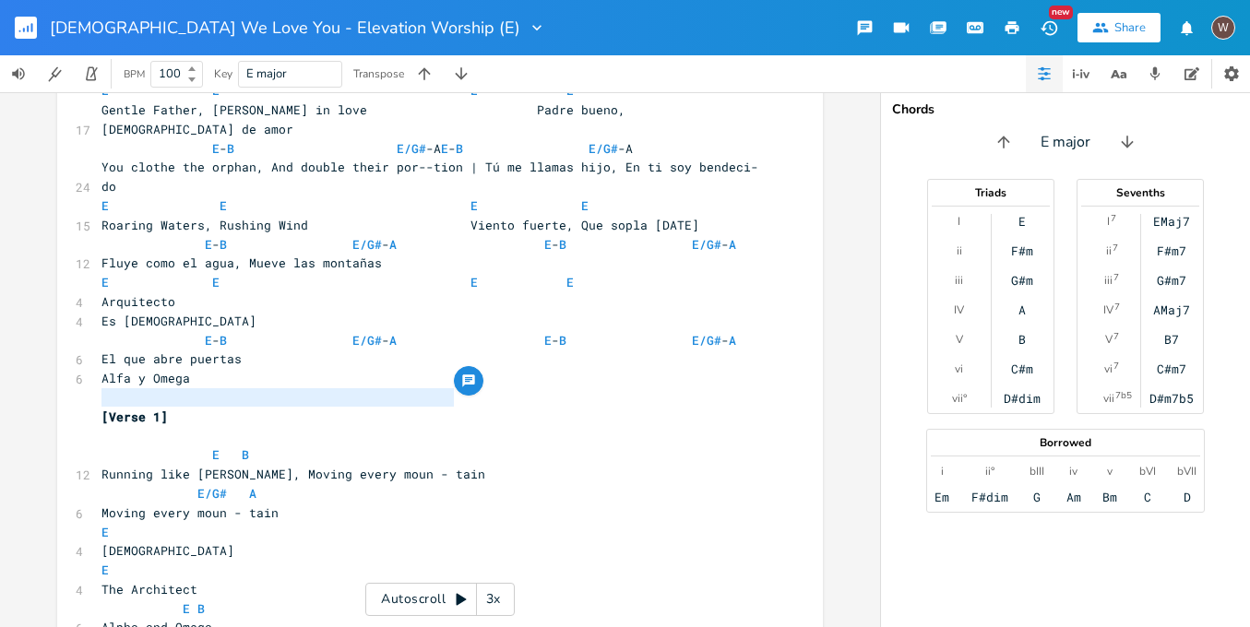
scroll to position [193, 0]
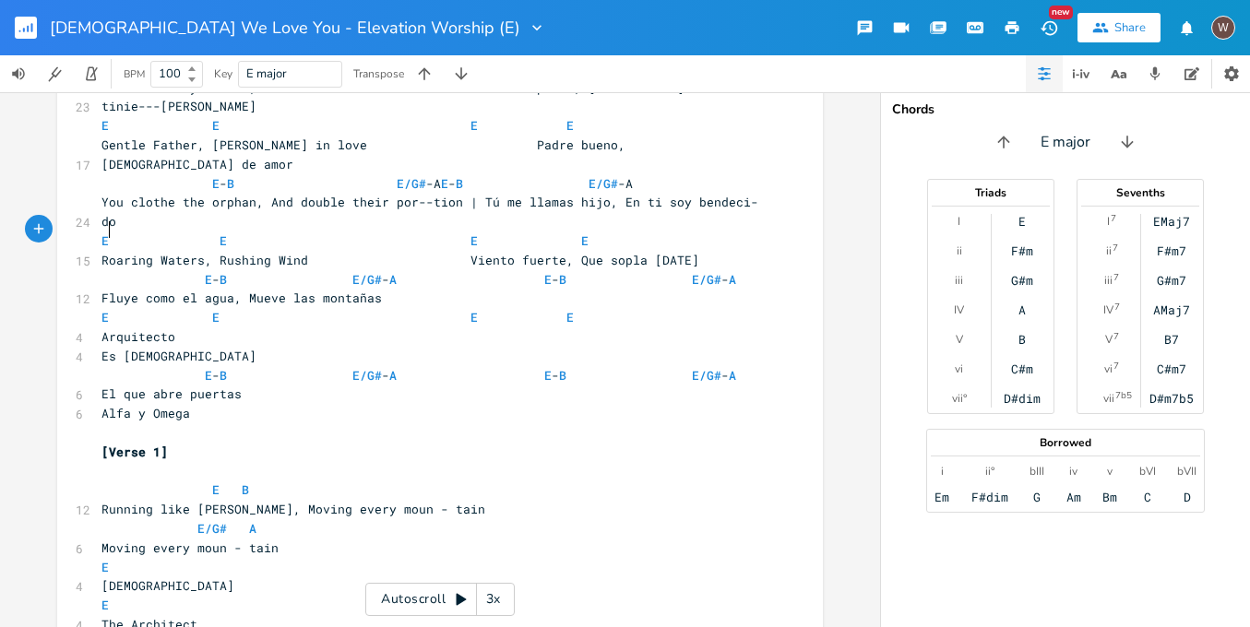
click at [102, 290] on span "Fluye como el agua, Mueve las montañas" at bounding box center [242, 298] width 281 height 17
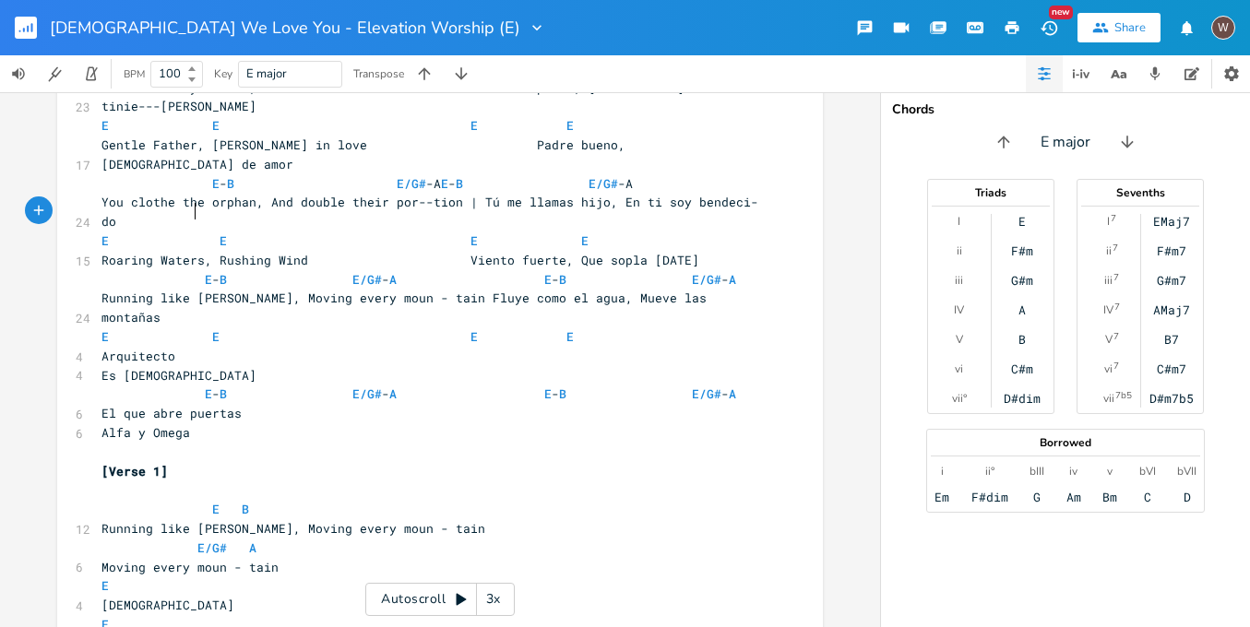
click at [192, 271] on span "E - B E/G# - A E - B E/G# - A" at bounding box center [419, 279] width 635 height 17
click at [323, 329] on span "E E E E" at bounding box center [338, 337] width 472 height 17
click at [181, 271] on span "E - B E/G# - A E - B E/G# - A" at bounding box center [419, 279] width 635 height 17
click at [217, 271] on span "E - B E/G# - A E - B E/G# - A" at bounding box center [423, 279] width 642 height 17
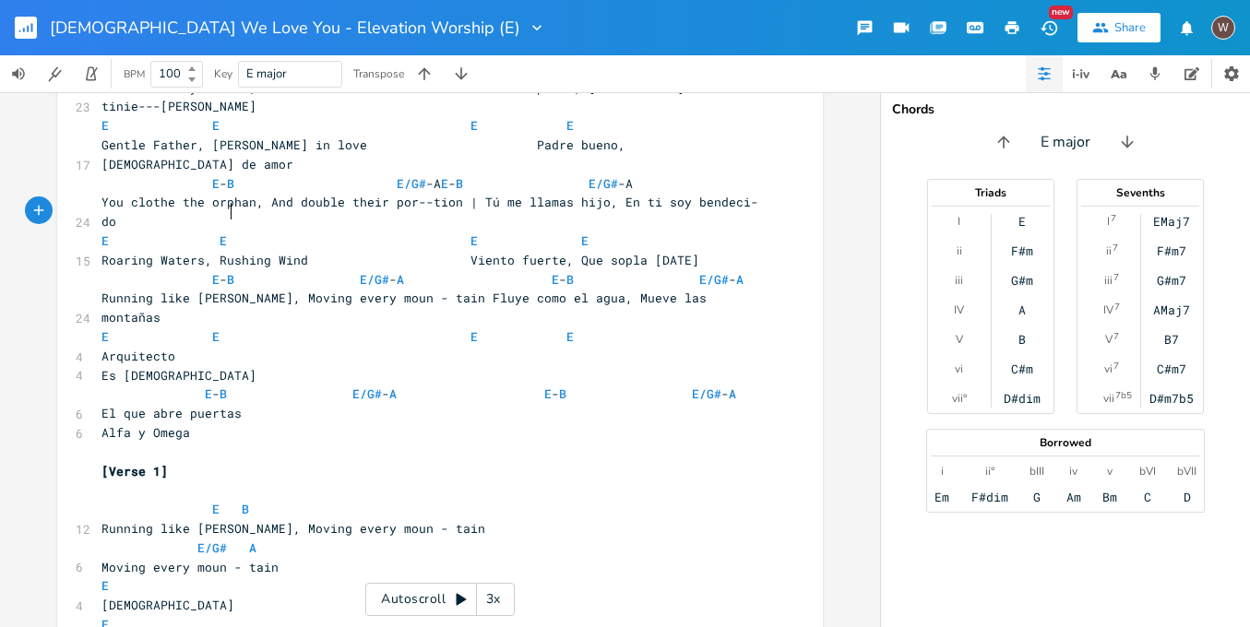
scroll to position [0, 6]
click at [213, 271] on span "E - B E/G# - A E - B E/G# - A" at bounding box center [423, 279] width 642 height 17
click at [235, 271] on span "E - B E/G# - A E - B E/G# - A" at bounding box center [423, 279] width 642 height 17
click at [418, 290] on span "Running like [PERSON_NAME], Moving every moun - tain Fluye como el agua, Mueve …" at bounding box center [408, 308] width 613 height 36
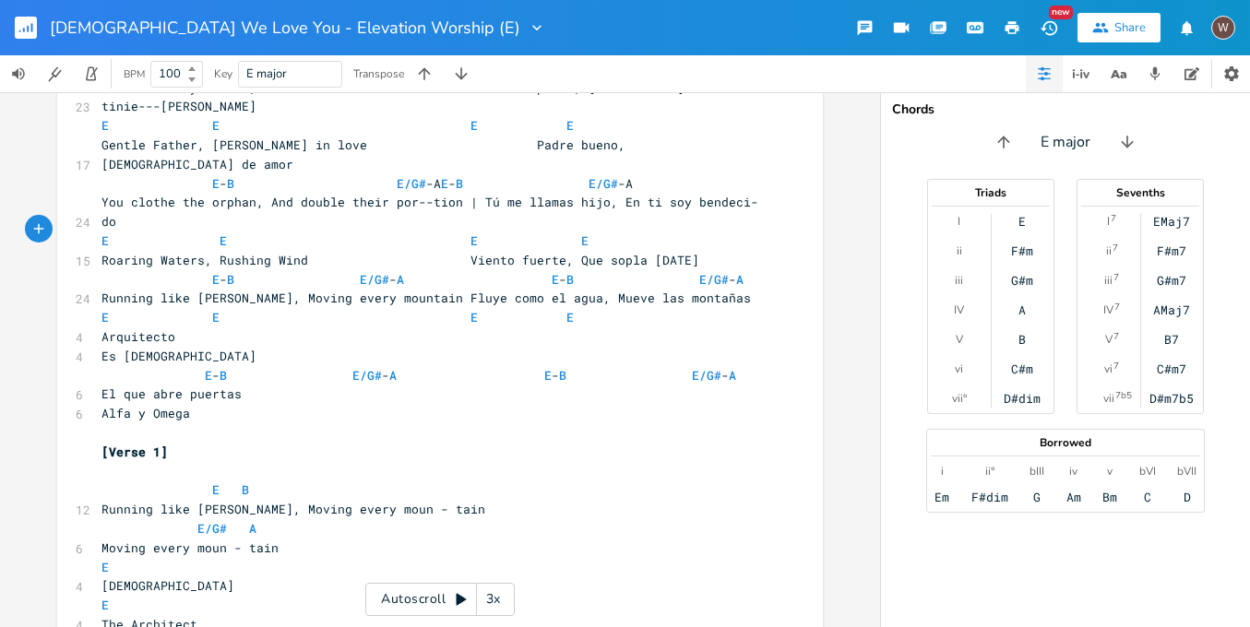
type textarea "-"
click at [441, 290] on span "Running like [PERSON_NAME], Moving every moun-tain Fluye como el agua, Mueve la…" at bounding box center [430, 298] width 657 height 17
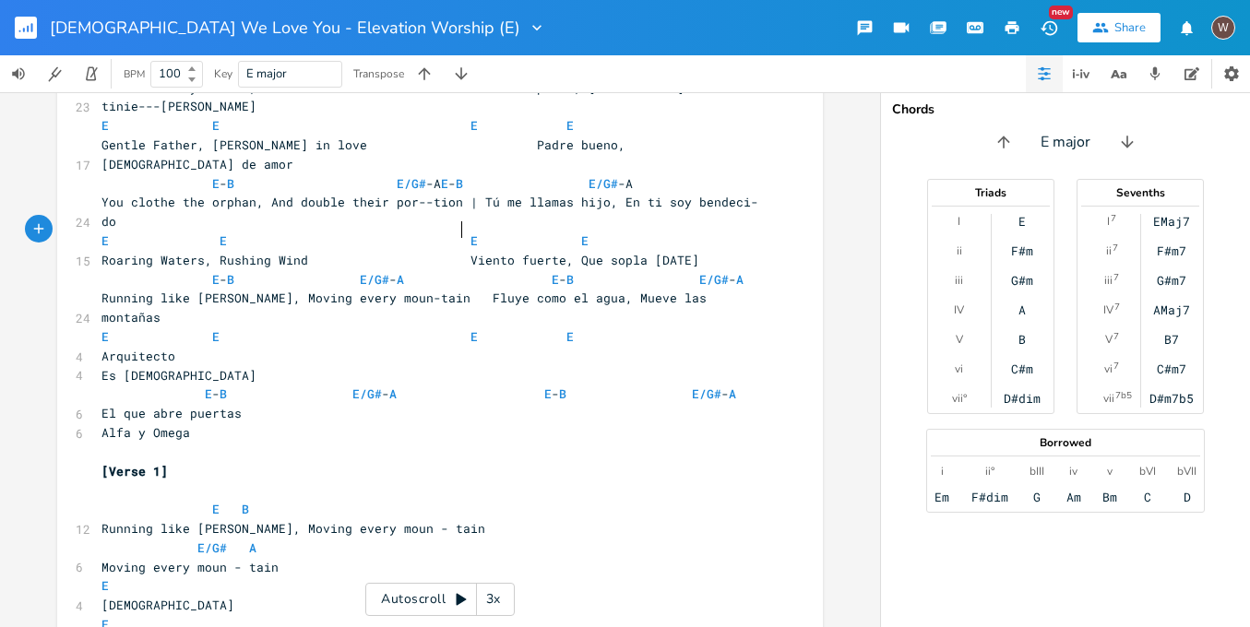
scroll to position [0, 6]
click at [683, 271] on span "E - B E/G# - A E - B E/G# - A" at bounding box center [423, 279] width 642 height 17
click at [714, 290] on span "Running like [PERSON_NAME], Moving every moun-tain Fluye como el agua, Mueve la…" at bounding box center [408, 308] width 613 height 36
type textarea "-"
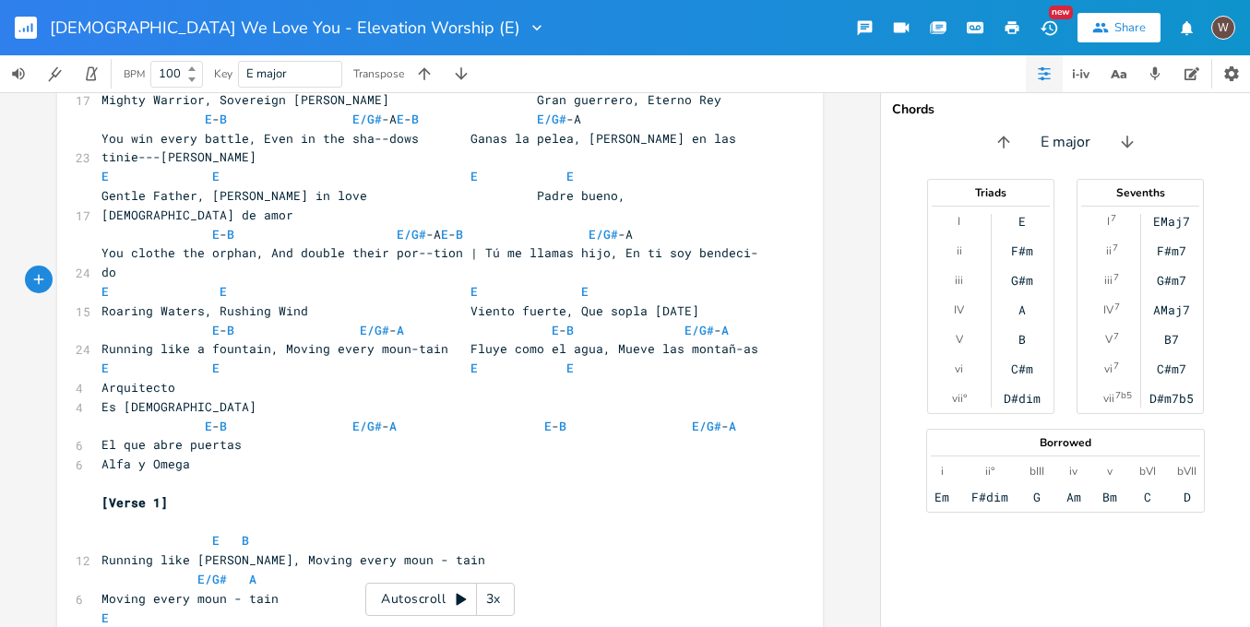
scroll to position [126, 0]
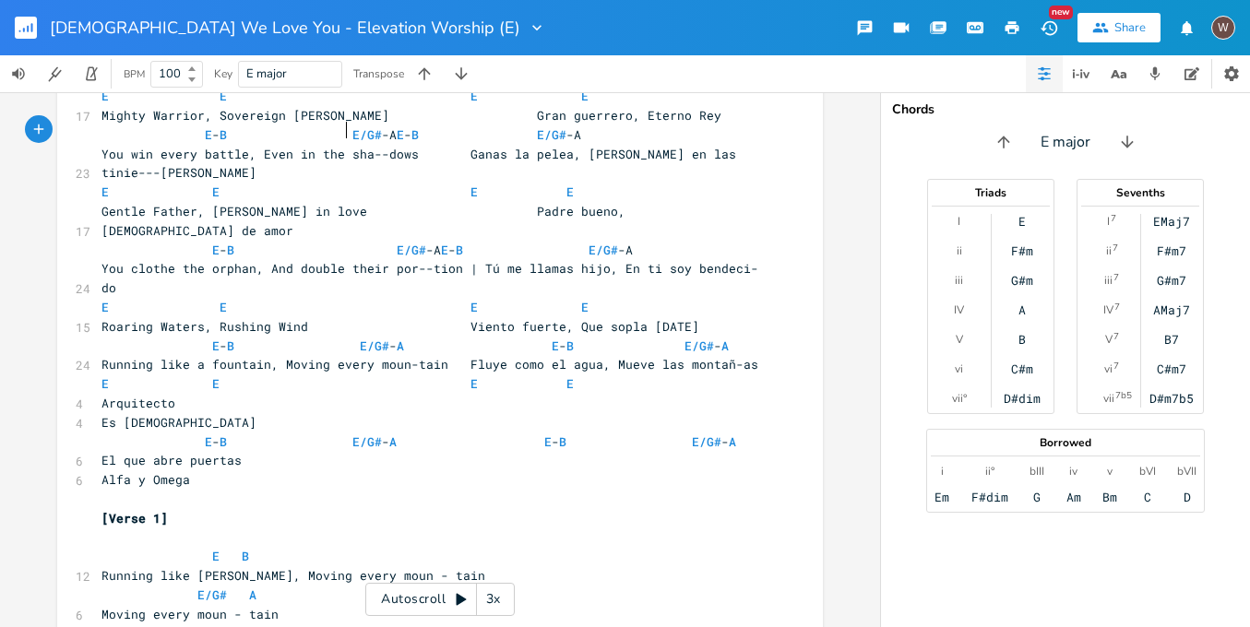
click at [340, 133] on span "E - B E/G# -A E - B E/G# -A" at bounding box center [342, 134] width 480 height 17
click at [368, 133] on span "E - B E/G# -A E - B E/G# -A" at bounding box center [338, 134] width 472 height 17
click at [380, 242] on span "E - B E/G# -A E - B E/G# -A" at bounding box center [368, 250] width 532 height 17
click at [413, 242] on span "E - B E/G# -A E - B E/G# -A" at bounding box center [364, 250] width 524 height 17
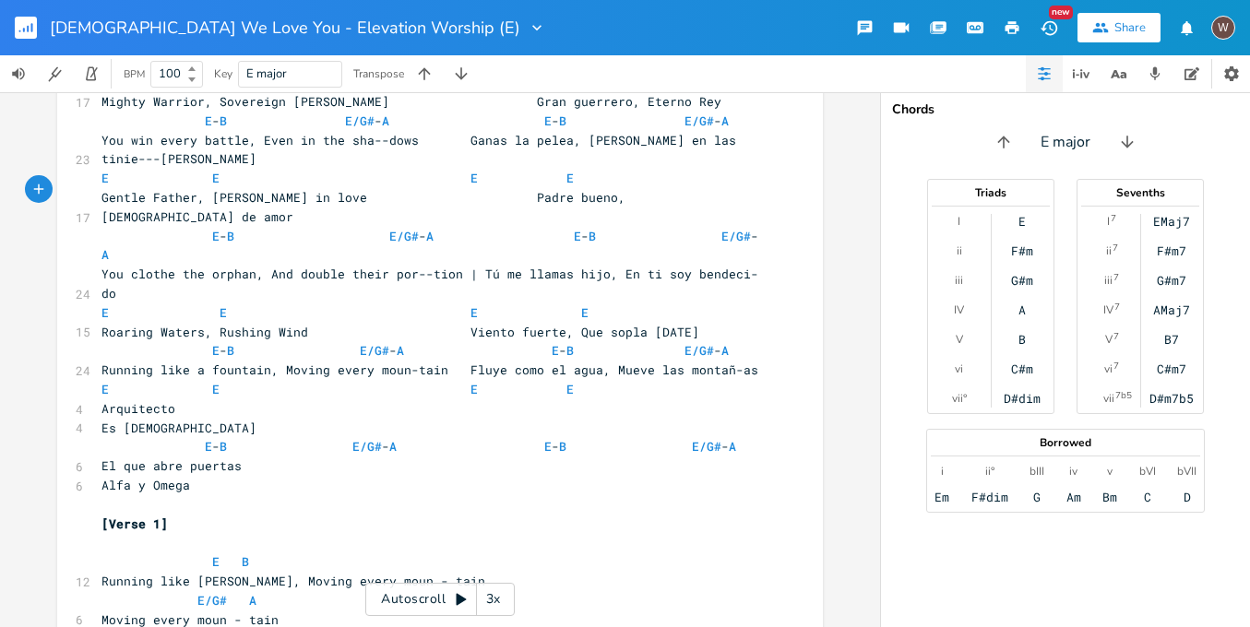
scroll to position [140, 0]
click at [98, 419] on pre "Es [DEMOGRAPHIC_DATA]" at bounding box center [431, 428] width 666 height 19
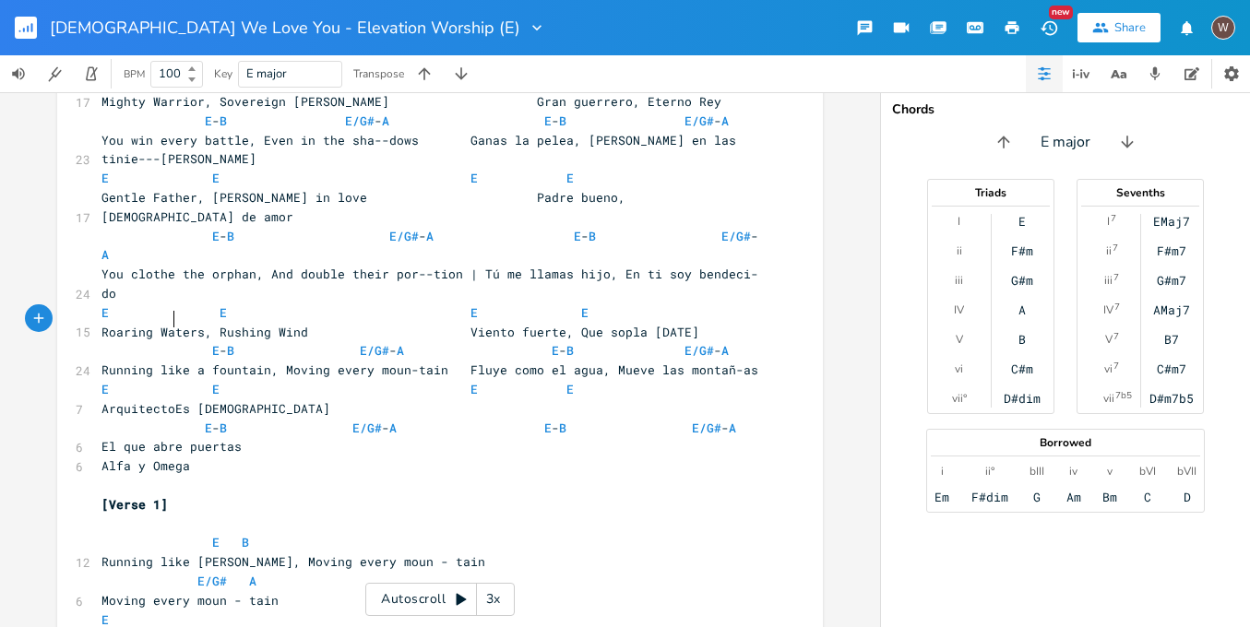
type textarea ","
click at [98, 400] on pre "Arquitecto, [DEMOGRAPHIC_DATA]" at bounding box center [431, 409] width 666 height 19
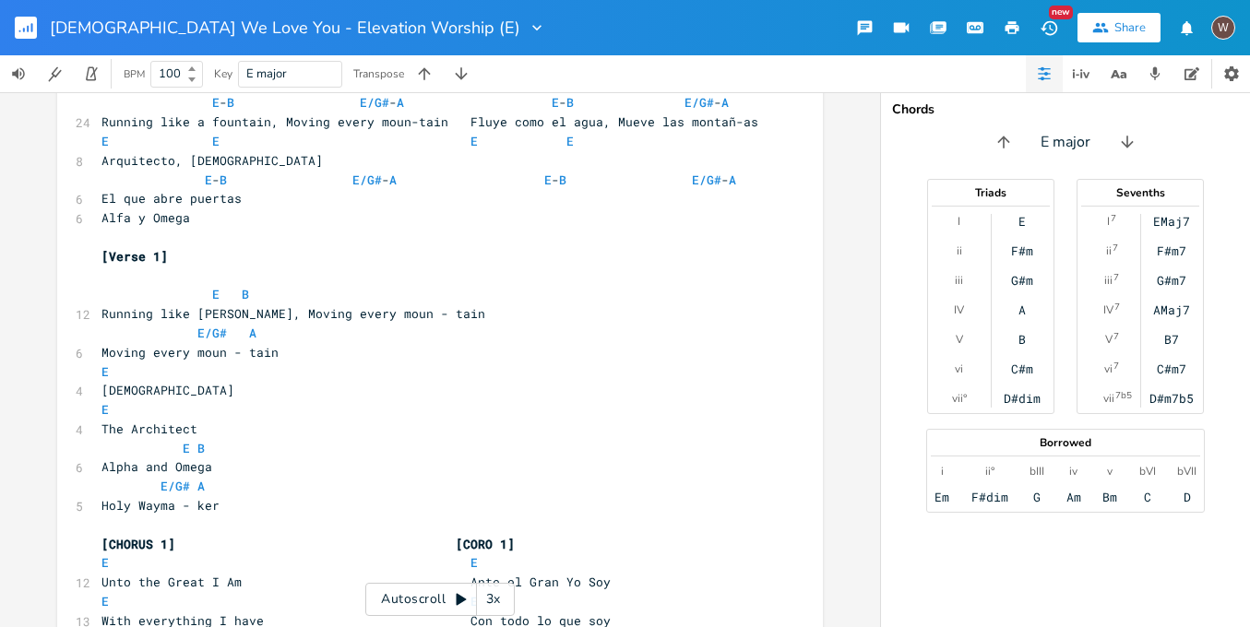
scroll to position [388, 0]
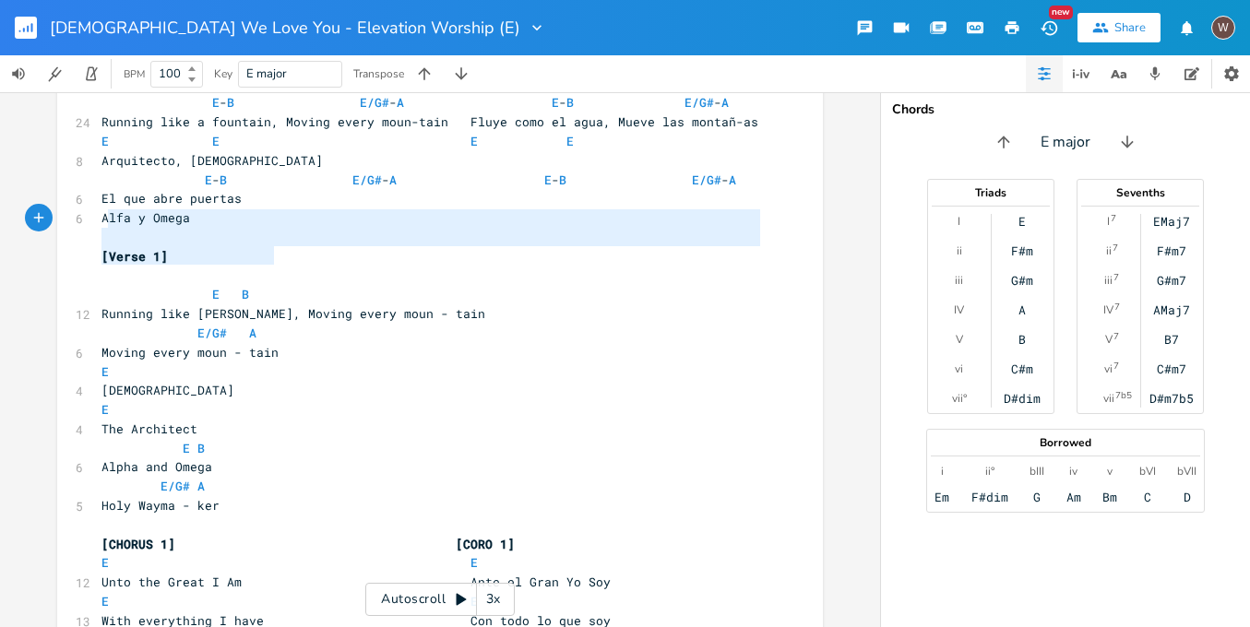
type textarea "E B Running like [PERSON_NAME], Moving every moun - tain E/G# A Moving every mo…"
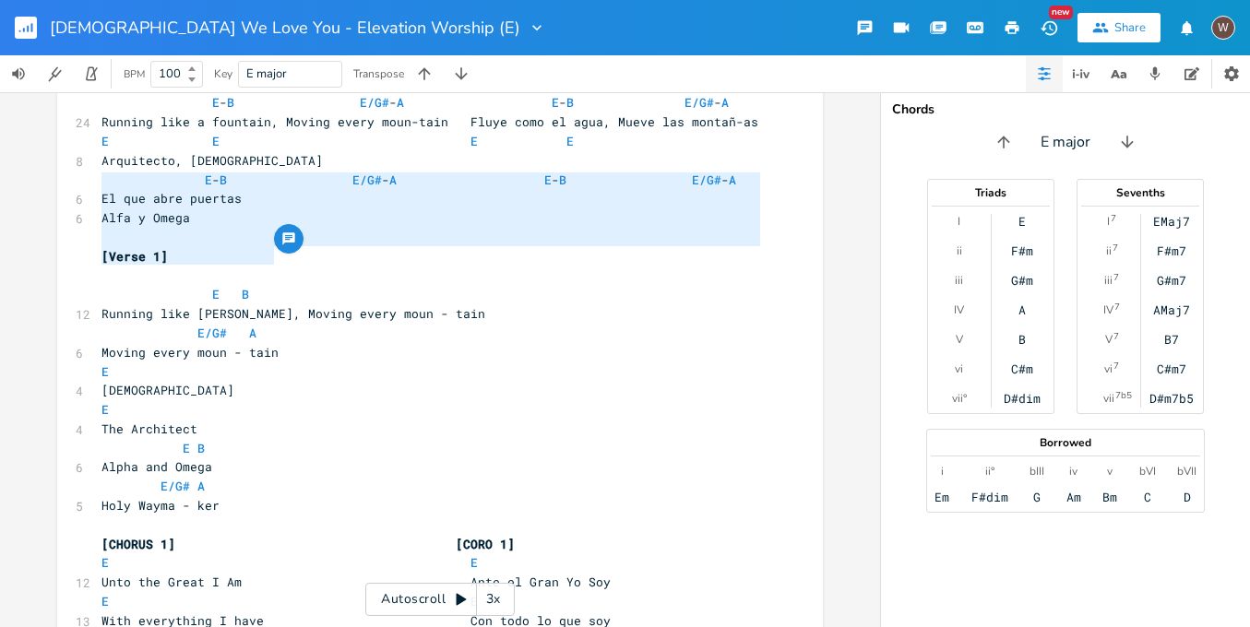
drag, startPoint x: 297, startPoint y: 262, endPoint x: 86, endPoint y: 186, distance: 224.5
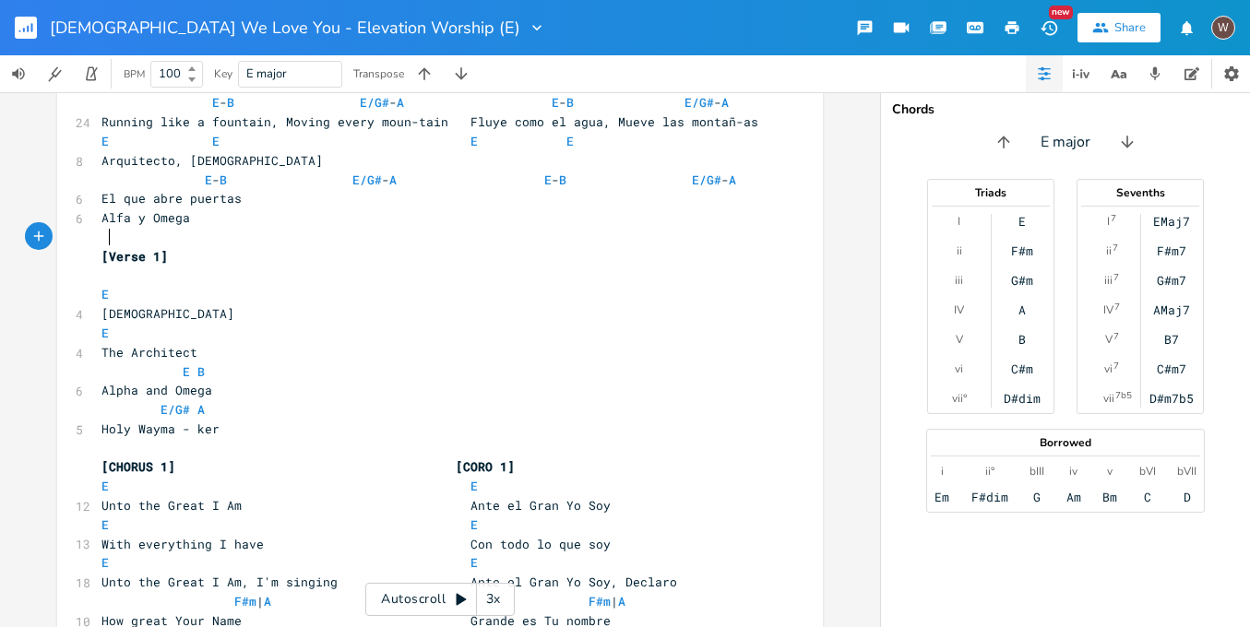
type textarea "E"
drag, startPoint x: 122, startPoint y: 240, endPoint x: 86, endPoint y: 238, distance: 36.0
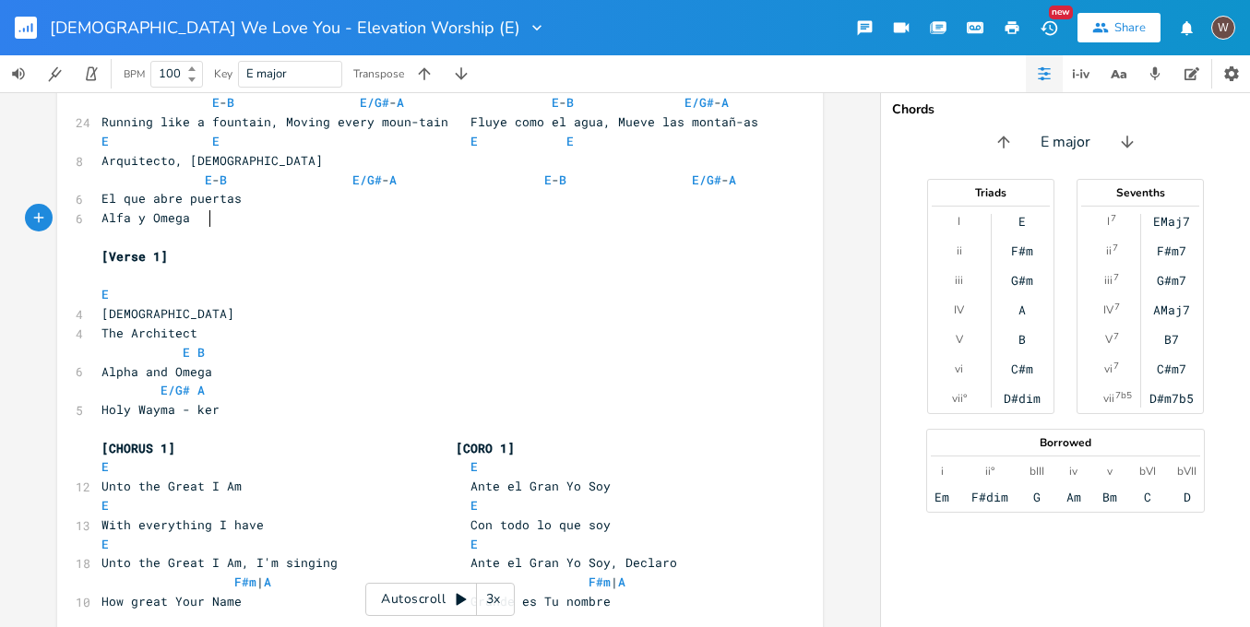
type textarea ","
click at [102, 325] on span "The Architect" at bounding box center [150, 333] width 96 height 17
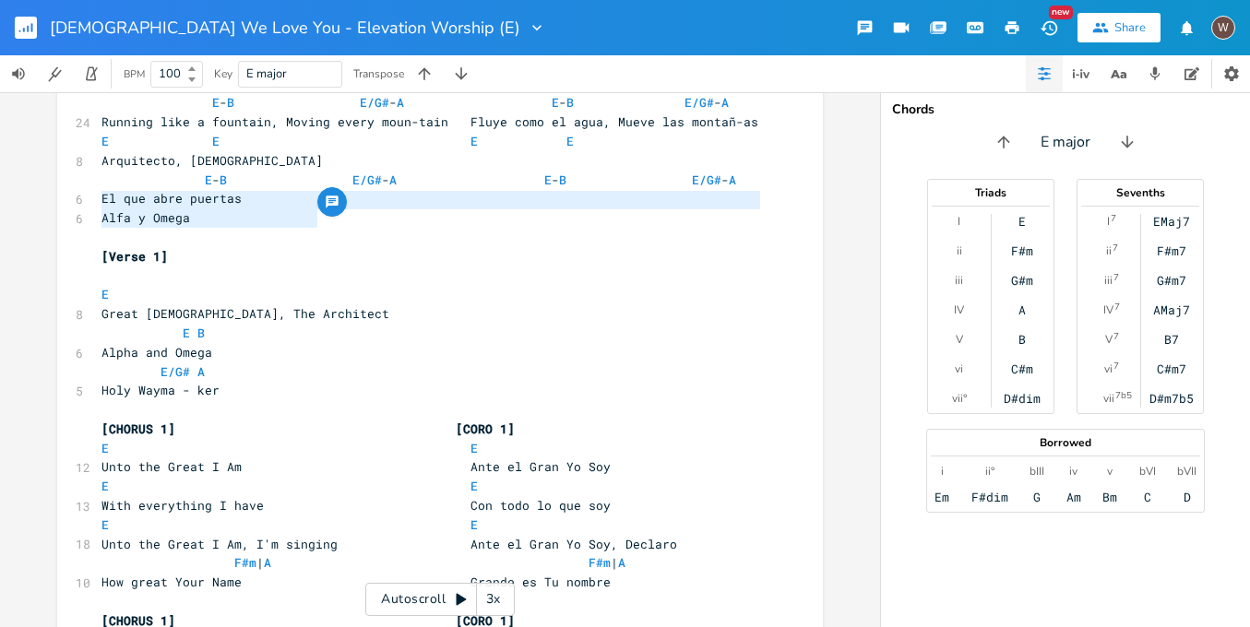
type textarea "Great [DEMOGRAPHIC_DATA], The Architect"
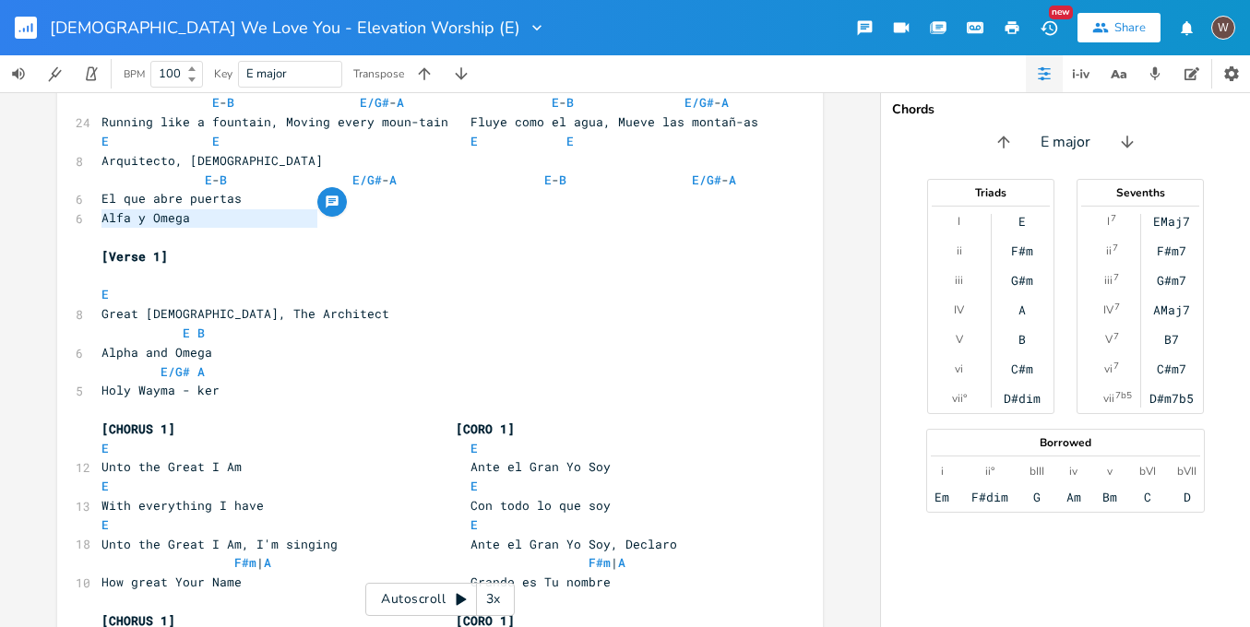
drag, startPoint x: 321, startPoint y: 217, endPoint x: 58, endPoint y: 211, distance: 263.0
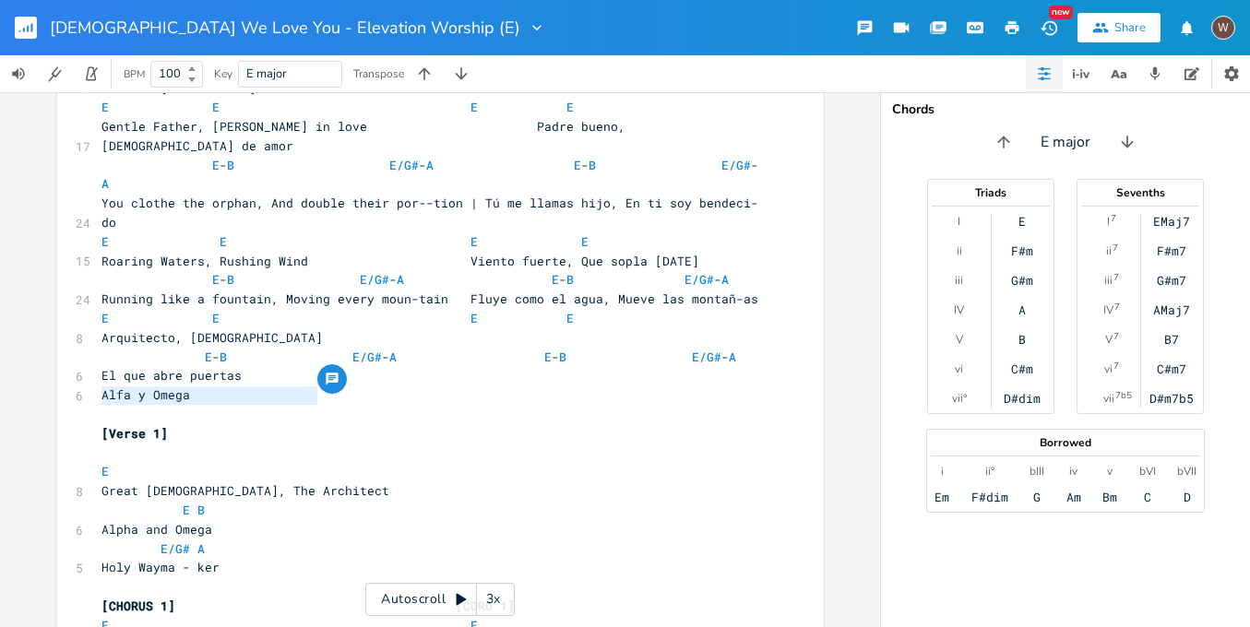
scroll to position [93, 0]
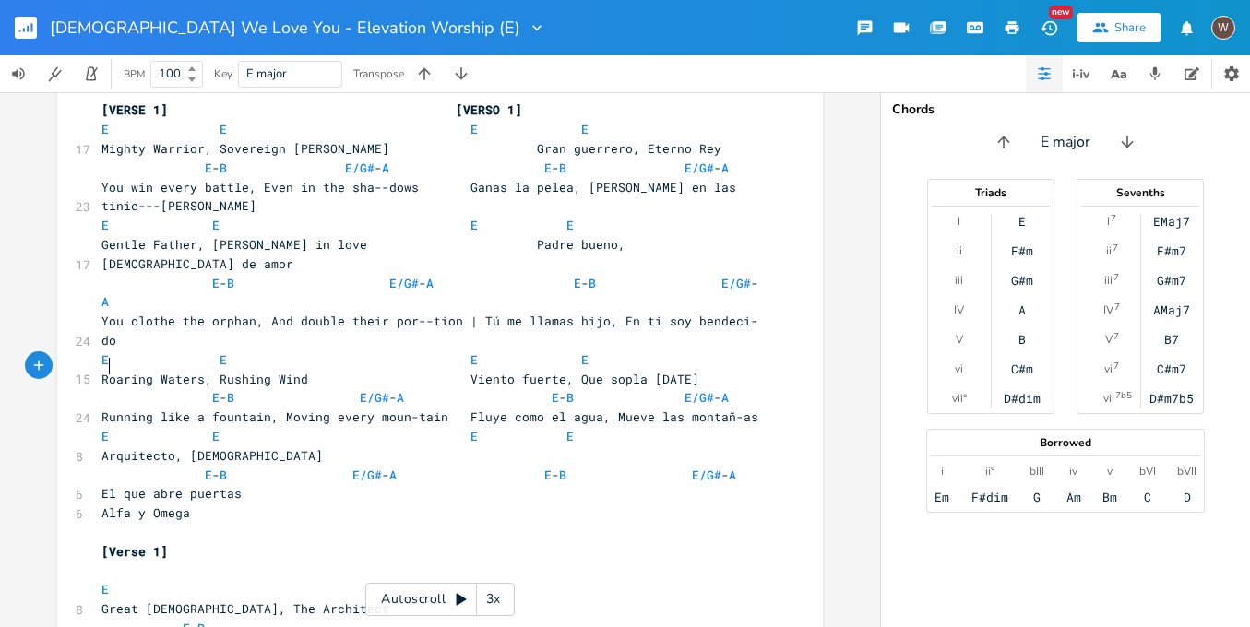
click at [102, 448] on span "Arquitecto, [DEMOGRAPHIC_DATA]" at bounding box center [212, 456] width 221 height 17
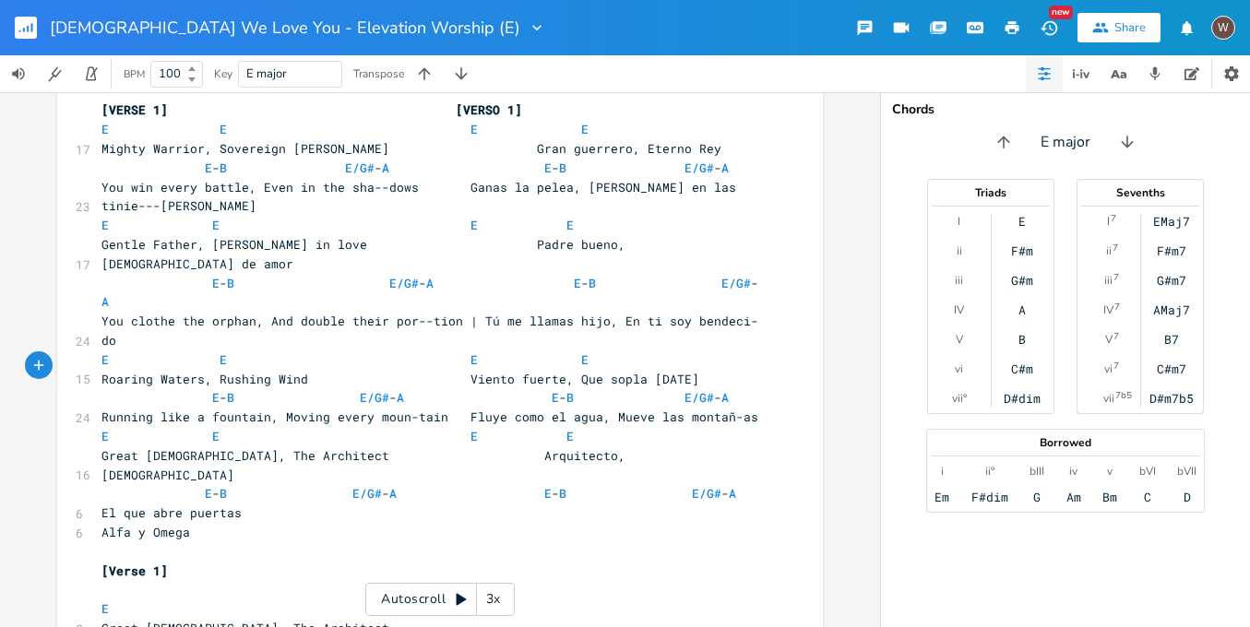
scroll to position [0, 55]
click at [534, 428] on span "E E E E" at bounding box center [338, 436] width 472 height 17
click at [102, 524] on span "Alfa y Omega" at bounding box center [146, 532] width 89 height 17
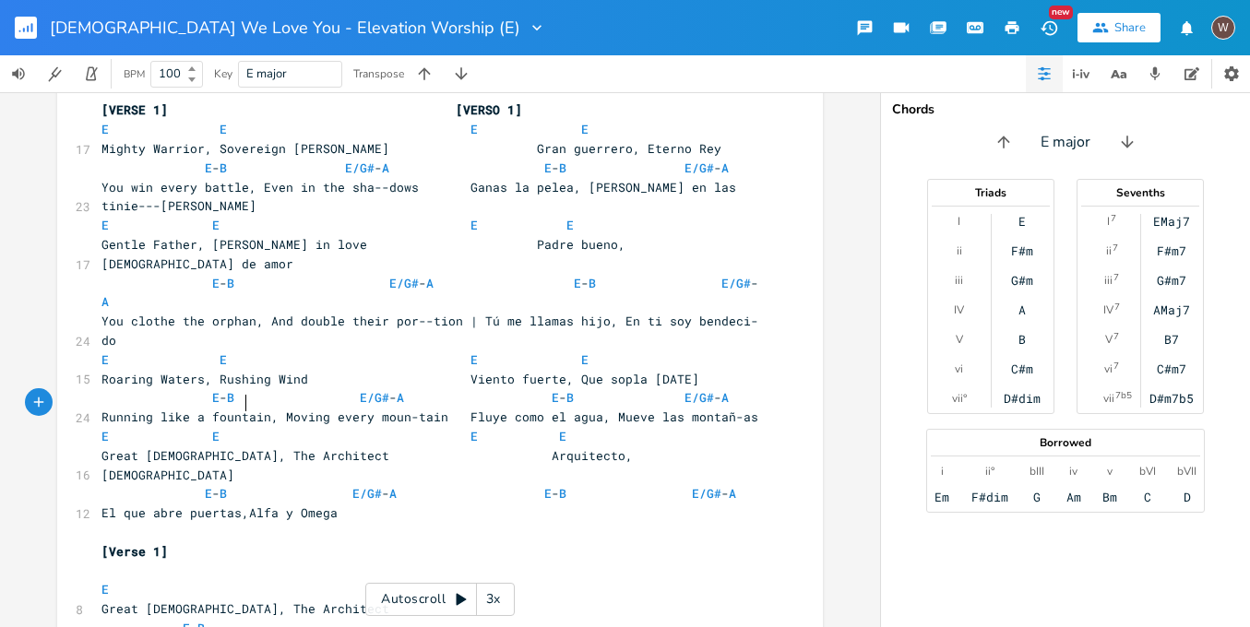
type textarea ","
click at [102, 505] on span "El que abre puertas, Alfa y Omega" at bounding box center [224, 513] width 244 height 17
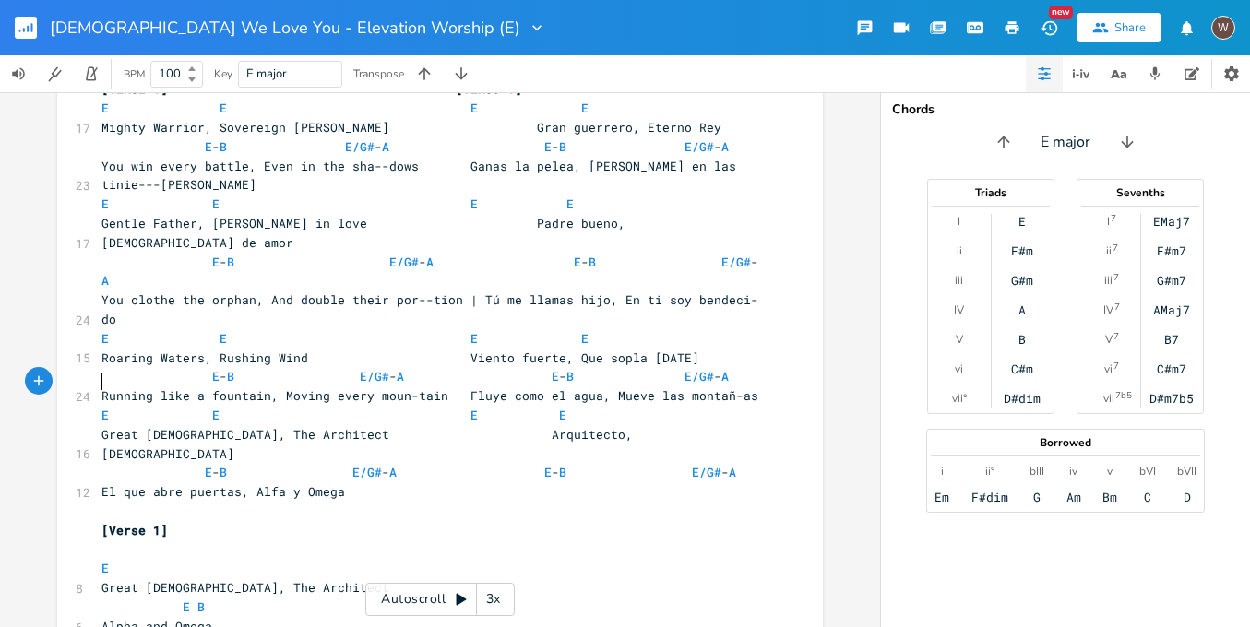
scroll to position [160, 0]
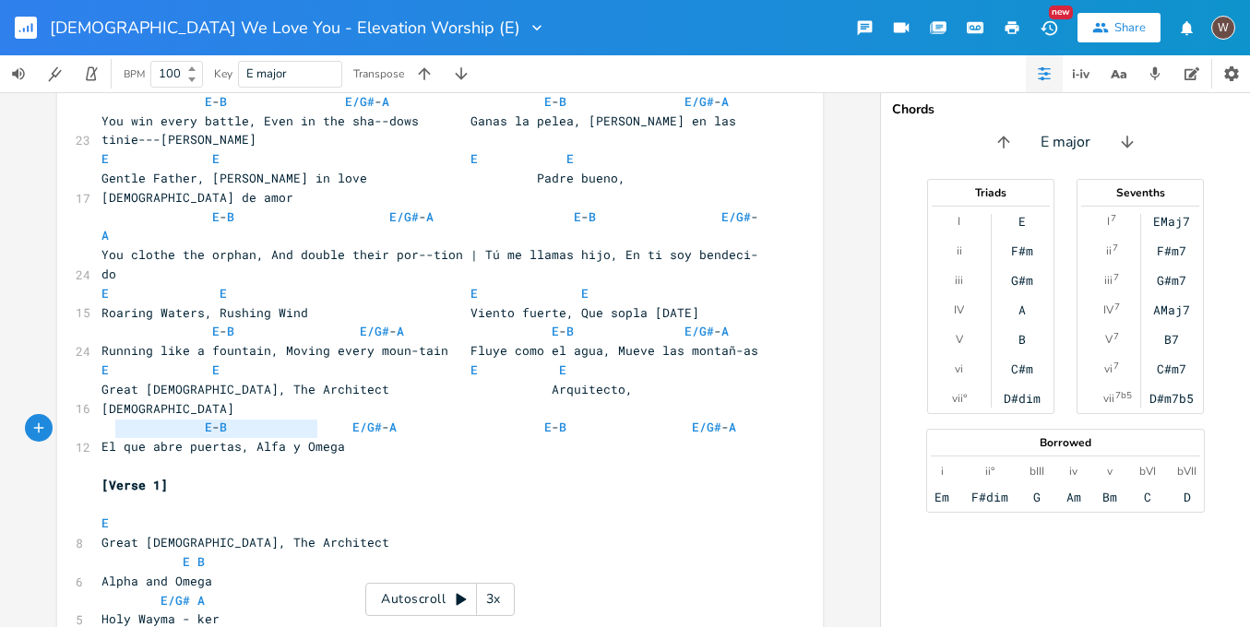
type textarea "E [DEMOGRAPHIC_DATA], The Architect"
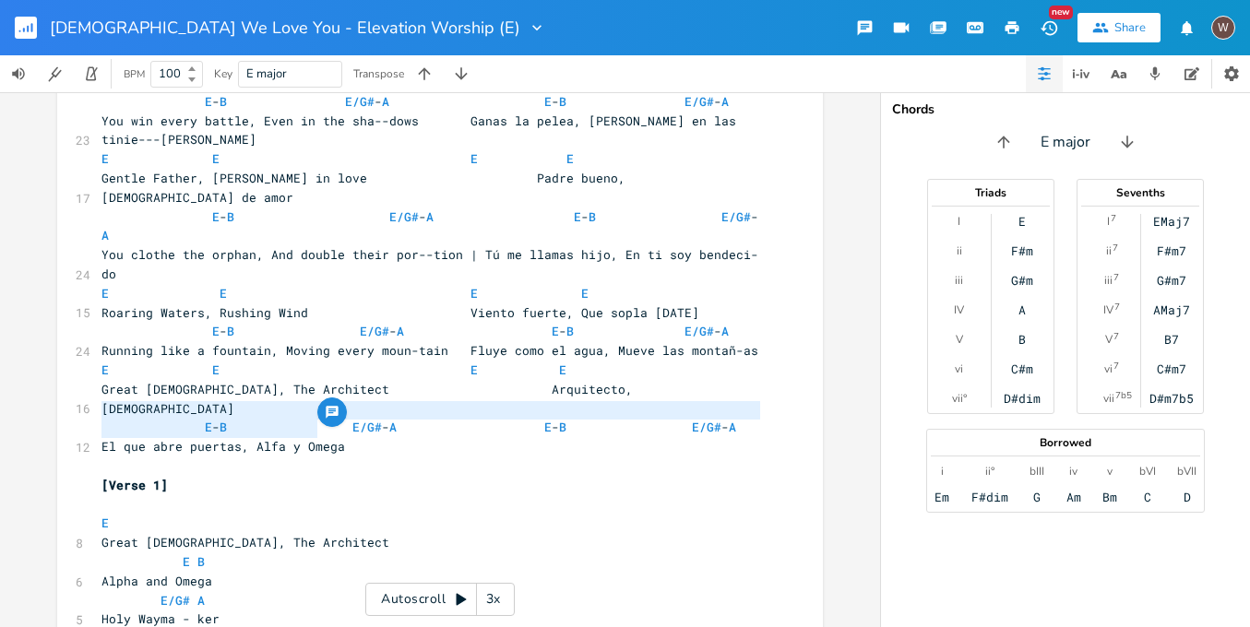
drag, startPoint x: 319, startPoint y: 428, endPoint x: 82, endPoint y: 407, distance: 238.1
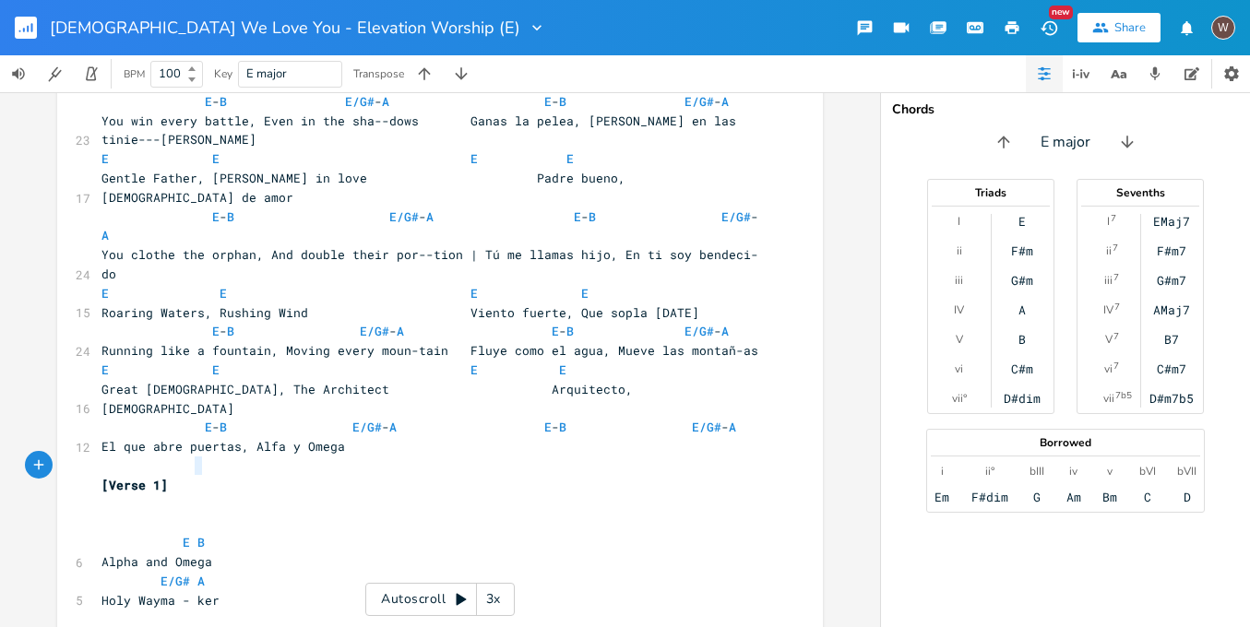
type textarea "E/G# A"
drag, startPoint x: 209, startPoint y: 472, endPoint x: 80, endPoint y: 467, distance: 128.4
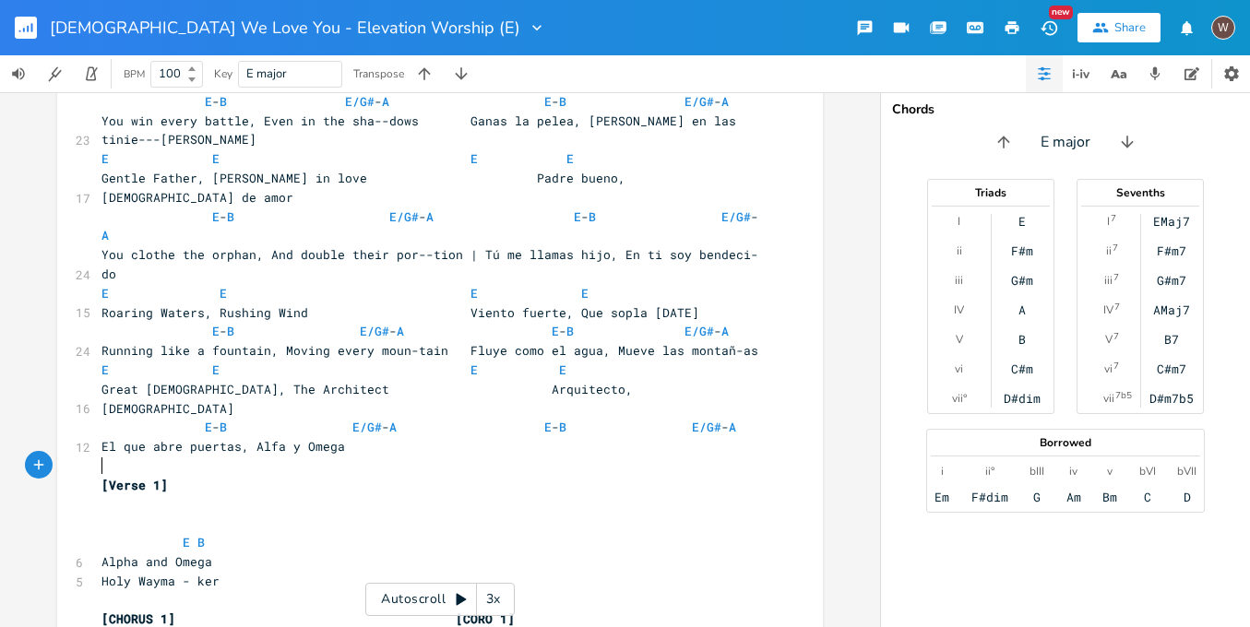
click at [98, 572] on pre "Holy Wayma - ker" at bounding box center [431, 581] width 666 height 19
type textarea ","
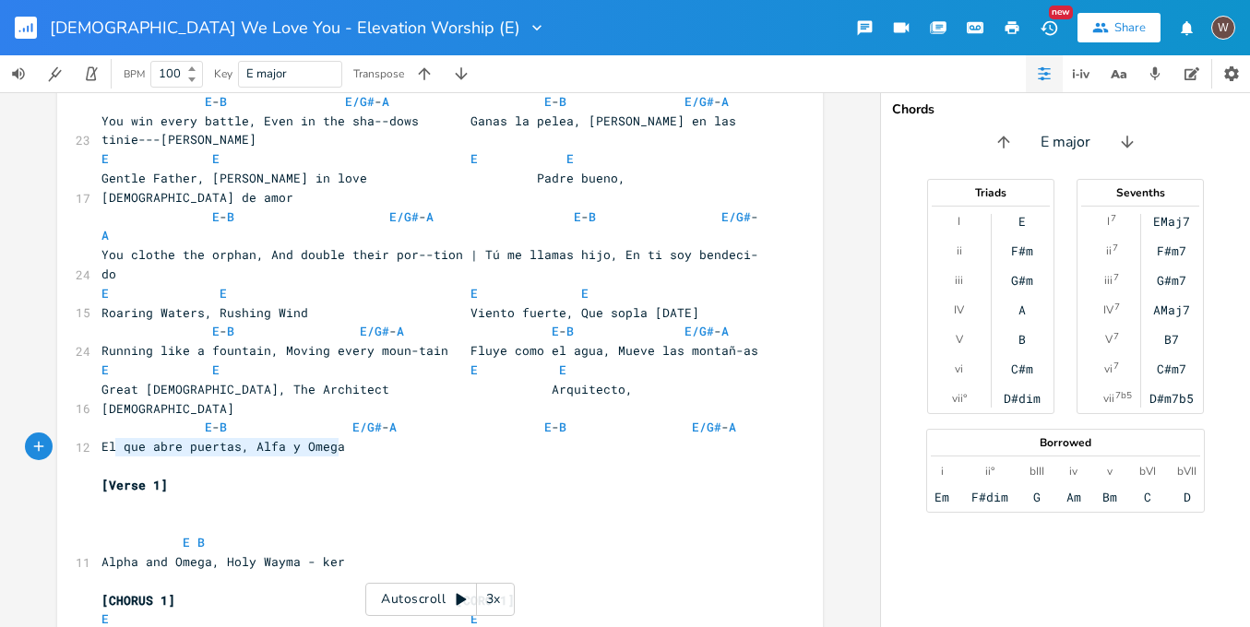
type textarea "Alpha and Omega, Holy Wayma - ker"
drag, startPoint x: 345, startPoint y: 447, endPoint x: 81, endPoint y: 448, distance: 263.9
click at [98, 553] on div "11 Alpha and Omega, Holy Wayma - ker" at bounding box center [431, 562] width 666 height 19
click at [102, 438] on span "El que abre puertas, Alfa y Omega" at bounding box center [224, 446] width 244 height 17
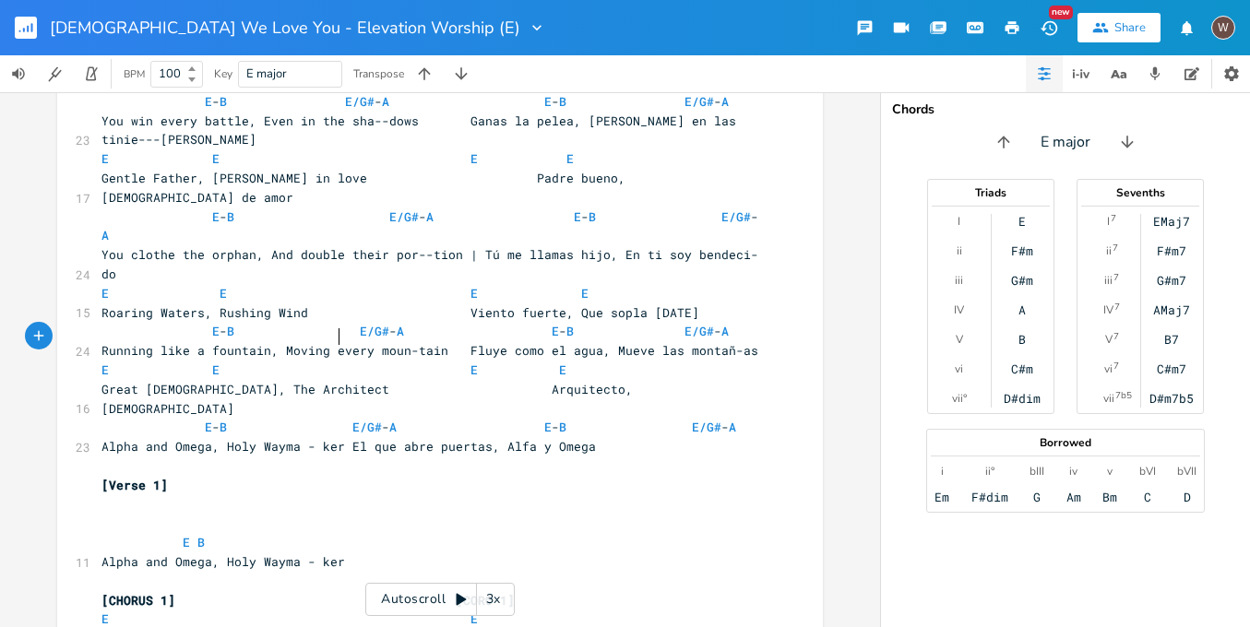
click at [193, 419] on span "E - B E/G# - A E - B E/G# - A" at bounding box center [419, 427] width 635 height 17
click at [190, 419] on span "B" at bounding box center [193, 428] width 7 height 18
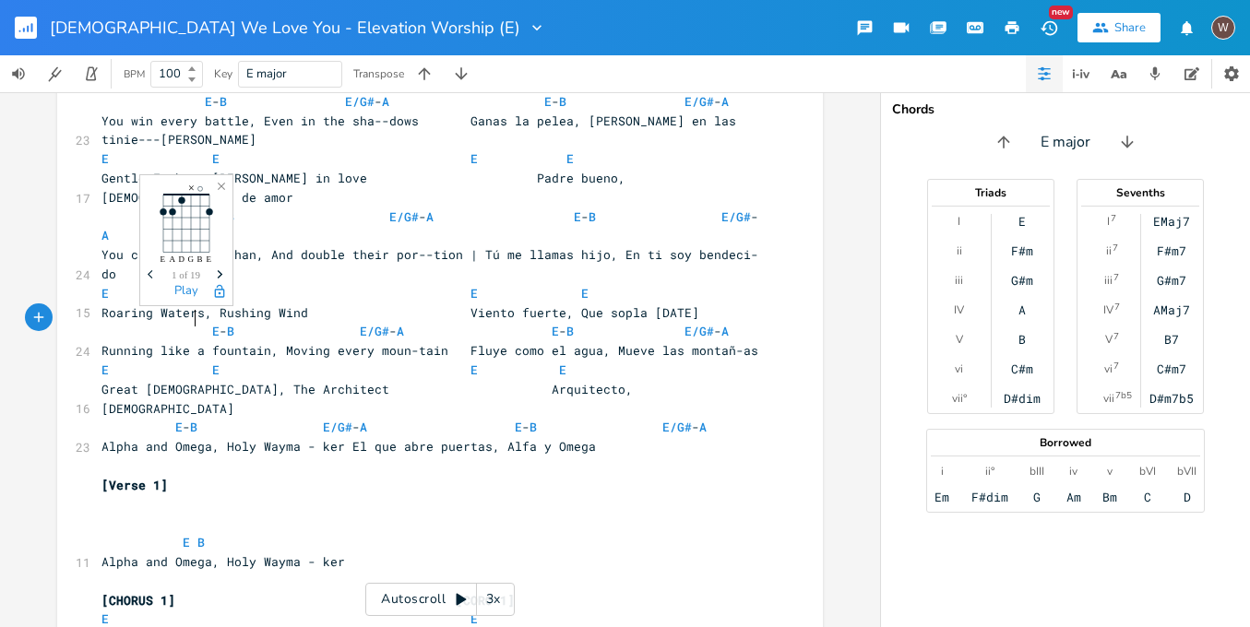
scroll to position [0, 3]
click at [313, 419] on span "E - B E/G# - A E - B E/G# - A" at bounding box center [404, 427] width 605 height 17
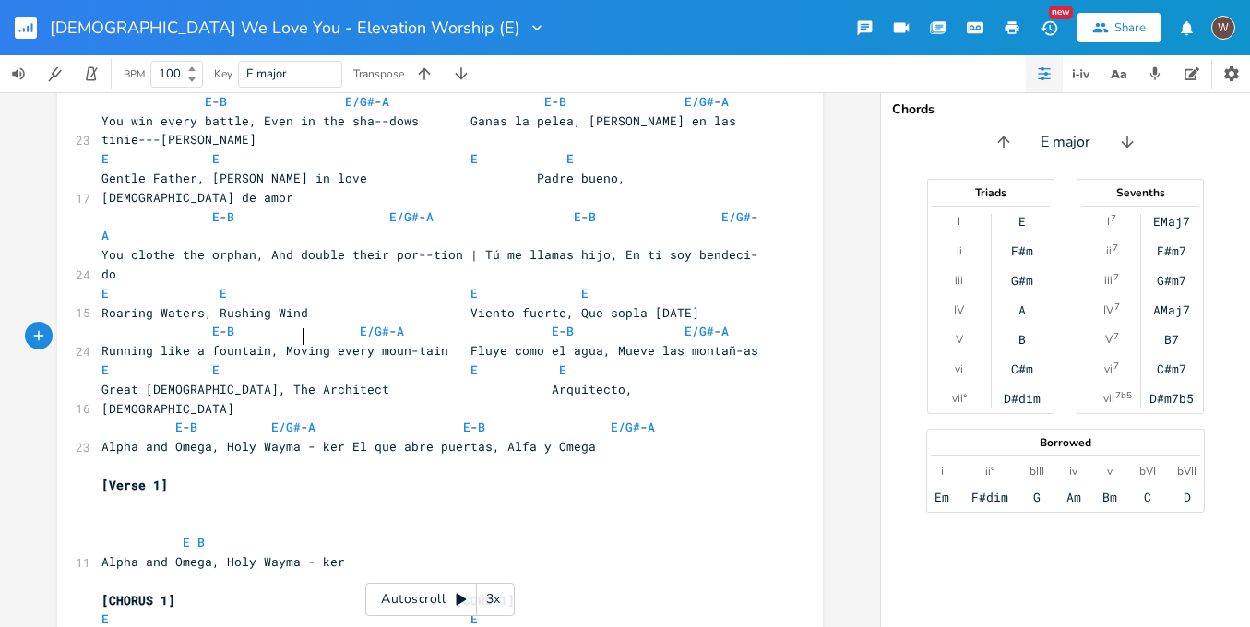
drag, startPoint x: 299, startPoint y: 340, endPoint x: 317, endPoint y: 359, distance: 26.1
click at [299, 438] on span "Alpha and Omega, Holy Wayma - ker El que abre puertas, Alfa y Omega" at bounding box center [349, 446] width 495 height 17
type textarea "-"
click at [314, 438] on span "Alpha and Omega, Holy Wayma-- ker El que abre puertas, Alfa y Omega" at bounding box center [349, 446] width 495 height 17
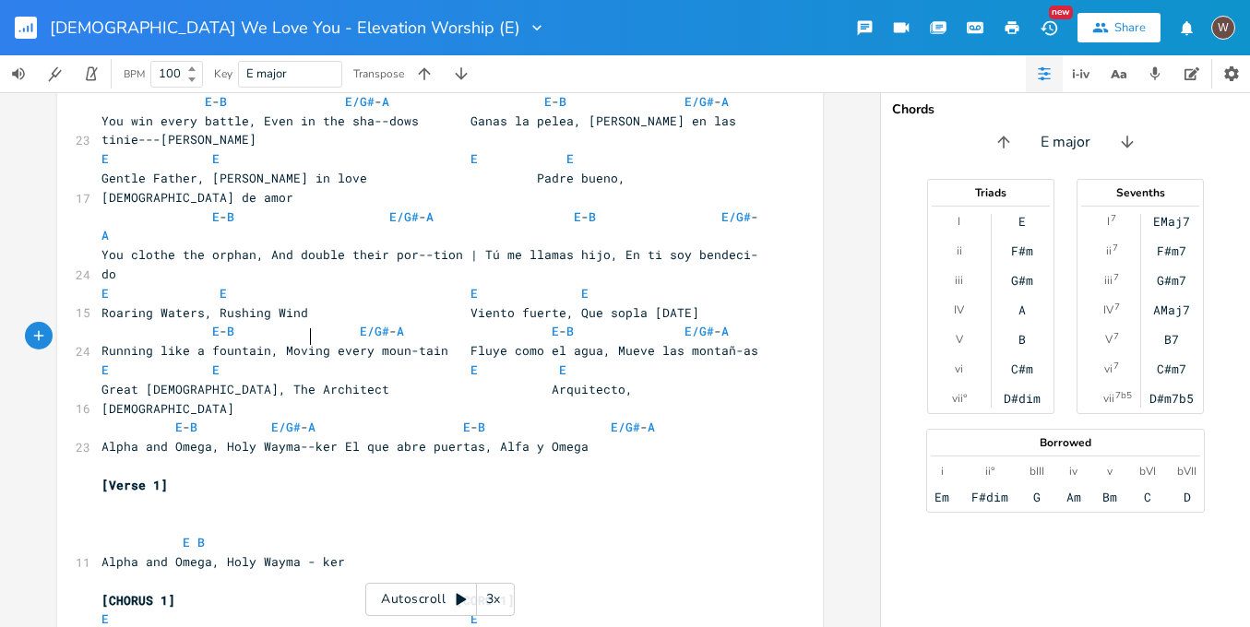
type textarea "-"
click at [345, 438] on span "Alpha and Omega, Holy Wayma---ker El que abre puertas, Alfa y Omega" at bounding box center [349, 446] width 495 height 17
click at [341, 438] on span "Alpha and Omega, Holy Wayma---ker El que abre puertas, Alfa y Omega" at bounding box center [349, 446] width 495 height 17
click at [456, 419] on span "E - B E/G# - A E - B E/G# - A" at bounding box center [379, 427] width 554 height 17
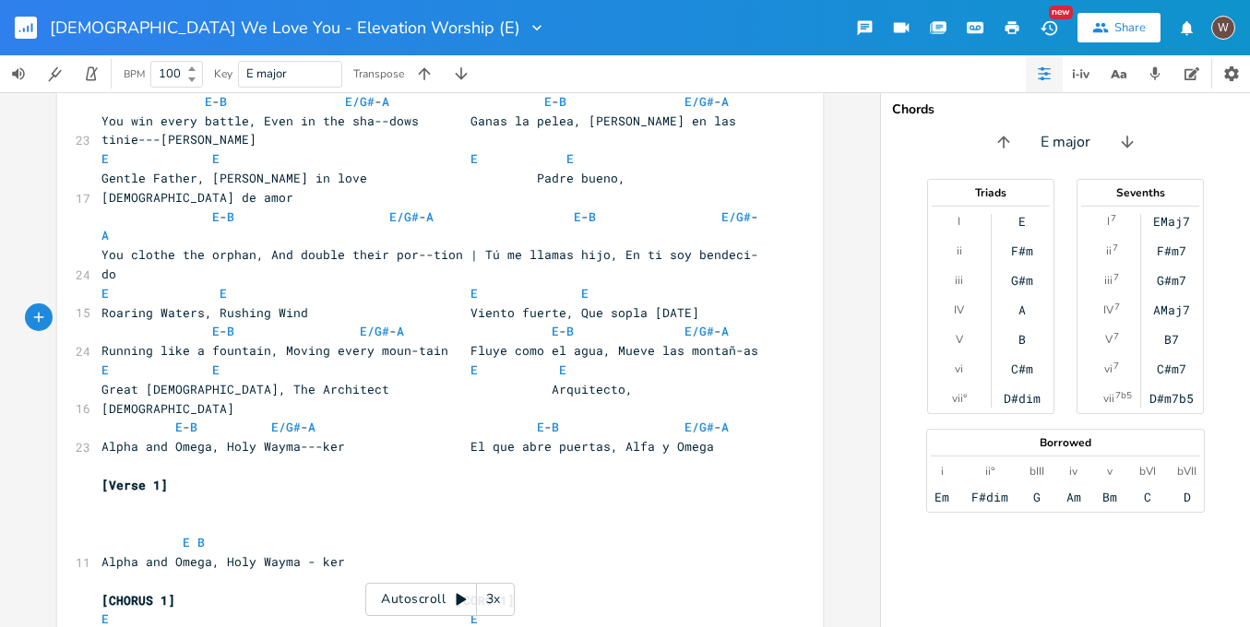
scroll to position [0, 28]
click at [559, 419] on span "B" at bounding box center [562, 428] width 7 height 18
click at [680, 419] on span "E - B E/G# - A E - B E/G# - A" at bounding box center [419, 427] width 635 height 17
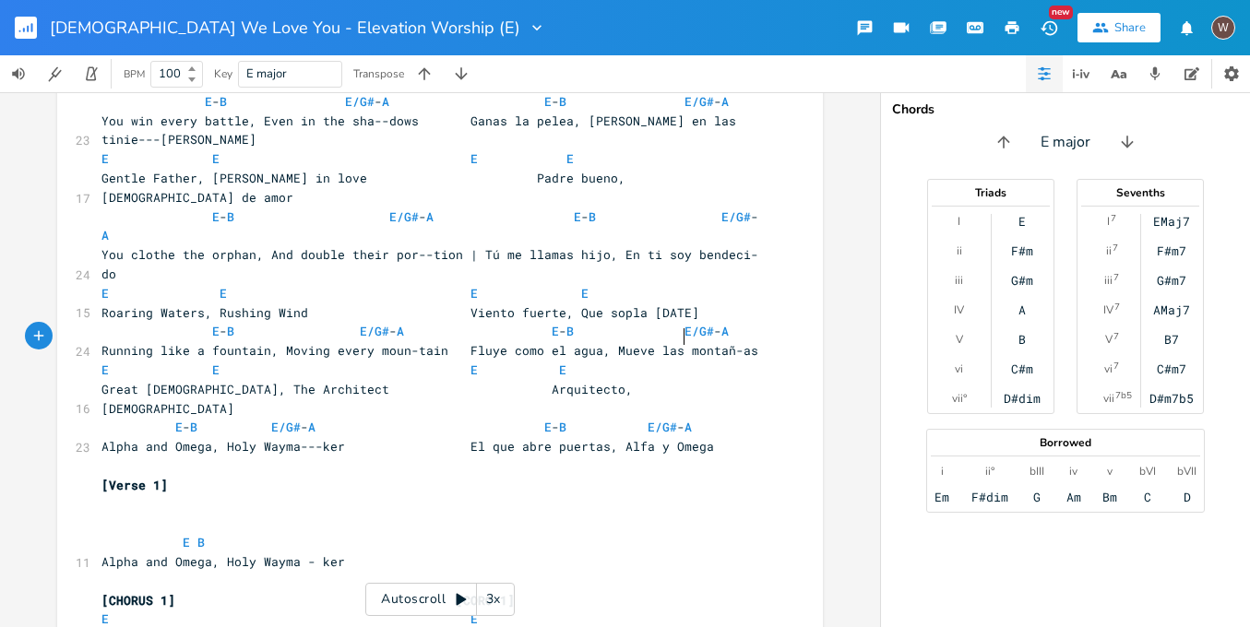
click at [679, 438] on span "Alpha and Omega, Holy Wayma---ker El que abre puertas, Alfa y Omega" at bounding box center [408, 446] width 613 height 17
type textarea "--"
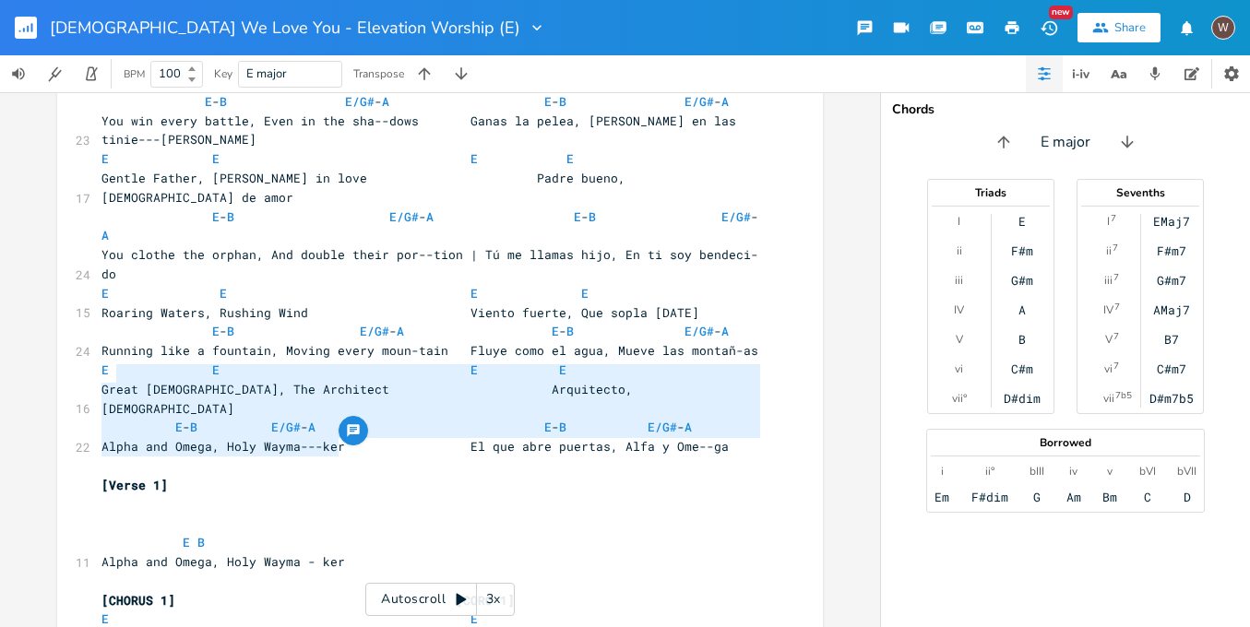
type textarea "[Verse 1] E B Alpha and Omega, Holy Wayma - ker"
drag, startPoint x: 345, startPoint y: 448, endPoint x: 89, endPoint y: 372, distance: 267.5
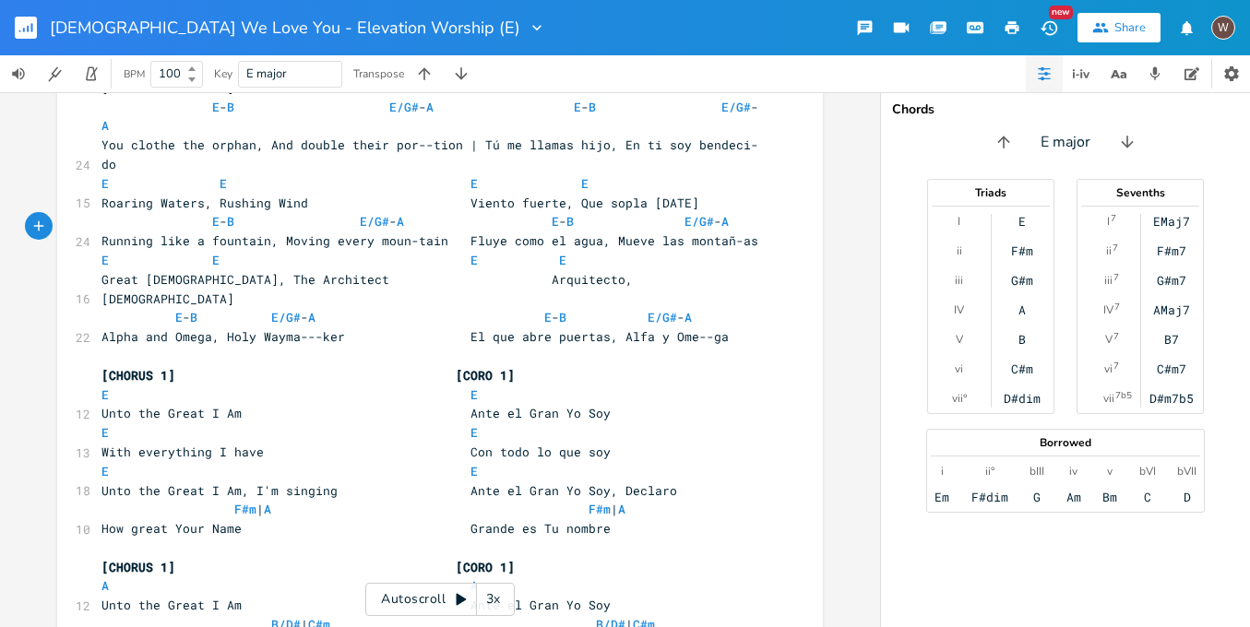
scroll to position [346, 0]
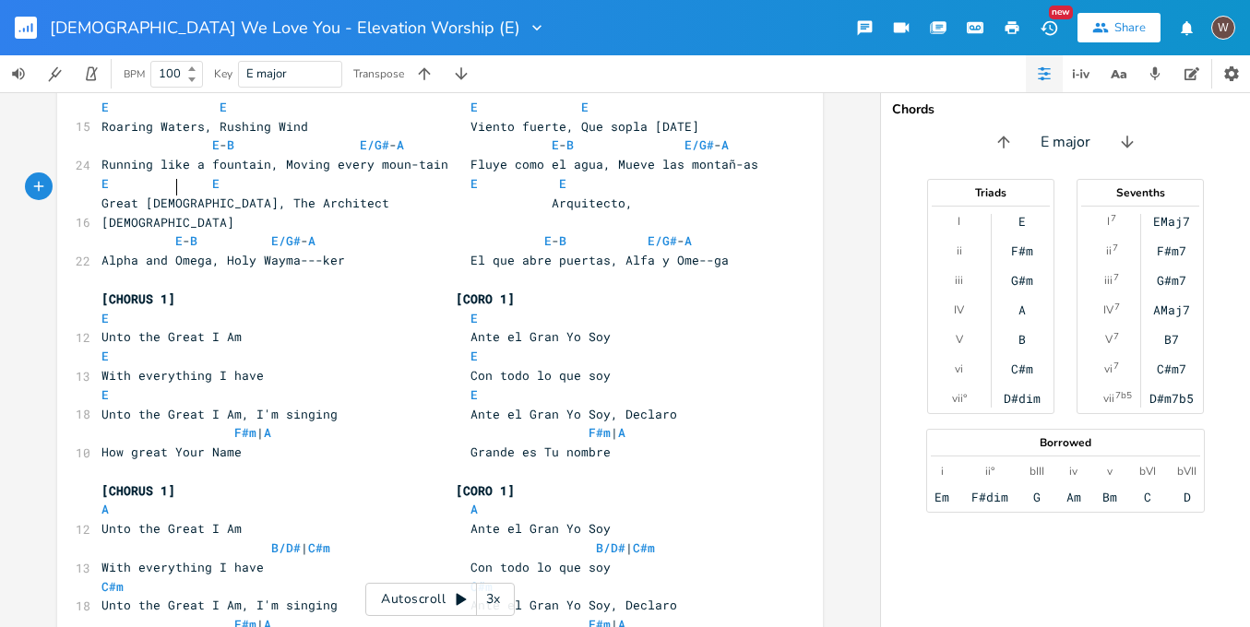
click at [173, 291] on span "[CHORUS 1] [CORO 1]" at bounding box center [308, 299] width 413 height 17
type textarea "(X2)"
click at [557, 290] on pre "[CHORUS 1](X2) [CORO 1]" at bounding box center [431, 299] width 666 height 19
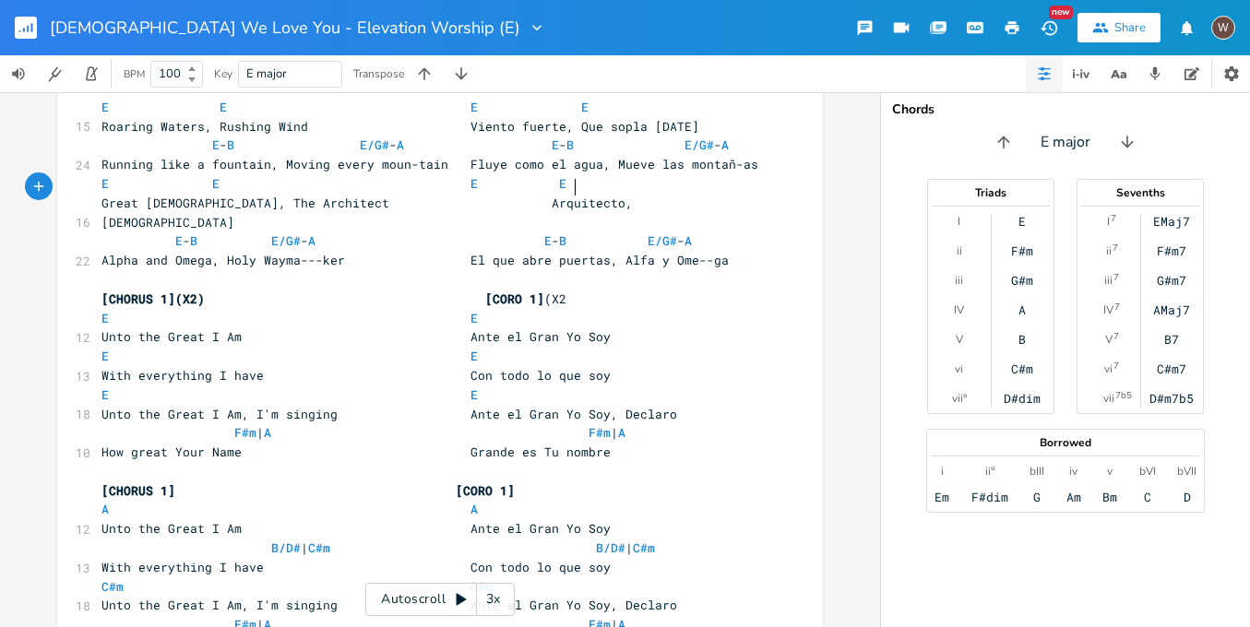
scroll to position [0, 17]
type textarea "(X2)"
click at [488, 291] on span "[CHORUS 1](X2) [CORO 1]" at bounding box center [323, 299] width 443 height 17
click at [234, 424] on span "F#m" at bounding box center [245, 433] width 22 height 18
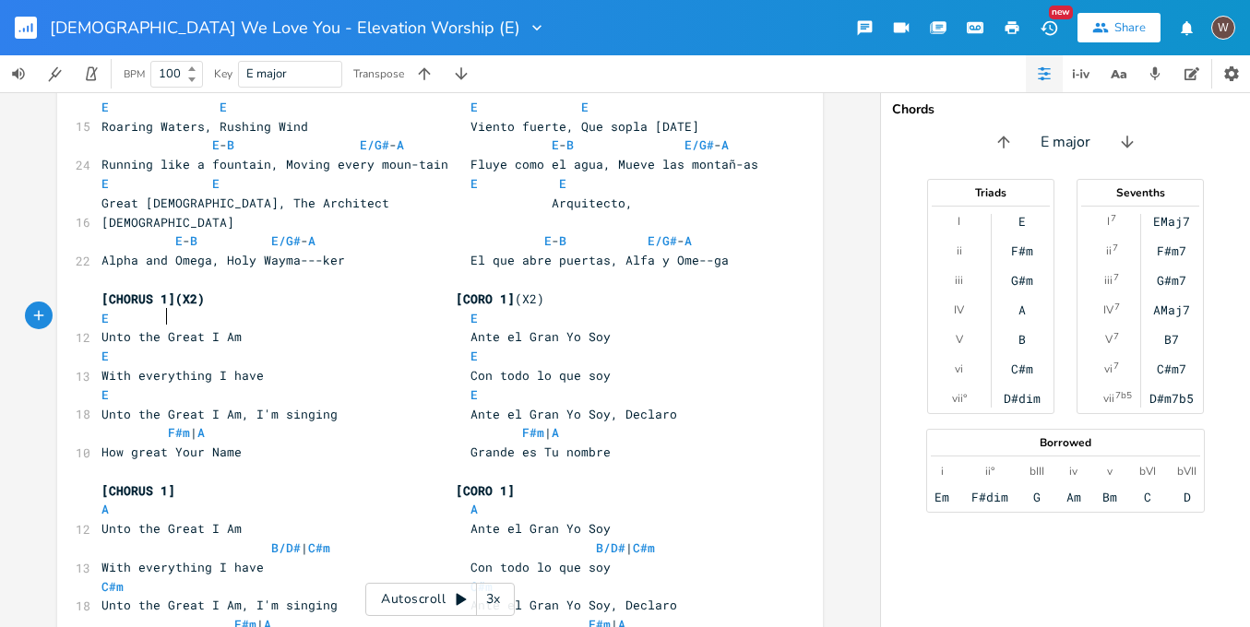
click at [172, 444] on span "How great Your Name Grande es Tu nombre" at bounding box center [356, 452] width 509 height 17
click at [205, 424] on span "A" at bounding box center [200, 433] width 7 height 18
click at [485, 444] on span "How great Your Name Grande es Tu nombre" at bounding box center [371, 452] width 539 height 17
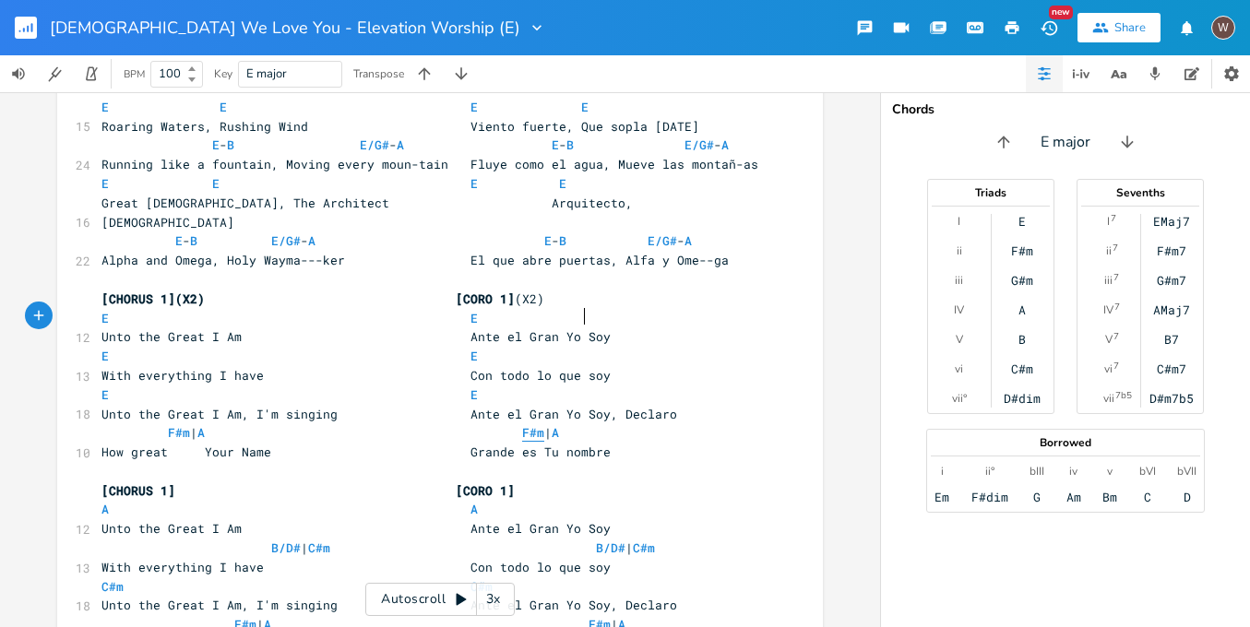
click at [559, 424] on span "F#m | A F#m | A" at bounding box center [331, 432] width 458 height 17
click at [530, 444] on span "How great Your Name Grande es Tu nombre" at bounding box center [356, 452] width 509 height 17
click at [500, 424] on span "A" at bounding box center [496, 433] width 7 height 18
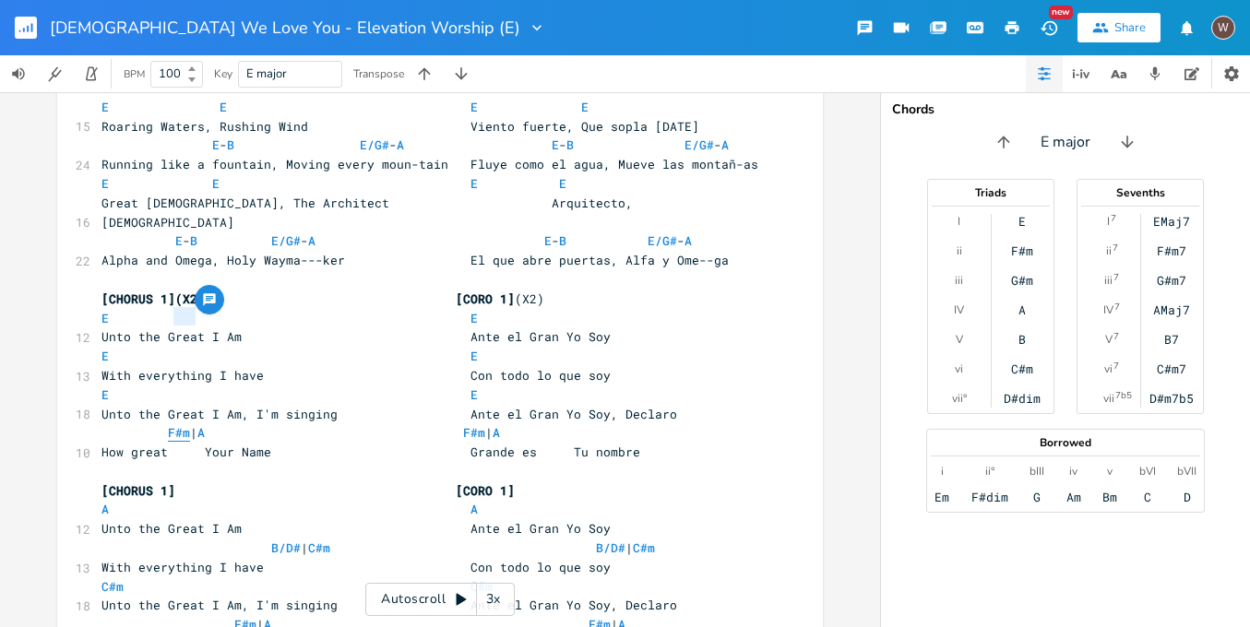
type textarea "F#m"
drag, startPoint x: 186, startPoint y: 319, endPoint x: 161, endPoint y: 319, distance: 24.9
click at [161, 424] on span "F#m | A F#m | A" at bounding box center [301, 432] width 399 height 17
click at [261, 387] on span "E E" at bounding box center [290, 395] width 376 height 17
type textarea "F#m |"
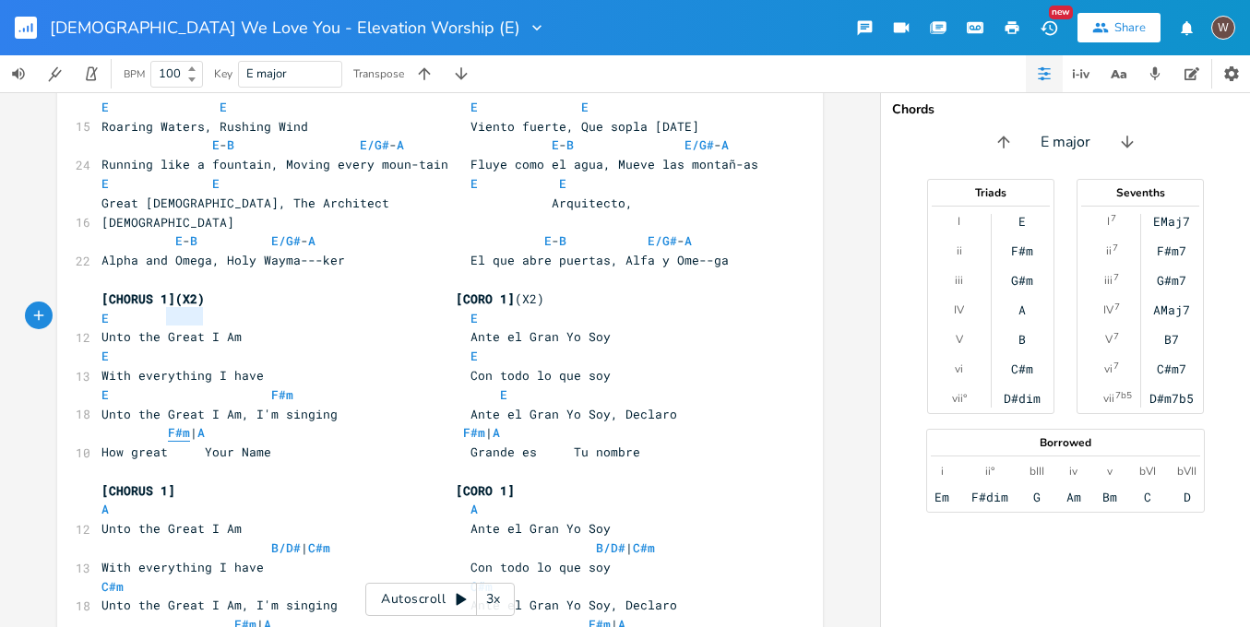
drag, startPoint x: 198, startPoint y: 319, endPoint x: 161, endPoint y: 317, distance: 37.9
click at [161, 424] on span "F#m | A F#m | A" at bounding box center [301, 432] width 399 height 17
click at [550, 386] on pre "E F#m E" at bounding box center [431, 395] width 666 height 19
paste textarea
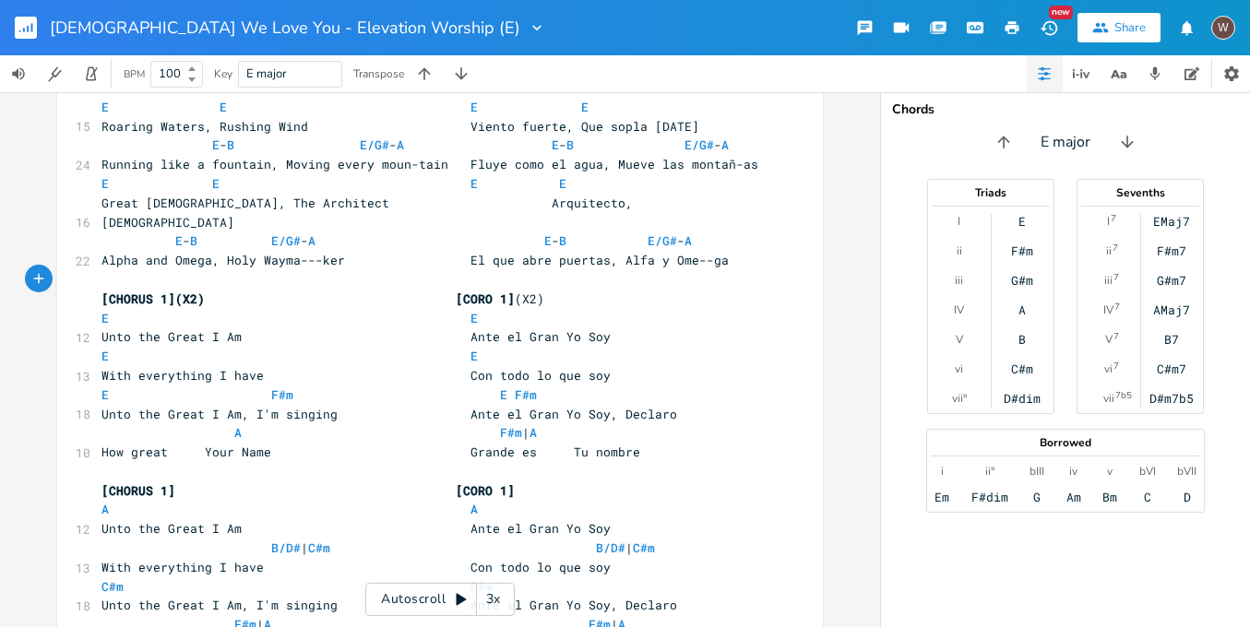
click at [497, 387] on span "E F#m E F#m" at bounding box center [323, 395] width 443 height 17
click at [473, 387] on span "E F#m E F#m" at bounding box center [360, 395] width 517 height 17
click at [257, 387] on span "E F#m E F#m" at bounding box center [345, 395] width 487 height 17
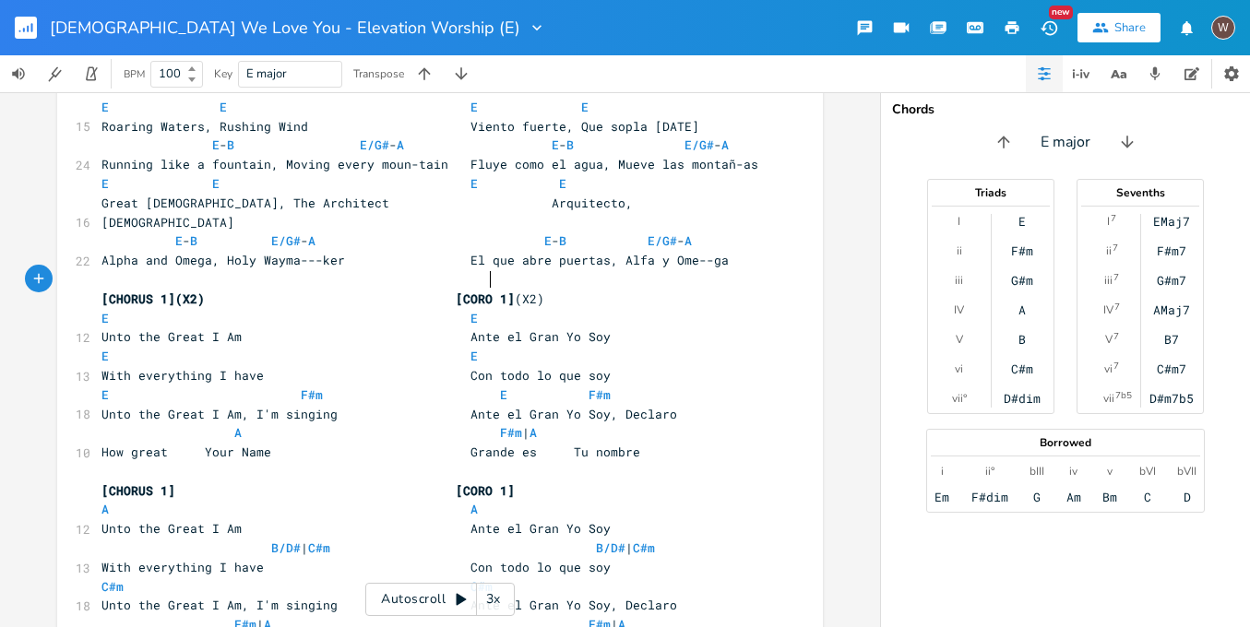
click at [483, 387] on span "E F#m E F#m" at bounding box center [360, 395] width 517 height 17
click at [538, 387] on span "E F#m E F#m" at bounding box center [345, 395] width 487 height 17
type textarea "F#m |"
drag, startPoint x: 523, startPoint y: 317, endPoint x: 480, endPoint y: 321, distance: 43.6
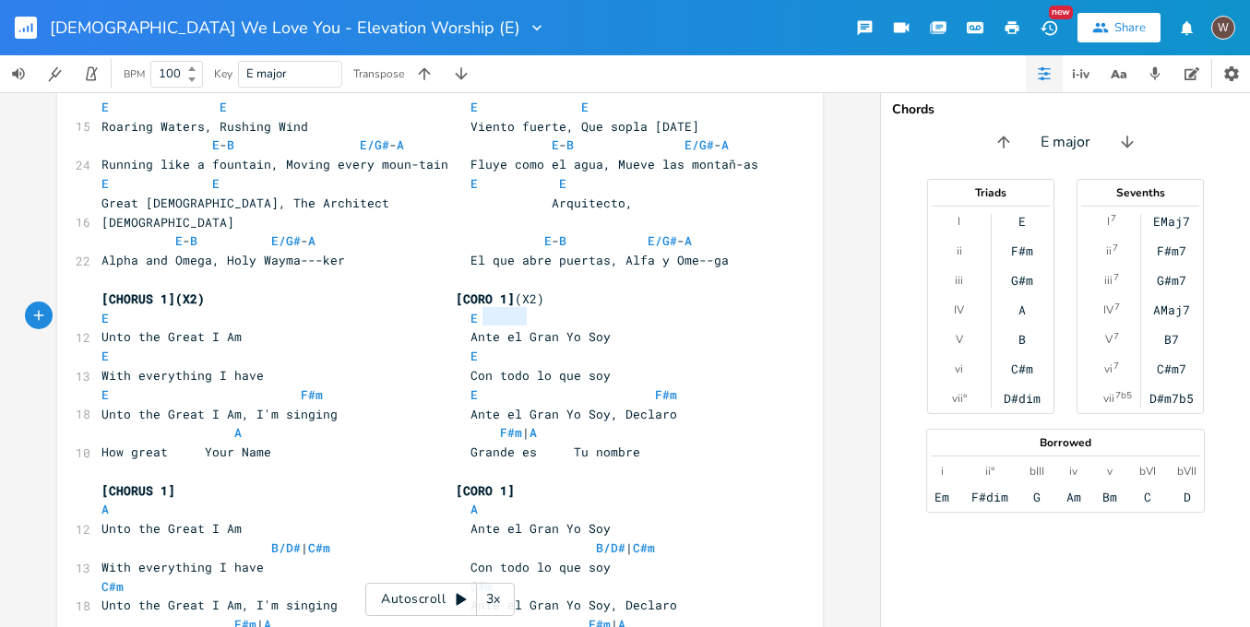
click at [480, 424] on span "A F#m | A" at bounding box center [320, 432] width 436 height 17
click at [162, 444] on span "How great Your Name Grande es Tu nombre" at bounding box center [371, 452] width 539 height 17
type textarea ","
click at [234, 424] on span "A" at bounding box center [237, 433] width 7 height 18
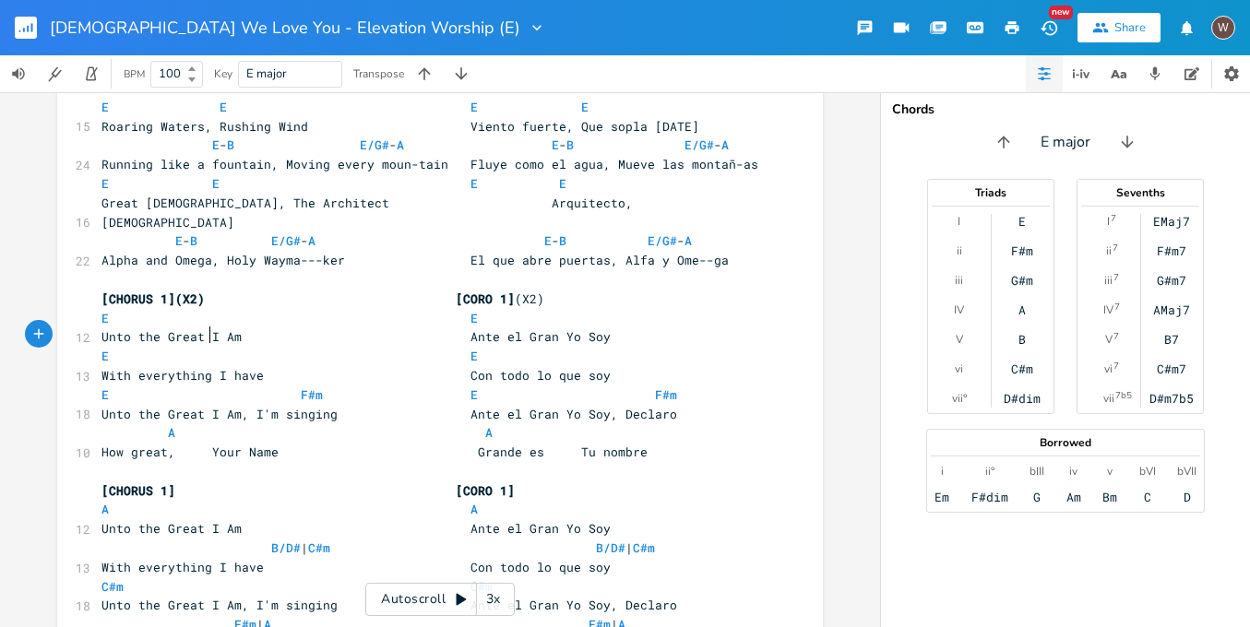
click at [207, 444] on span "How great, Your Name Grande es Tu nombre" at bounding box center [375, 452] width 546 height 17
click at [436, 444] on span "How great, Your Name Grande es Tu nombre" at bounding box center [360, 452] width 517 height 17
click at [555, 444] on span "How great, Your Name Grande es Tu nombre" at bounding box center [371, 452] width 539 height 17
type textarea ","
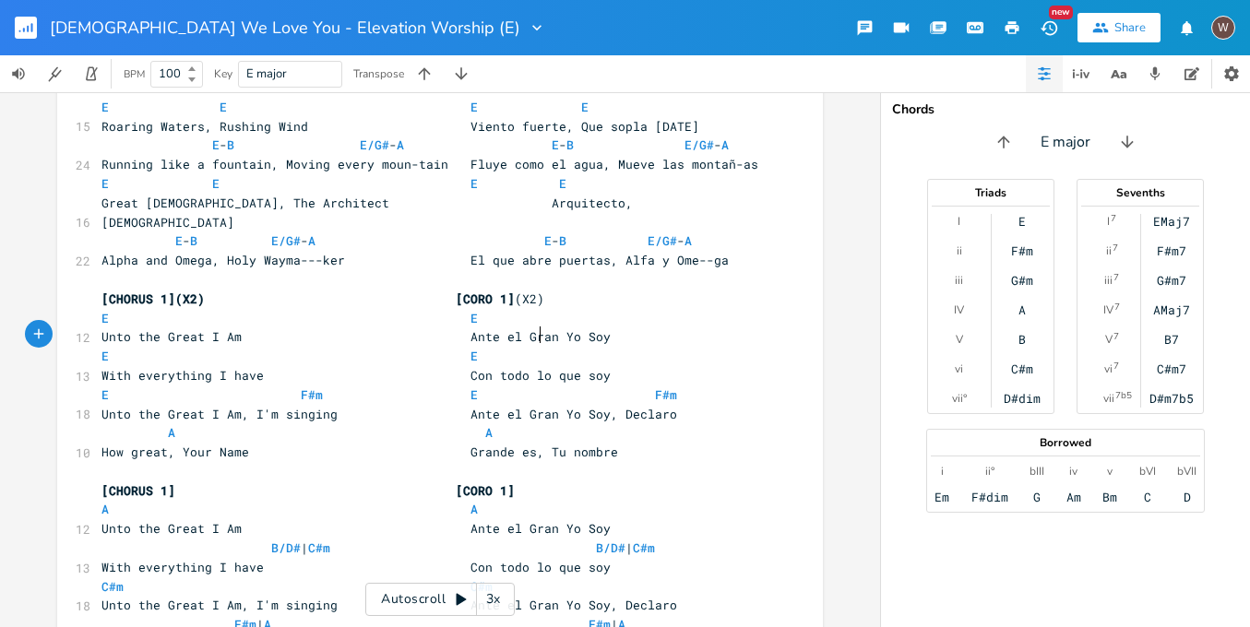
scroll to position [0, 6]
click at [468, 424] on span "A A" at bounding box center [297, 432] width 391 height 17
click at [545, 462] on pre "​" at bounding box center [431, 471] width 666 height 19
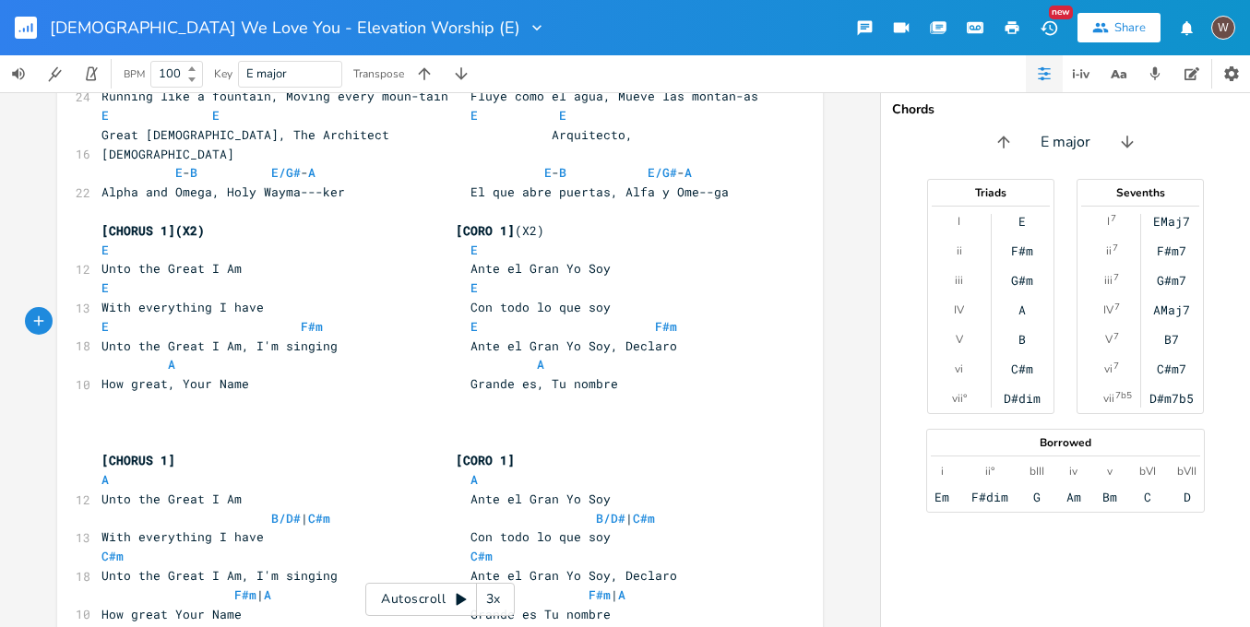
scroll to position [472, 0]
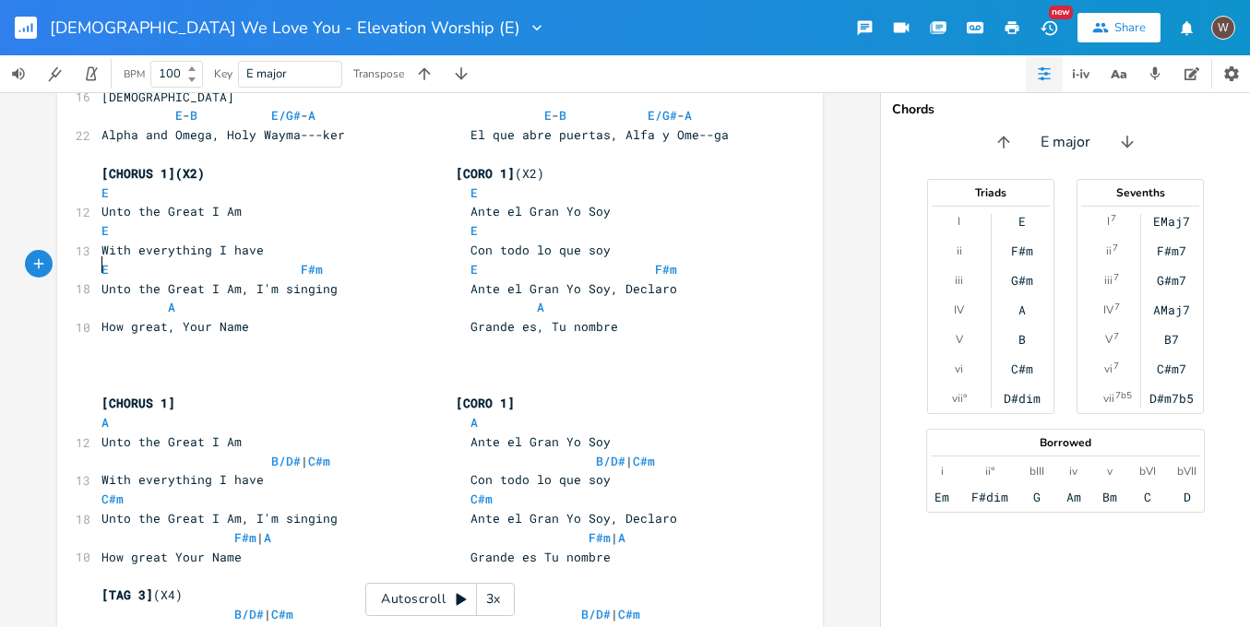
click at [167, 395] on span "[CHORUS 1] [CORO 1]" at bounding box center [308, 403] width 413 height 17
type textarea "2"
click at [514, 395] on span "[CHORUS 2] [CORO 1]" at bounding box center [308, 403] width 413 height 17
type textarea "2"
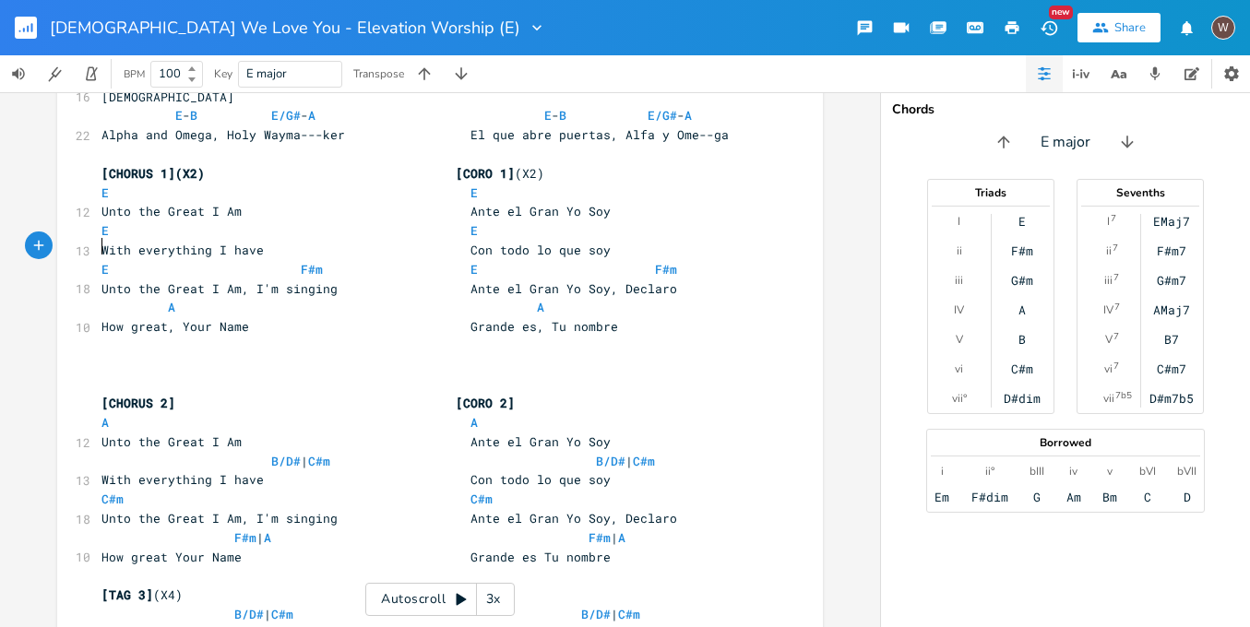
click at [159, 356] on pre "​" at bounding box center [431, 365] width 666 height 19
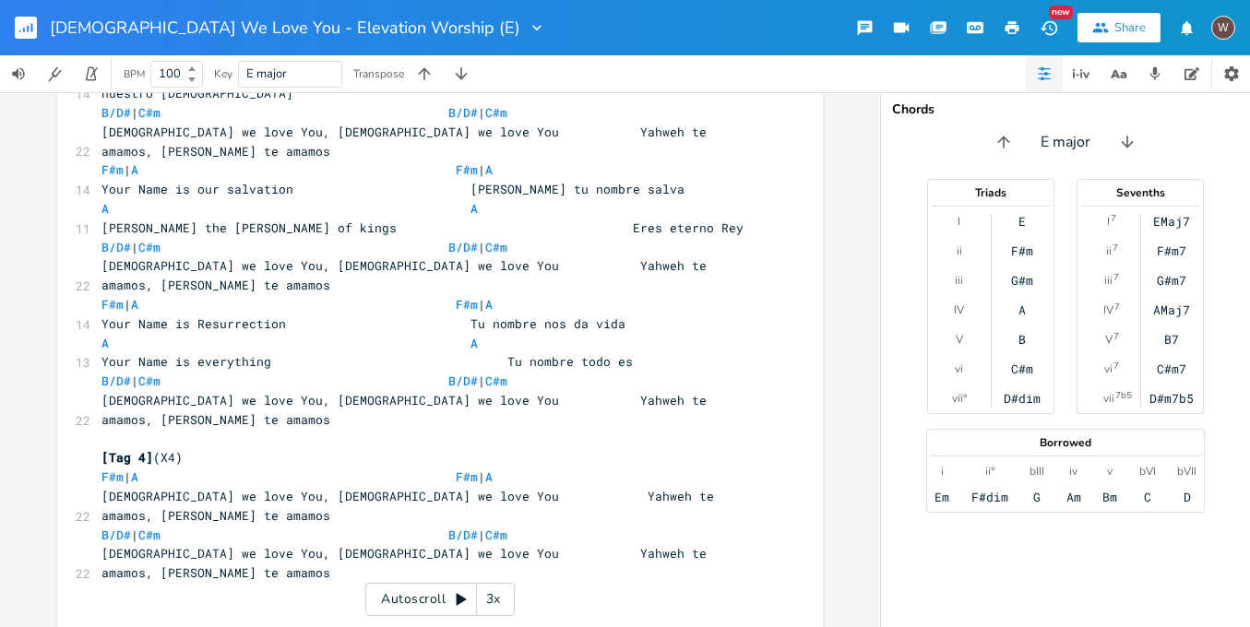
scroll to position [1511, 0]
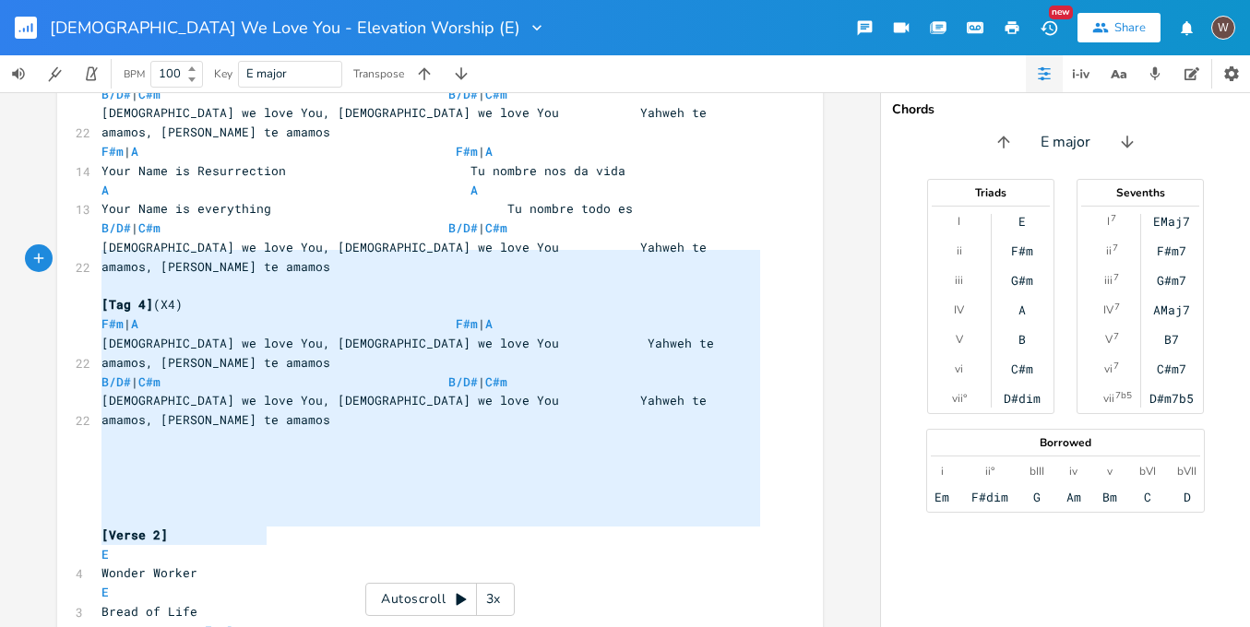
type textarea "[Verse 2] E Wonder Worker E Bread of Life E B Your body was broken E/G# A Heave…"
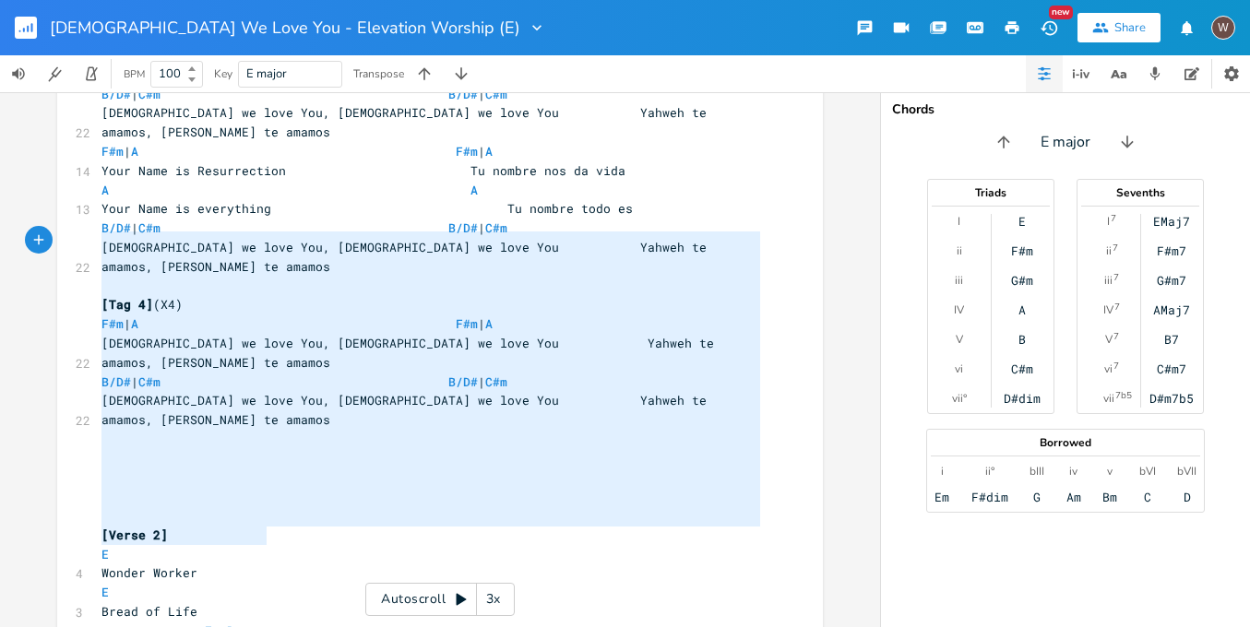
drag, startPoint x: 271, startPoint y: 532, endPoint x: 93, endPoint y: 245, distance: 337.8
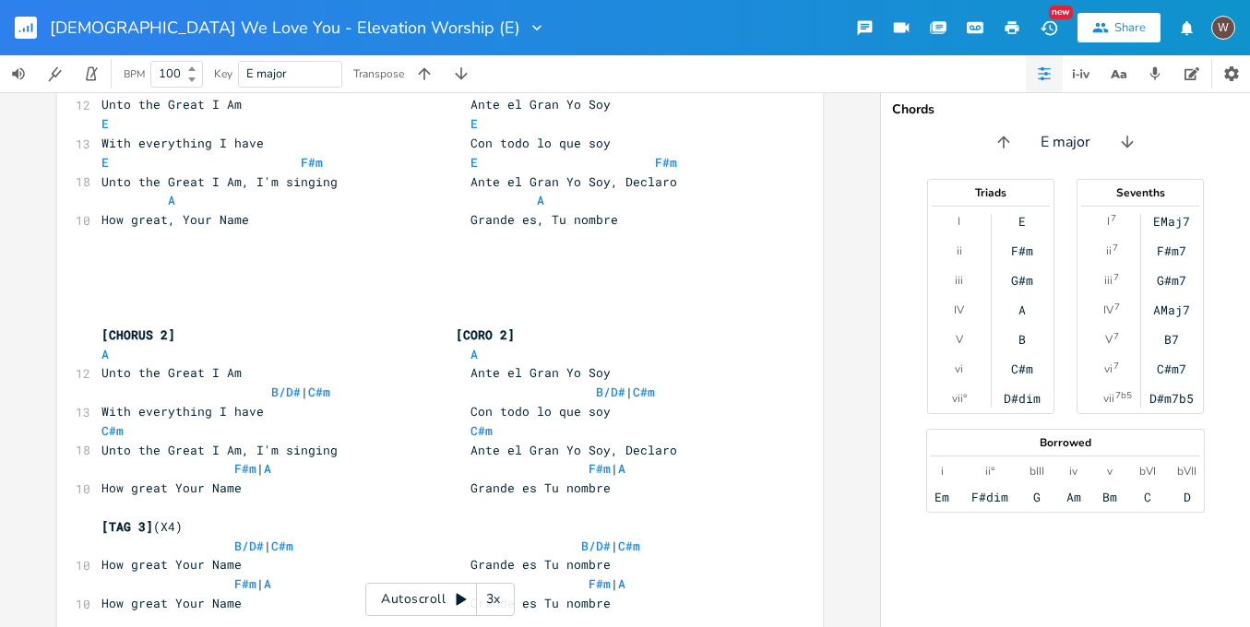
scroll to position [440, 0]
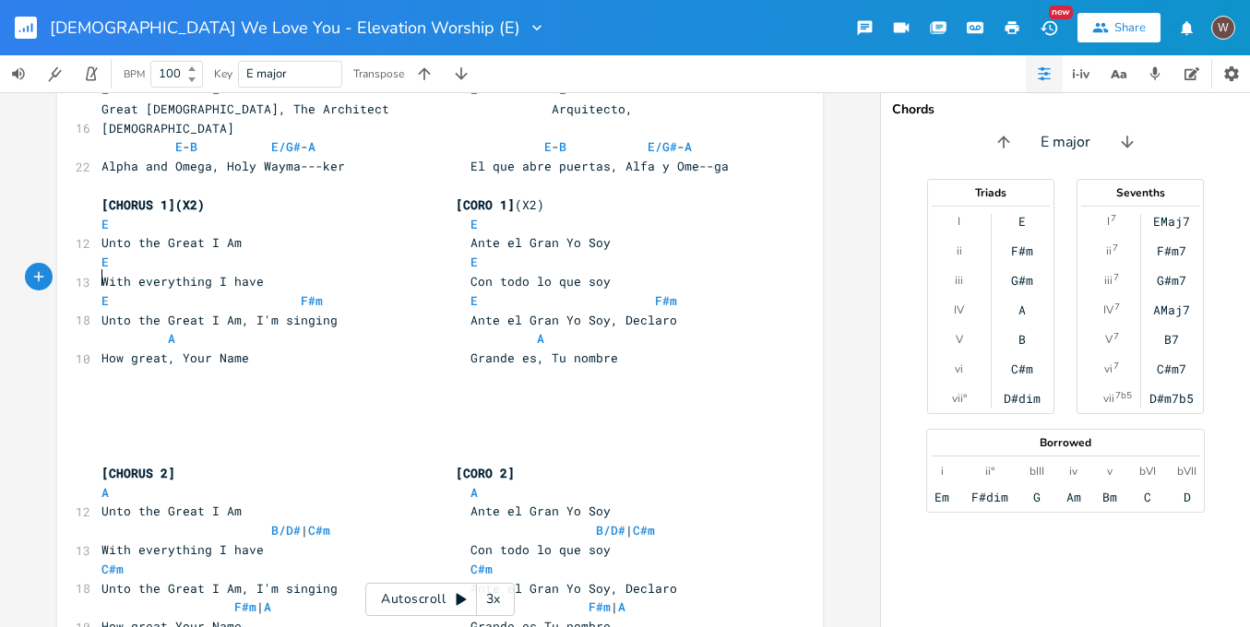
click at [124, 388] on pre "​" at bounding box center [431, 397] width 666 height 19
paste textarea "]"
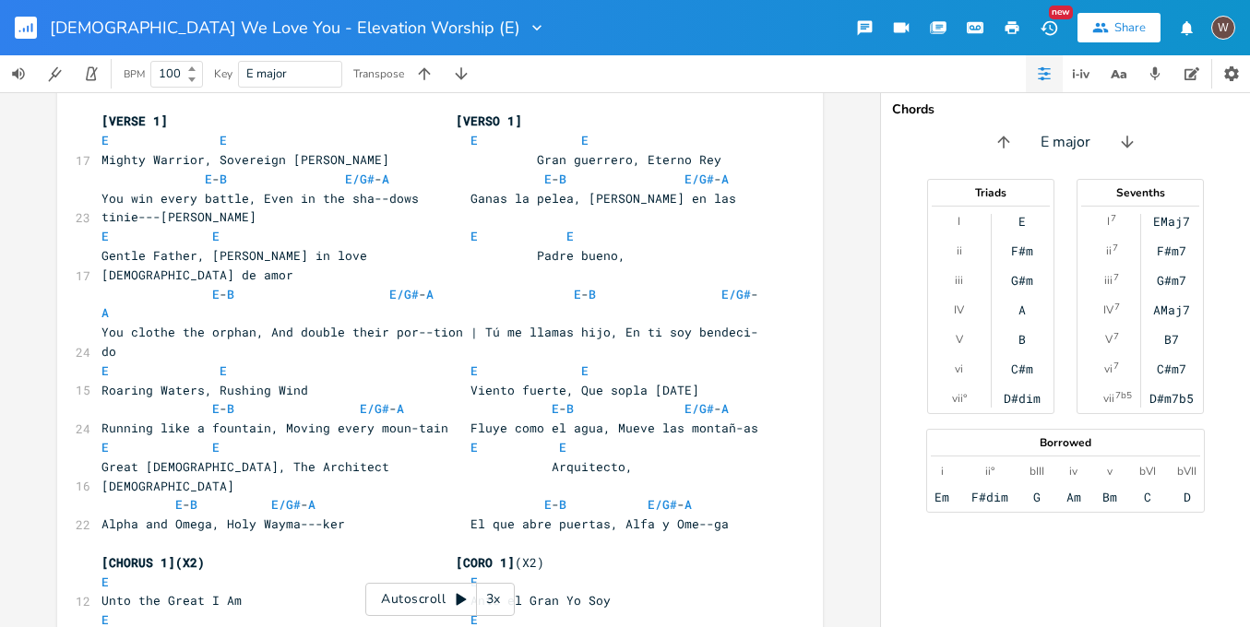
scroll to position [0, 0]
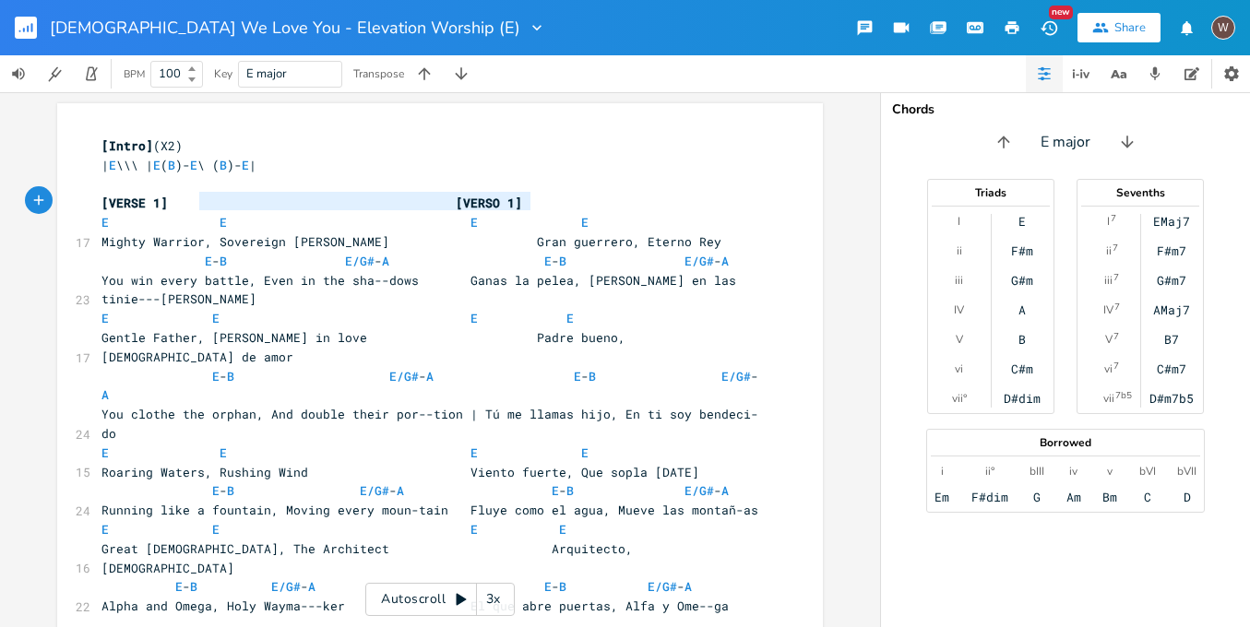
type textarea "[VERSE 1] [VERSO 1]"
drag, startPoint x: 527, startPoint y: 200, endPoint x: 54, endPoint y: 191, distance: 472.5
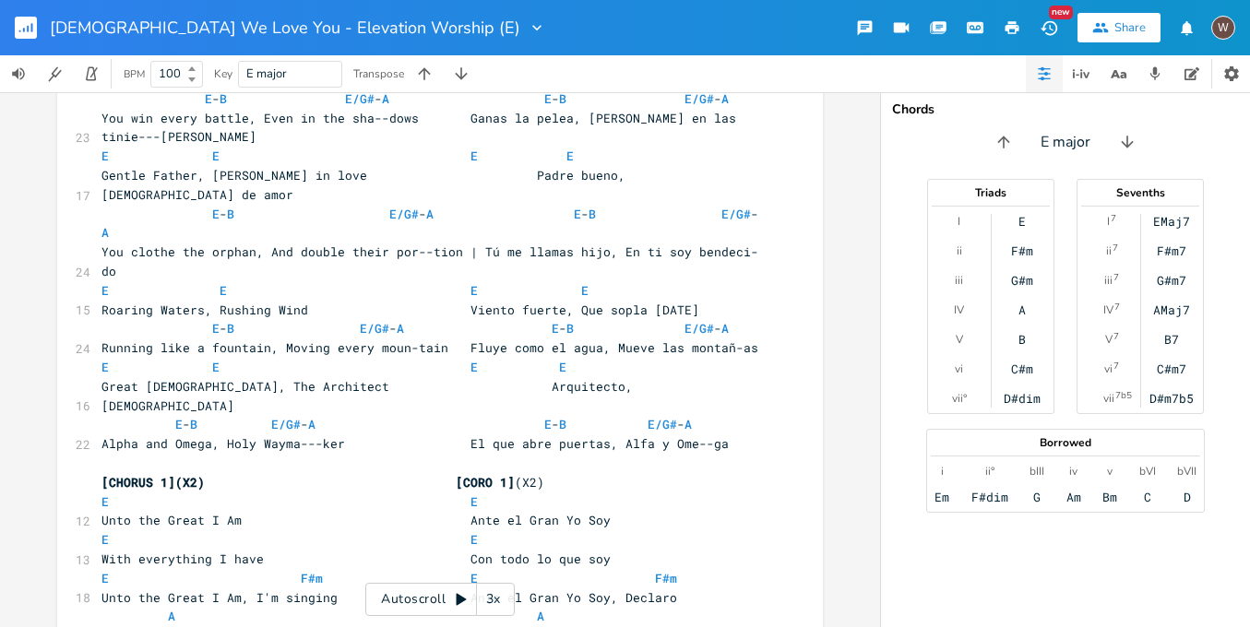
scroll to position [496, 0]
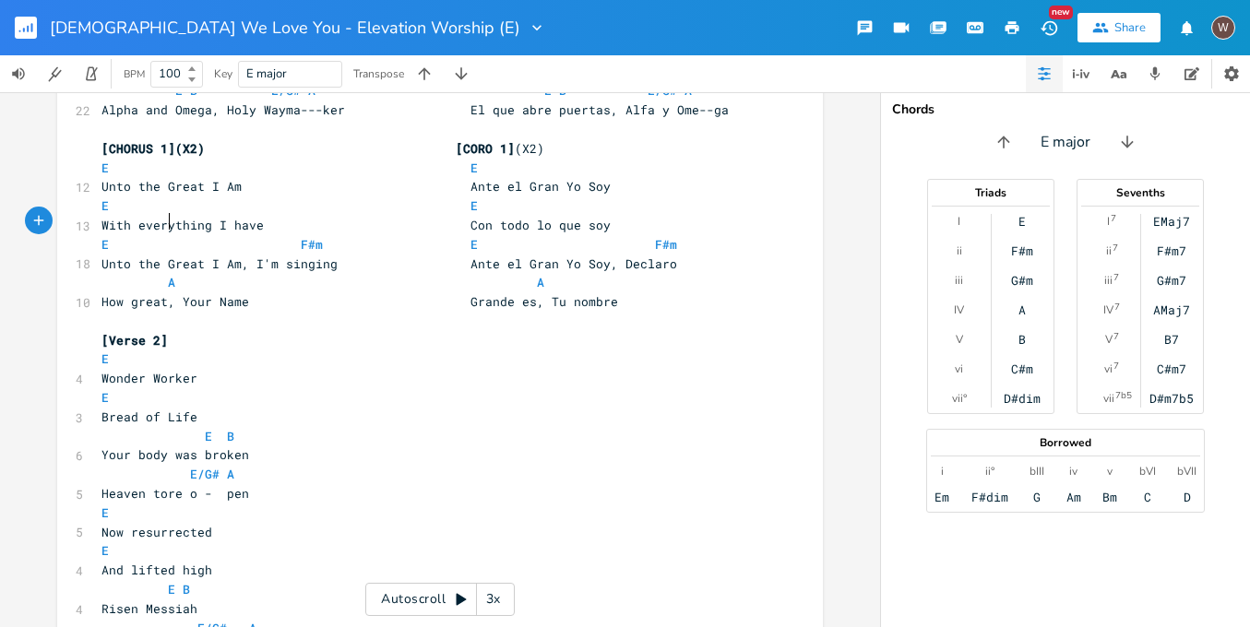
type textarea "[Verse 2]"
drag, startPoint x: 173, startPoint y: 221, endPoint x: 66, endPoint y: 214, distance: 108.2
paste textarea
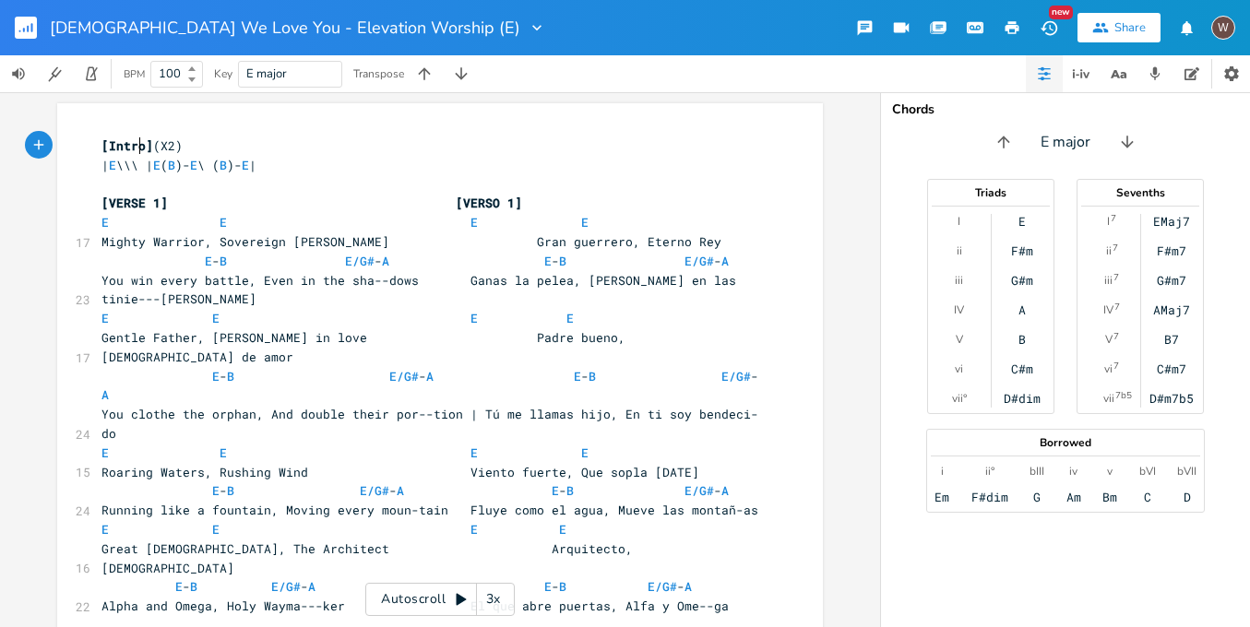
click at [133, 140] on span "[Intro]" at bounding box center [128, 145] width 52 height 17
type textarea "INTRO"
click at [180, 73] on input "100" at bounding box center [166, 74] width 30 height 17
click at [175, 71] on input "100" at bounding box center [166, 74] width 30 height 17
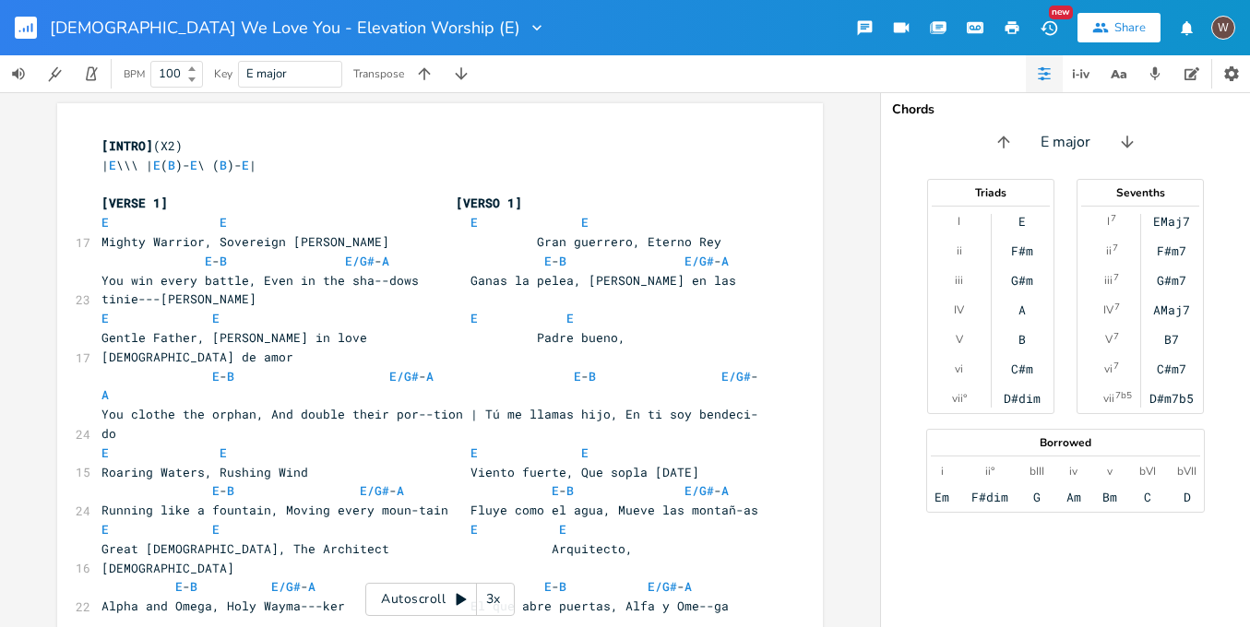
click at [175, 71] on input "100" at bounding box center [166, 74] width 30 height 17
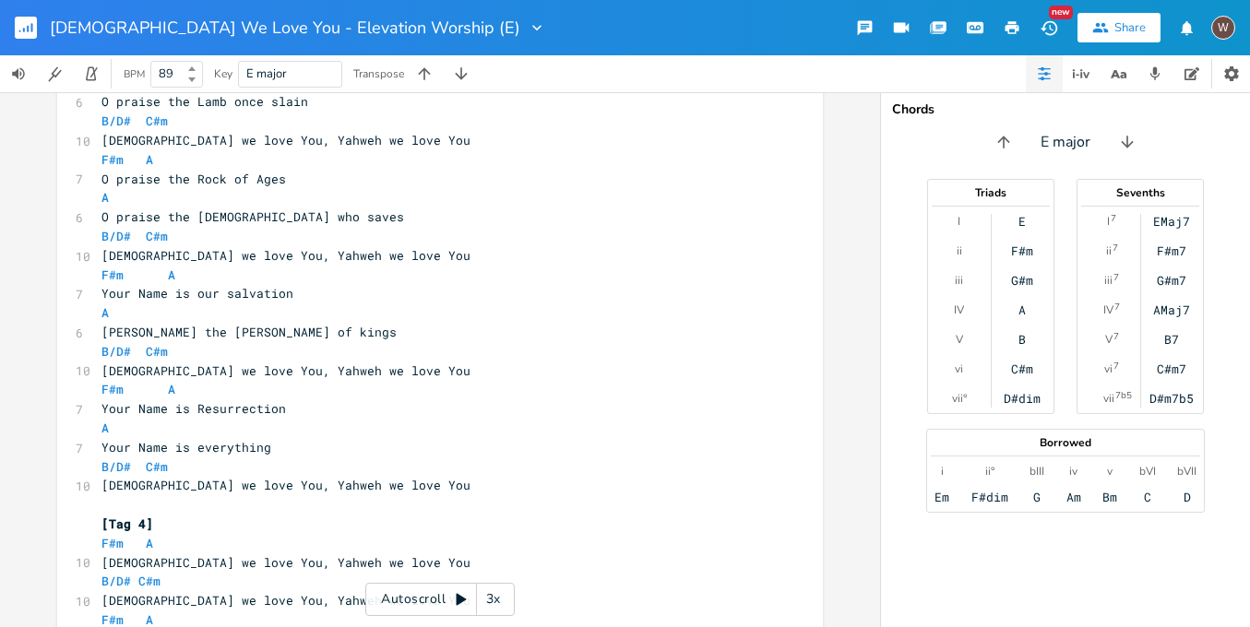
scroll to position [5311, 0]
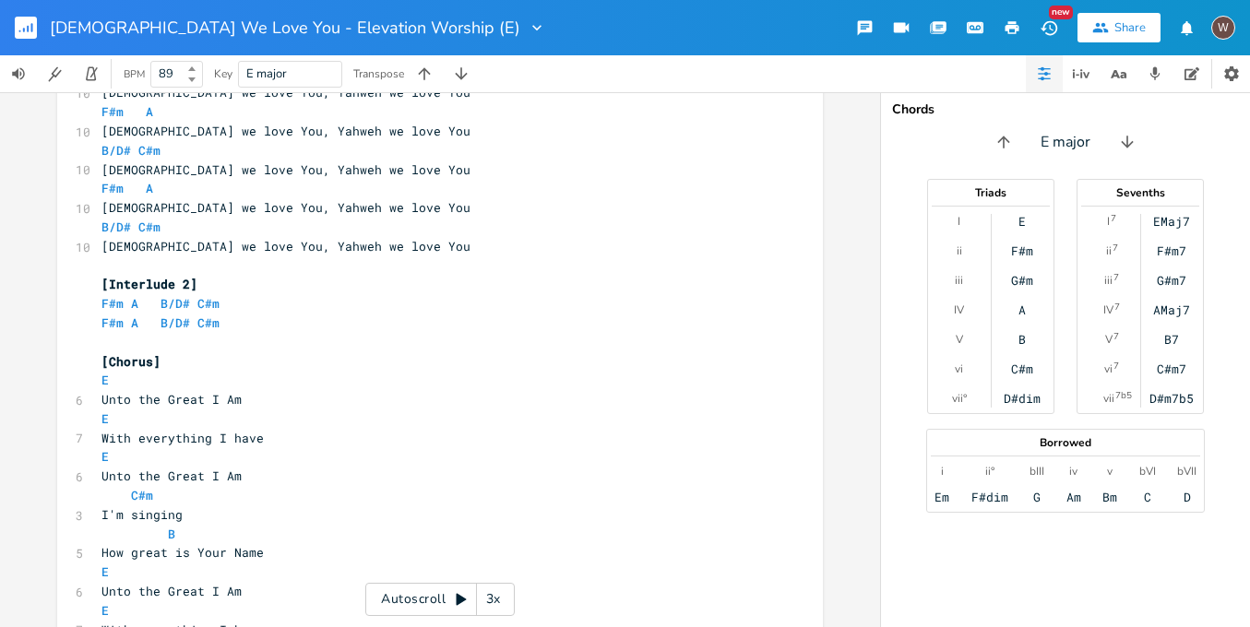
type input "89"
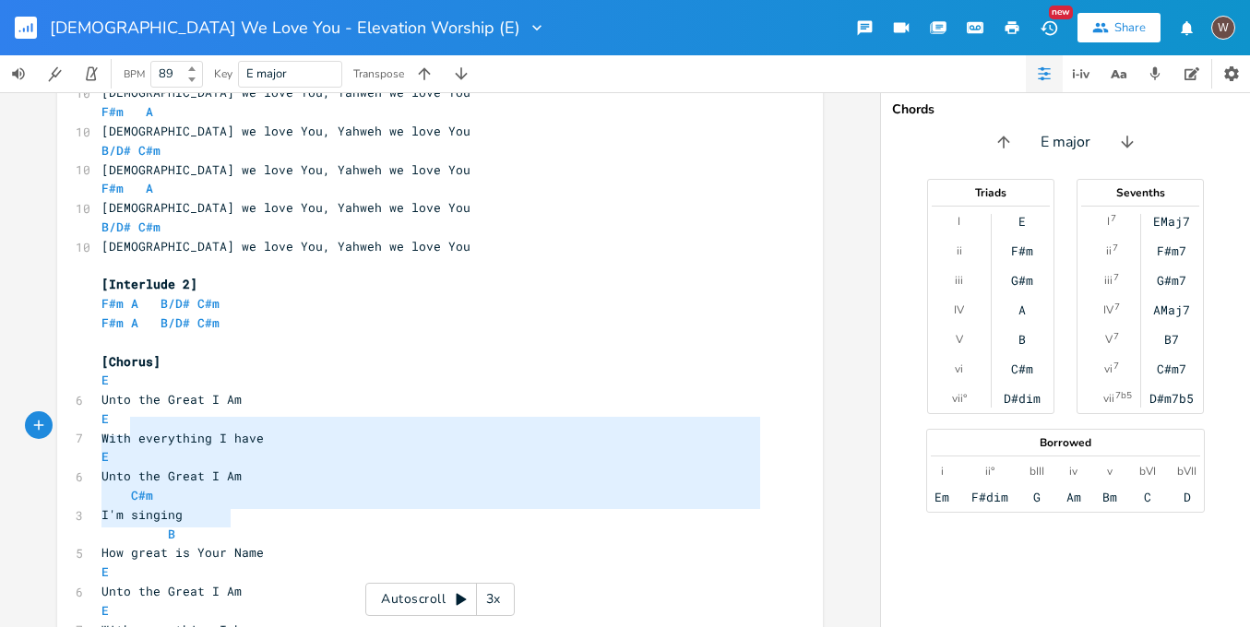
type textarea "Milagroso [PERSON_NAME] Tu vida rendiste Y el cielo abriste Resucitado Vivo est…"
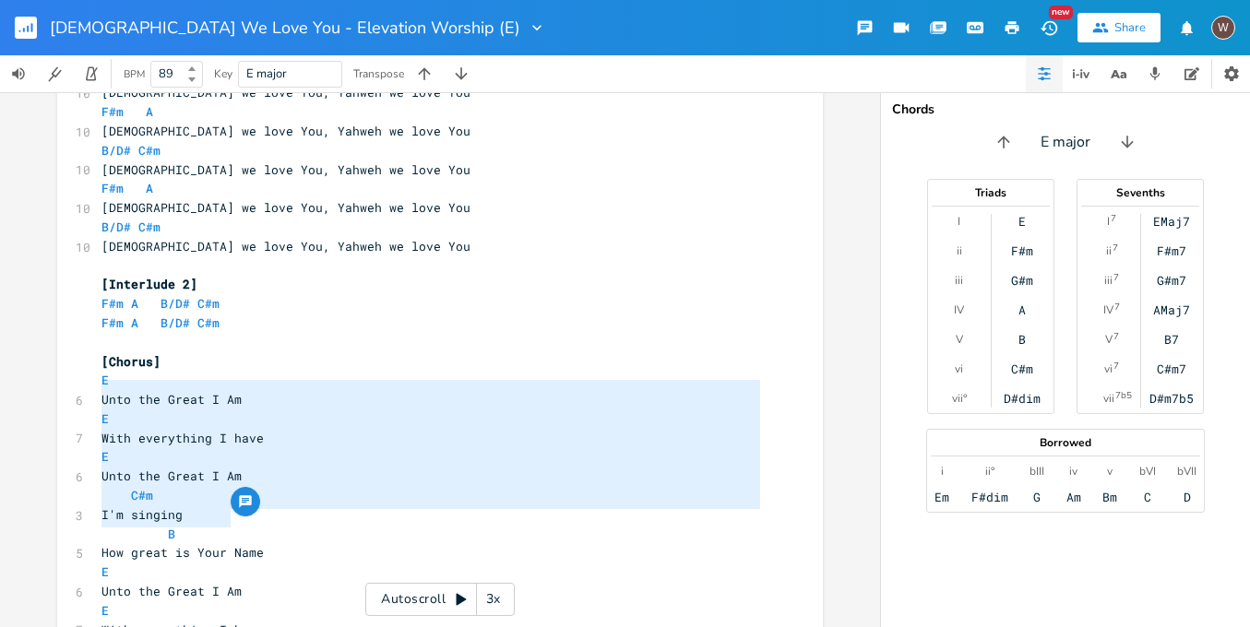
drag, startPoint x: 243, startPoint y: 520, endPoint x: 89, endPoint y: 383, distance: 206.5
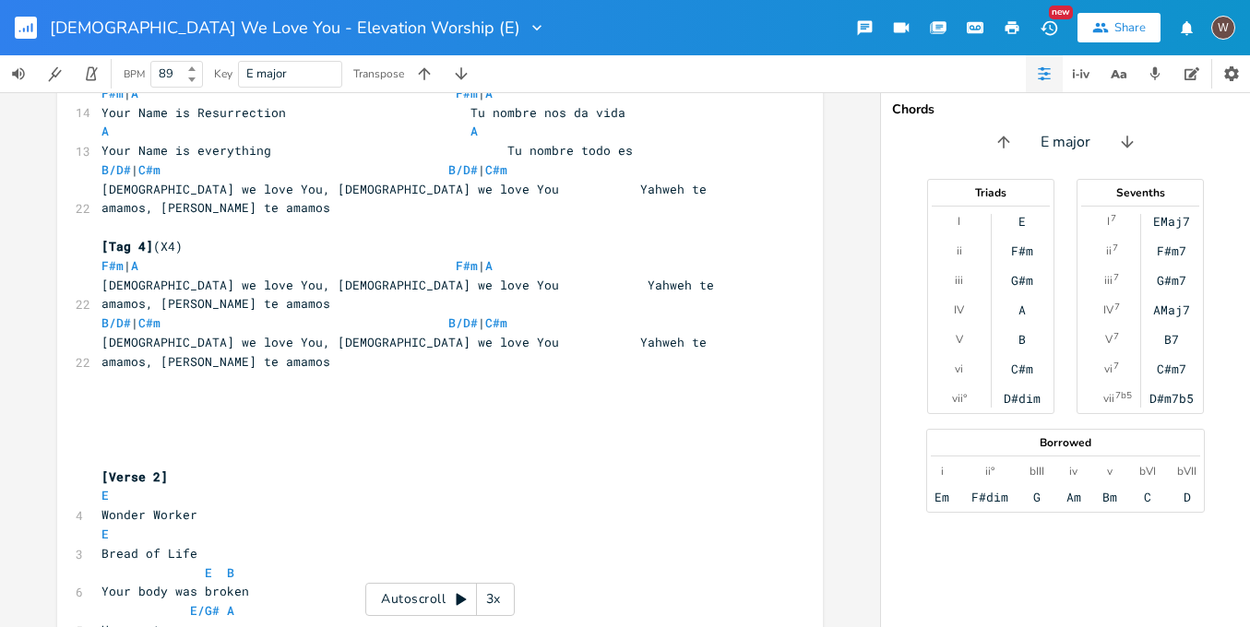
scroll to position [1507, 0]
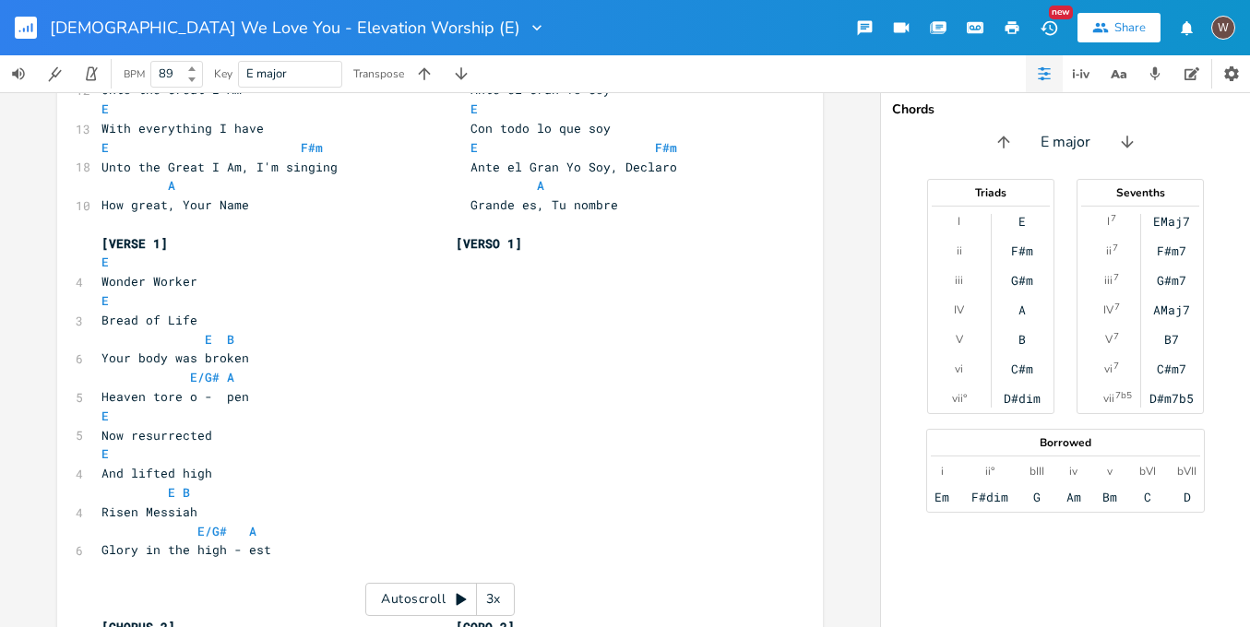
scroll to position [260, 0]
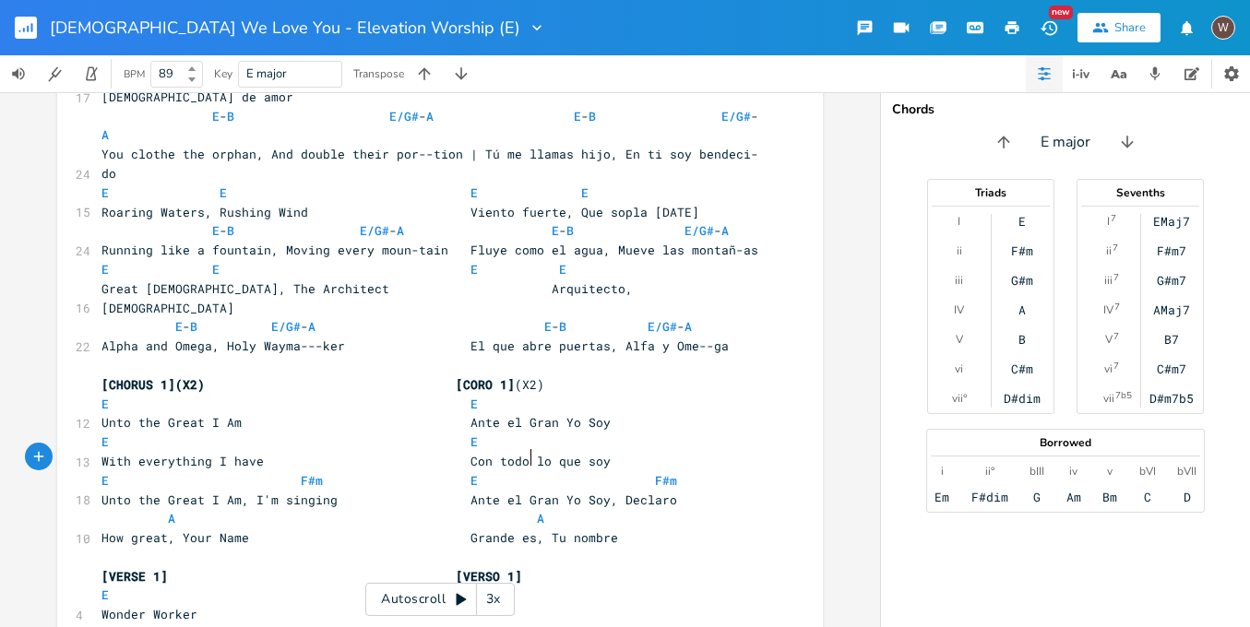
click at [602, 568] on pre "[VERSE 1] [VERSO 1]" at bounding box center [431, 577] width 666 height 19
click at [159, 568] on span "[VERSE 1] [VERSO 1]" at bounding box center [312, 576] width 421 height 17
type textarea "2"
click at [518, 568] on span "[VERSE 2] [VERSO 1]" at bounding box center [312, 576] width 421 height 17
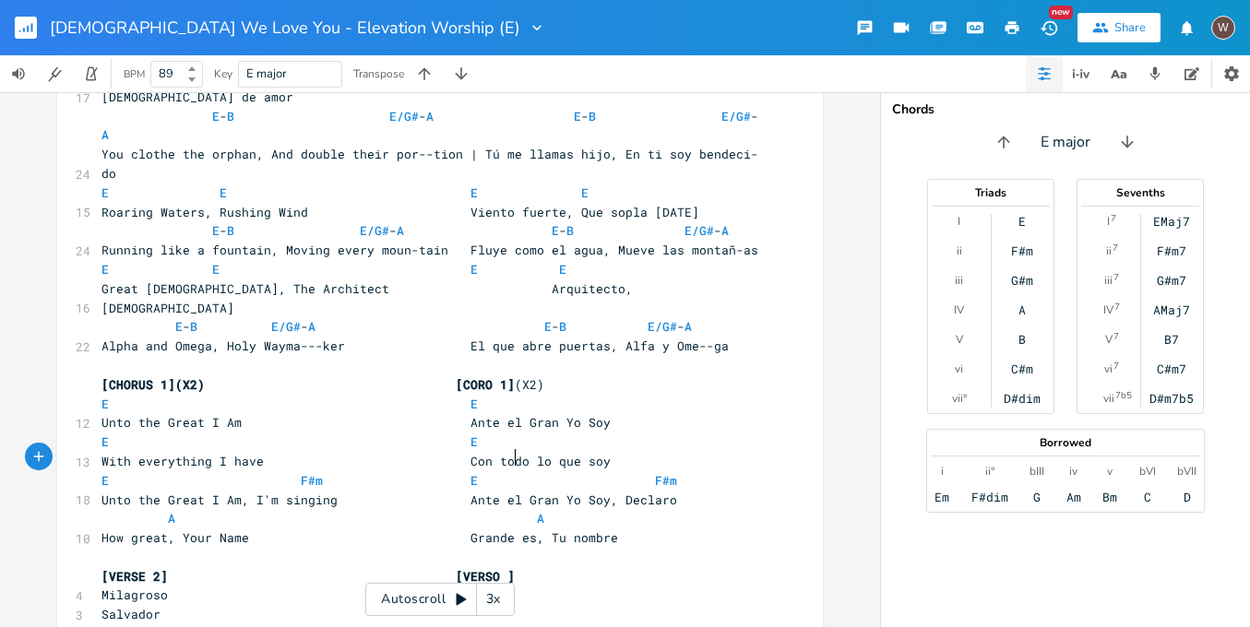
type textarea "2"
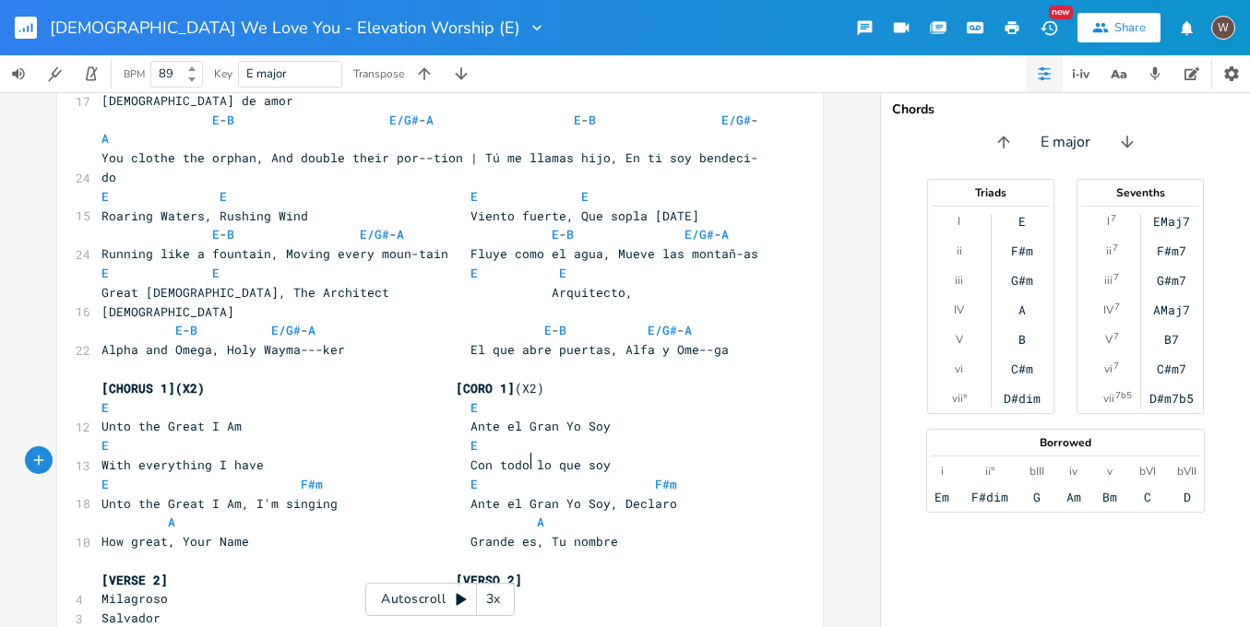
click at [565, 571] on pre "[VERSE 2] [VERSO 2]" at bounding box center [431, 580] width 666 height 19
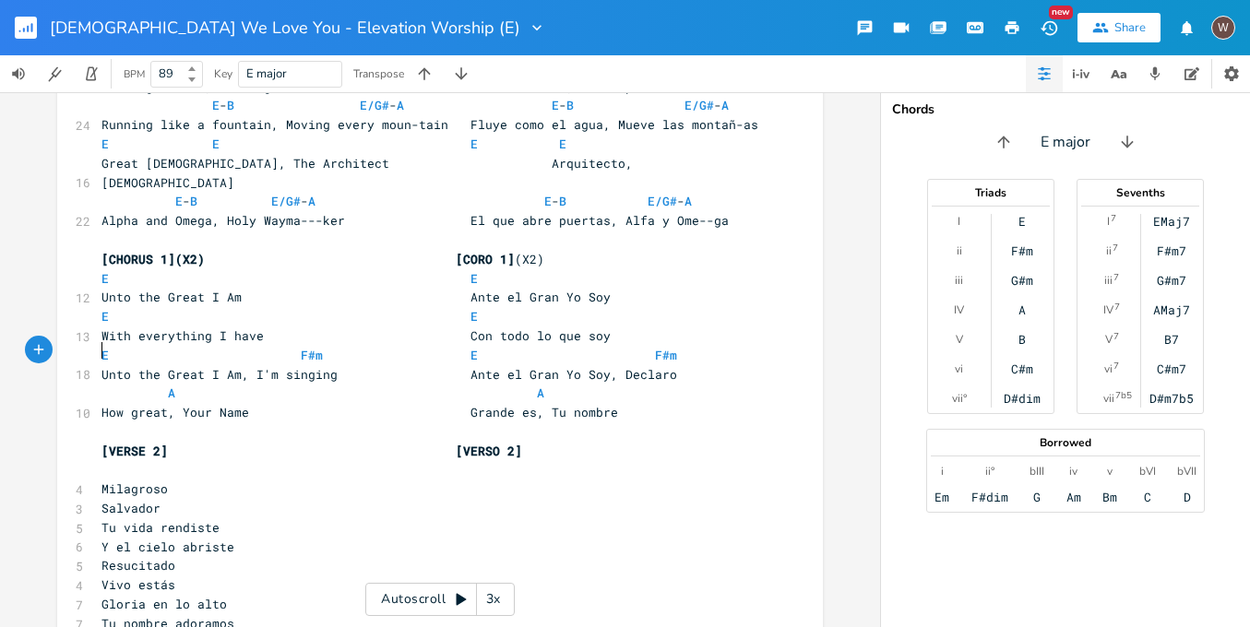
scroll to position [0, 0]
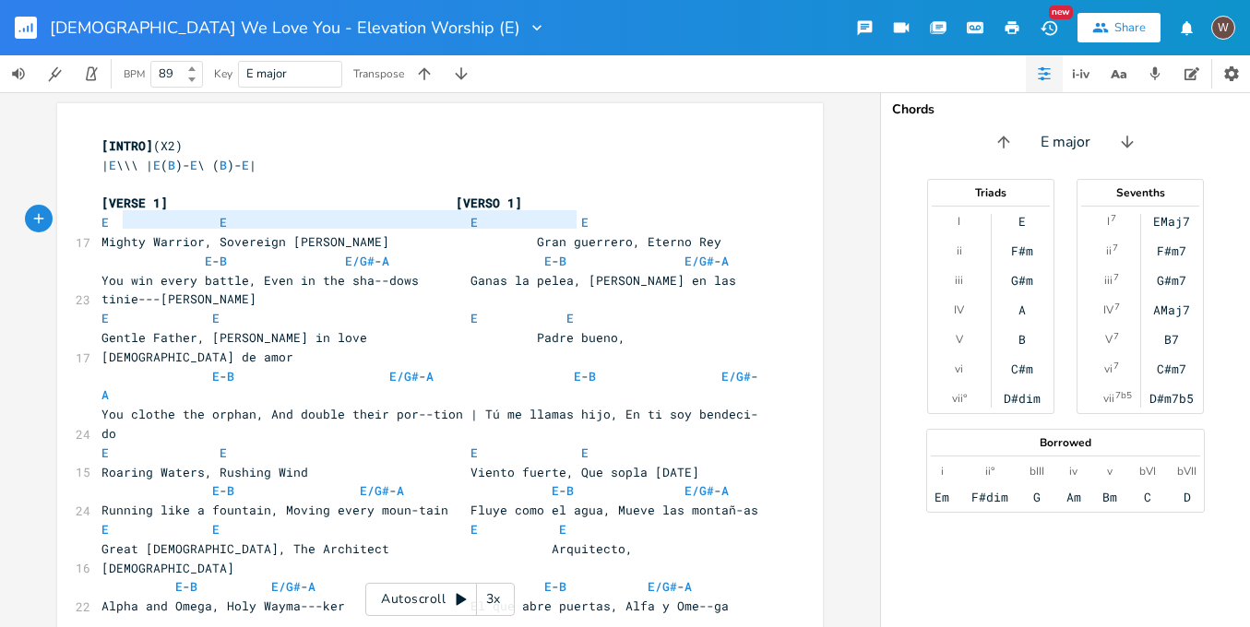
type textarea "E E E E"
drag, startPoint x: 586, startPoint y: 217, endPoint x: 40, endPoint y: 214, distance: 546.3
click at [42, 217] on div "E E E E x [INTRO] (X2) | E \\\ | E ( B )- E \ ( B )- E | ​ [VERSE 1] [VERSO 1] …" at bounding box center [440, 359] width 880 height 535
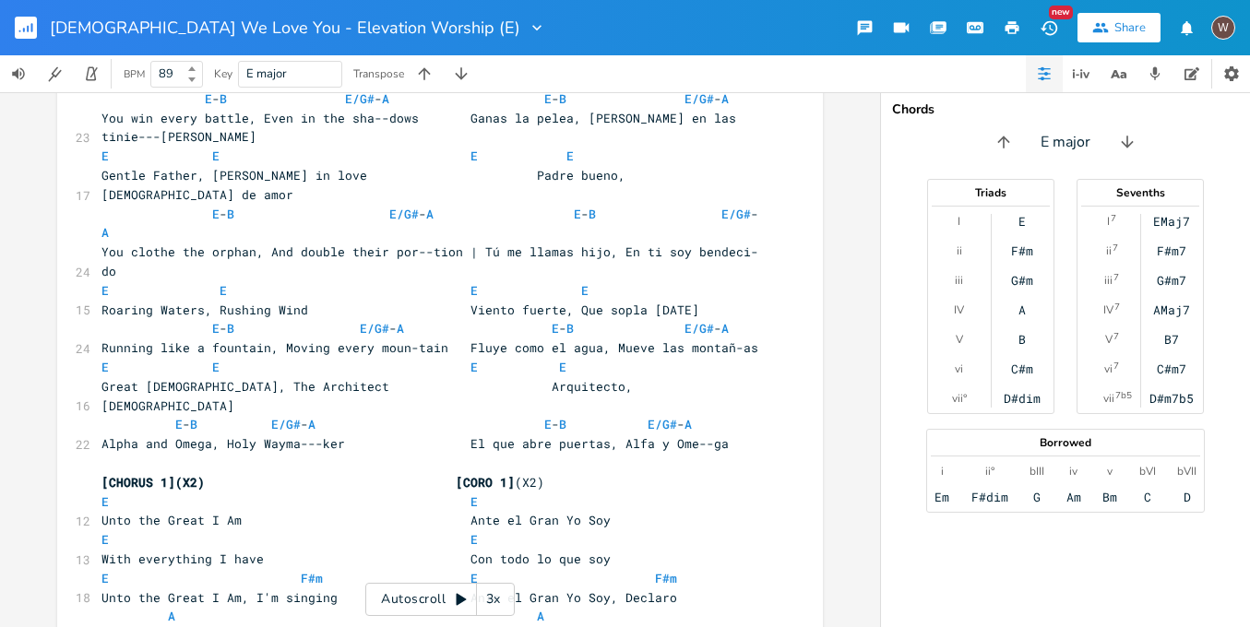
scroll to position [325, 0]
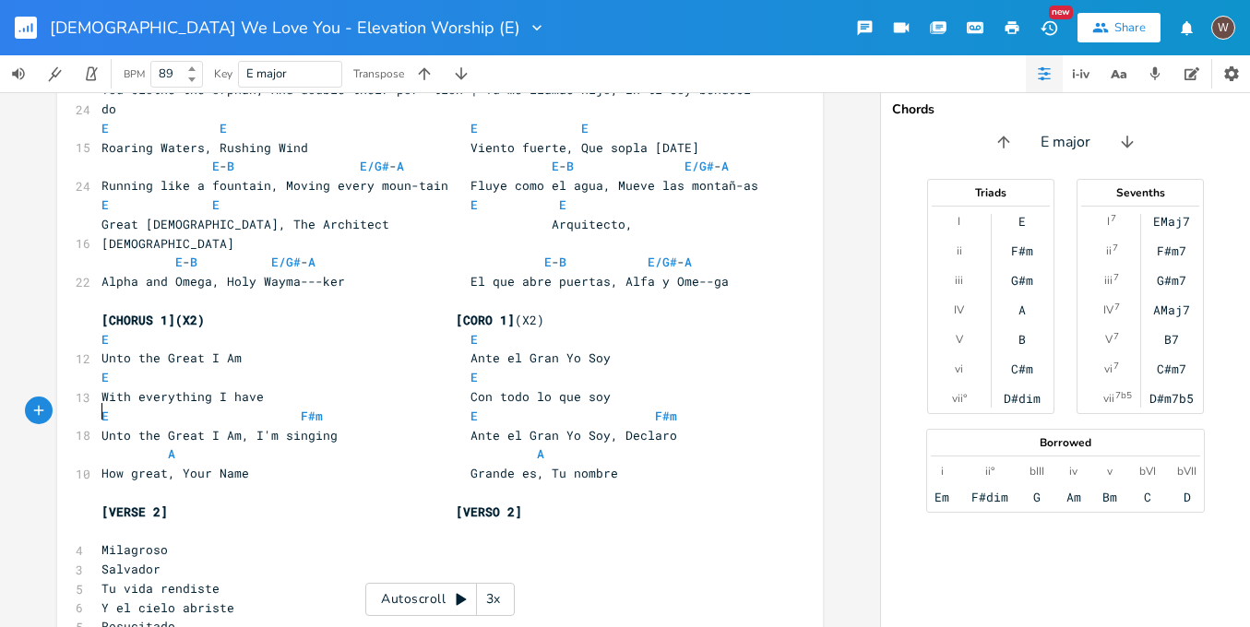
click at [107, 521] on pre "​" at bounding box center [431, 530] width 666 height 19
paste textarea "A"
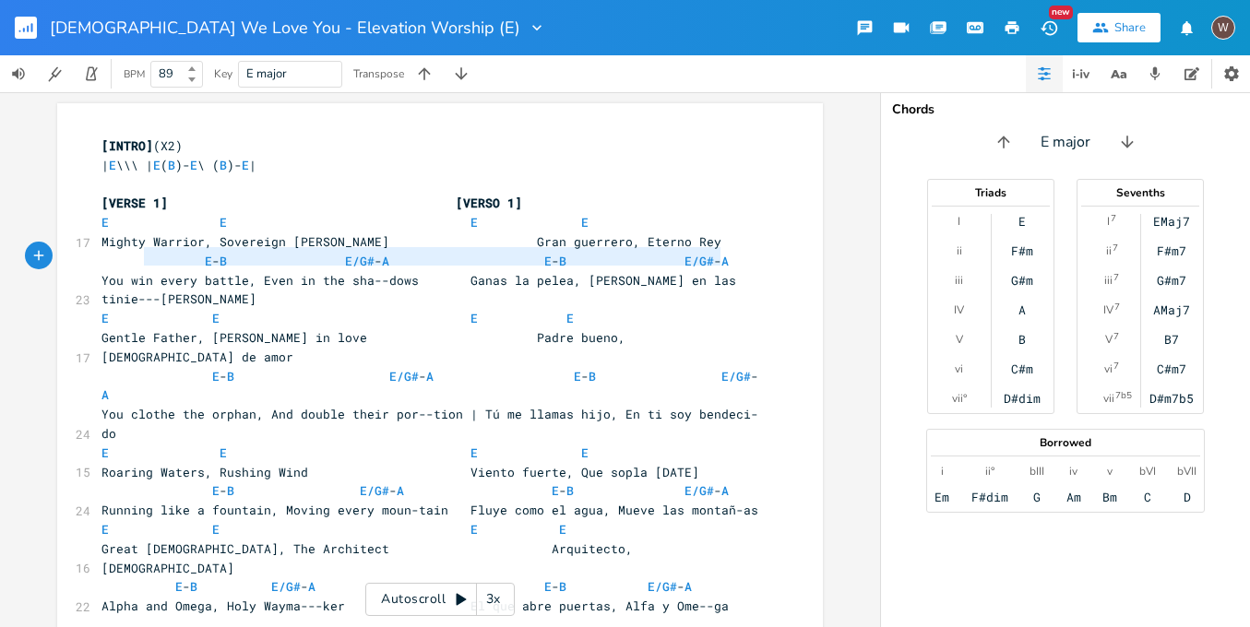
type textarea "E-B E/G#- A E-B E/G#-A"
drag, startPoint x: 703, startPoint y: 258, endPoint x: 17, endPoint y: 257, distance: 686.5
click at [18, 257] on div "E-B E/G#- A E-B E/G#-A x [INTRO] (X2) | E \\\ | E ( B )- E \ ( B )- E | ​ [VERS…" at bounding box center [440, 359] width 880 height 535
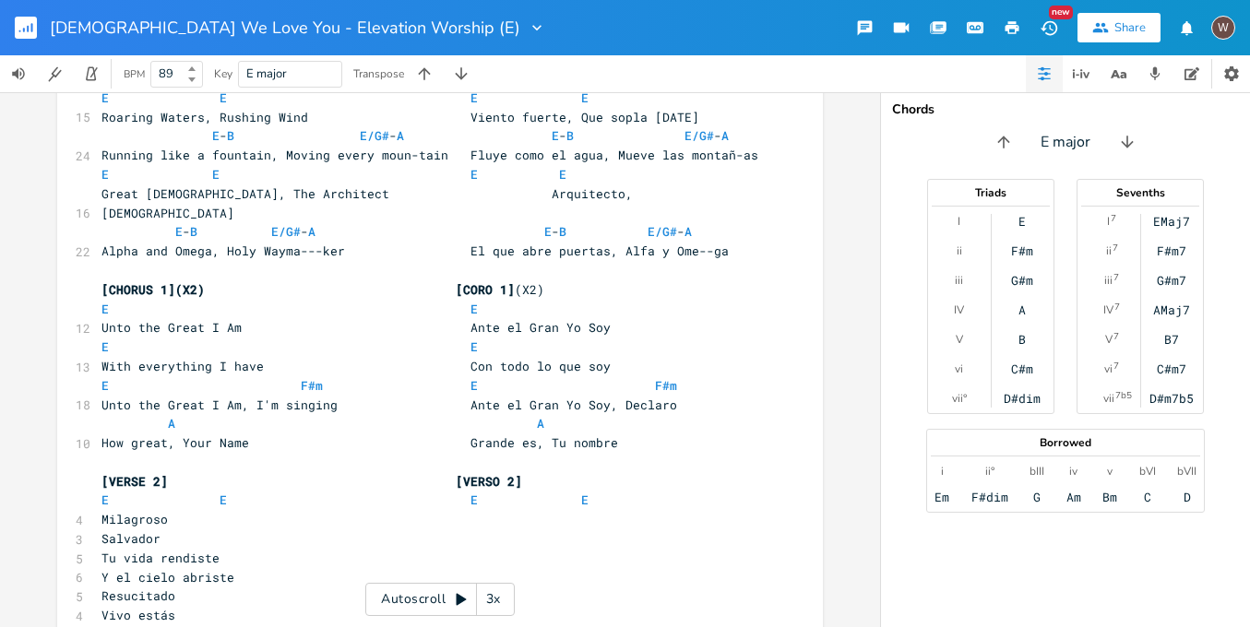
scroll to position [388, 0]
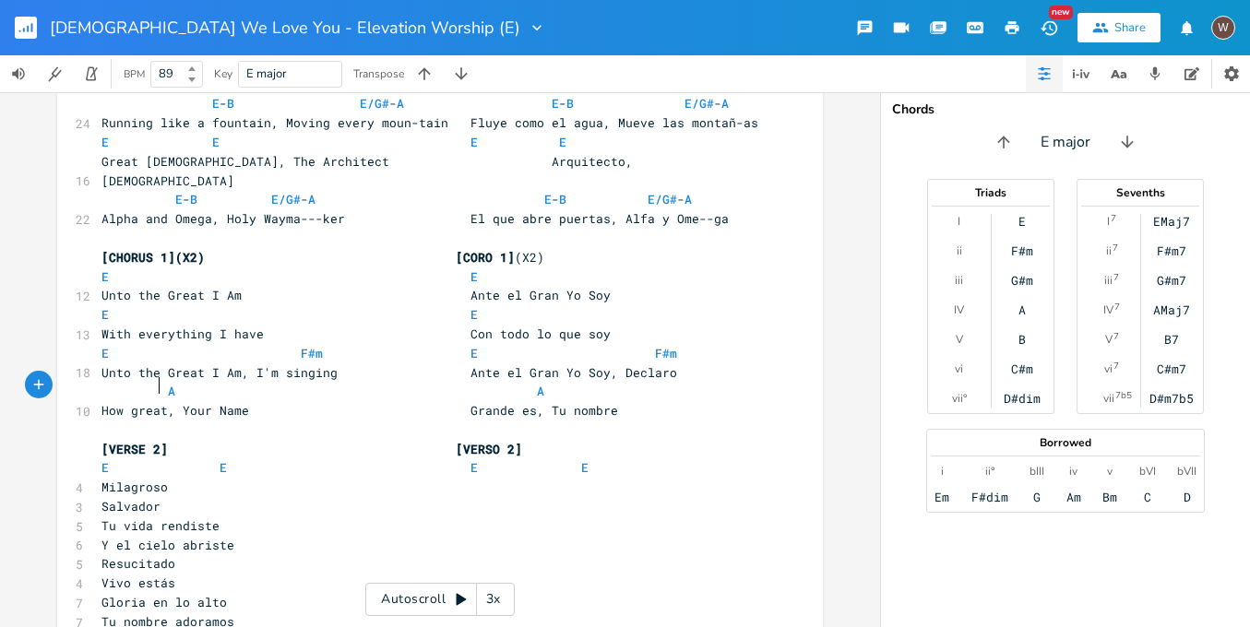
click at [233, 497] on pre "Salvador" at bounding box center [431, 506] width 666 height 19
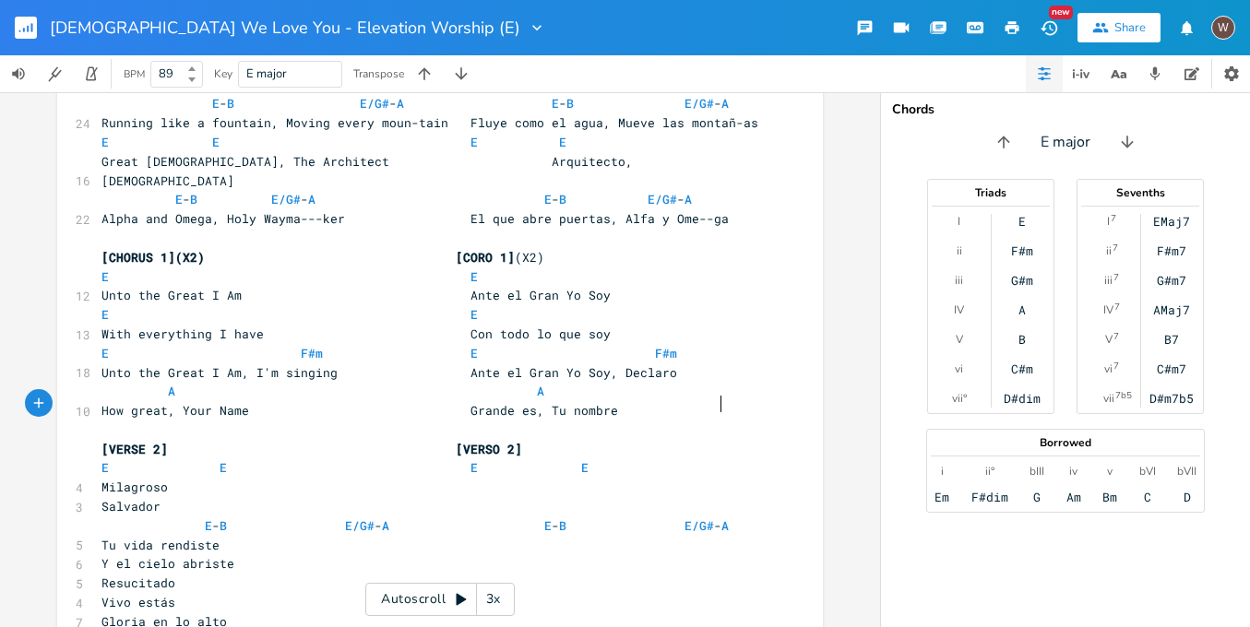
click at [98, 555] on pre "Y el cielo abriste" at bounding box center [431, 564] width 666 height 19
type textarea ","
click at [98, 536] on pre "Tu vida rendiste, Y el cielo abriste" at bounding box center [431, 545] width 666 height 19
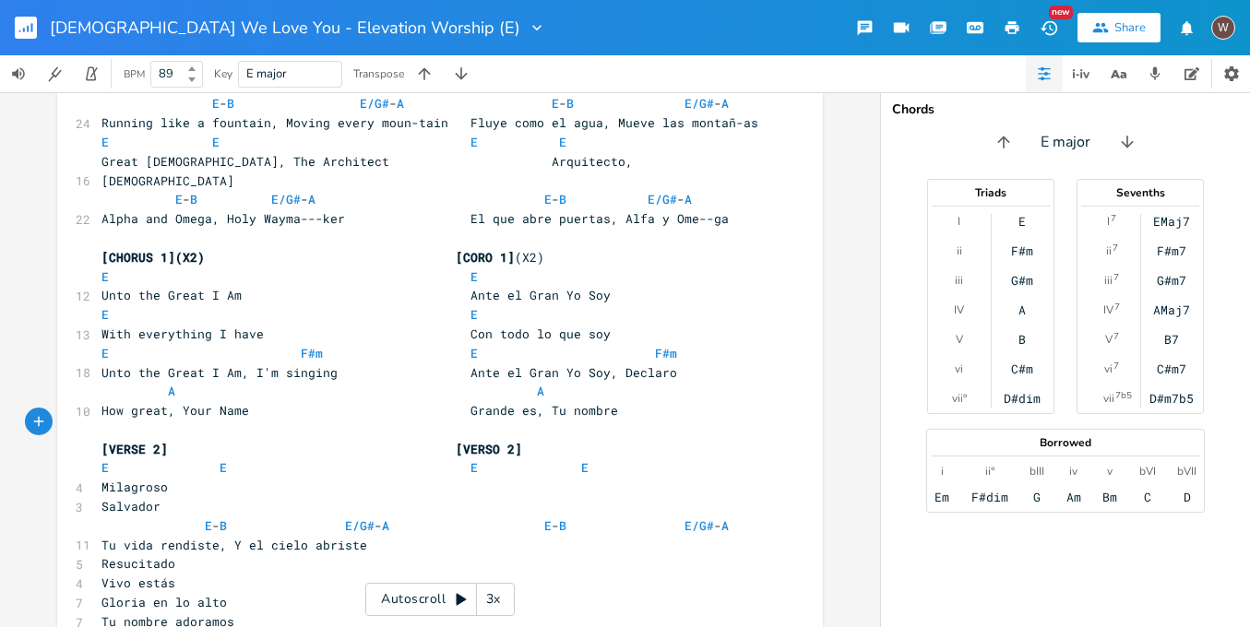
click at [102, 498] on span "Salvador" at bounding box center [131, 506] width 59 height 17
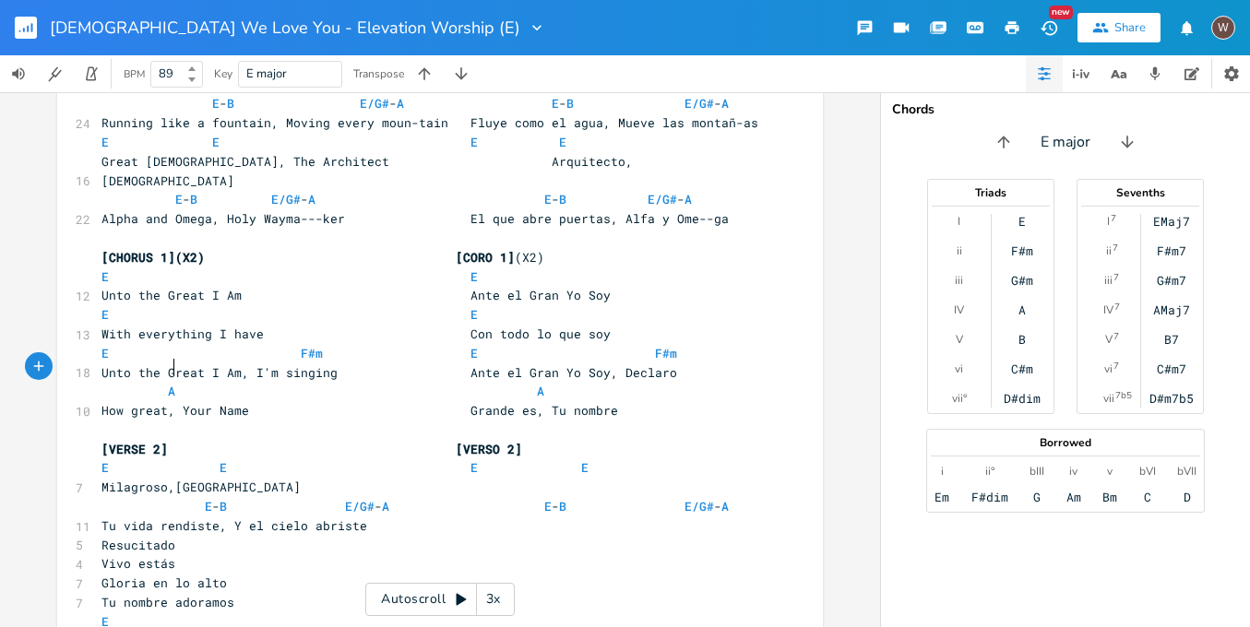
type textarea ","
click at [98, 478] on pre "Milagroso, [GEOGRAPHIC_DATA]" at bounding box center [431, 487] width 666 height 19
click at [262, 593] on pre "Tu nombre adoramos" at bounding box center [431, 602] width 666 height 19
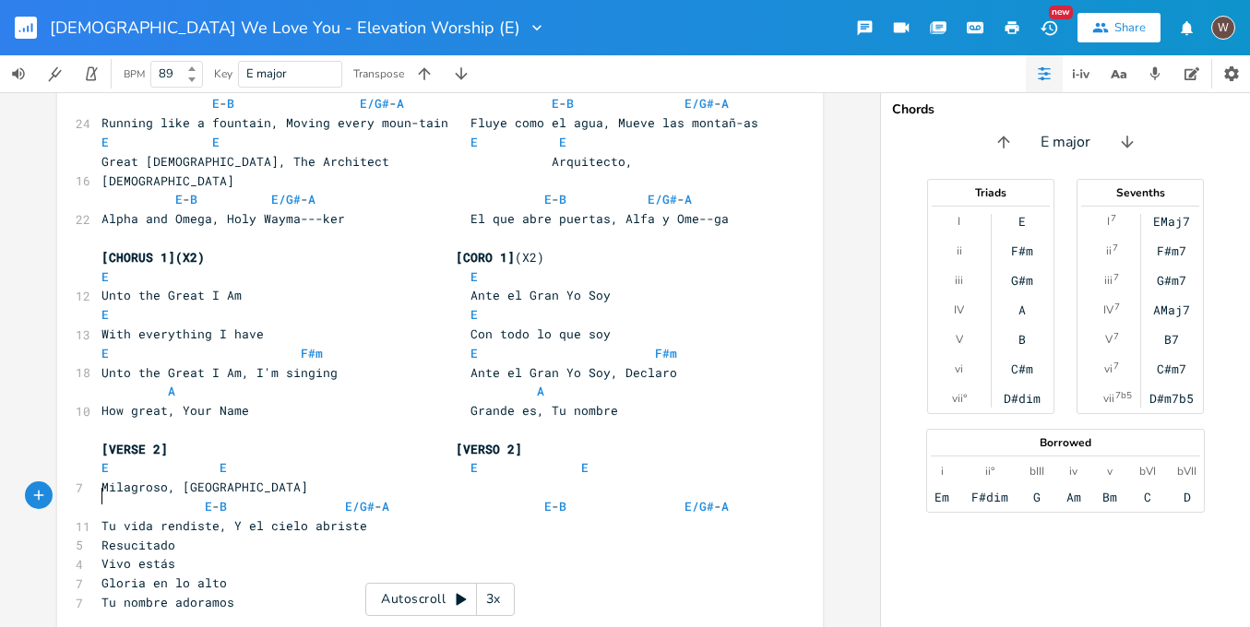
click at [376, 517] on pre "Tu vida rendiste, Y el cielo abriste" at bounding box center [431, 526] width 666 height 19
click at [102, 575] on span "Vivo estás" at bounding box center [139, 583] width 74 height 17
type textarea ","
click at [262, 555] on pre "Resucitado, Vivo estás" at bounding box center [431, 564] width 666 height 19
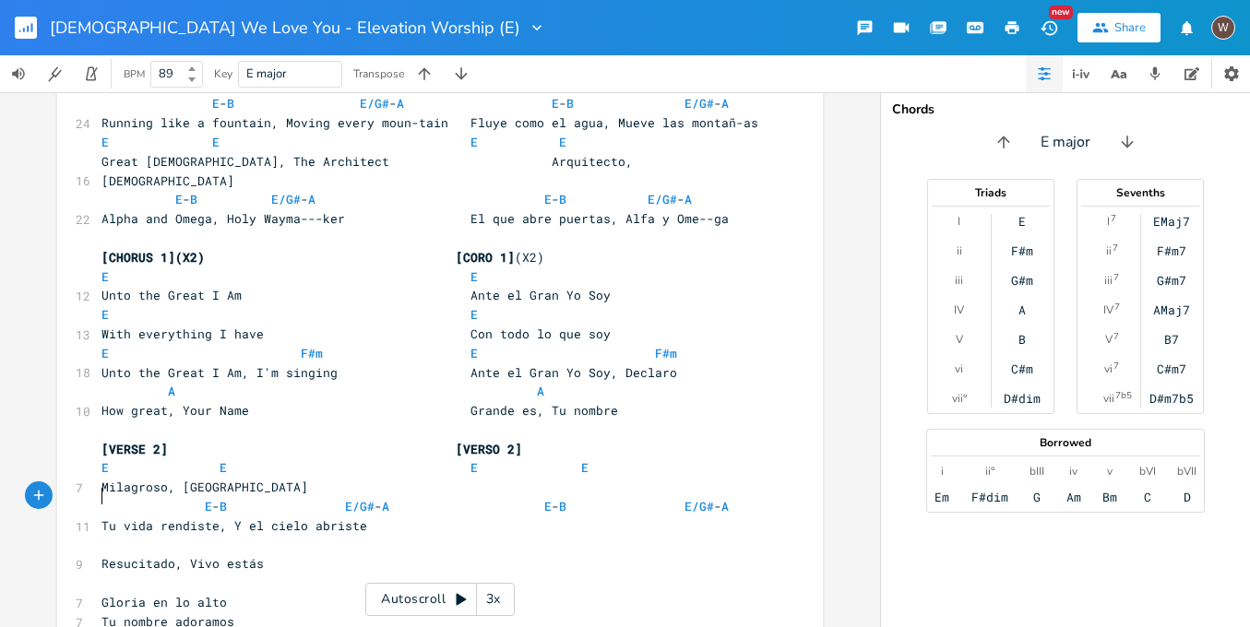
click at [102, 614] on span "Tu nombre adoramos" at bounding box center [168, 622] width 133 height 17
type textarea ","
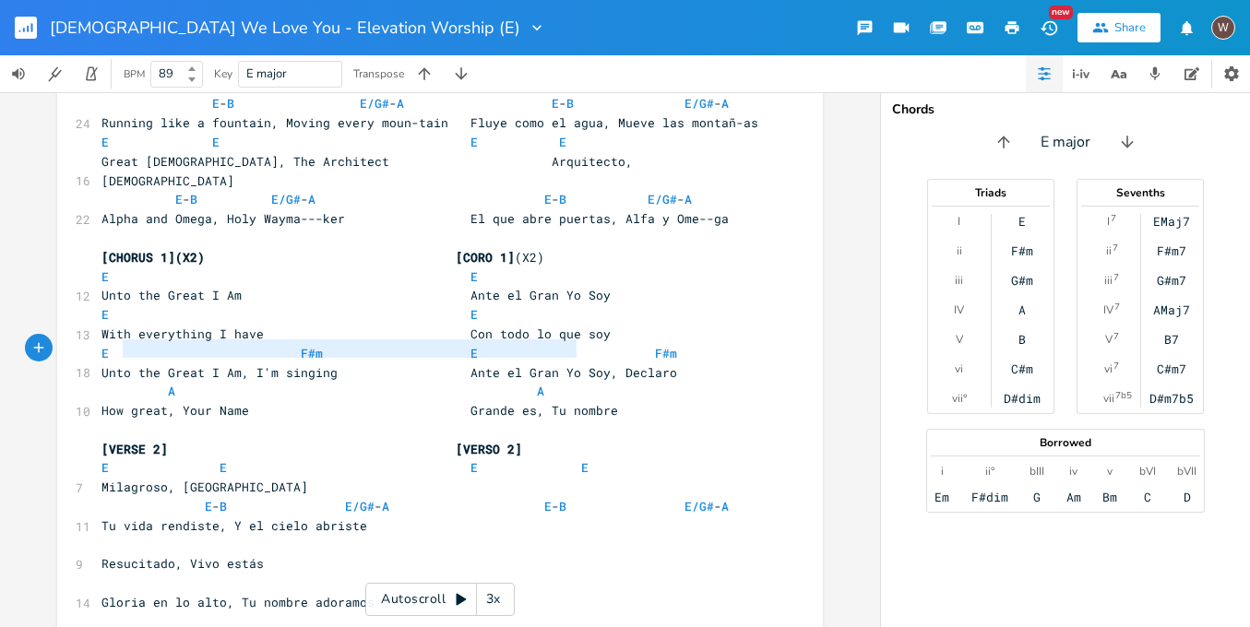
type textarea "E E E E"
drag, startPoint x: 570, startPoint y: 349, endPoint x: 70, endPoint y: 347, distance: 500.1
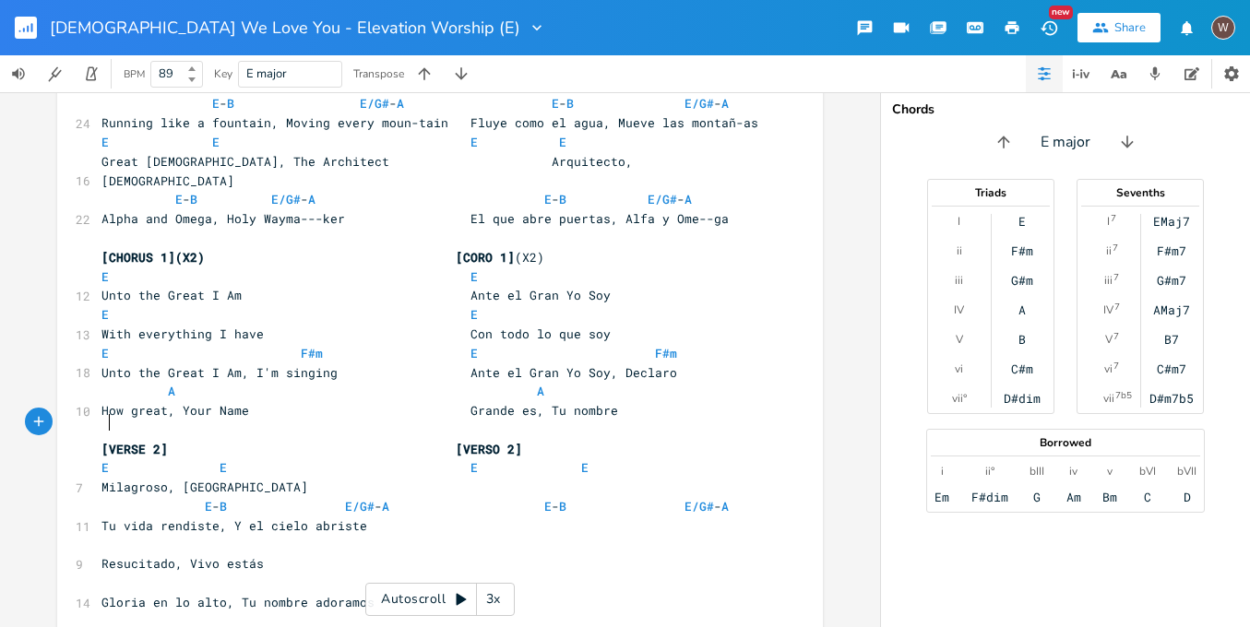
click at [115, 536] on pre at bounding box center [431, 545] width 666 height 19
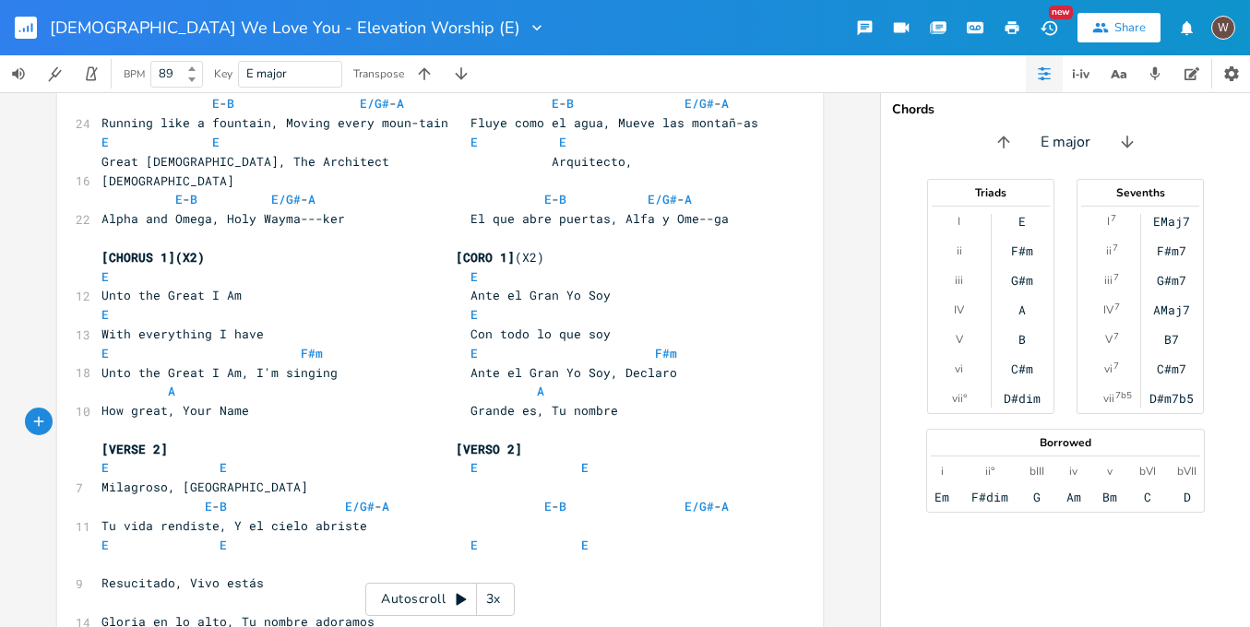
click at [102, 556] on span at bounding box center [105, 564] width 7 height 17
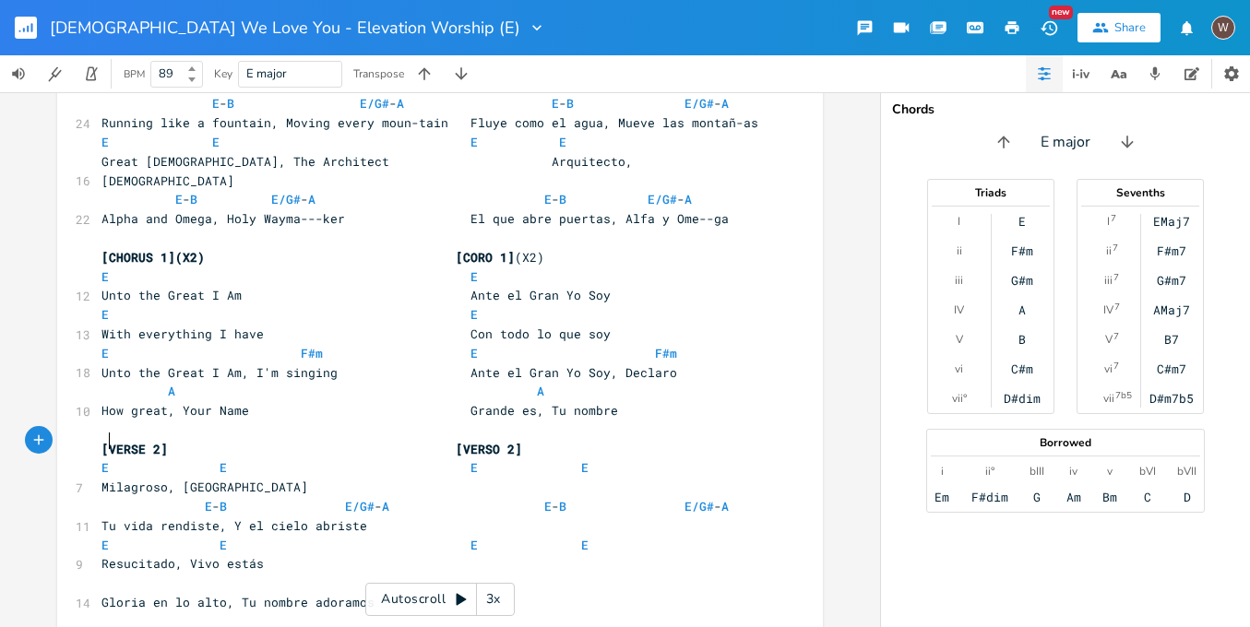
click at [102, 556] on span "Resucitado, Vivo estás" at bounding box center [183, 564] width 162 height 17
type textarea "E-B E/G#- A E-B E/G#-A"
drag, startPoint x: 727, startPoint y: 382, endPoint x: 49, endPoint y: 382, distance: 678.2
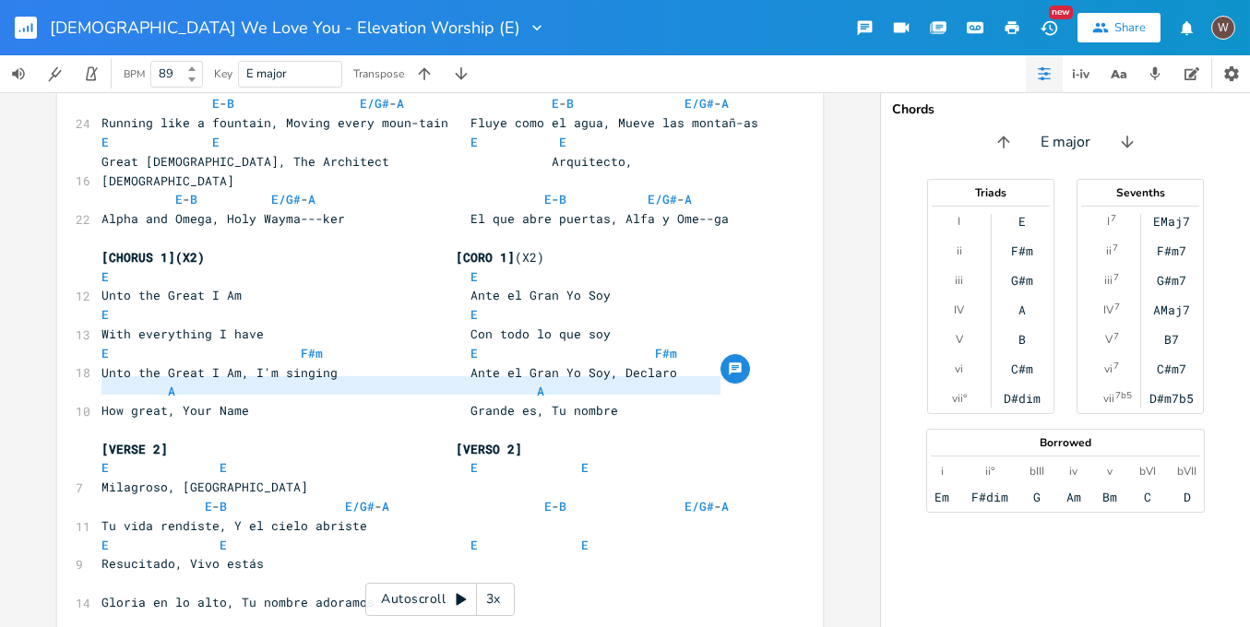
click at [49, 382] on div "E-B E/G#- A E-B E/G#-A x [INTRO] (X2) | E \\\ | E ( B )- E \ ( B )- E | ​ [VERS…" at bounding box center [440, 359] width 880 height 535
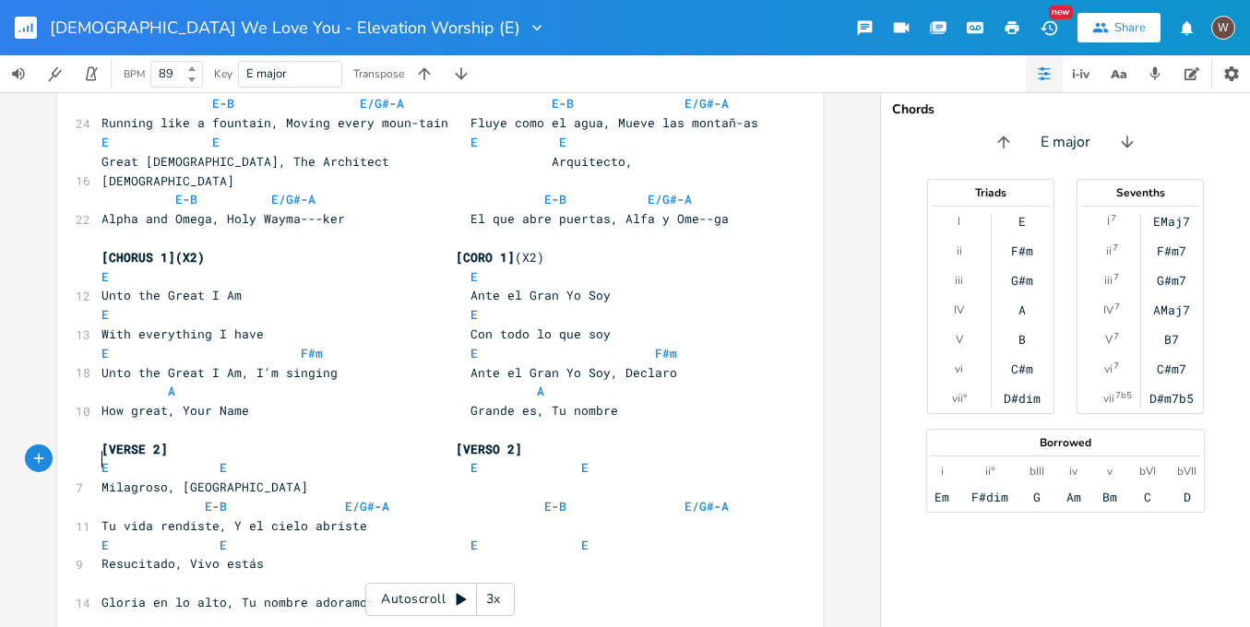
click at [98, 574] on pre "​" at bounding box center [431, 583] width 666 height 19
paste textarea
click at [102, 594] on span "Gloria en lo alto, Tu nombre adoramos" at bounding box center [238, 602] width 273 height 17
type textarea "E"
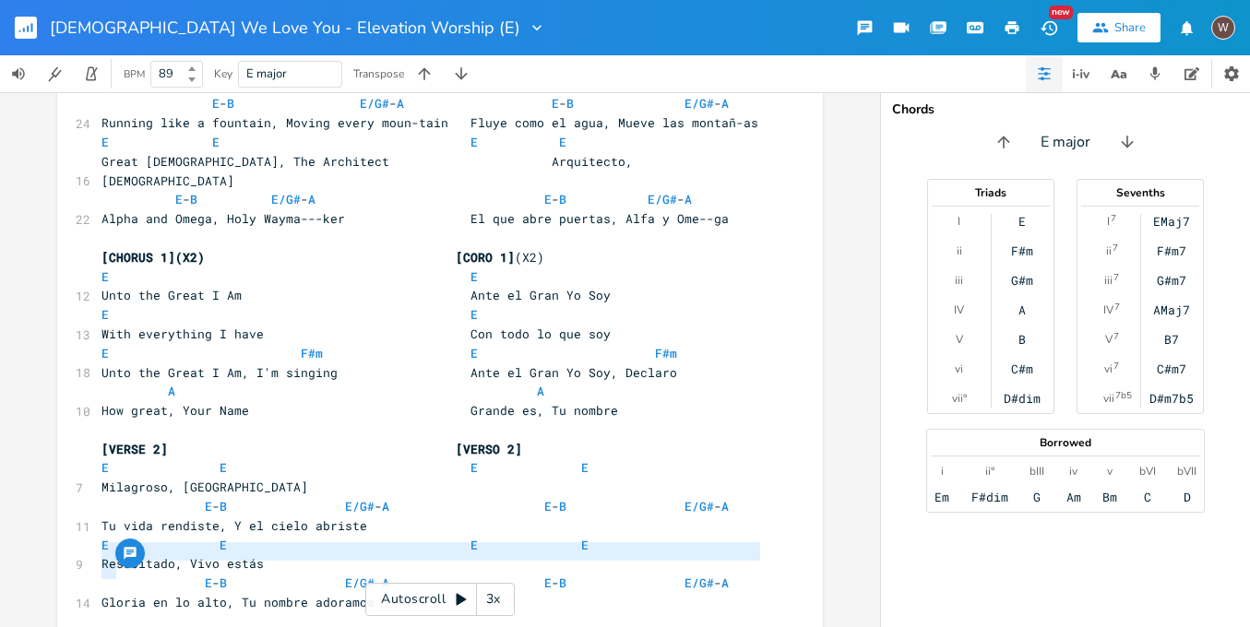
drag, startPoint x: 109, startPoint y: 569, endPoint x: 80, endPoint y: 551, distance: 34.0
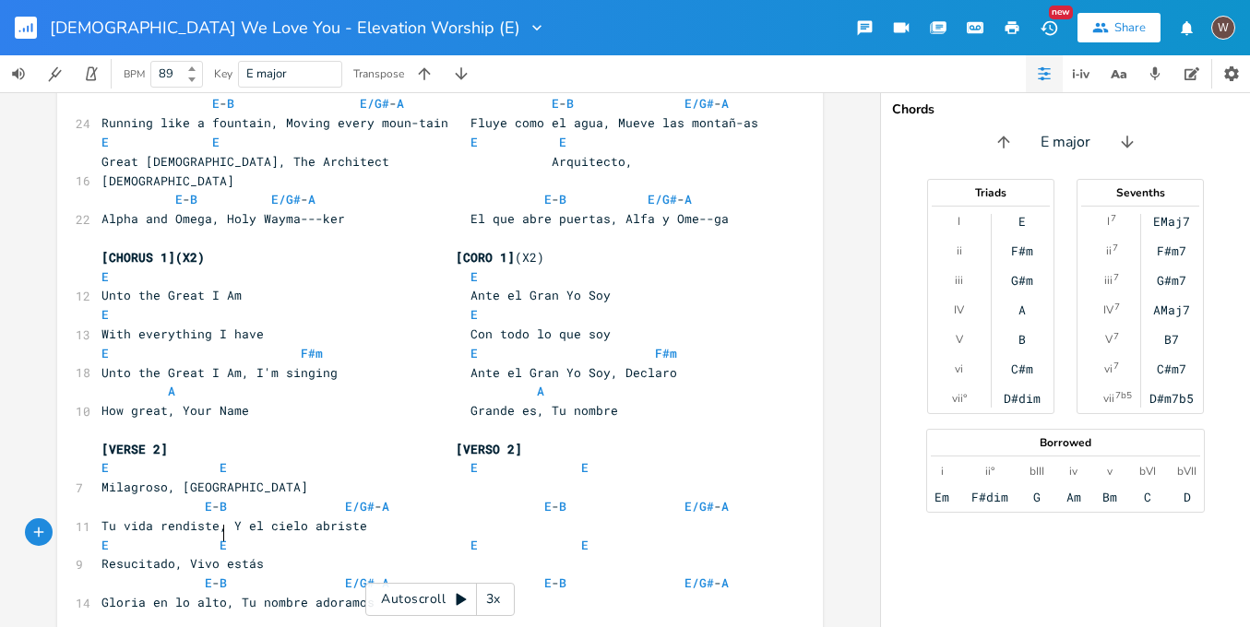
type textarea ","
type textarea "Wonder Worker, Bread of Life"
drag, startPoint x: 289, startPoint y: 533, endPoint x: 26, endPoint y: 534, distance: 263.0
click at [27, 535] on div "Wonder Worker, Bread of Life x [INTRO] (X2) | E \\\ | E ( B )- E \ ( B )- E | ​…" at bounding box center [440, 359] width 880 height 535
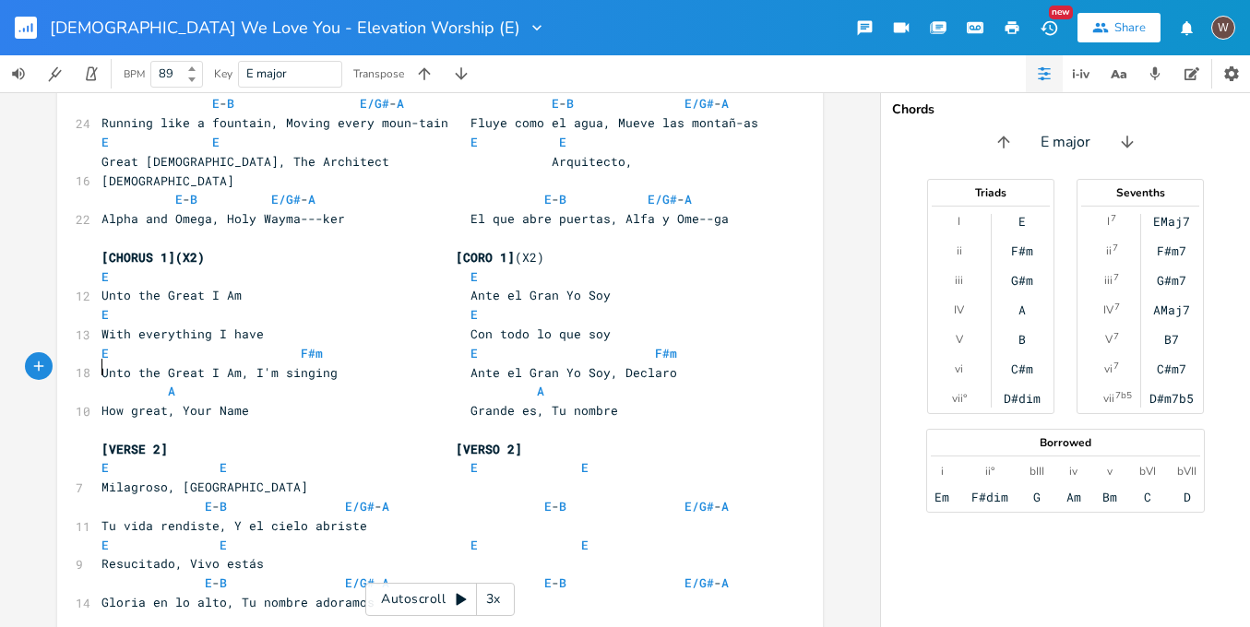
click at [98, 478] on pre "Milagroso, [GEOGRAPHIC_DATA]" at bounding box center [431, 487] width 666 height 19
paste textarea
click at [199, 478] on pre "Wonder Worker, Bread of Life Milagroso, [GEOGRAPHIC_DATA]" at bounding box center [431, 487] width 666 height 19
click at [420, 460] on span "E E E E" at bounding box center [342, 468] width 480 height 17
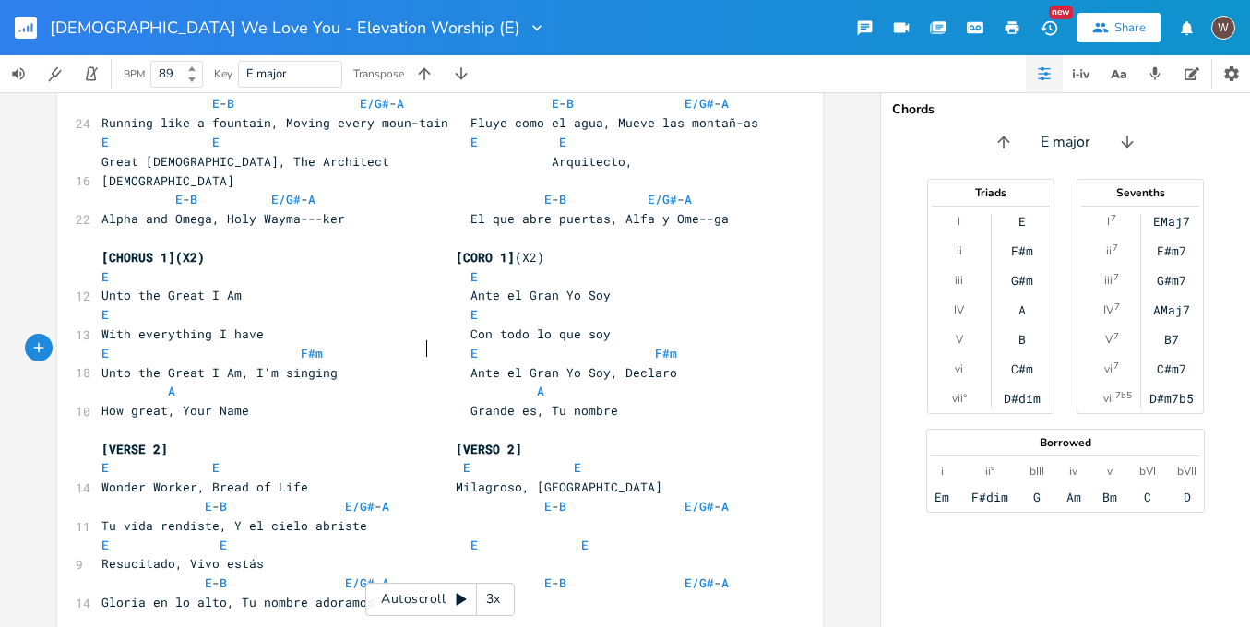
scroll to position [0, 2]
click at [556, 460] on span "E E E E" at bounding box center [345, 468] width 487 height 17
click at [455, 479] on span "Wonder Worker, Bread of Life Milagroso, [GEOGRAPHIC_DATA]" at bounding box center [382, 487] width 561 height 17
drag, startPoint x: 496, startPoint y: 355, endPoint x: 506, endPoint y: 354, distance: 9.3
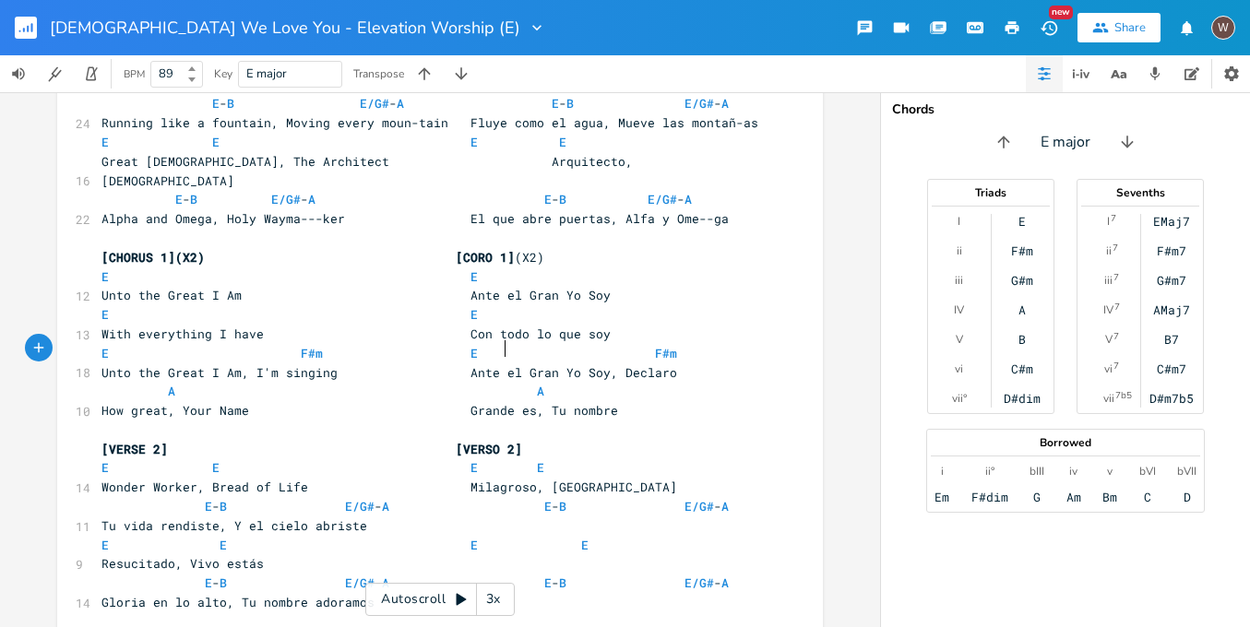
click at [496, 460] on span "E E E E" at bounding box center [323, 468] width 443 height 17
type textarea "E Wonder Worker, Bread of Life"
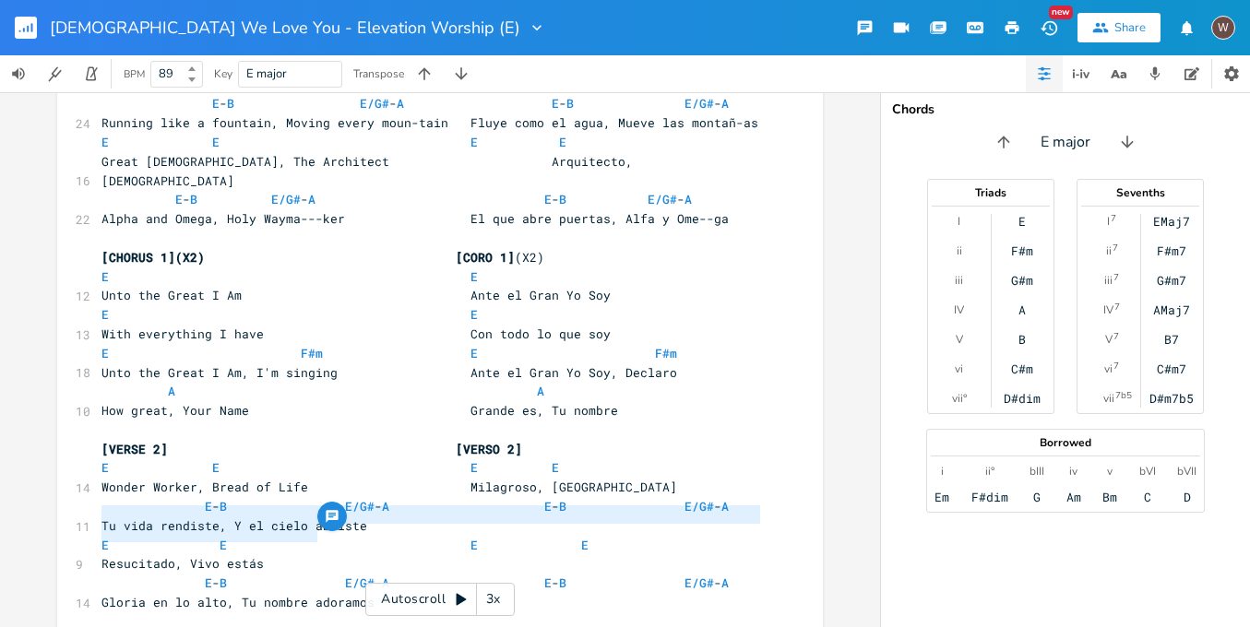
drag, startPoint x: 318, startPoint y: 534, endPoint x: 69, endPoint y: 514, distance: 250.0
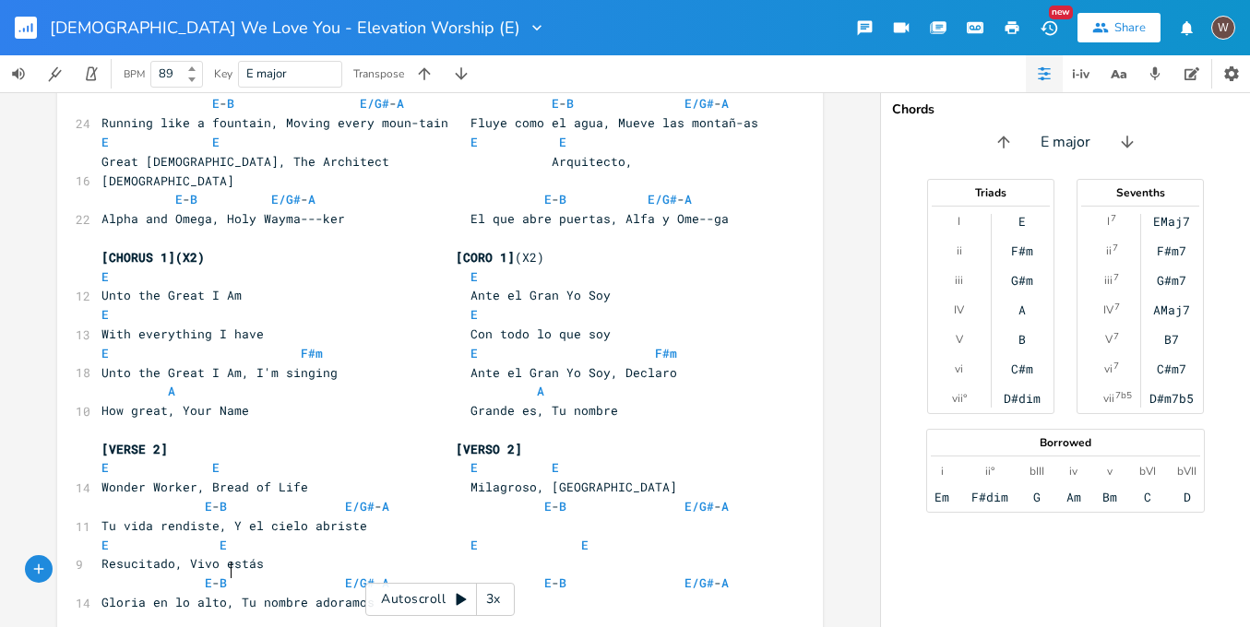
type textarea "E/G# A"
drag, startPoint x: 234, startPoint y: 573, endPoint x: 49, endPoint y: 571, distance: 185.5
click at [49, 571] on div "E/G# A x [INTRO] (X2) | E \\\ | E ( B )- E \ ( B )- E | ​ [VERSE 1] [VERSO 1] E…" at bounding box center [440, 359] width 880 height 535
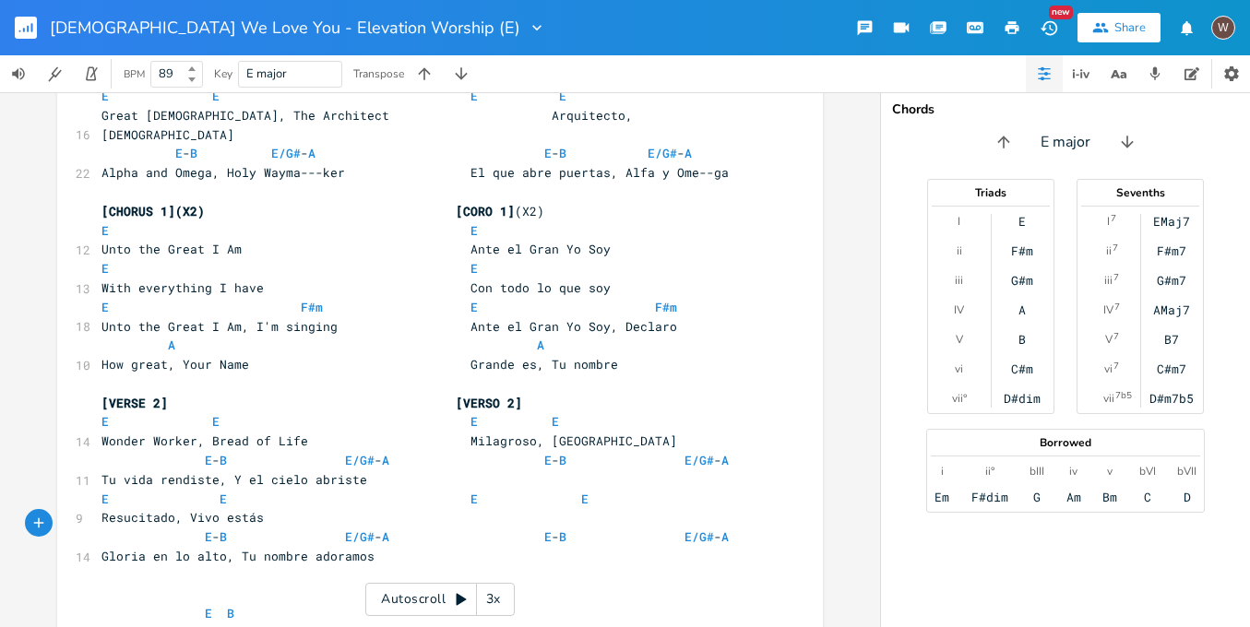
scroll to position [557, 0]
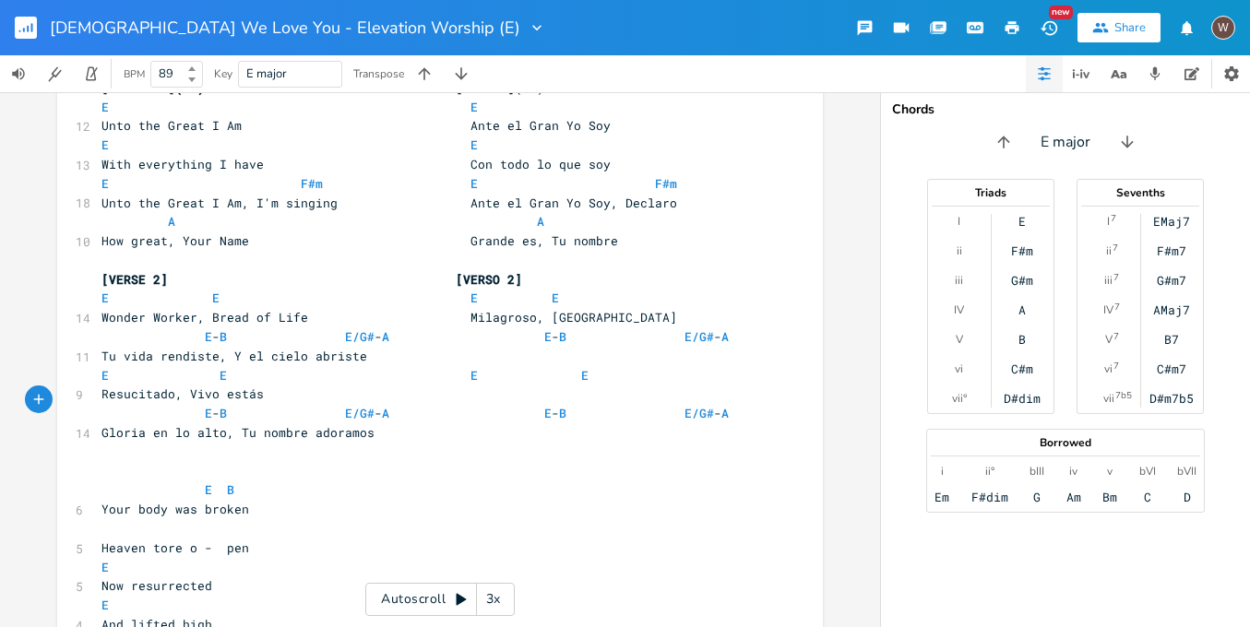
click at [102, 540] on span "Heaven tore o - pen" at bounding box center [176, 548] width 148 height 17
type textarea ","
type textarea "Your body was broken, Heaven tore o - pen"
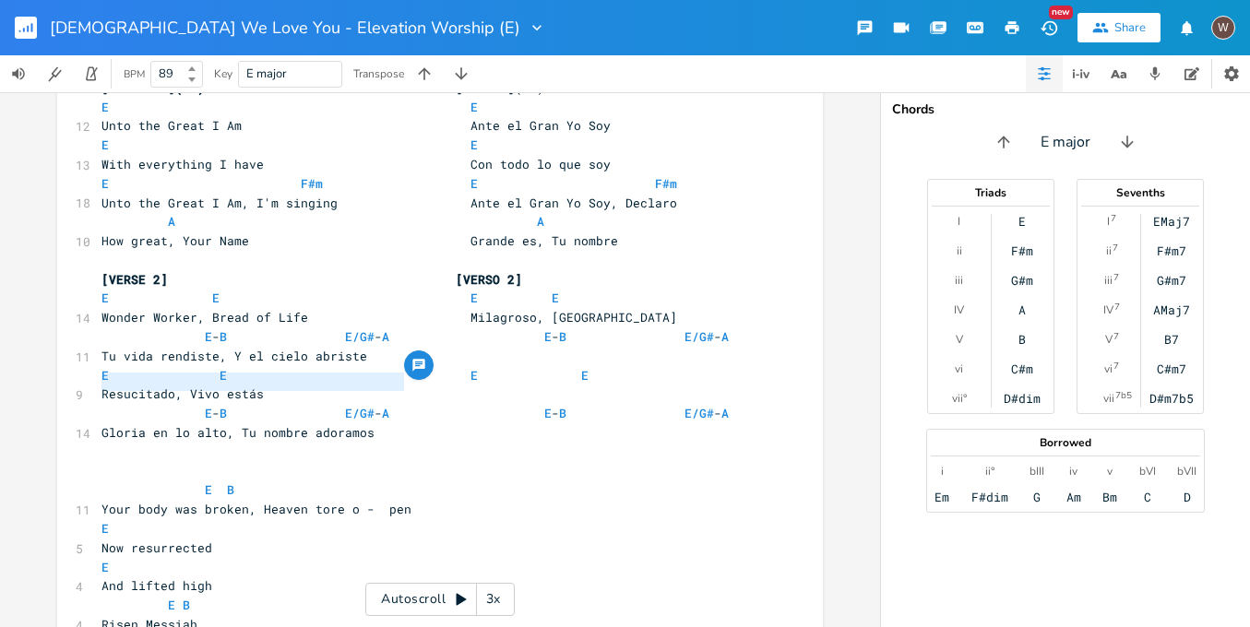
drag, startPoint x: 407, startPoint y: 384, endPoint x: 43, endPoint y: 381, distance: 363.6
click at [43, 381] on div "Your body was broken, Heaven tore o - pen x [INTRO] (X2) | E \\\ | E ( B )- E \…" at bounding box center [440, 359] width 880 height 535
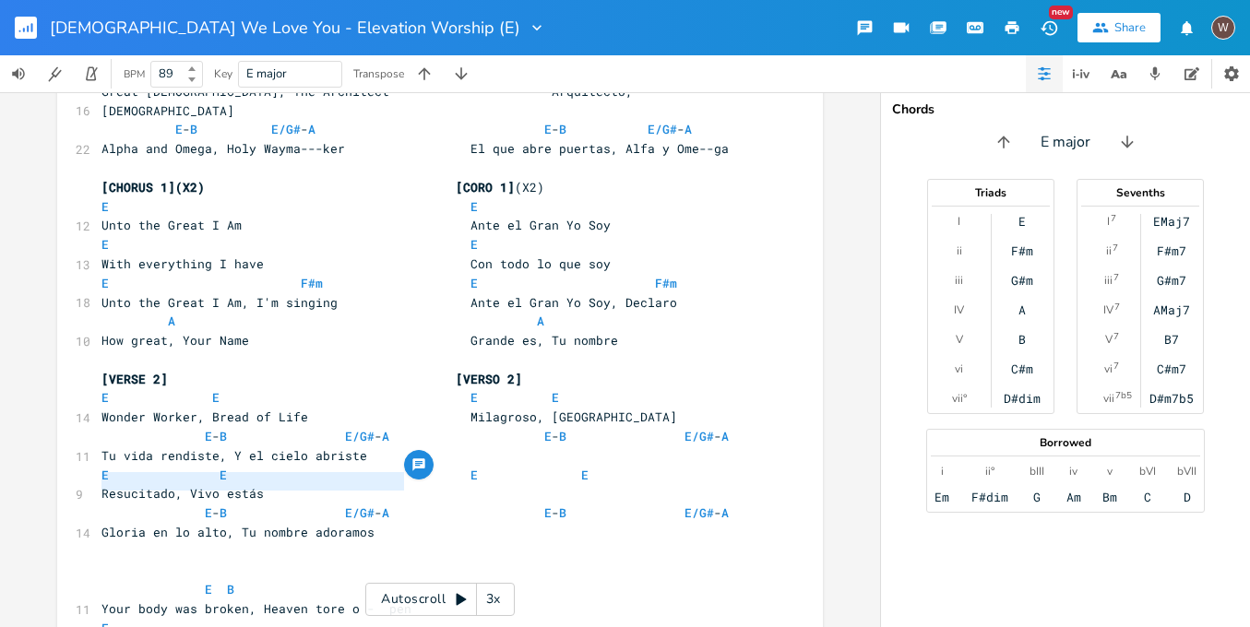
scroll to position [425, 0]
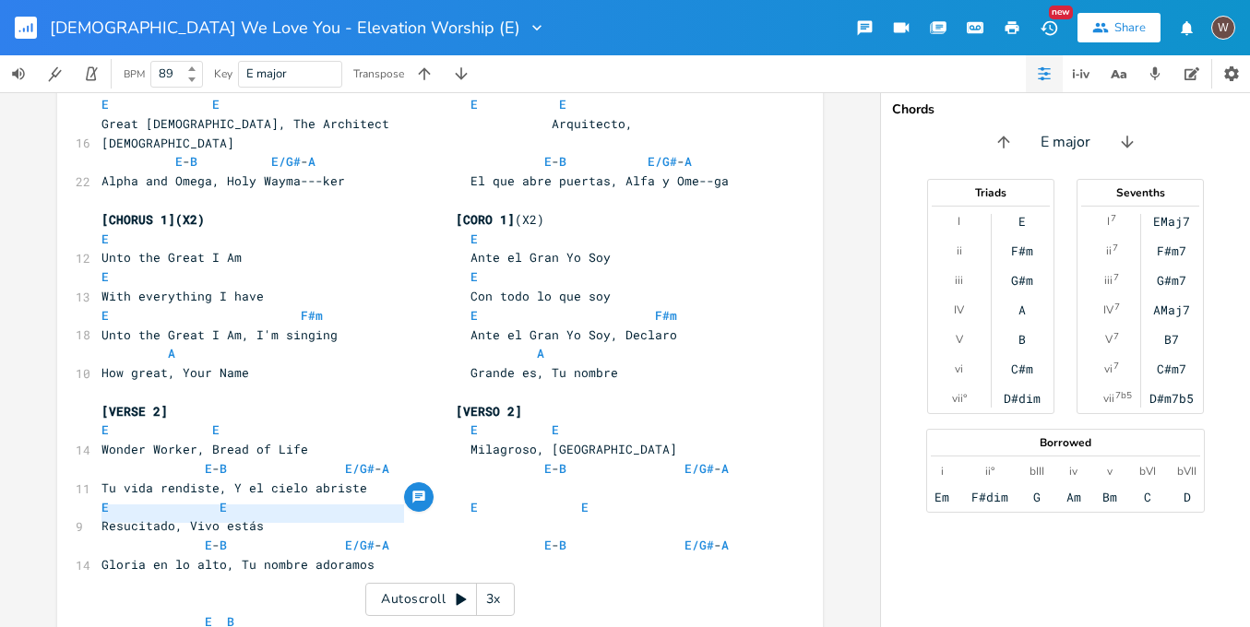
click at [98, 479] on pre "Tu vida rendiste, Y el cielo abriste" at bounding box center [431, 488] width 666 height 19
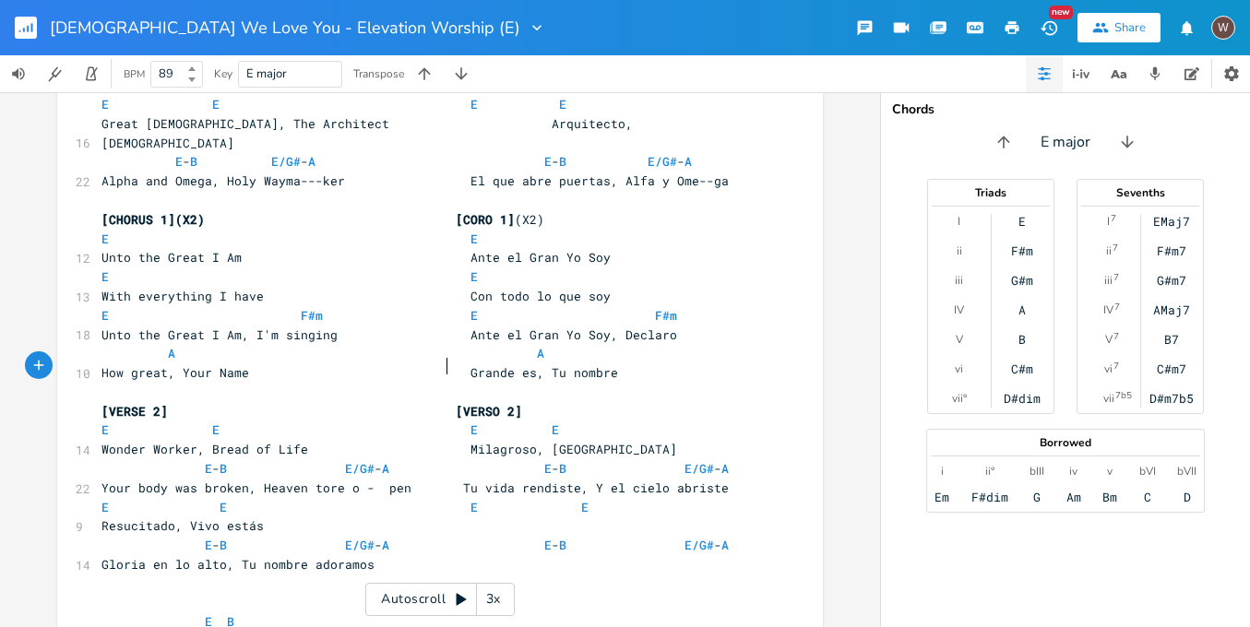
scroll to position [0, 18]
click at [209, 460] on span "E - B E/G# - A E - B E/G# - A" at bounding box center [415, 468] width 627 height 17
click at [337, 460] on span "E - B E/G# - A E - B E/G# - A" at bounding box center [415, 468] width 627 height 17
drag, startPoint x: 363, startPoint y: 367, endPoint x: 385, endPoint y: 376, distance: 24.0
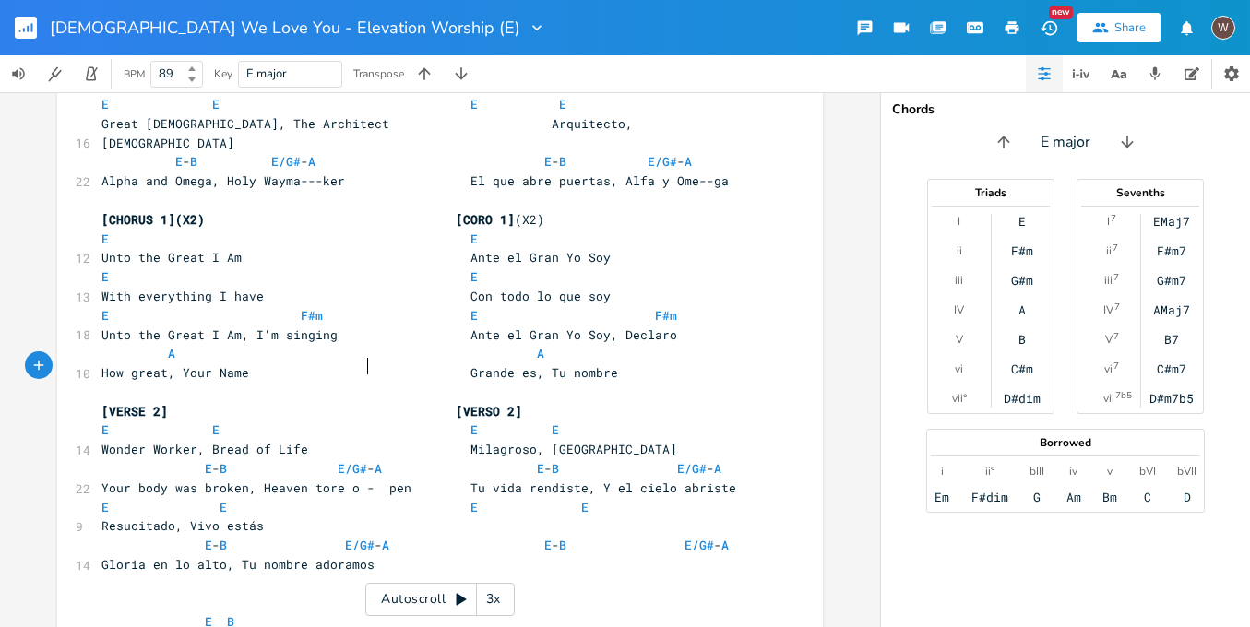
click at [363, 480] on span "Your body was broken, Heaven tore o - pen Tu vida rendiste, Y el cielo abriste" at bounding box center [419, 488] width 635 height 17
drag, startPoint x: 378, startPoint y: 369, endPoint x: 350, endPoint y: 372, distance: 28.7
click at [350, 480] on span "Your body was broken, Heaven tore o - pen Tu vida rendiste, Y el cielo abriste" at bounding box center [419, 488] width 635 height 17
type textarea "----"
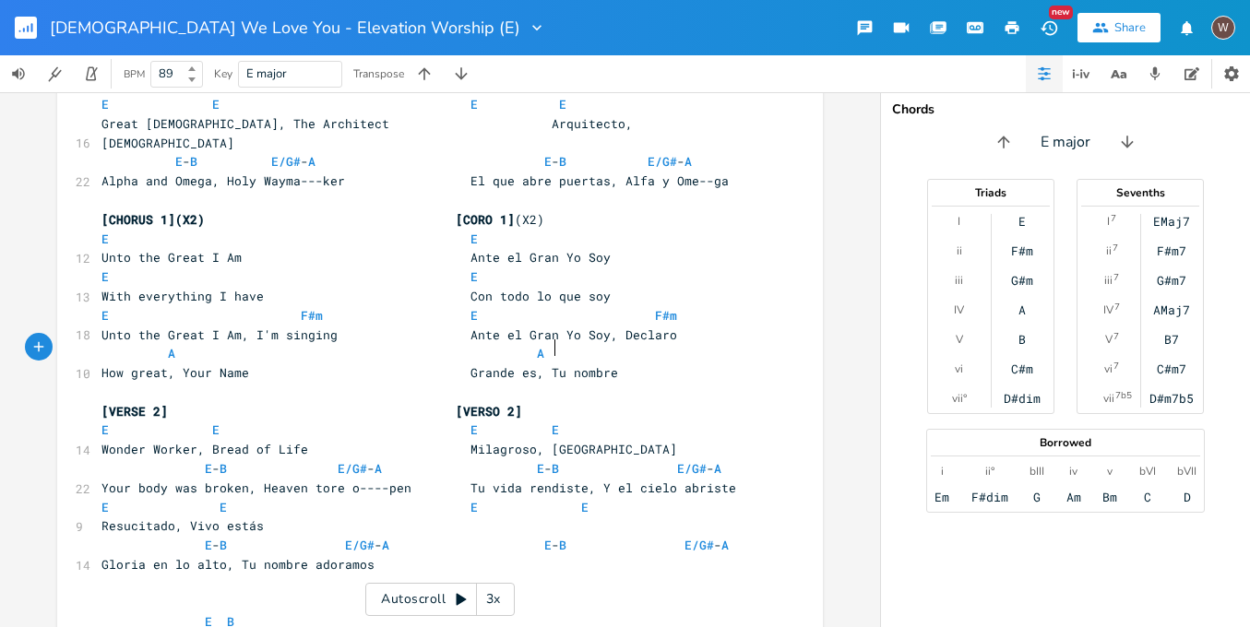
click at [547, 460] on span "E - B E/G# - A E - B E/G# - A" at bounding box center [412, 468] width 620 height 17
click at [669, 460] on span "E - B E/G# - A E - B E/G# - A" at bounding box center [412, 468] width 620 height 17
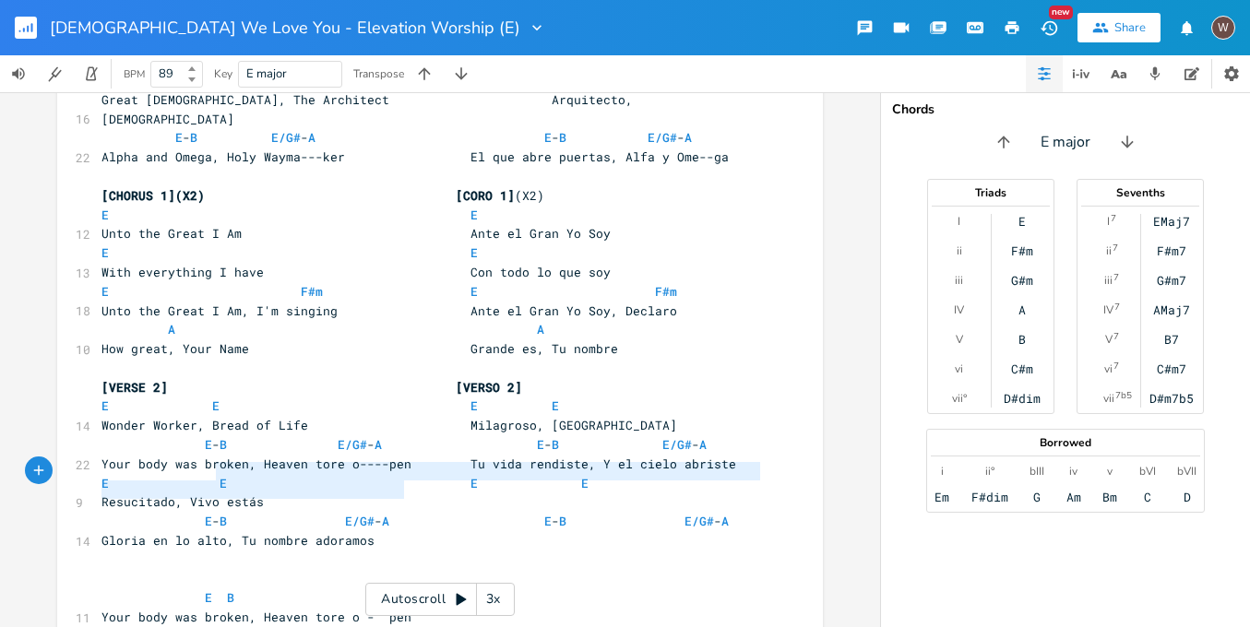
type textarea "E B Your body was broken, Heaven tore o - pen"
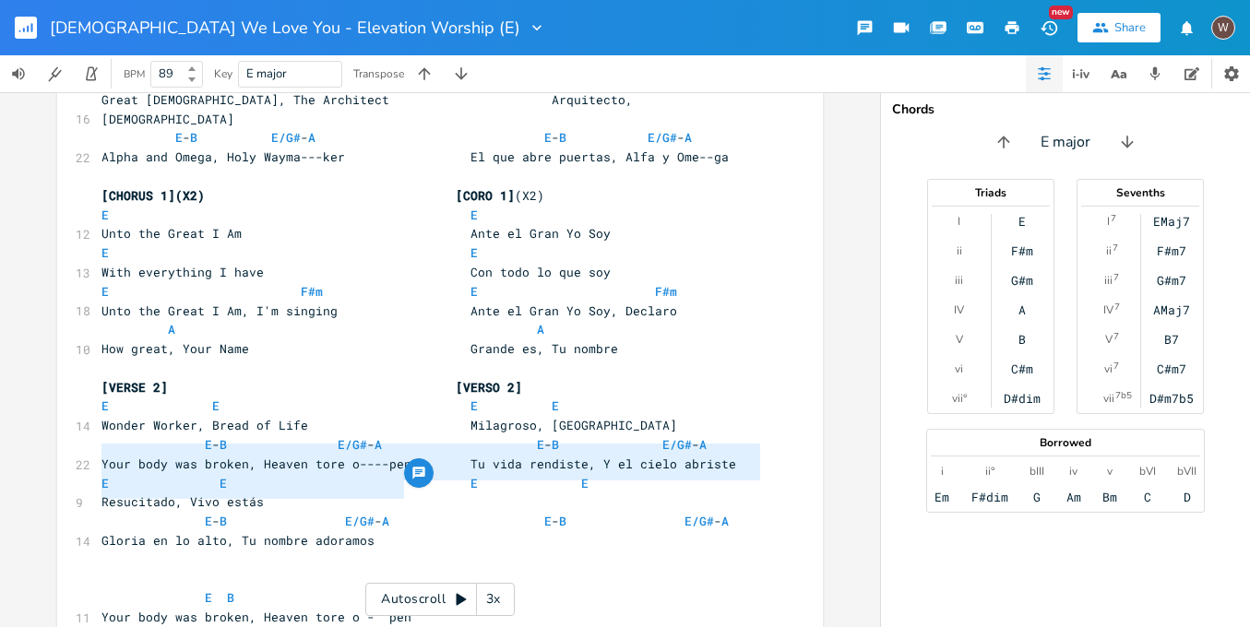
drag, startPoint x: 420, startPoint y: 487, endPoint x: 78, endPoint y: 444, distance: 345.1
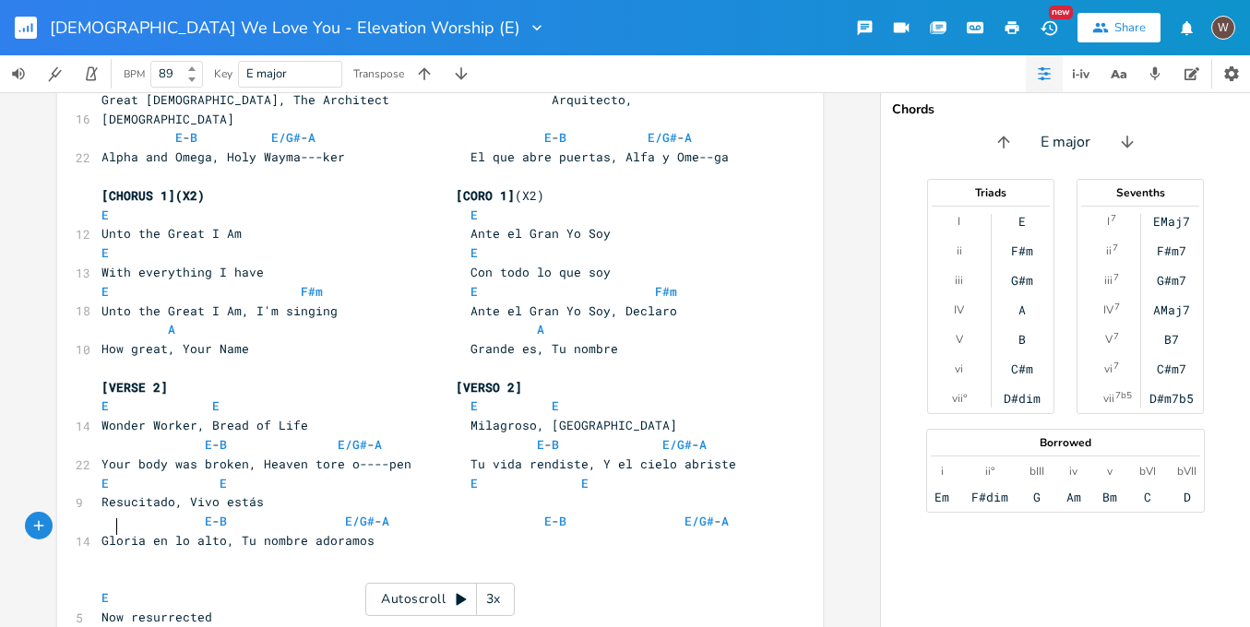
type textarea "E"
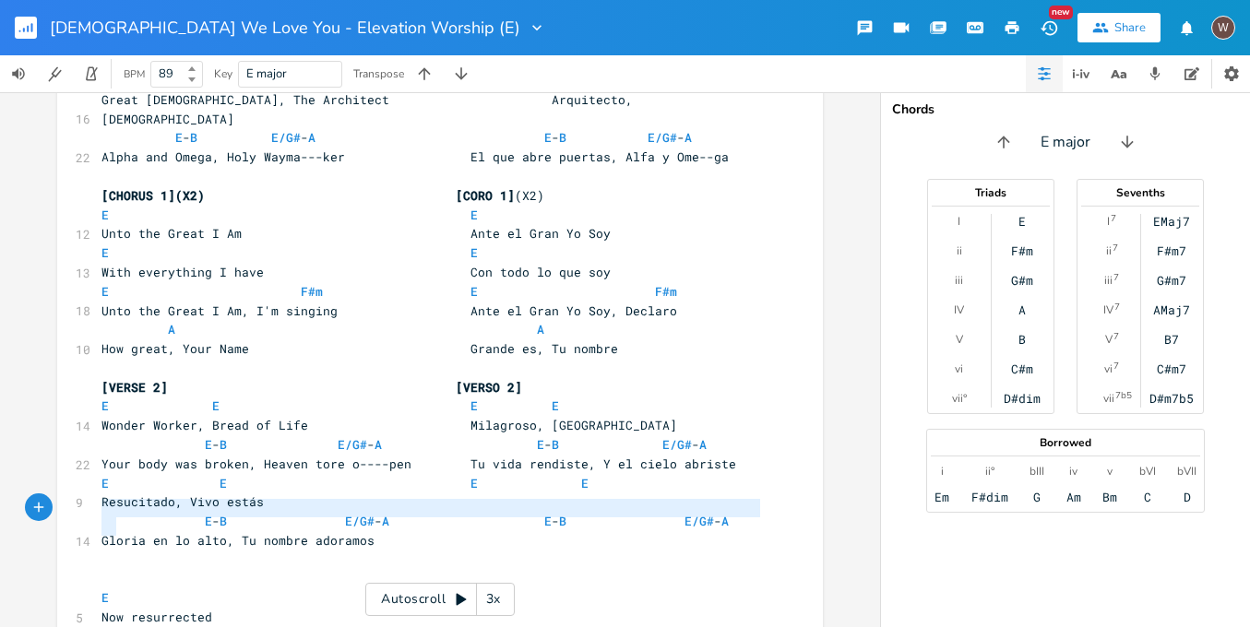
drag, startPoint x: 108, startPoint y: 524, endPoint x: 81, endPoint y: 508, distance: 31.0
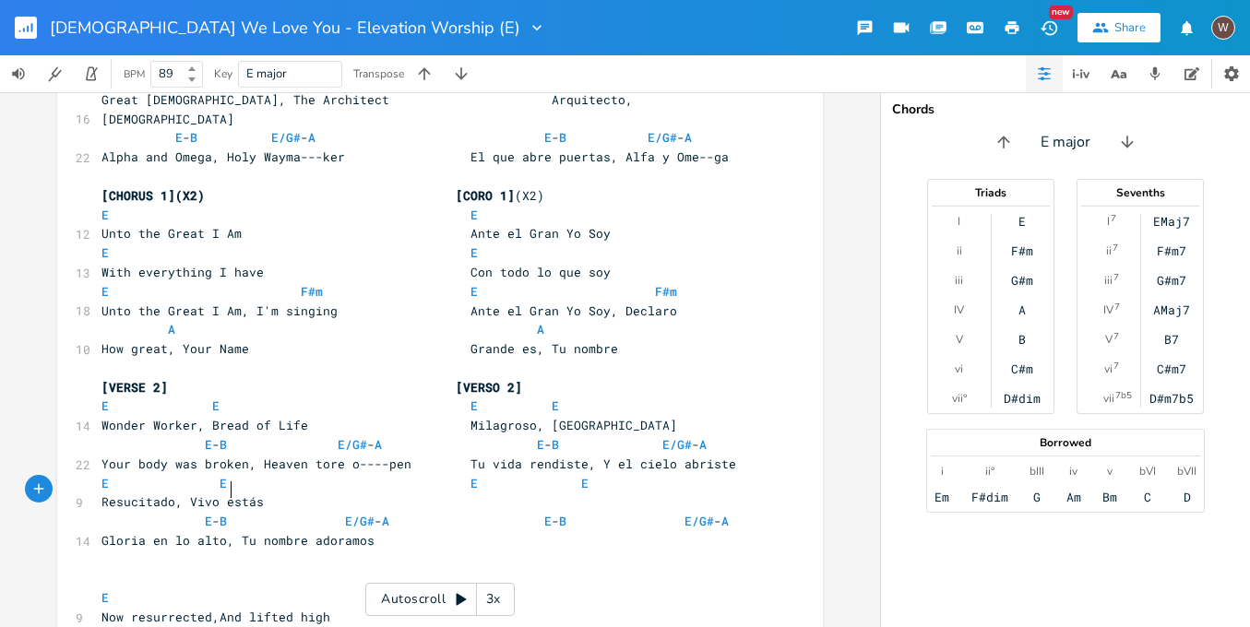
type textarea ","
type textarea "Now resurrected, And lifted high"
drag, startPoint x: 352, startPoint y: 491, endPoint x: 54, endPoint y: 488, distance: 297.1
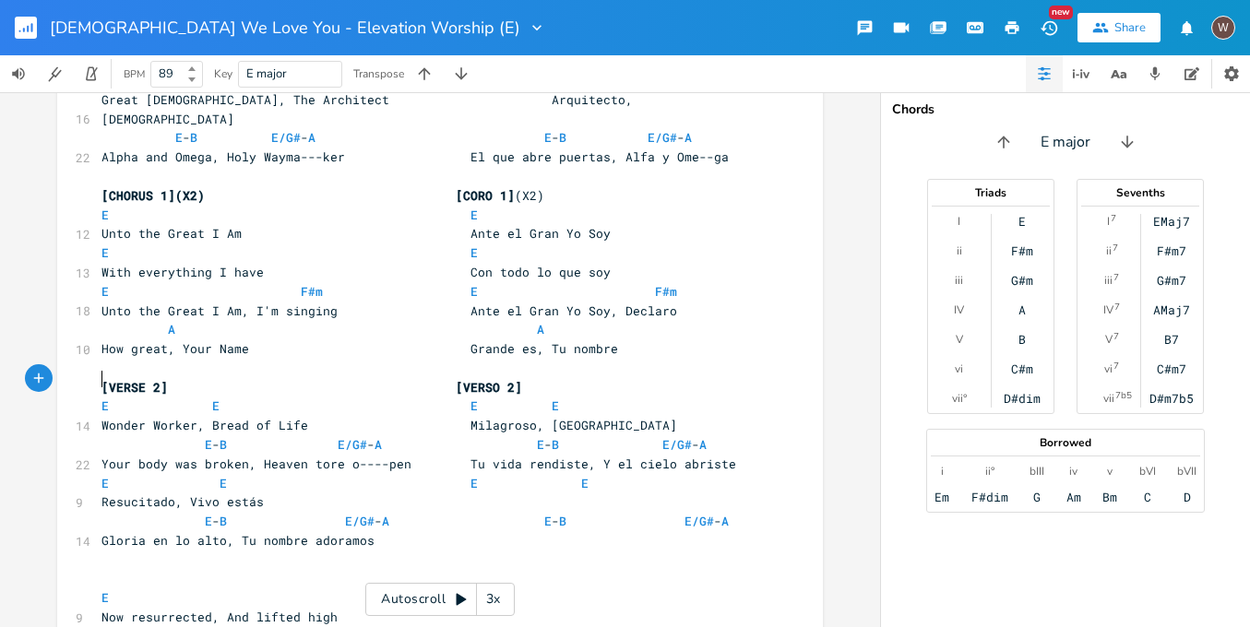
click at [102, 494] on span "Resucitado, Vivo estás" at bounding box center [183, 502] width 162 height 17
paste textarea
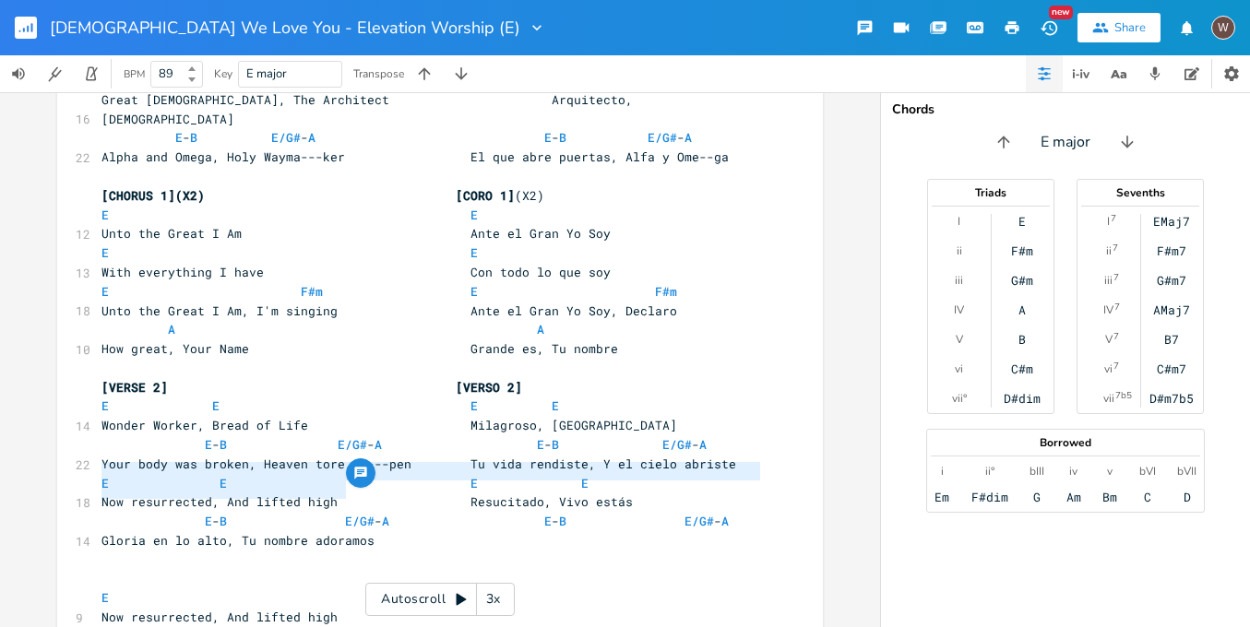
type textarea "E Now resurrected, And lifted high"
drag, startPoint x: 372, startPoint y: 495, endPoint x: 77, endPoint y: 461, distance: 297.1
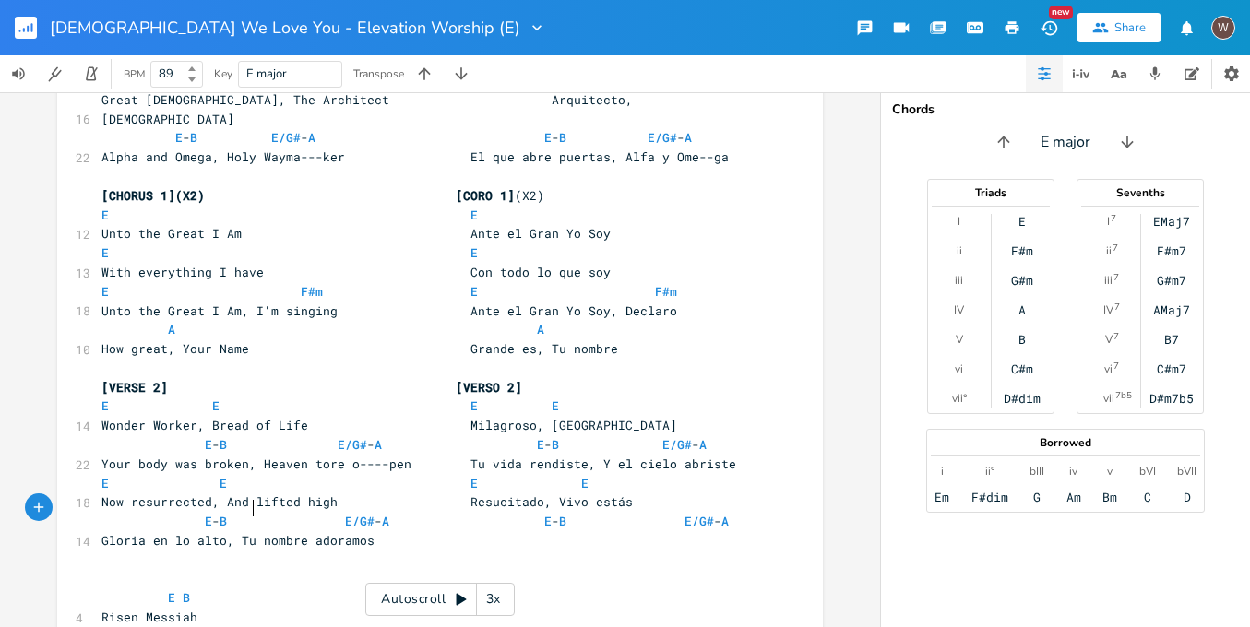
type textarea "E/G# A"
drag, startPoint x: 255, startPoint y: 507, endPoint x: 53, endPoint y: 505, distance: 202.1
type textarea ","
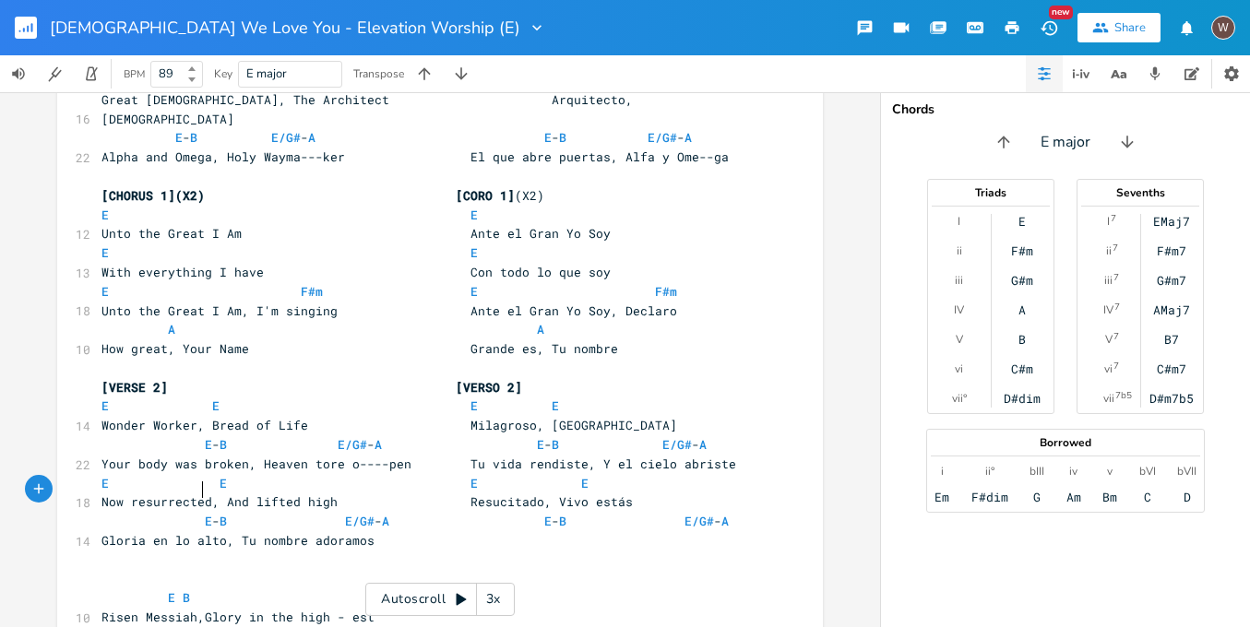
scroll to position [0, 6]
type textarea "Risen Messiah, Glory in the high - est"
drag, startPoint x: 373, startPoint y: 493, endPoint x: 79, endPoint y: 491, distance: 293.4
click at [98, 608] on div "10 Risen Messiah, Glory in the high - est" at bounding box center [431, 617] width 666 height 19
click at [102, 532] on span "Gloria en lo alto, Tu nombre adoramos" at bounding box center [238, 540] width 273 height 17
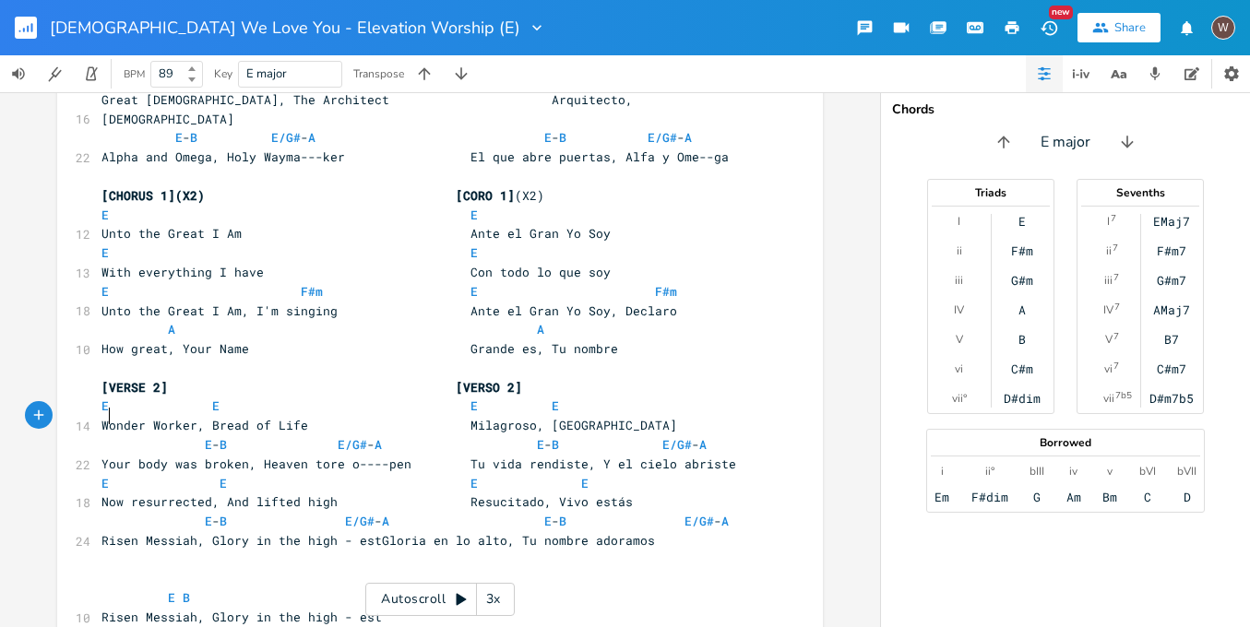
click at [102, 532] on span "Risen Messiah, Glory in the high - estGloria en lo alto, Tu nombre adoramos" at bounding box center [379, 540] width 554 height 17
click at [372, 532] on span "Risen Messiah, Glory in the high - estGloria en lo alto, Tu nombre adoramos" at bounding box center [379, 540] width 554 height 17
click at [200, 475] on span "E E E E" at bounding box center [349, 483] width 495 height 17
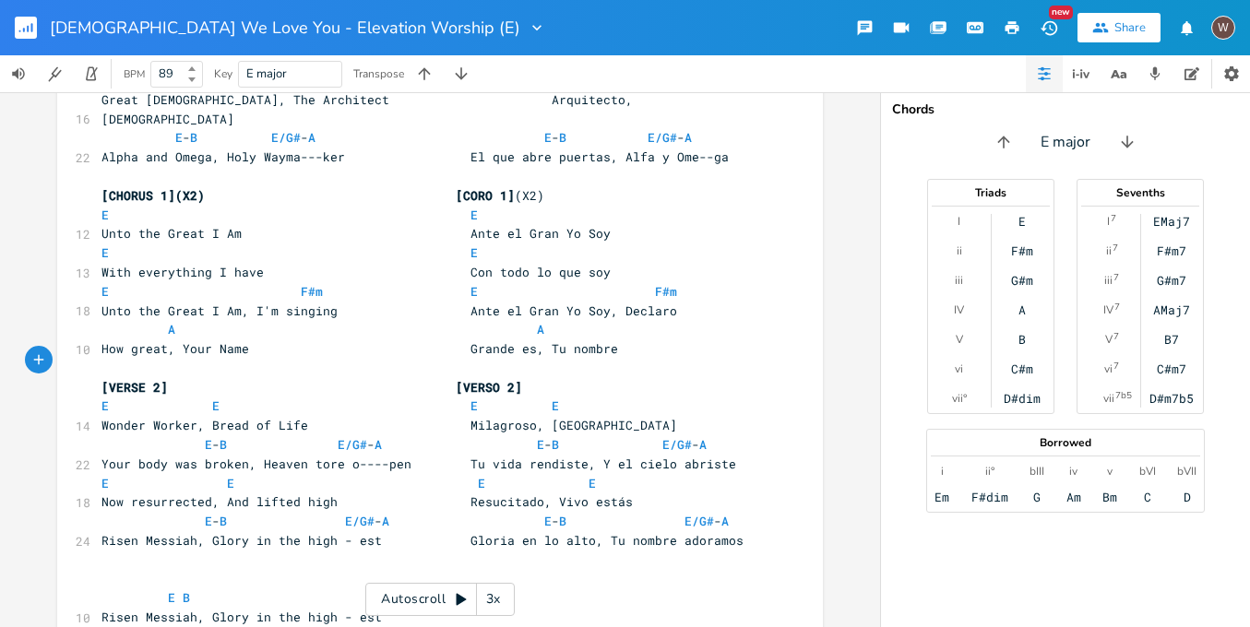
click at [460, 475] on span "E E E E" at bounding box center [353, 483] width 502 height 17
click at [526, 475] on span "E E E E" at bounding box center [349, 483] width 495 height 17
click at [205, 513] on span "E" at bounding box center [208, 522] width 7 height 18
click at [293, 513] on span "E - B E/G# - A E - B E/G# - A" at bounding box center [397, 521] width 591 height 17
click at [348, 532] on span "Risen Messiah, Glory in the high - est Gloria en lo alto, Tu nombre adoramos" at bounding box center [423, 540] width 642 height 17
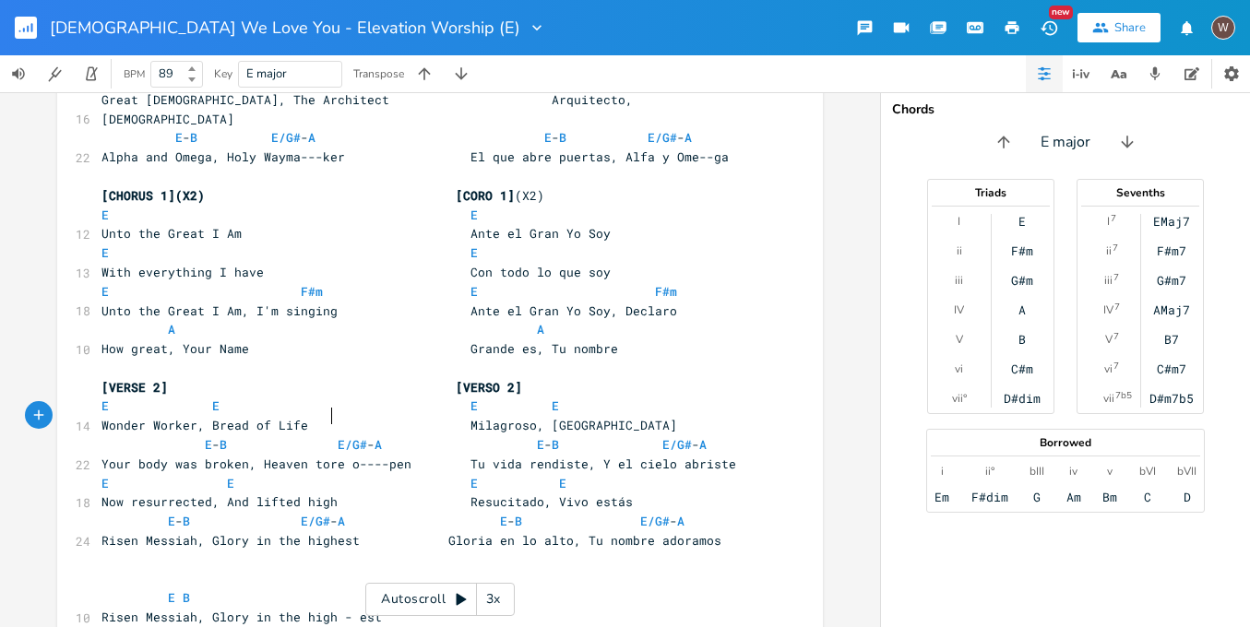
type textarea "-"
click at [438, 532] on span "Risen Messiah, Glory in the high-est Gloria en lo alto, Tu nombre adoramos" at bounding box center [415, 540] width 627 height 17
click at [471, 475] on span "E" at bounding box center [474, 484] width 7 height 18
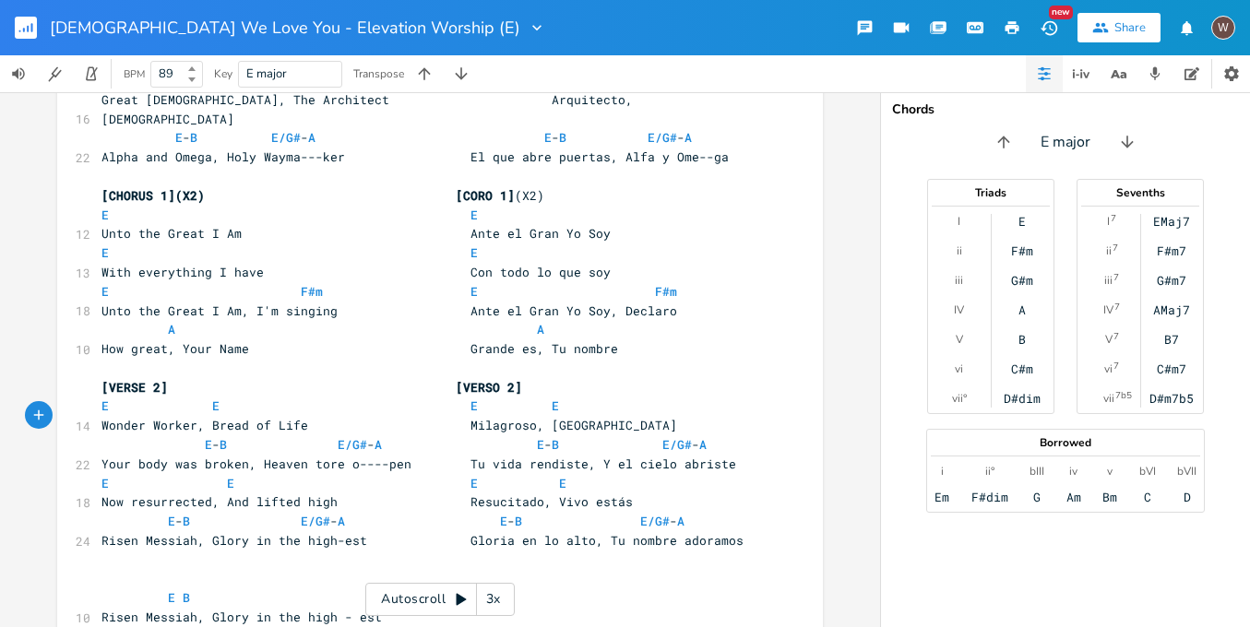
click at [490, 513] on span "E - B E/G# - A E - B E/G# - A" at bounding box center [393, 521] width 583 height 17
click at [681, 513] on span "E - B E/G# - A E - B E/G# - A" at bounding box center [423, 521] width 642 height 17
click at [704, 532] on span "Risen Messiah, Glory in the high-est Gloria en lo alto, Tu nombre adoramos" at bounding box center [423, 540] width 642 height 17
type textarea "---"
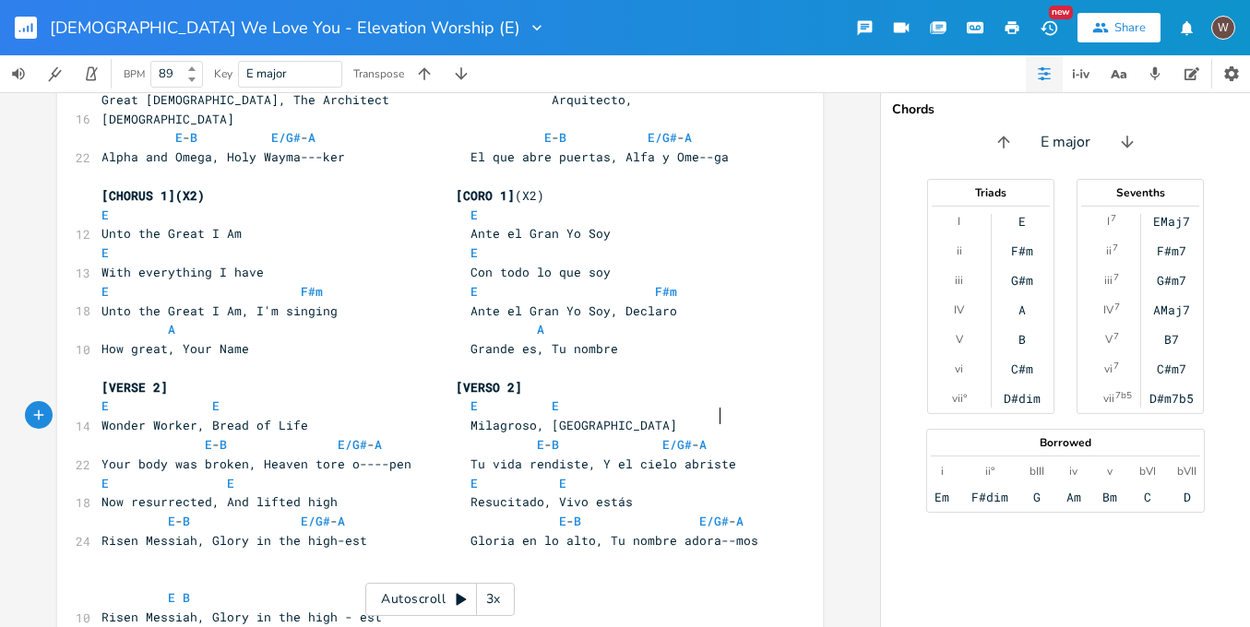
scroll to position [0, 13]
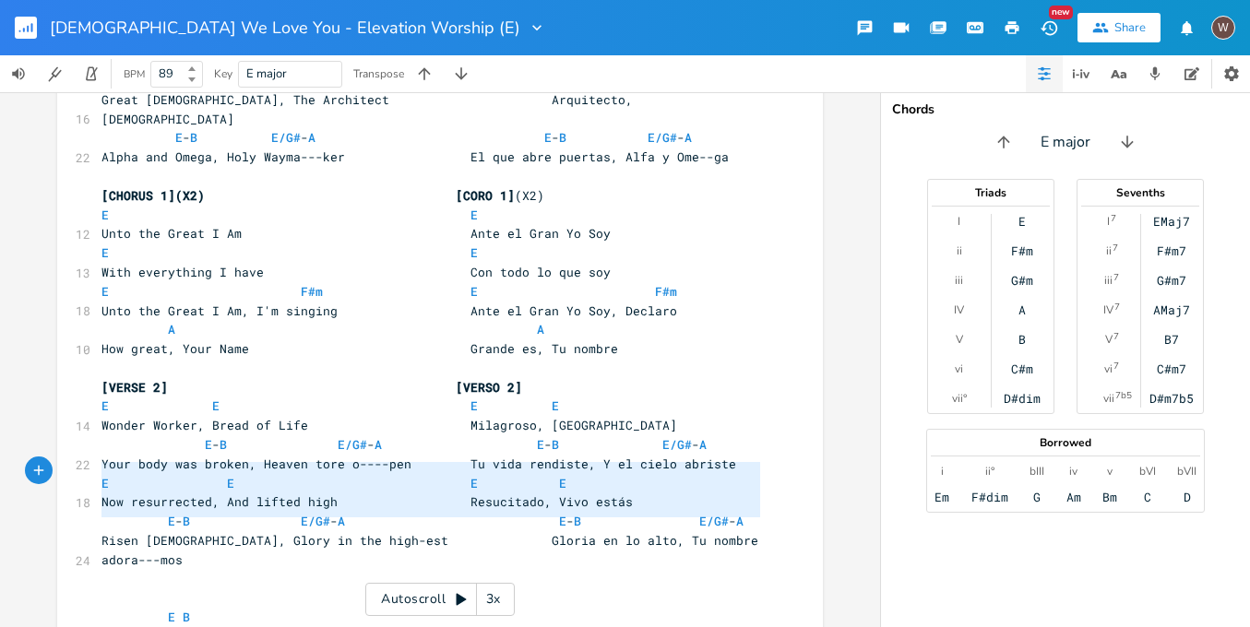
type textarea "E B Risen [DEMOGRAPHIC_DATA], Glory in the high - est"
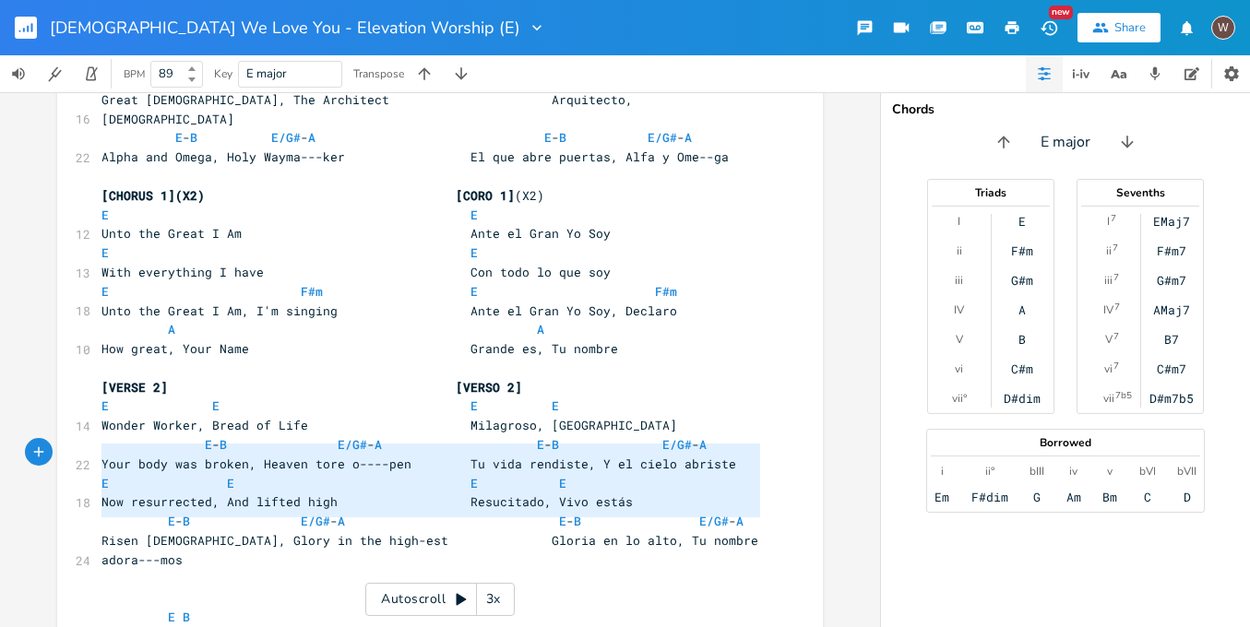
drag, startPoint x: 160, startPoint y: 535, endPoint x: 75, endPoint y: 460, distance: 113.7
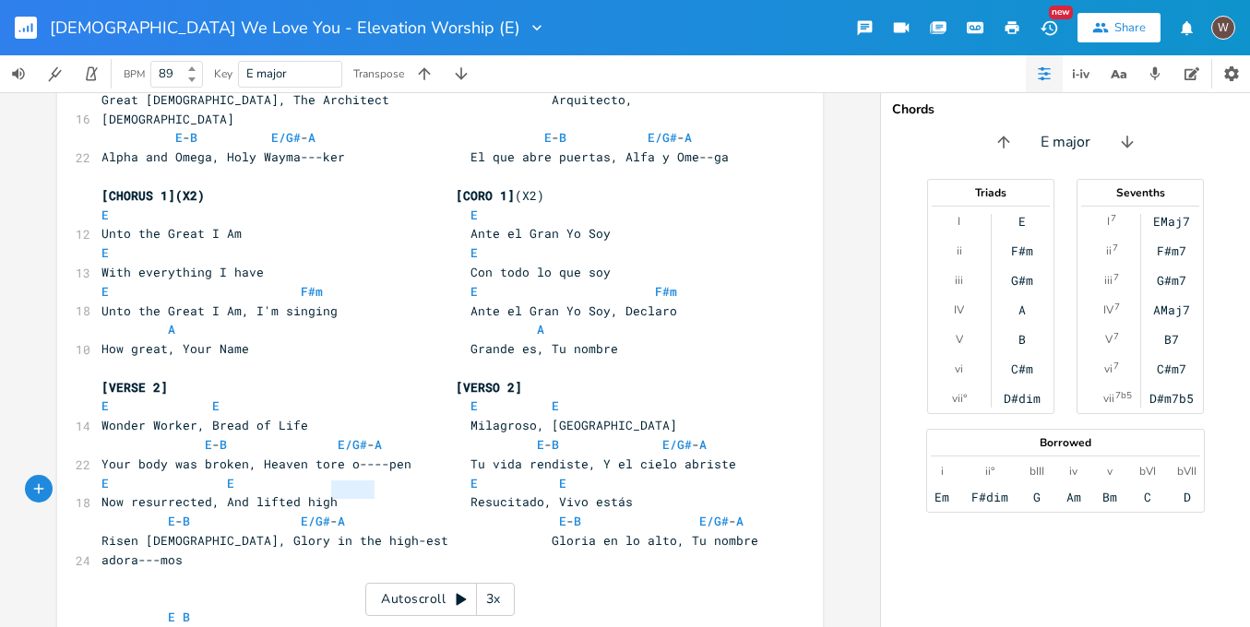
type textarea "E B Risen [DEMOGRAPHIC_DATA], Glory in the high - est"
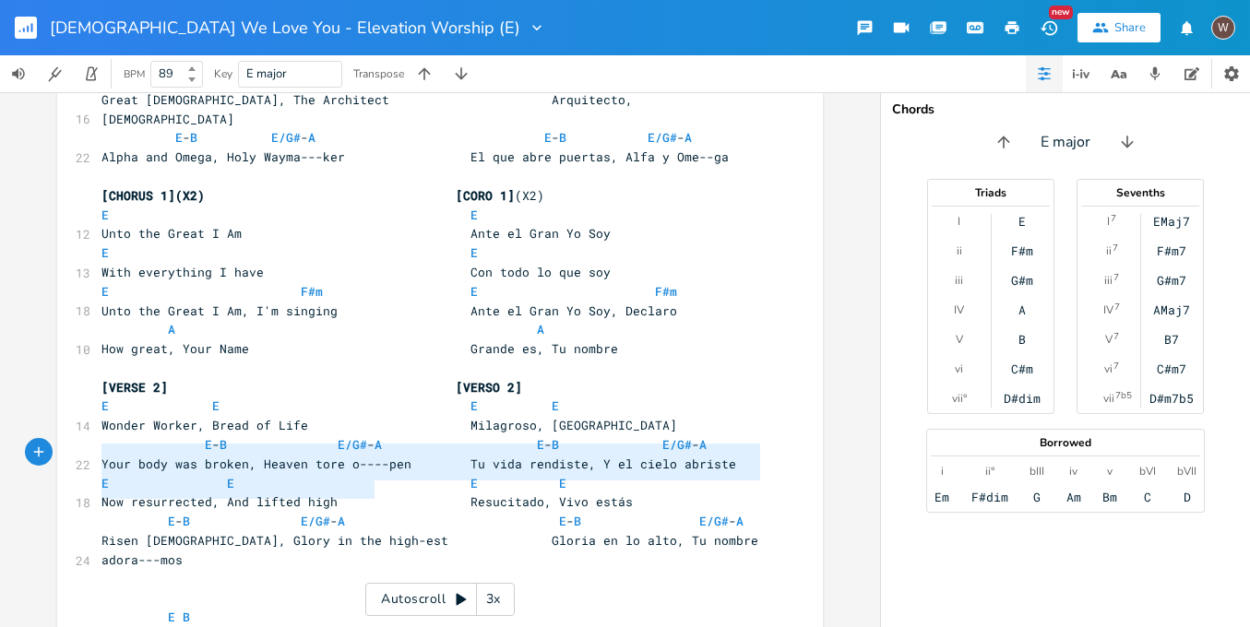
drag, startPoint x: 381, startPoint y: 492, endPoint x: 144, endPoint y: 460, distance: 239.2
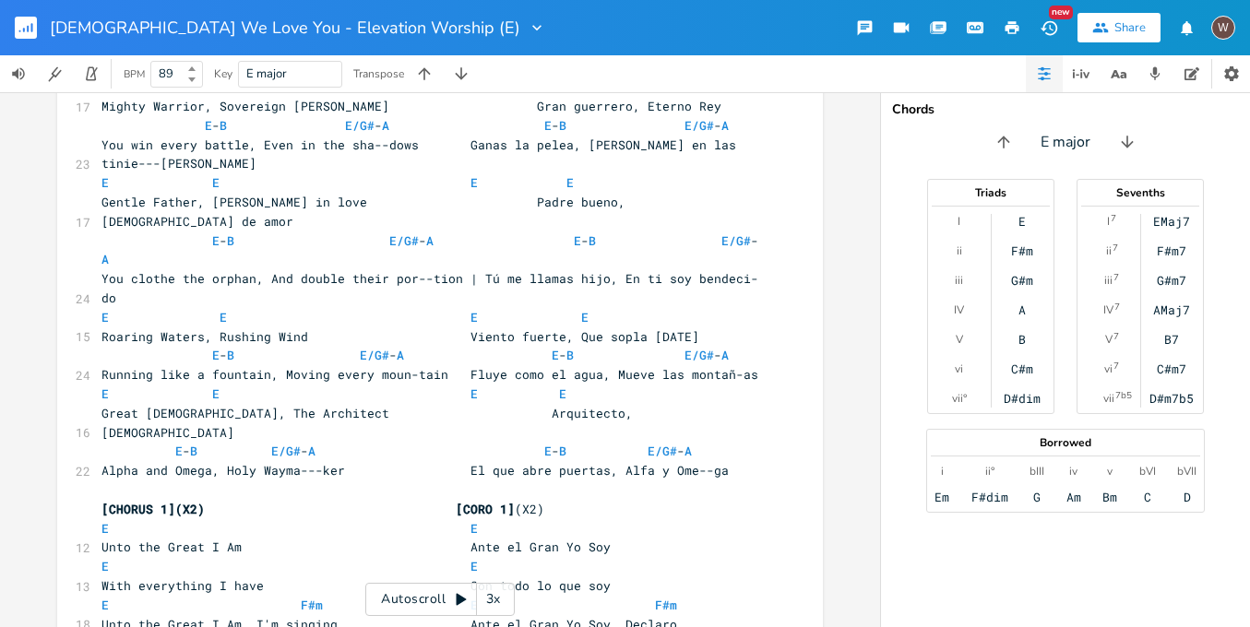
scroll to position [165, 0]
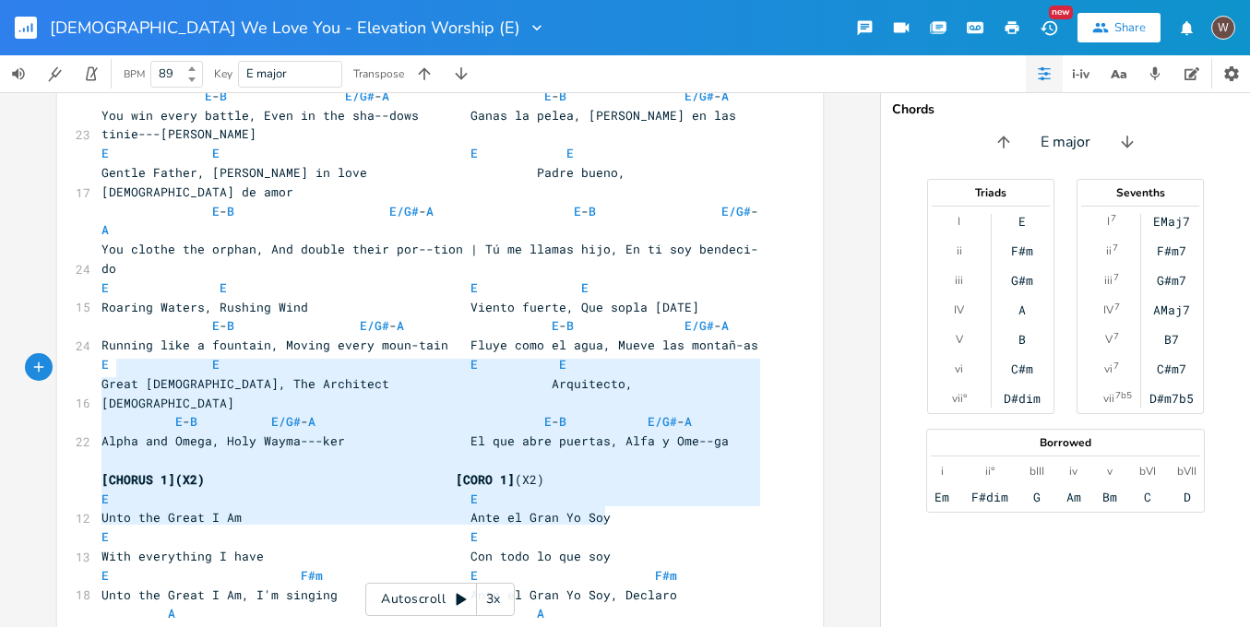
type textarea "[CHORUS 1](X2) [CORO 1](X2) E E Unto the Great I Am Ante el Gran Yo Soy E E Wit…"
drag, startPoint x: 612, startPoint y: 515, endPoint x: 96, endPoint y: 368, distance: 536.3
click at [440, 472] on span "[CHORUS 1](X2) [CORO 1]" at bounding box center [308, 480] width 413 height 17
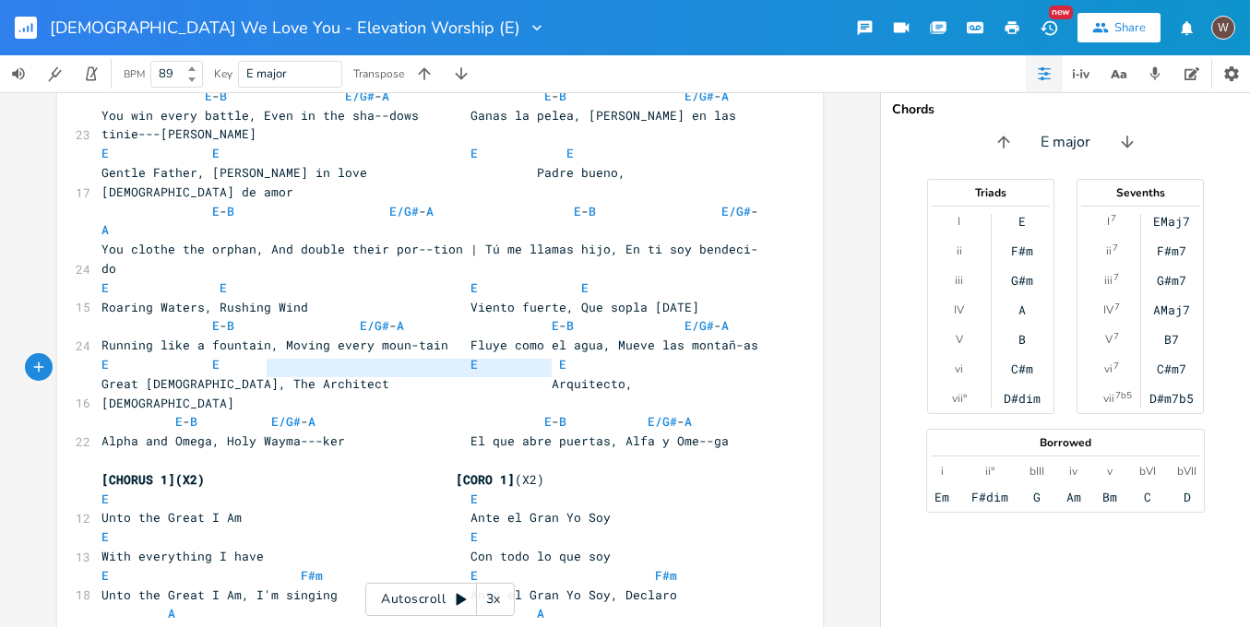
type textarea "[CHORUS 1](X2) [CORO 1](X2)"
drag, startPoint x: 556, startPoint y: 367, endPoint x: 48, endPoint y: 358, distance: 508.5
click at [47, 359] on div "[CHORUS 1](X2) [CORO 1](X2) x [INTRO] (X2) | E \\\ | E ( B )- E \ ( B )- E | ​ …" at bounding box center [440, 359] width 880 height 535
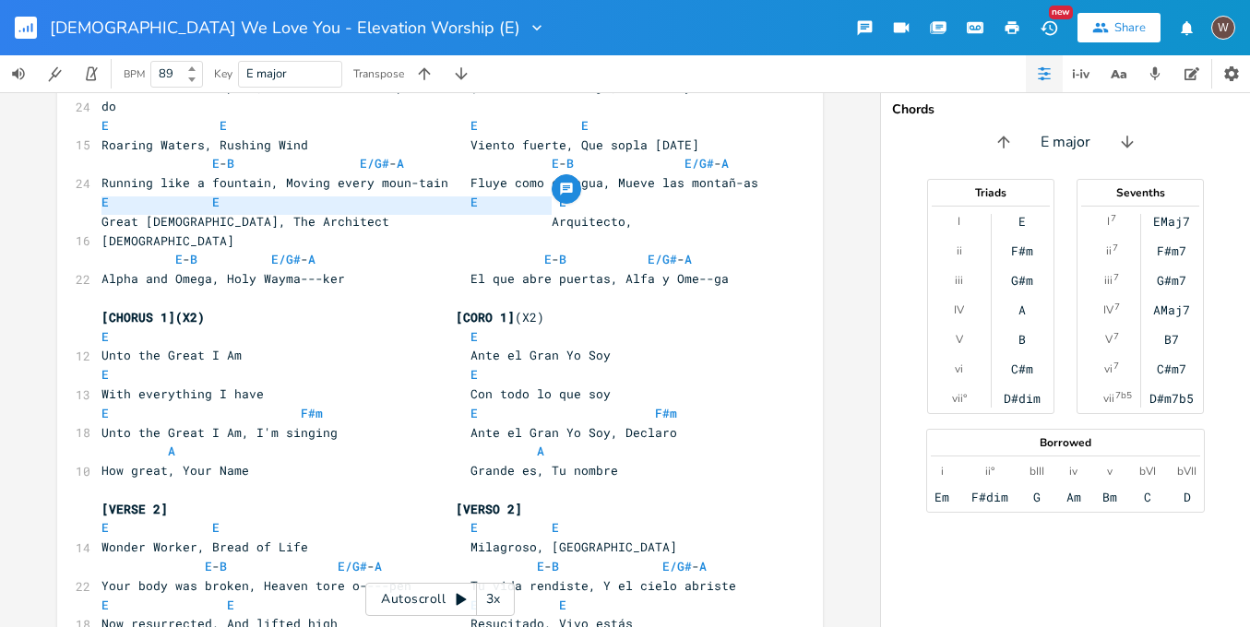
scroll to position [454, 0]
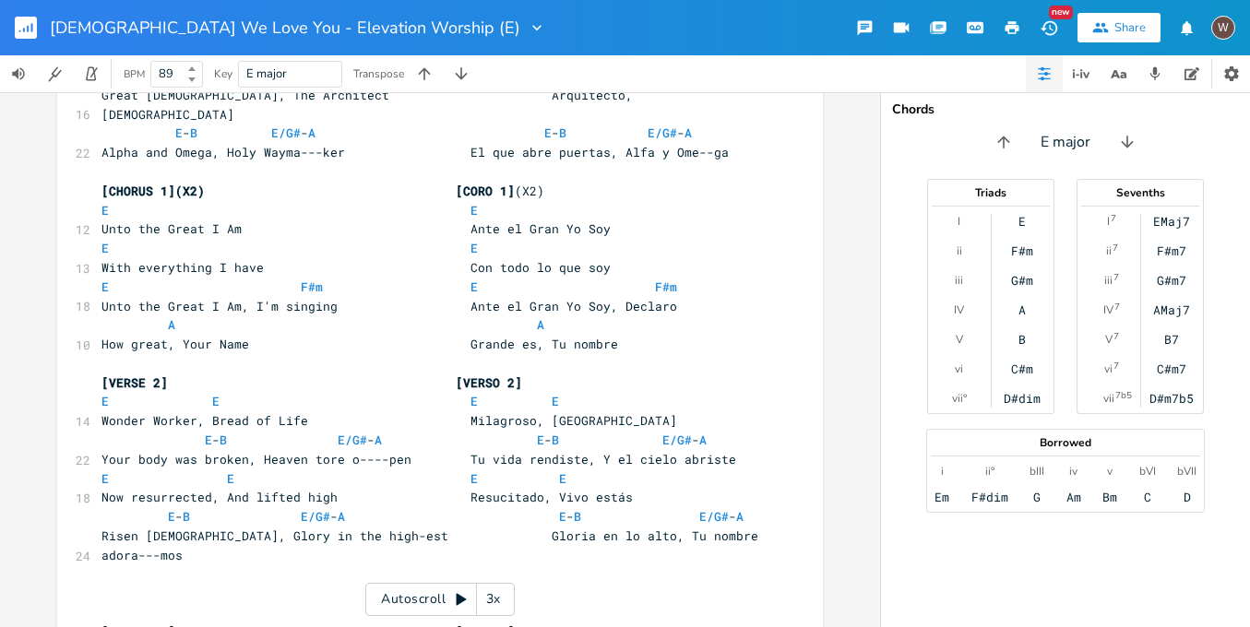
click at [105, 584] on pre "​" at bounding box center [431, 593] width 666 height 19
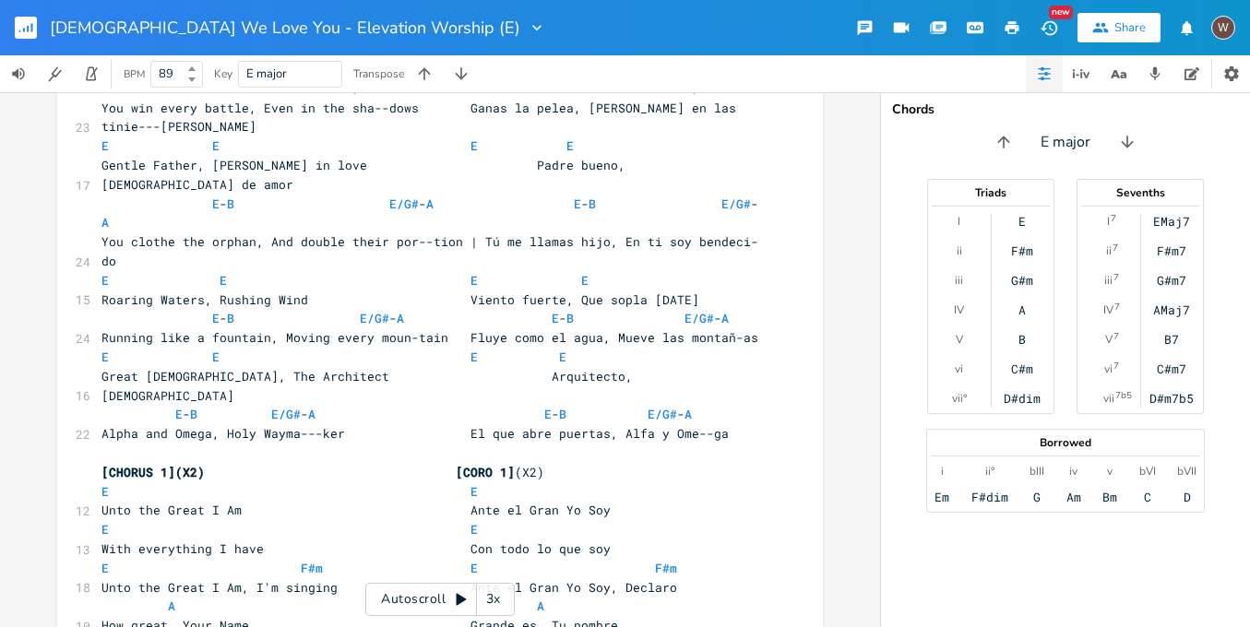
scroll to position [203, 0]
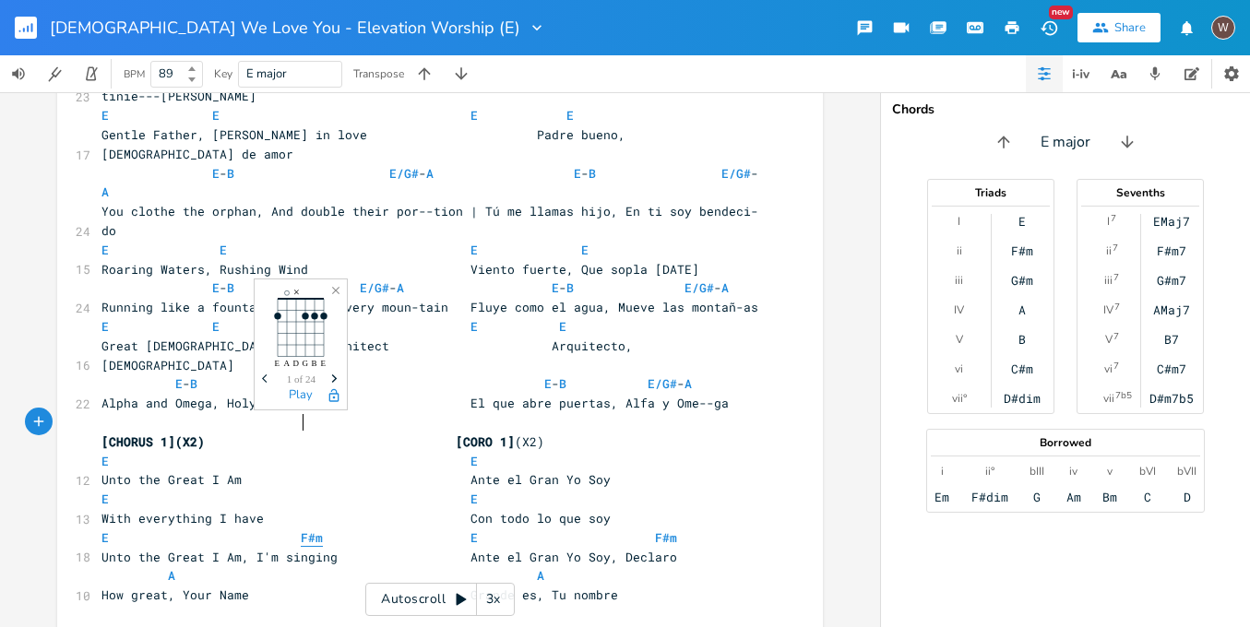
click at [301, 530] on span "F#m" at bounding box center [312, 539] width 22 height 18
type textarea "C"
click at [655, 530] on span "F#m" at bounding box center [666, 539] width 22 height 18
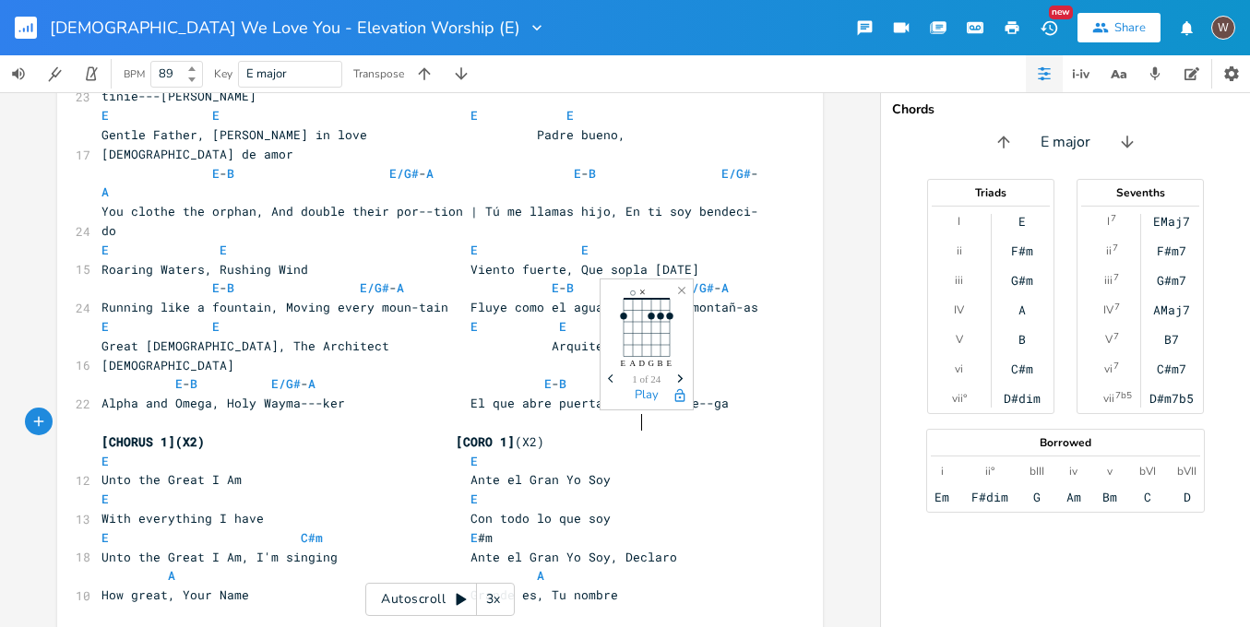
type textarea "C"
click at [170, 568] on span "A A" at bounding box center [323, 576] width 443 height 17
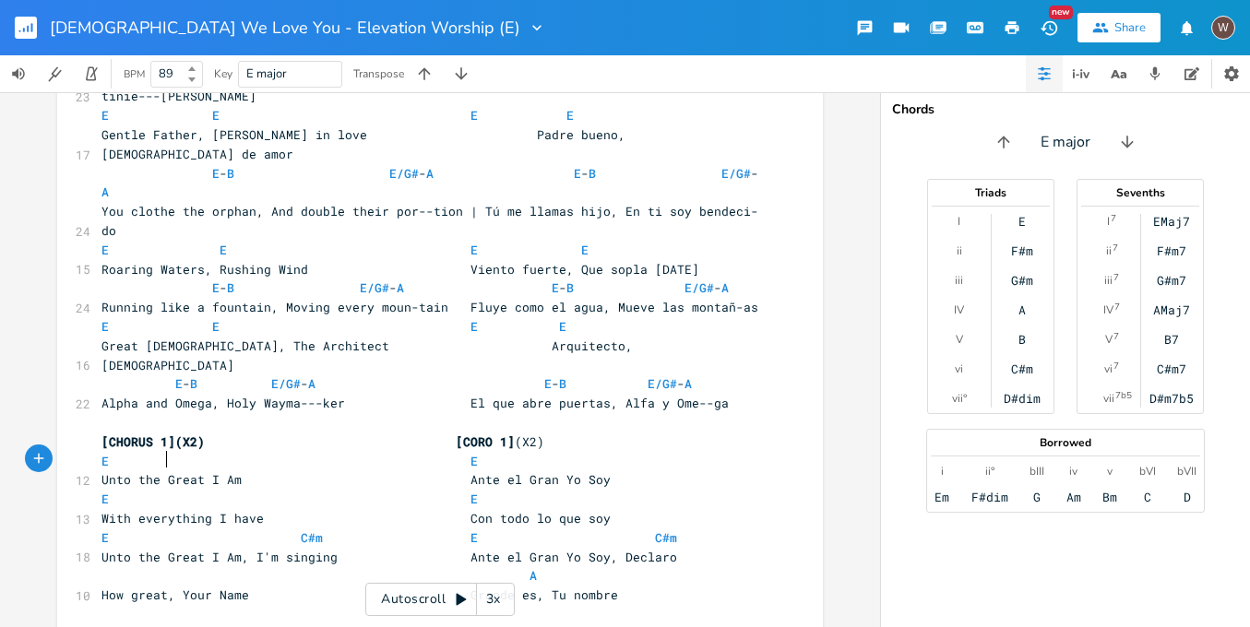
type textarea "B"
click at [537, 568] on span "A" at bounding box center [540, 577] width 7 height 18
type textarea "B"
